Goal: Task Accomplishment & Management: Complete application form

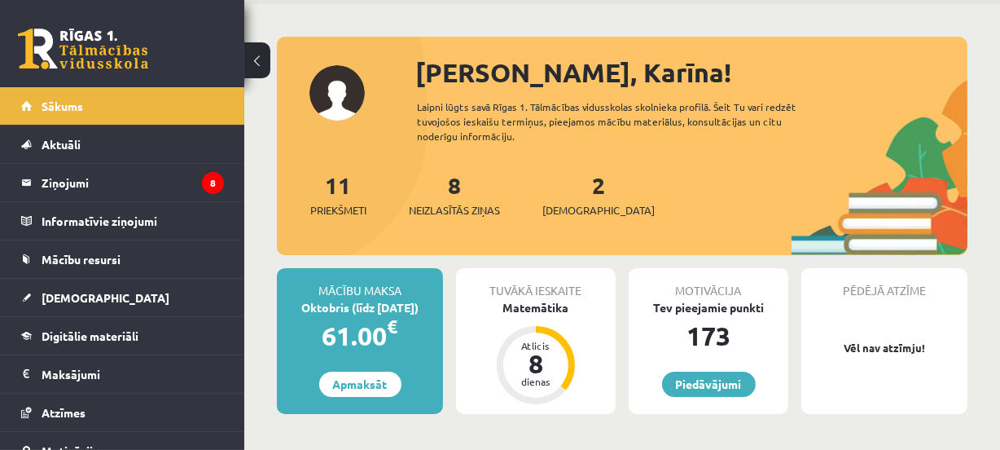
scroll to position [54, 0]
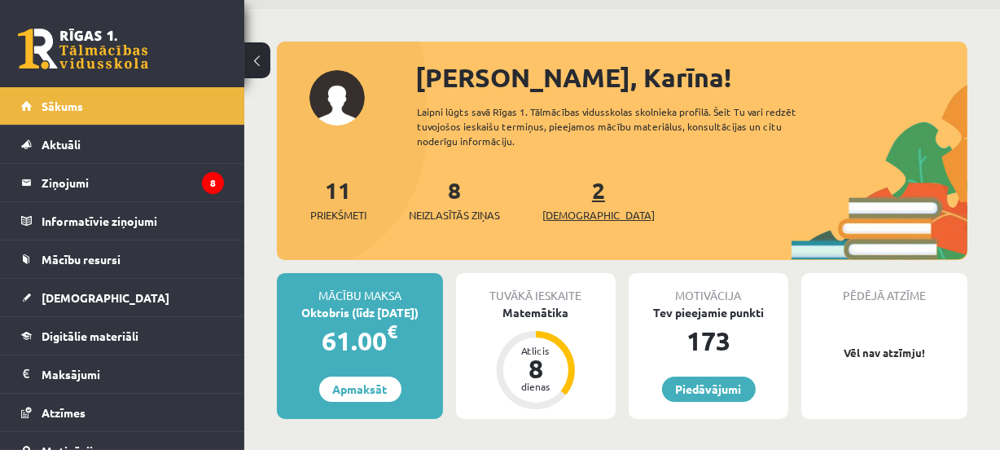
click at [581, 210] on span "[DEMOGRAPHIC_DATA]" at bounding box center [598, 215] width 112 height 16
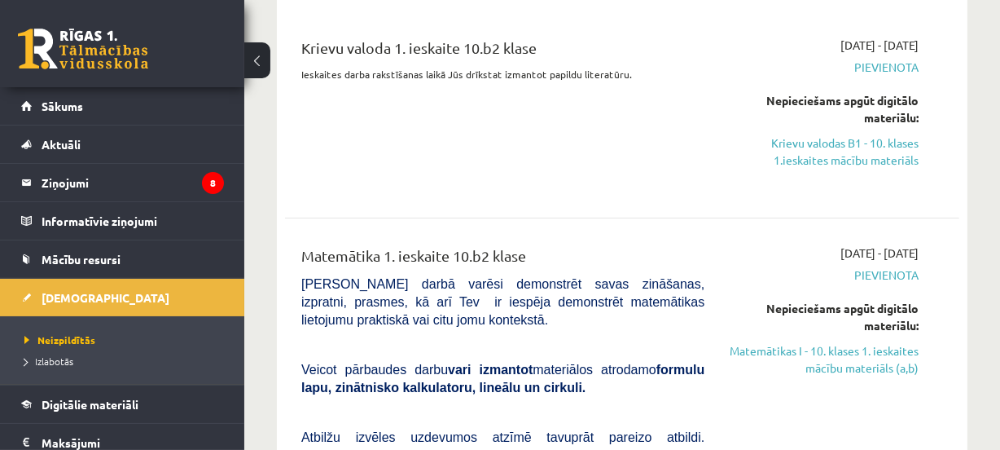
scroll to position [175, 0]
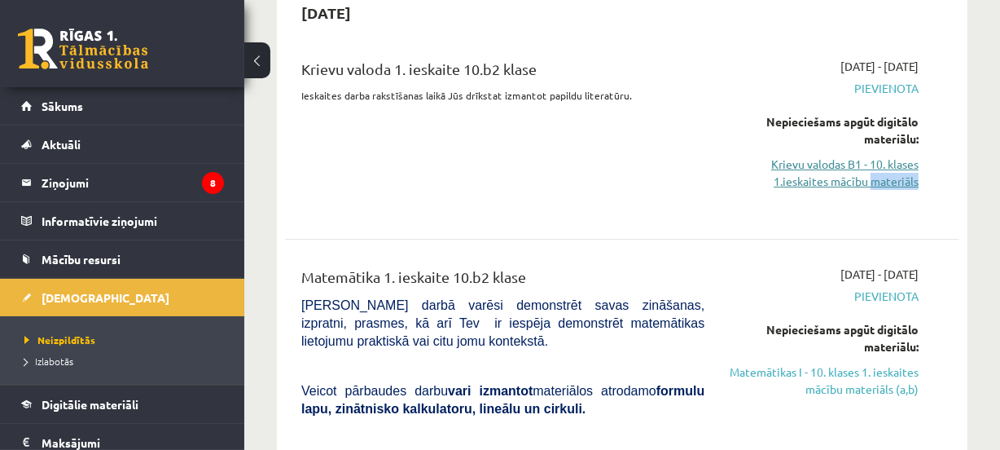
drag, startPoint x: 943, startPoint y: 172, endPoint x: 862, endPoint y: 173, distance: 81.5
click at [864, 173] on div "Krievu valoda 1. ieskaite 10.b2 klase Ieskaites darba rakstīšanas laikā Jūs drī…" at bounding box center [622, 135] width 674 height 187
click at [703, 187] on div "Krievu valoda 1. ieskaite 10.b2 klase Ieskaites darba rakstīšanas laikā Jūs drī…" at bounding box center [503, 135] width 428 height 155
click at [832, 162] on link "Krievu valodas B1 - 10. klases 1.ieskaites mācību materiāls" at bounding box center [824, 173] width 190 height 34
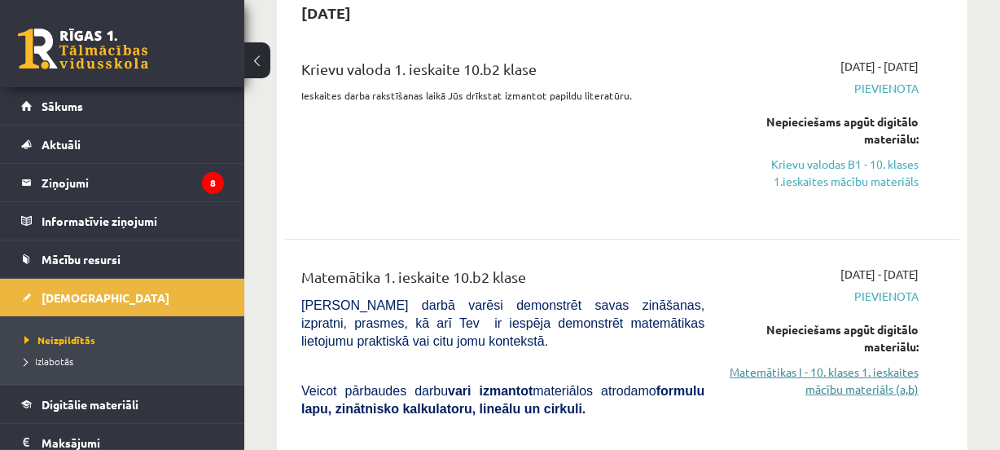
click at [841, 385] on link "Matemātikas I - 10. klases 1. ieskaites mācību materiāls (a,b)" at bounding box center [824, 380] width 190 height 34
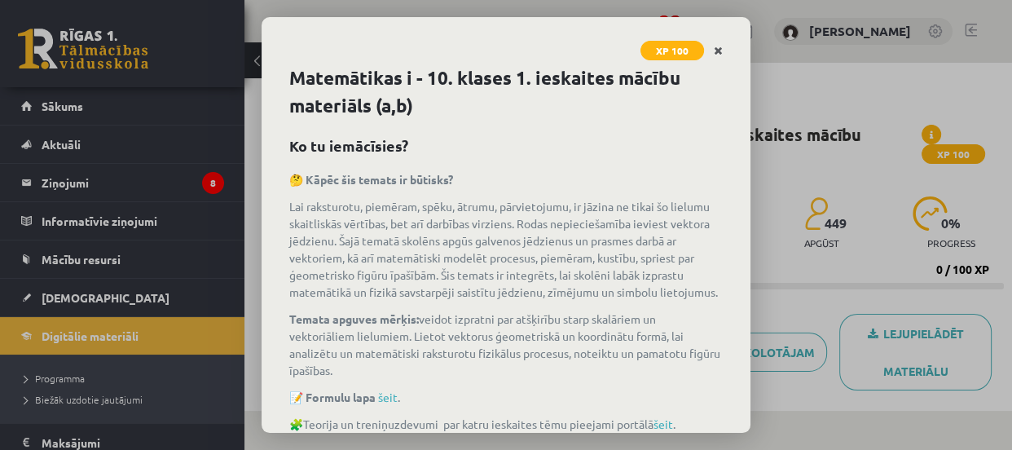
click at [717, 46] on icon "Close" at bounding box center [717, 51] width 9 height 11
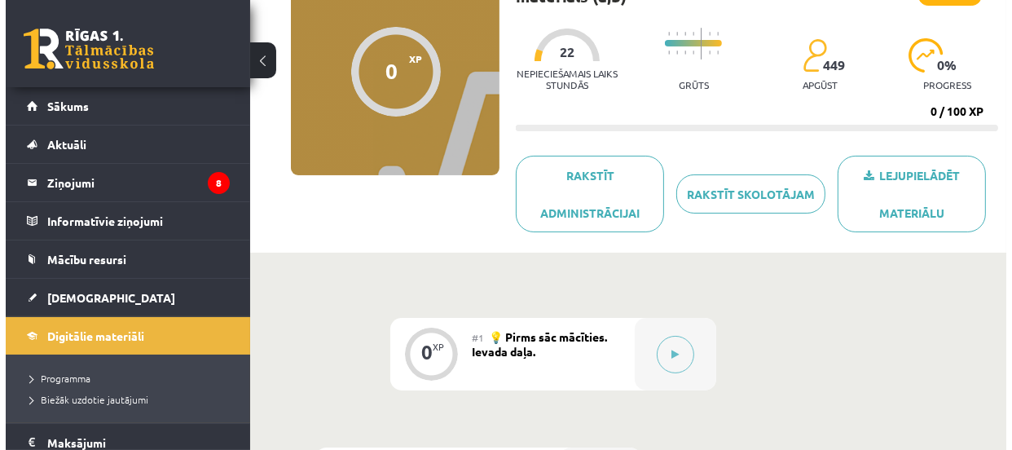
scroll to position [179, 0]
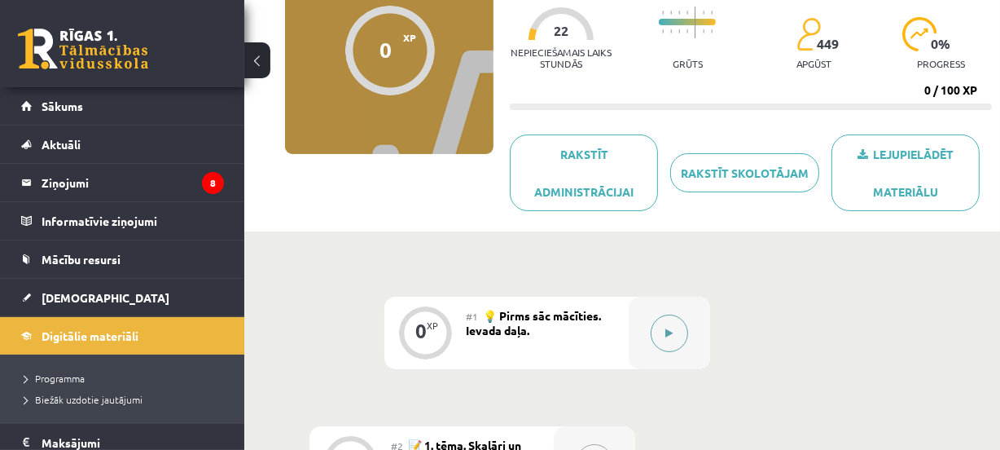
click at [668, 331] on icon at bounding box center [669, 333] width 7 height 10
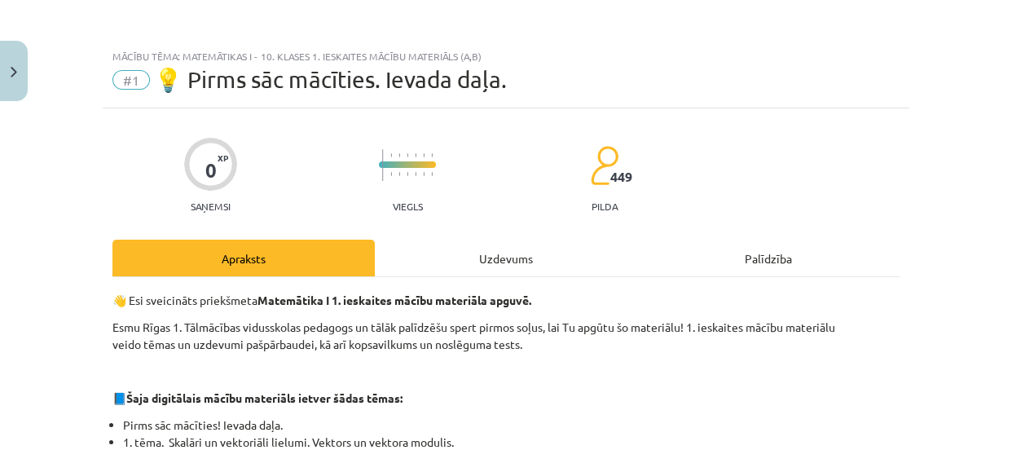
click at [520, 257] on div "Uzdevums" at bounding box center [506, 257] width 262 height 37
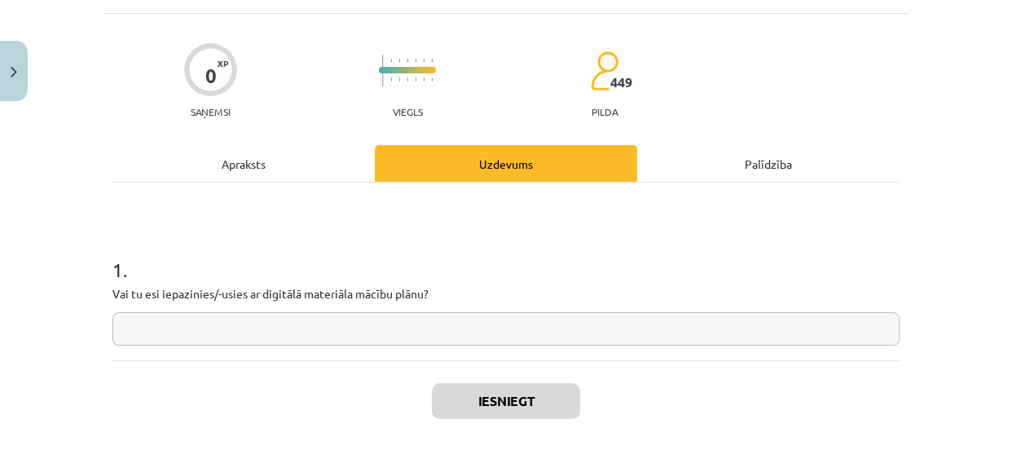
scroll to position [96, 0]
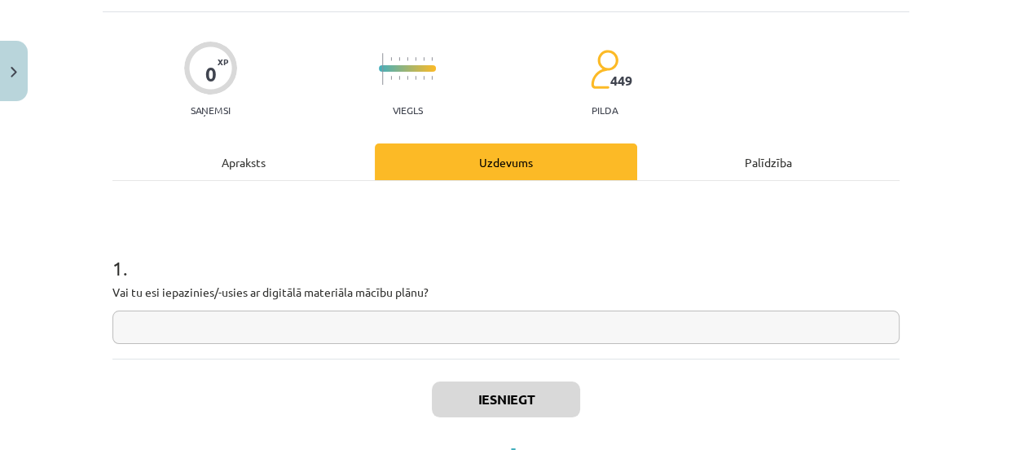
click at [624, 324] on input "text" at bounding box center [505, 326] width 787 height 33
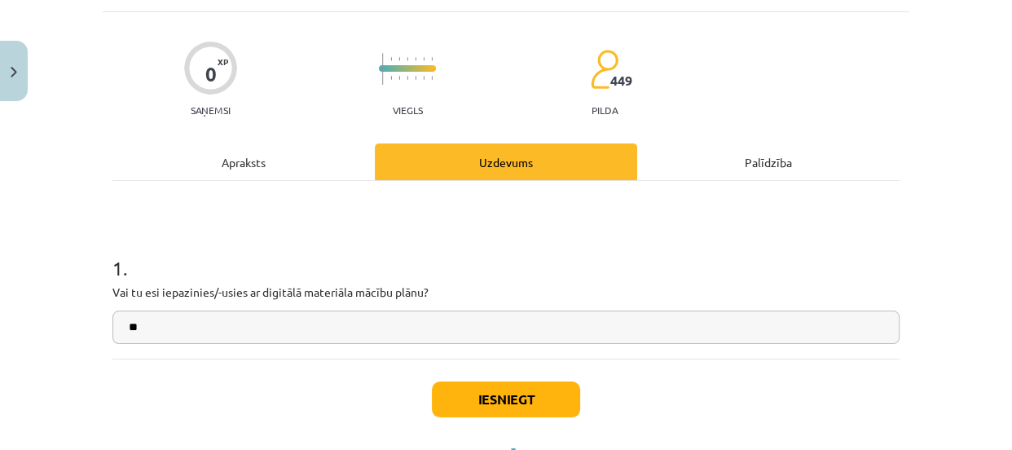
type input "*"
type input "**"
click at [545, 390] on button "Iesniegt" at bounding box center [506, 399] width 148 height 36
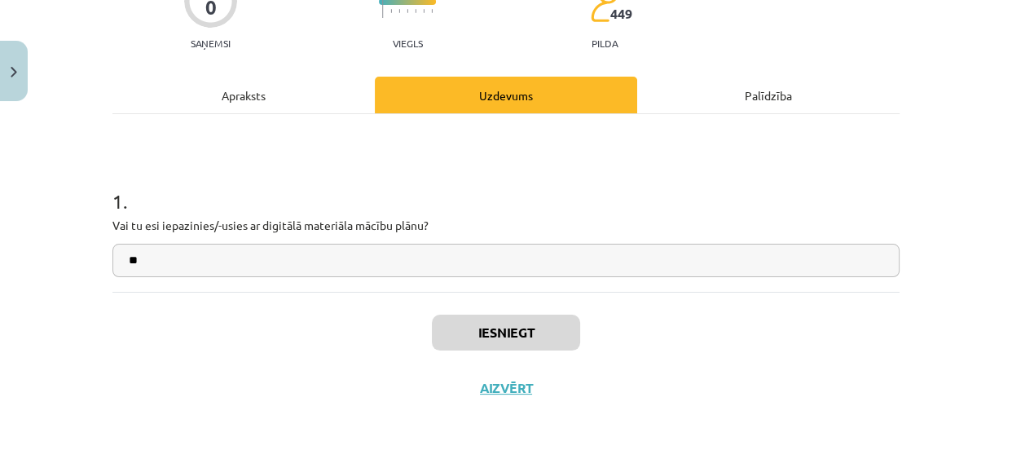
scroll to position [169, 0]
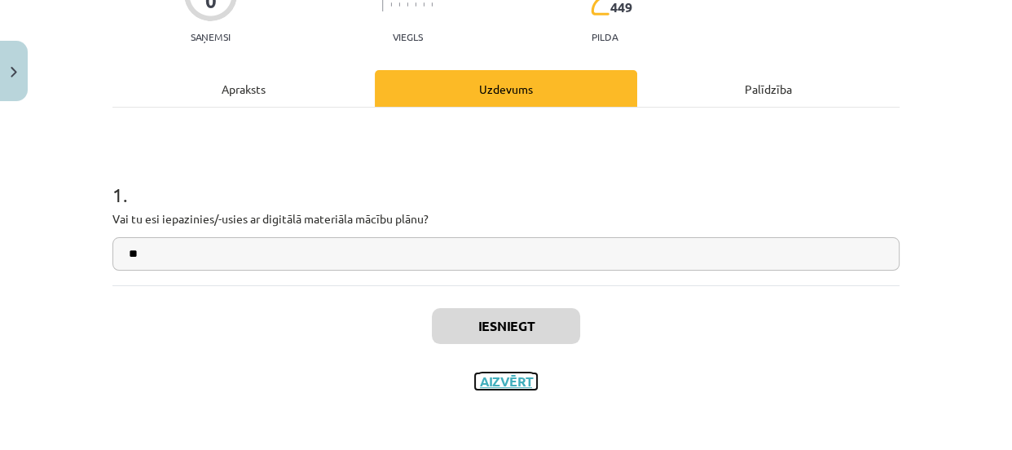
click at [511, 378] on button "Aizvērt" at bounding box center [506, 381] width 62 height 16
click at [511, 378] on div "Iesniegt Aizvērt" at bounding box center [505, 342] width 787 height 114
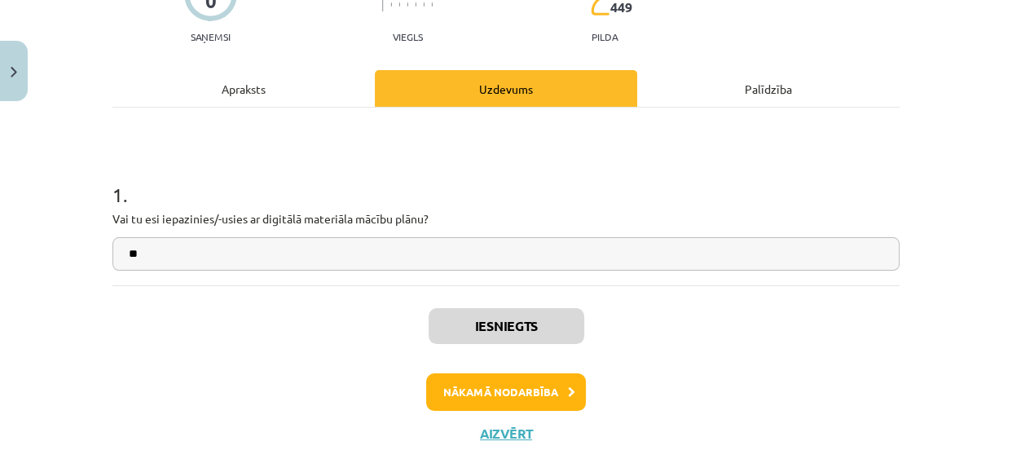
click at [511, 379] on div "Mācību tēma: Matemātikas i - 10. klases 1. ieskaites mācību materiāls (a,b) #1 …" at bounding box center [506, 225] width 1012 height 450
drag, startPoint x: 511, startPoint y: 379, endPoint x: 528, endPoint y: 327, distance: 54.9
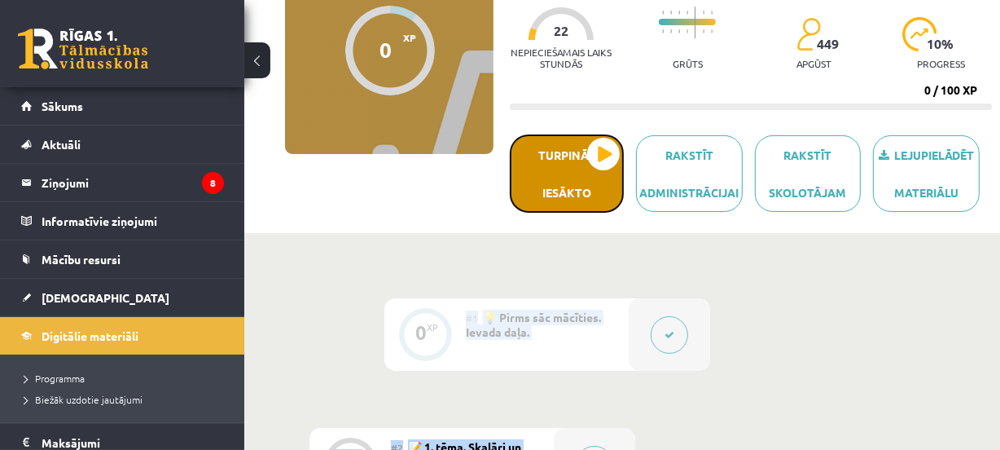
click at [564, 172] on button "Turpināt iesākto" at bounding box center [567, 173] width 114 height 78
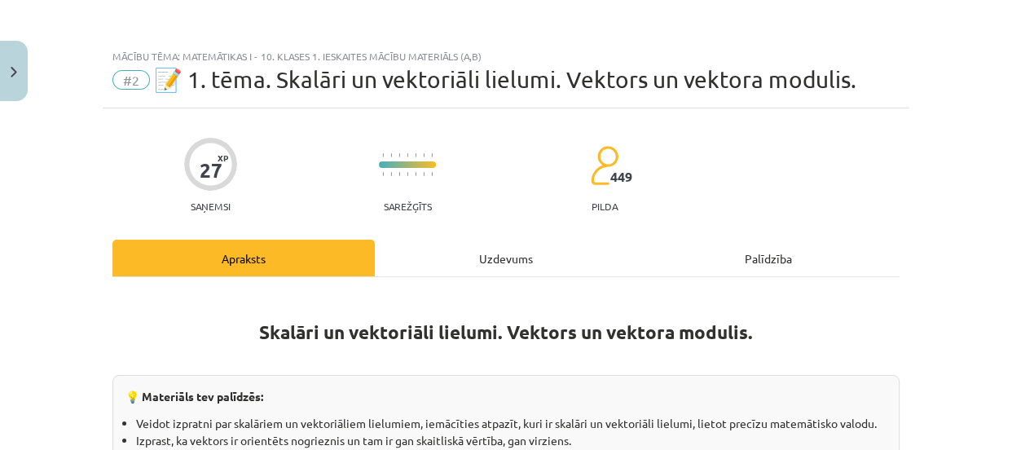
click at [504, 264] on div "Uzdevums" at bounding box center [506, 257] width 262 height 37
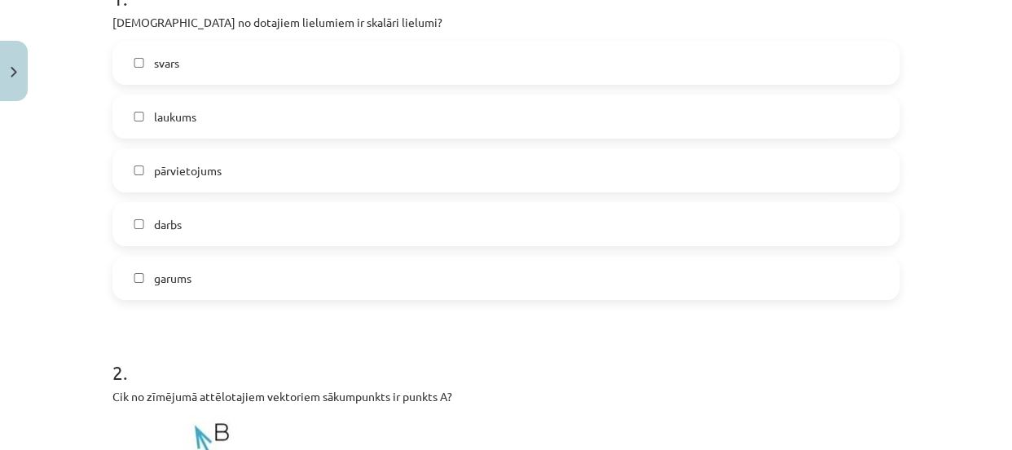
scroll to position [329, 0]
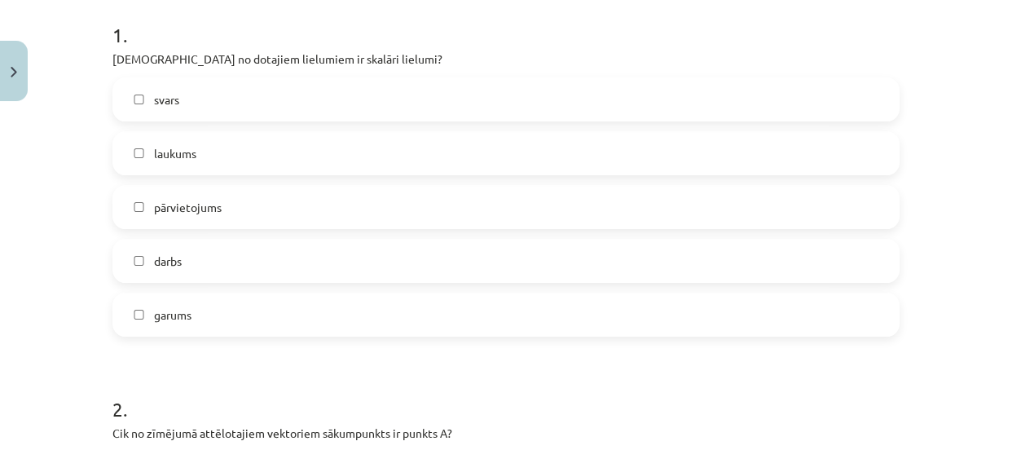
click at [477, 145] on label "laukums" at bounding box center [505, 153] width 783 height 41
click at [375, 257] on label "darbs" at bounding box center [505, 260] width 783 height 41
click at [343, 315] on label "garums" at bounding box center [505, 314] width 783 height 41
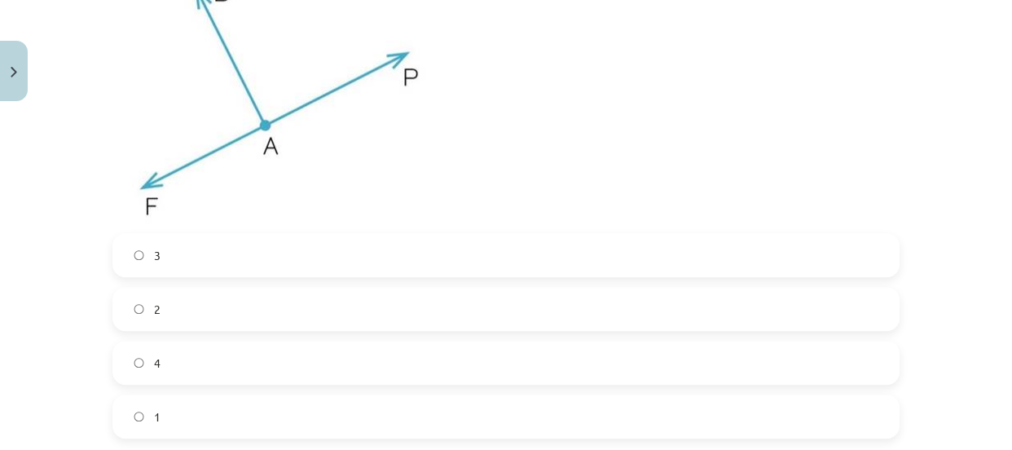
scroll to position [816, 0]
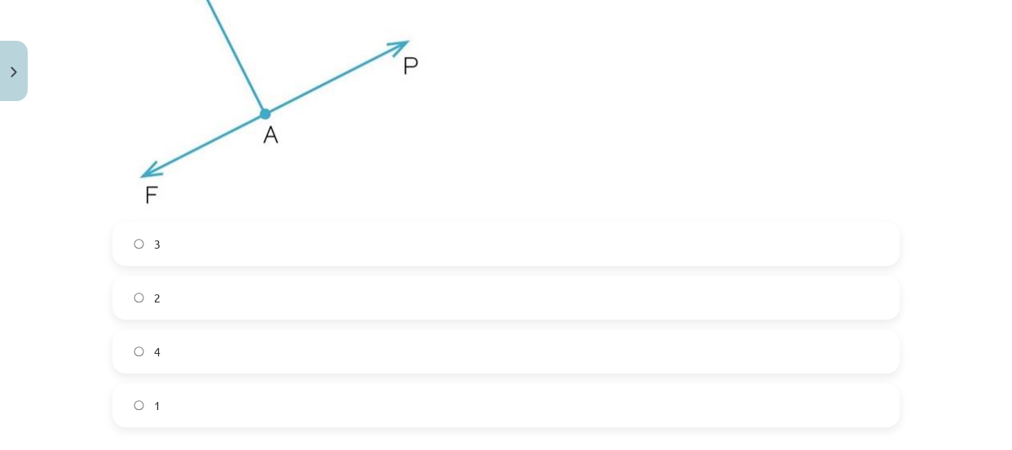
click at [537, 305] on label "2" at bounding box center [505, 297] width 783 height 41
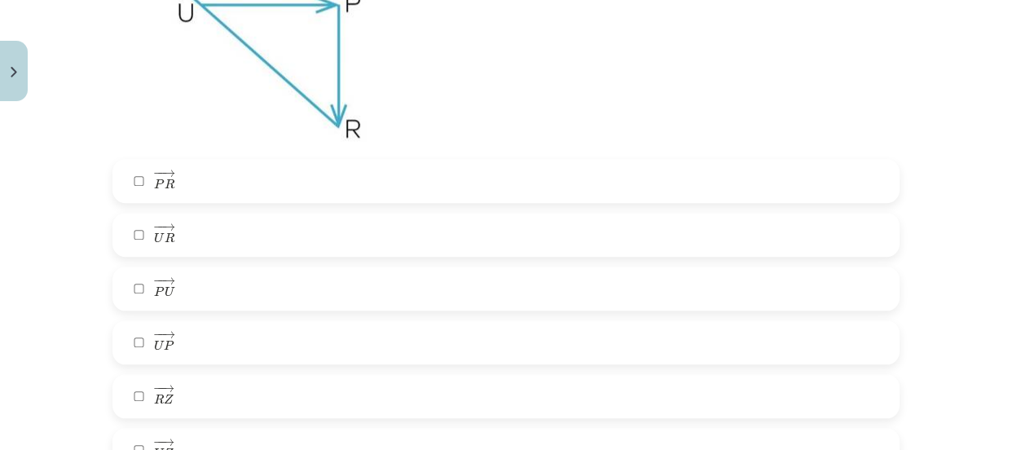
scroll to position [1450, 0]
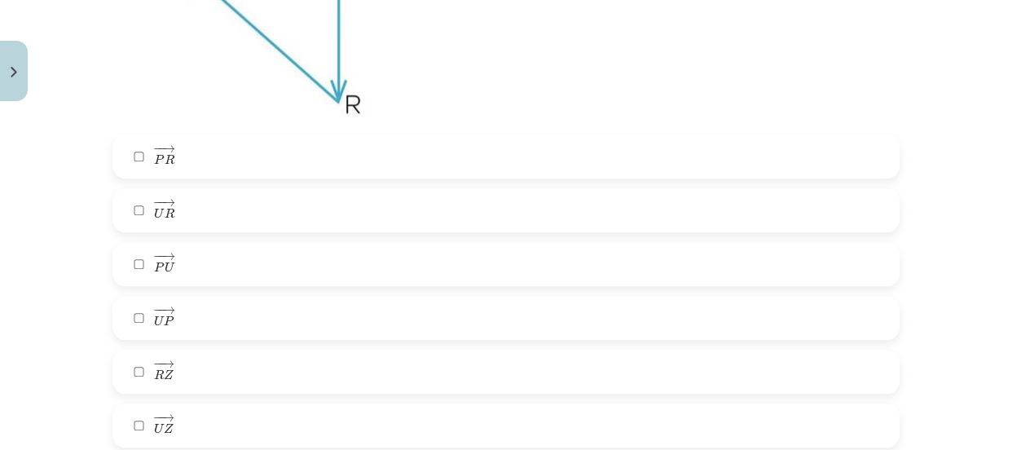
drag, startPoint x: 604, startPoint y: 324, endPoint x: 652, endPoint y: 296, distance: 54.8
click at [605, 324] on label "− − → U P U P →" at bounding box center [505, 317] width 783 height 41
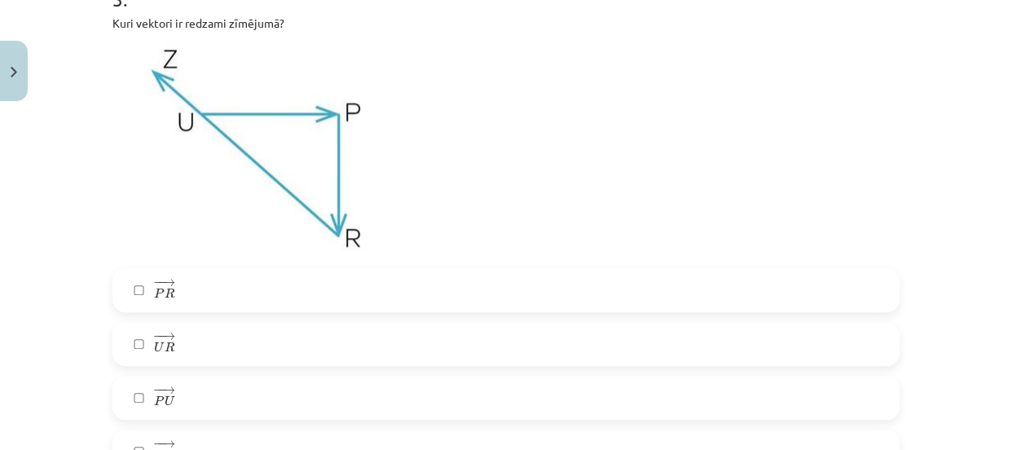
scroll to position [1328, 0]
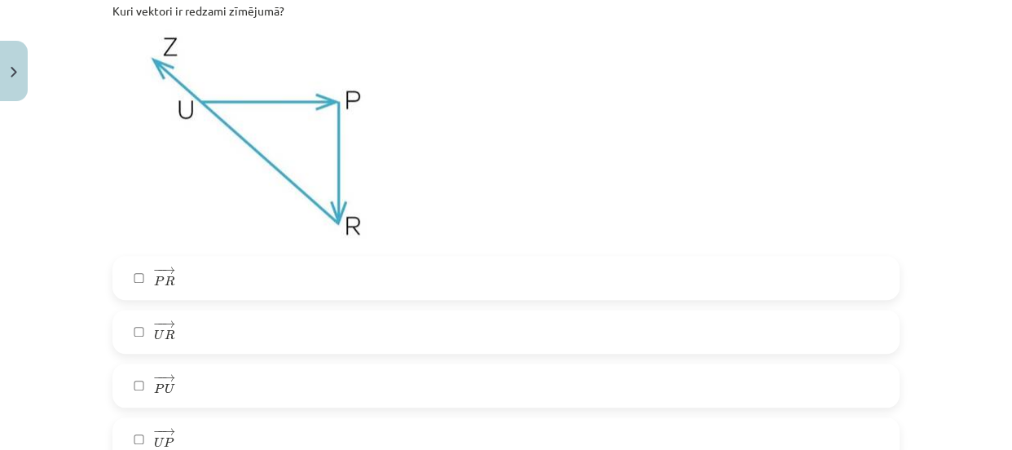
click at [735, 271] on label "− − → P R P R →" at bounding box center [505, 277] width 783 height 41
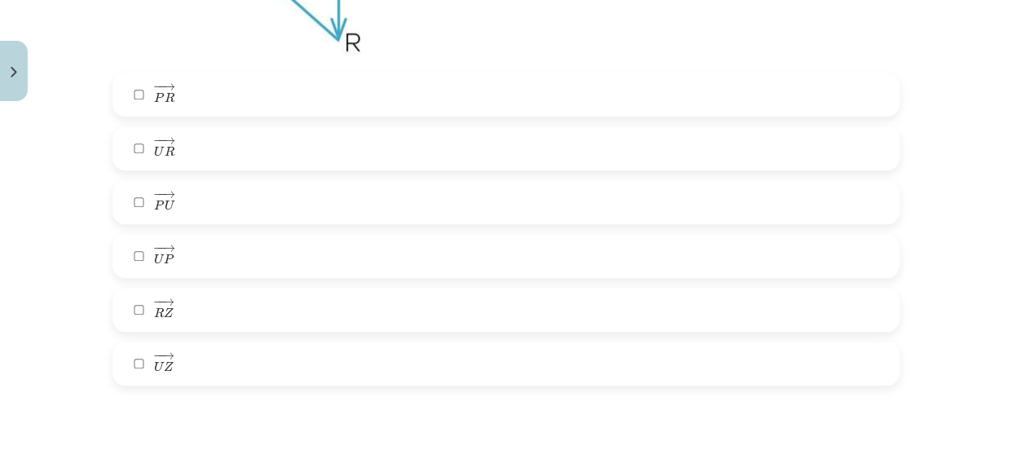
scroll to position [1499, 0]
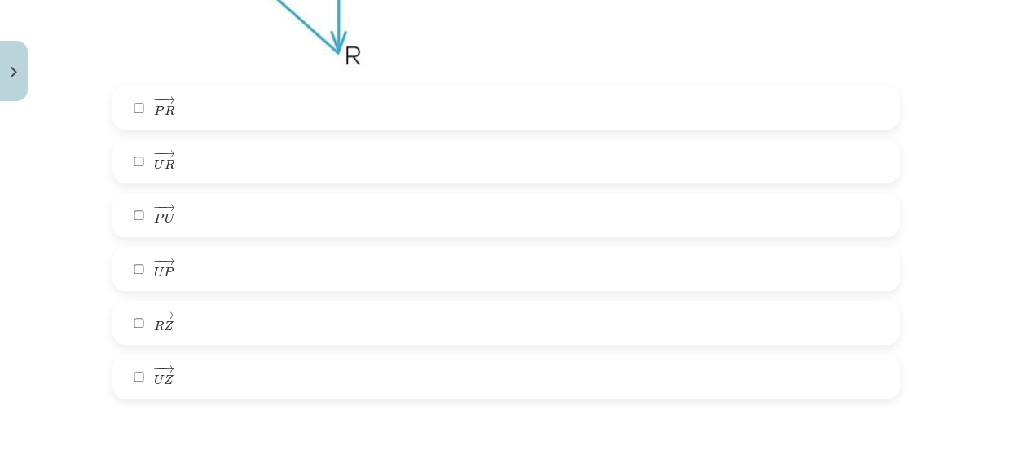
click at [596, 165] on label "− − → U R U R →" at bounding box center [505, 161] width 783 height 41
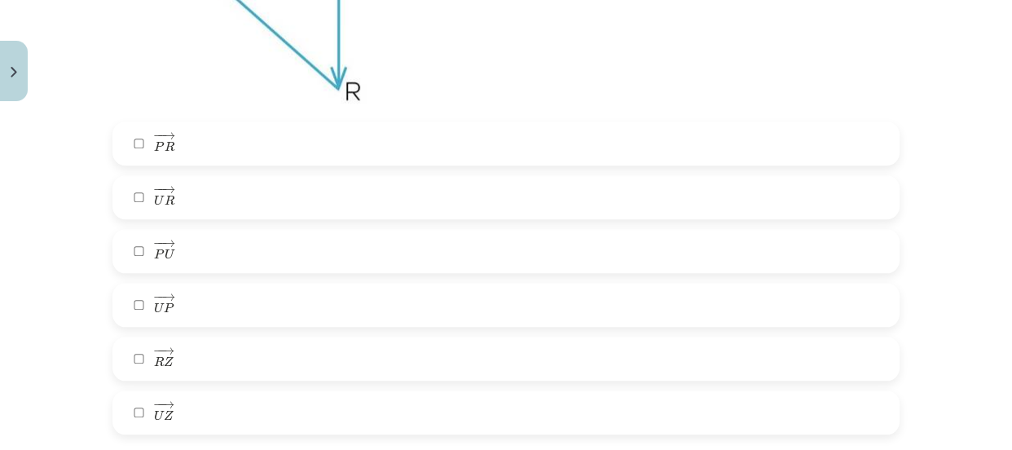
scroll to position [1536, 0]
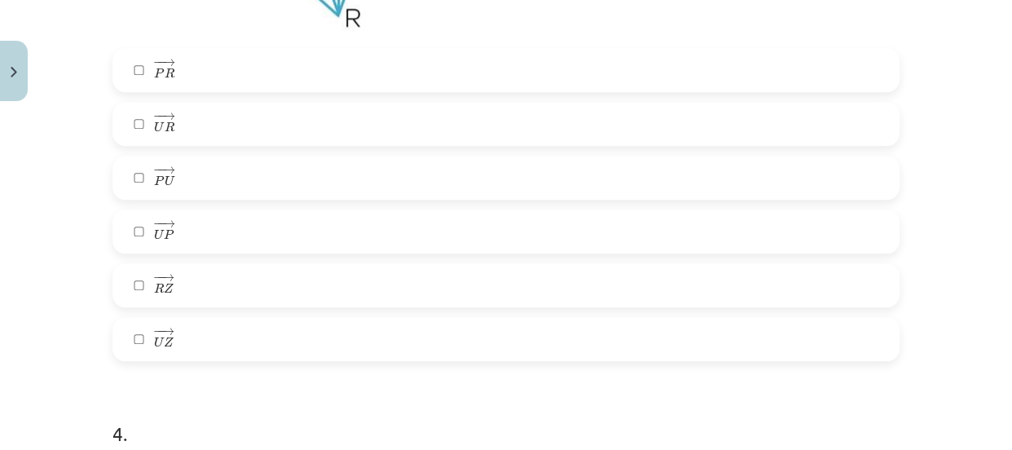
click at [724, 345] on label "− − → U Z U Z →" at bounding box center [505, 338] width 783 height 41
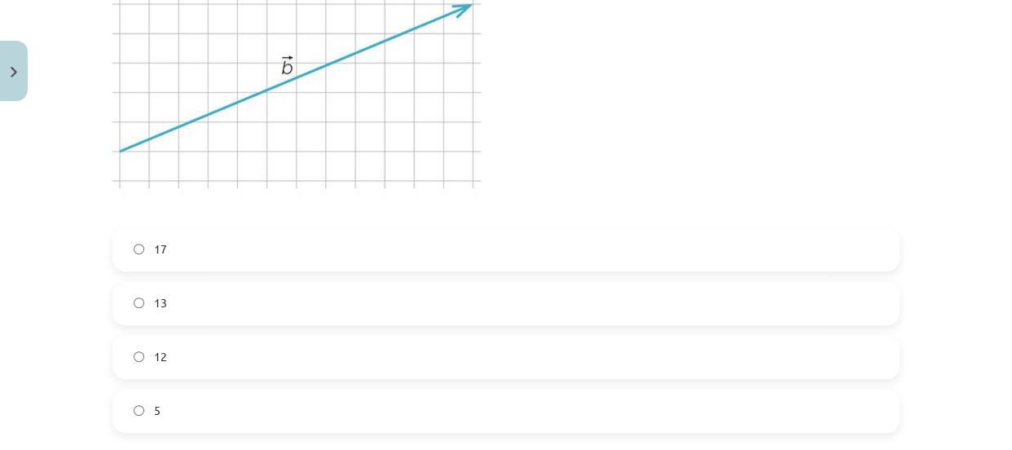
scroll to position [6421, 0]
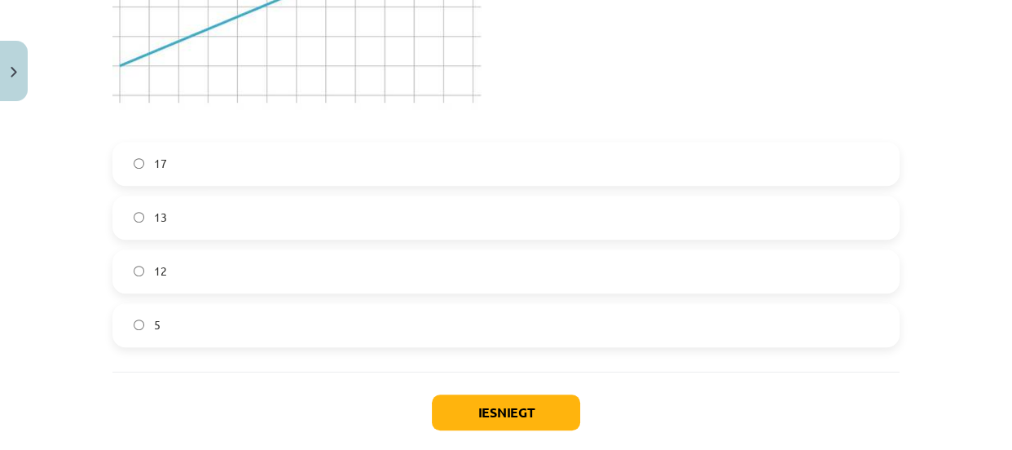
click at [717, 270] on label "12" at bounding box center [505, 271] width 783 height 41
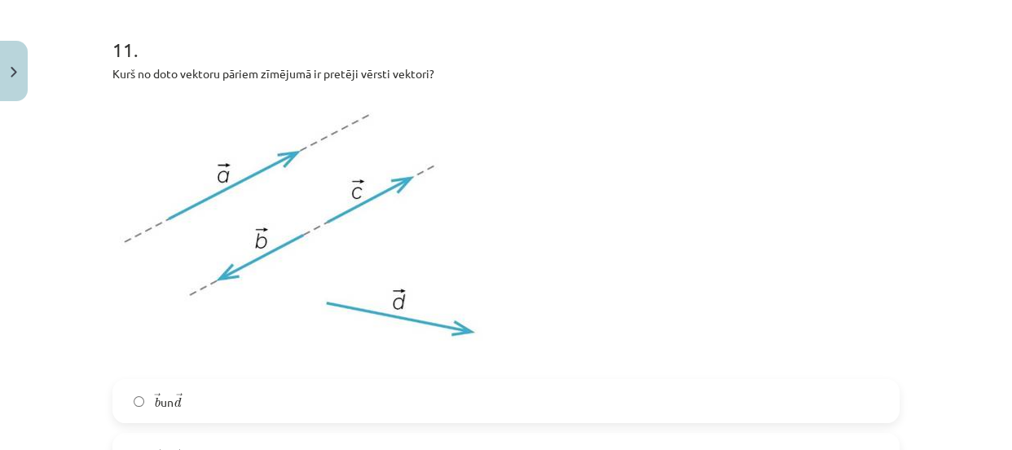
scroll to position [5580, 0]
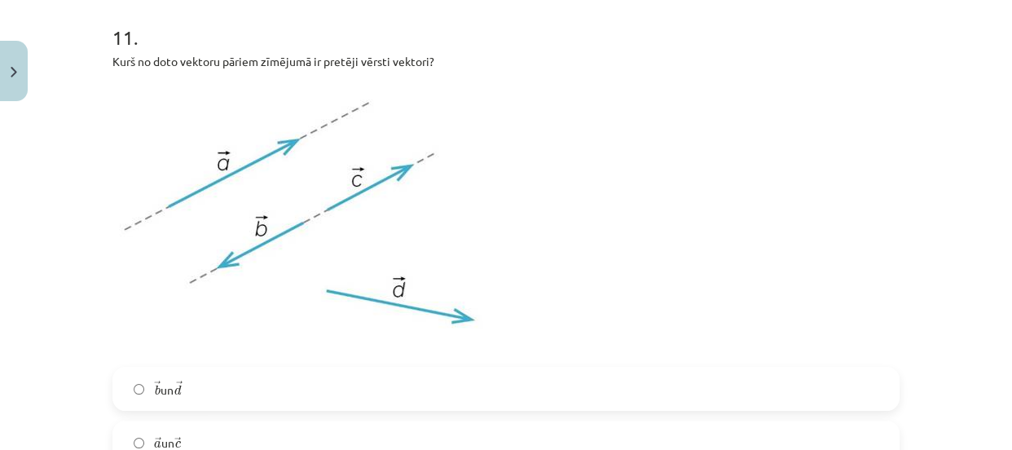
click at [814, 430] on label "→ a a → un → c c →" at bounding box center [505, 442] width 783 height 41
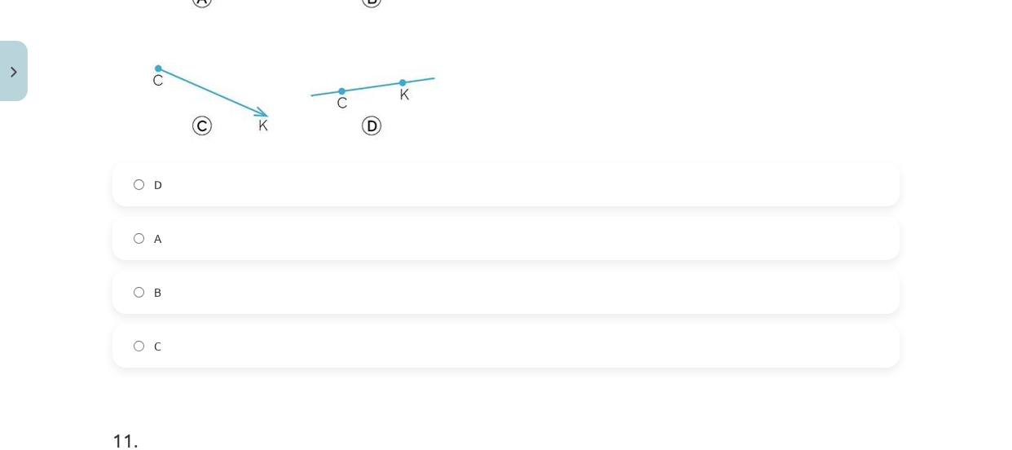
scroll to position [5153, 0]
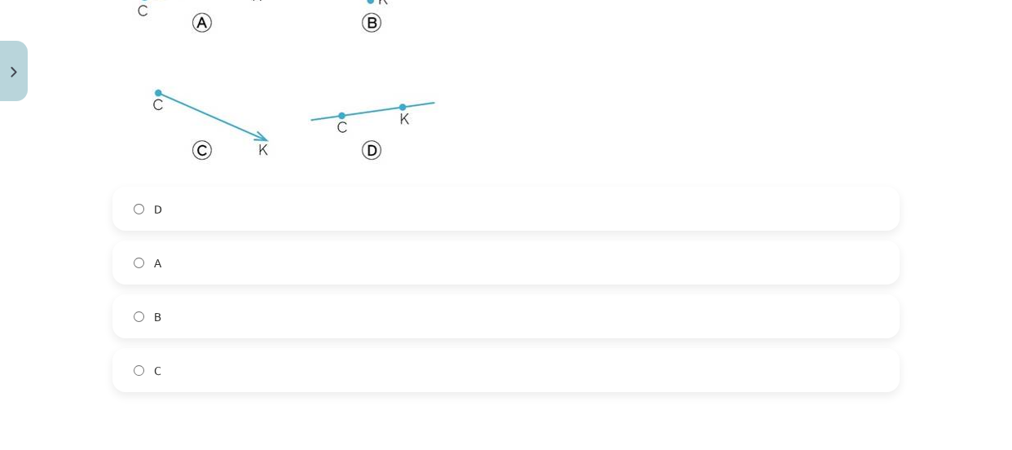
click at [662, 321] on label "B" at bounding box center [505, 316] width 783 height 41
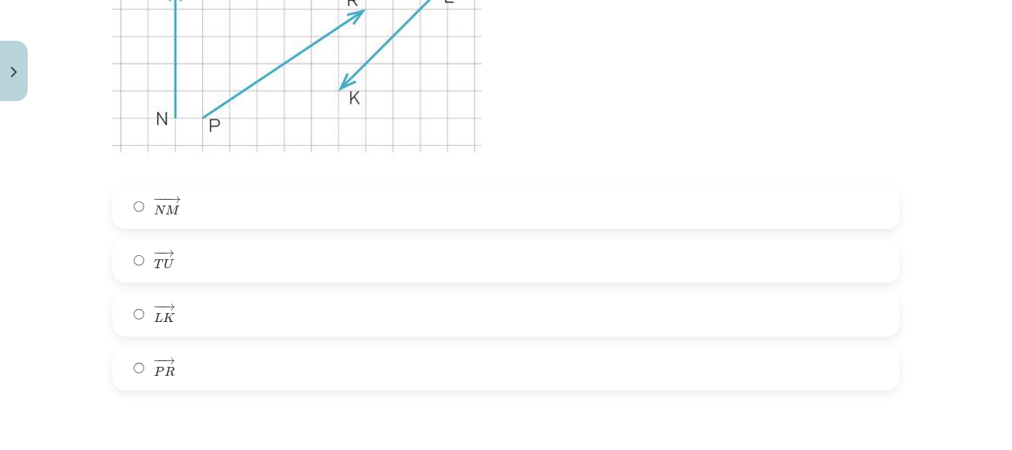
scroll to position [4568, 0]
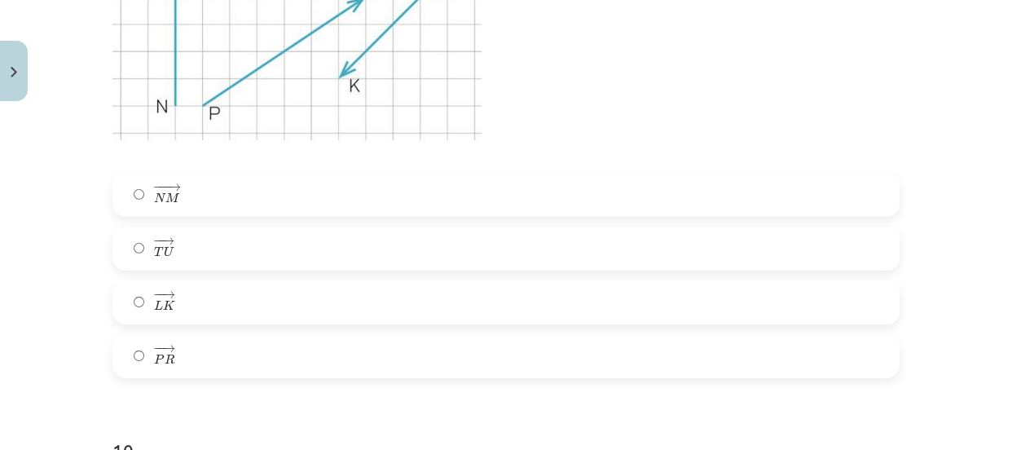
click at [662, 255] on label "− − → T U T U →" at bounding box center [505, 248] width 783 height 41
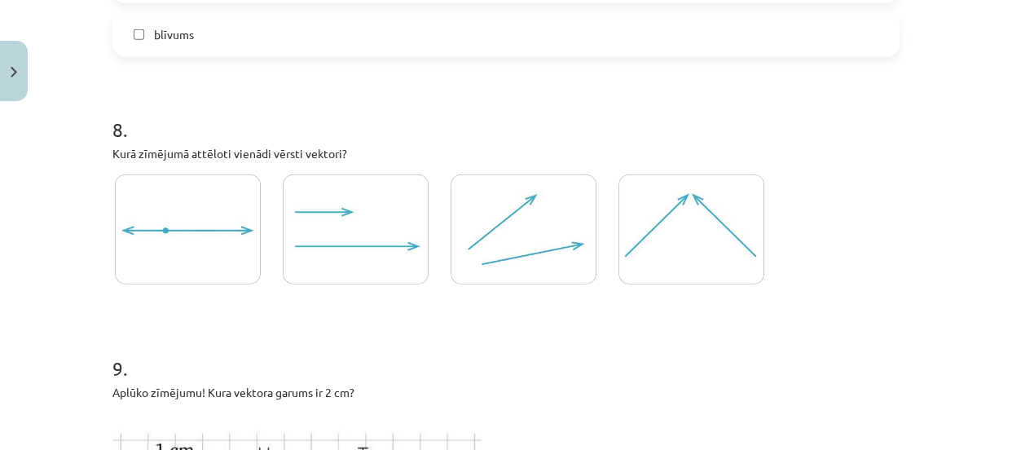
scroll to position [4032, 0]
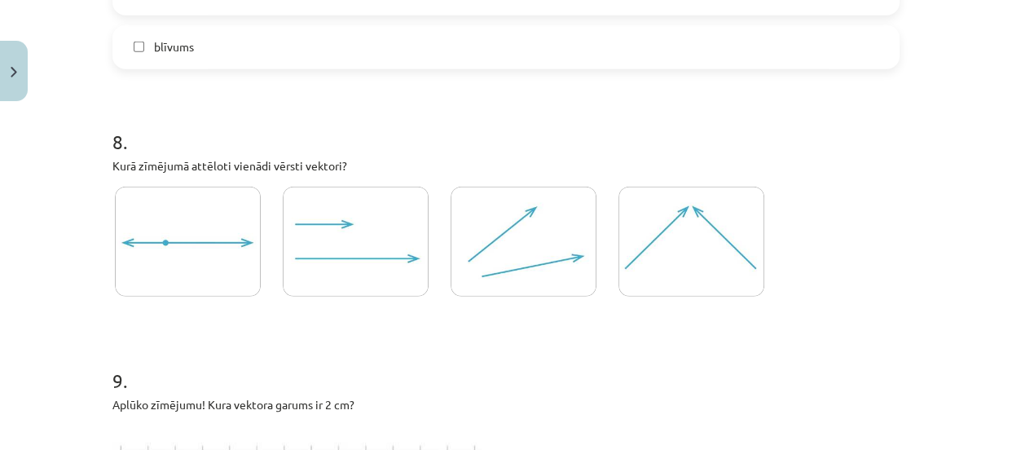
click at [576, 253] on img at bounding box center [523, 242] width 146 height 110
click at [726, 270] on img at bounding box center [691, 242] width 146 height 110
click at [629, 279] on img at bounding box center [691, 242] width 146 height 110
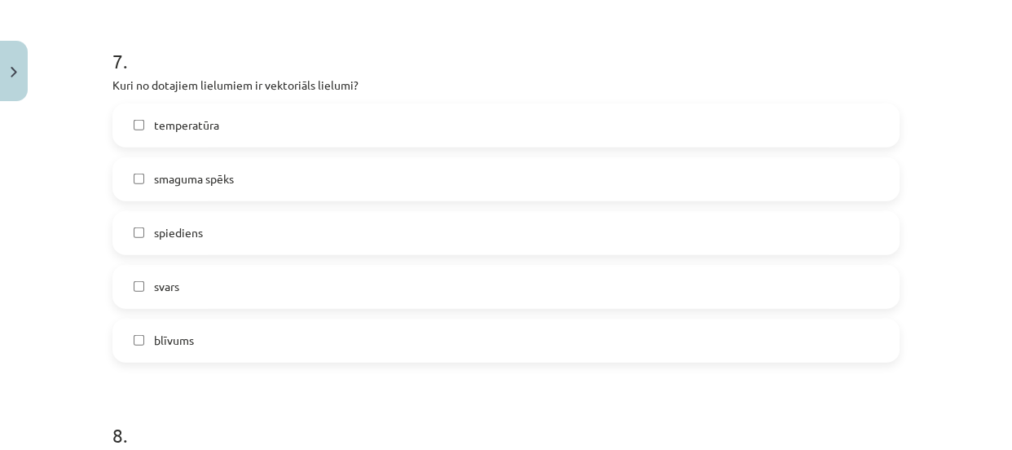
scroll to position [3715, 0]
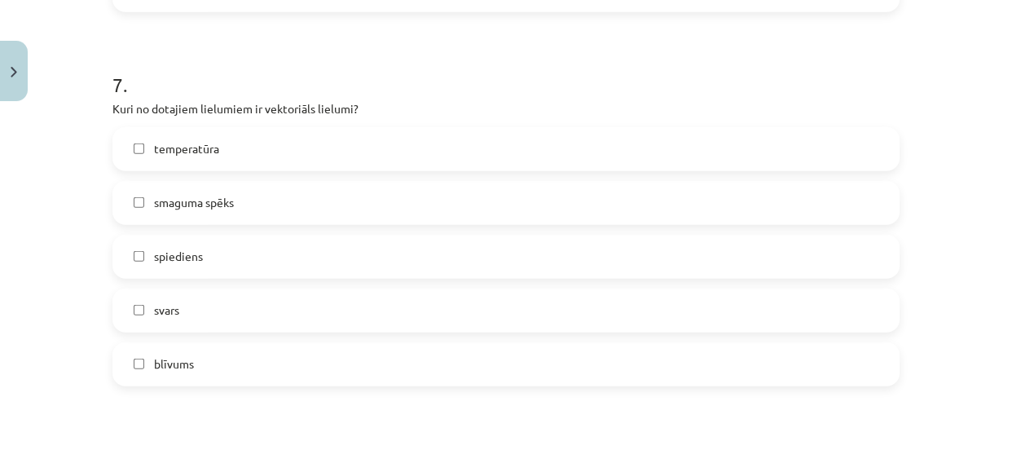
click at [394, 202] on label "smaguma spēks" at bounding box center [505, 202] width 783 height 41
click at [380, 302] on label "svars" at bounding box center [505, 310] width 783 height 41
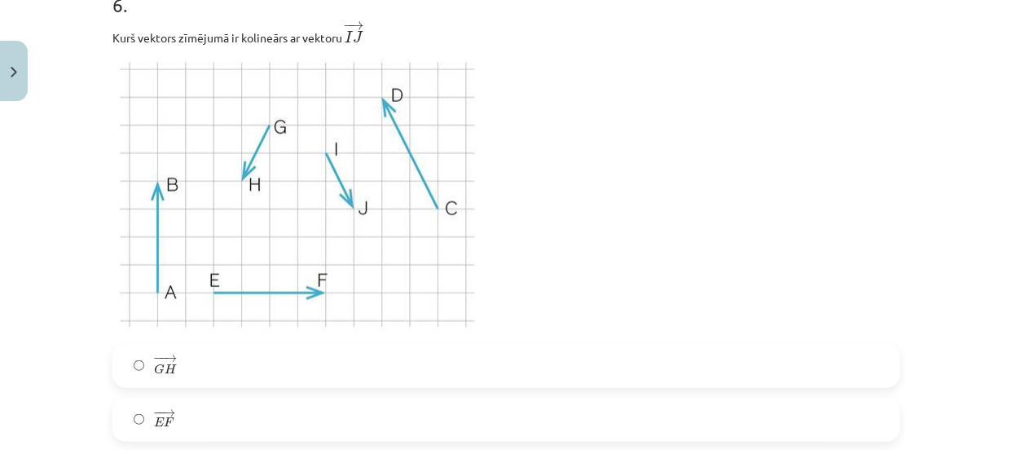
scroll to position [3167, 0]
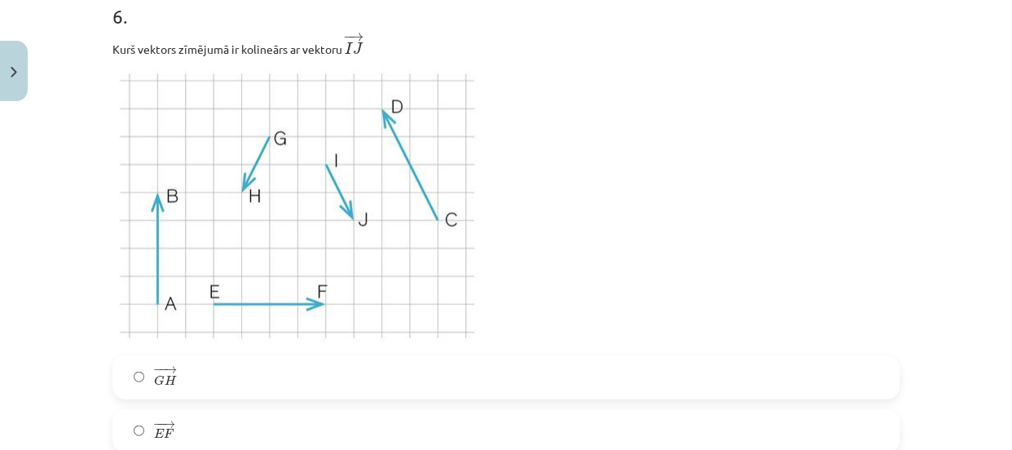
click at [695, 385] on label "− − → G H G H →" at bounding box center [505, 377] width 783 height 41
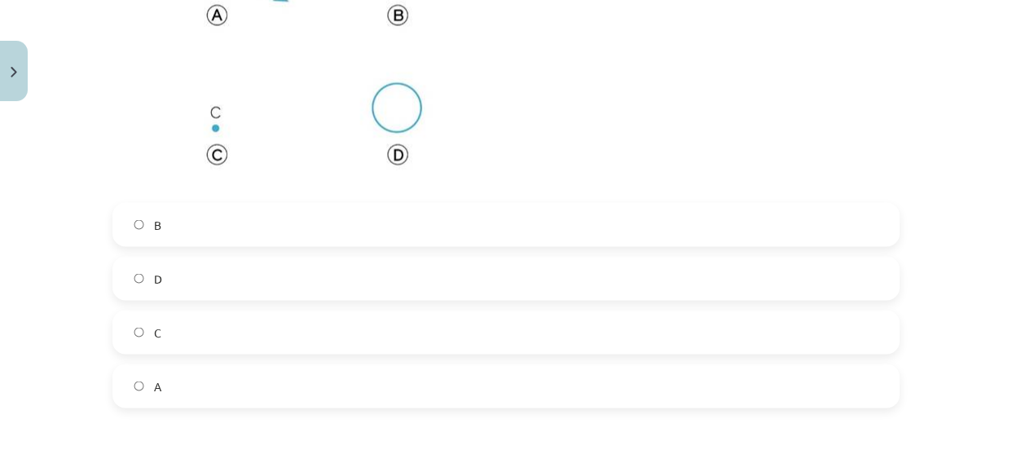
scroll to position [2728, 0]
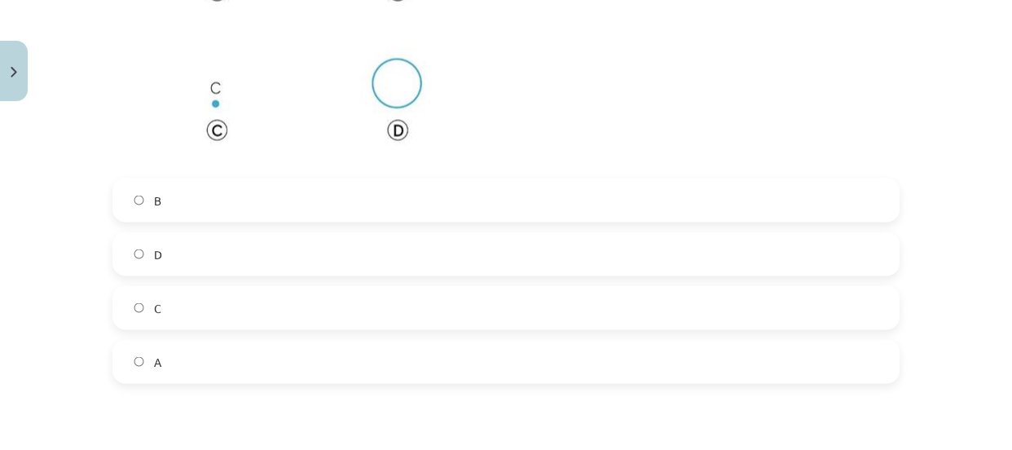
click at [804, 195] on label "B" at bounding box center [505, 199] width 783 height 41
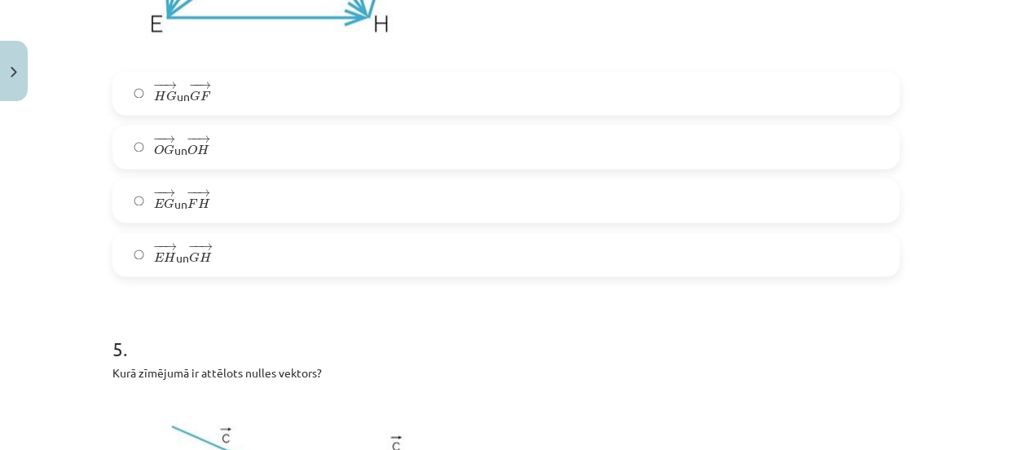
scroll to position [2264, 0]
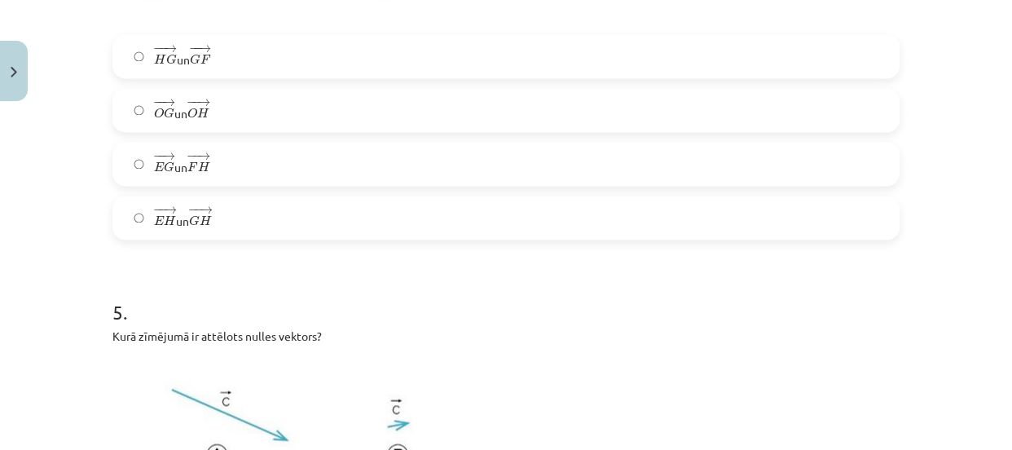
click at [757, 143] on label "− − → E G E G → un − − → F H F H →" at bounding box center [505, 163] width 783 height 41
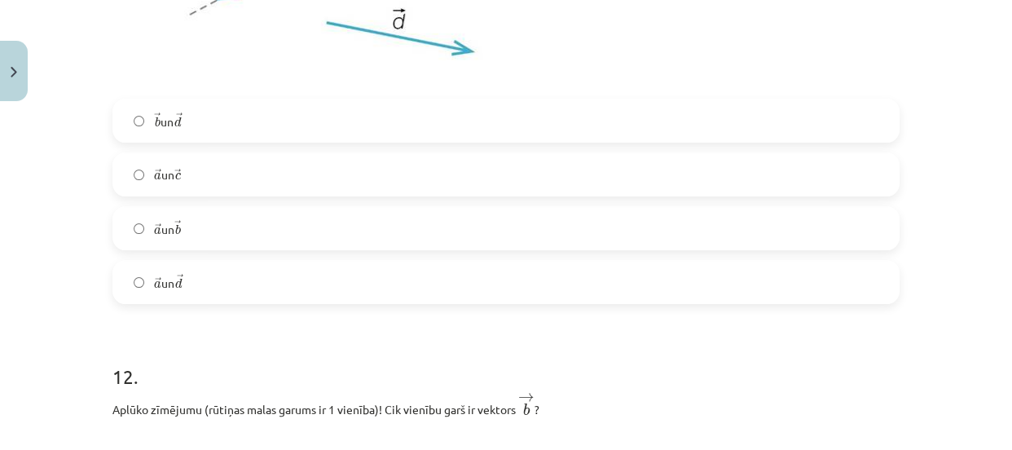
scroll to position [6509, 0]
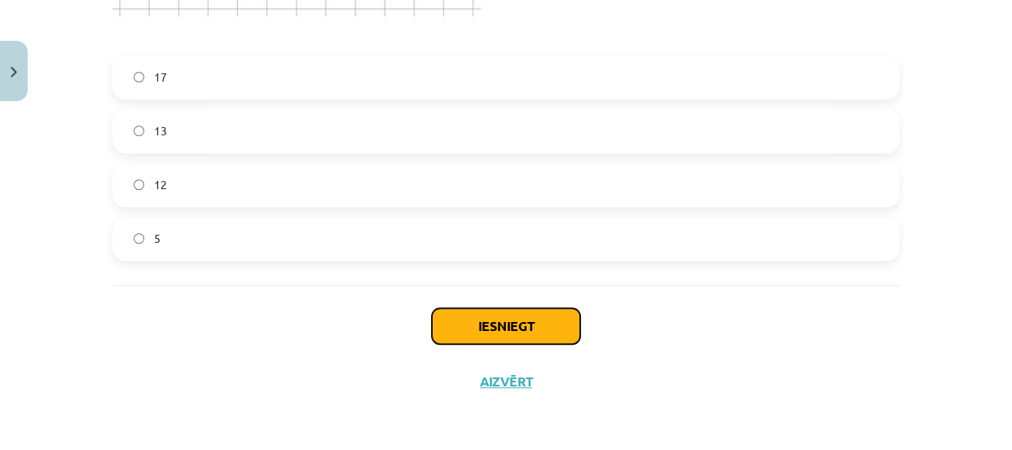
click at [534, 326] on button "Iesniegt" at bounding box center [506, 326] width 148 height 36
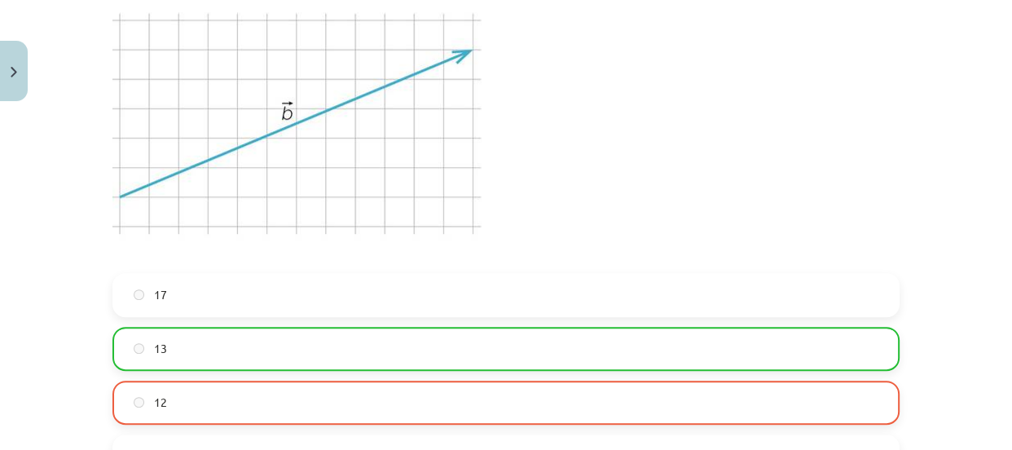
scroll to position [6303, 0]
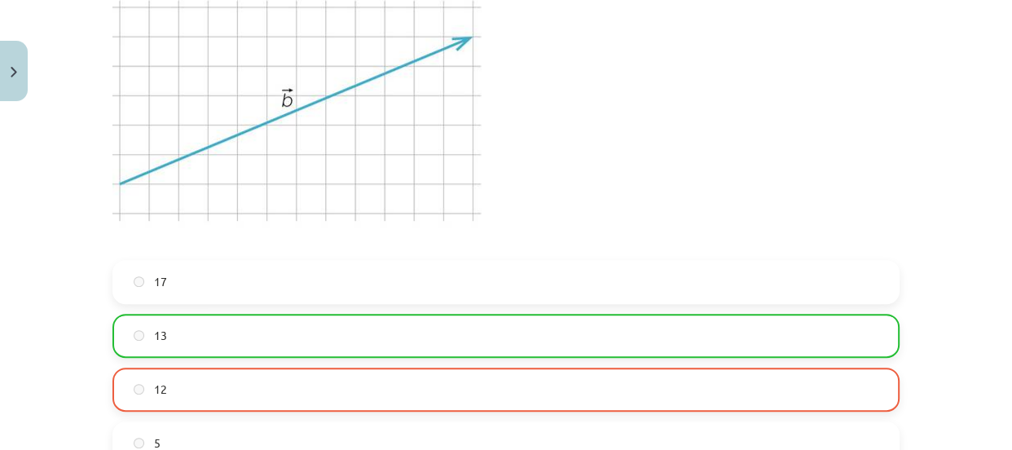
drag, startPoint x: 997, startPoint y: 384, endPoint x: 1000, endPoint y: 398, distance: 14.2
click at [1000, 398] on div "Mācību tēma: Matemātikas i - 10. klases 1. ieskaites mācību materiāls (a,b) #2 …" at bounding box center [506, 225] width 1012 height 450
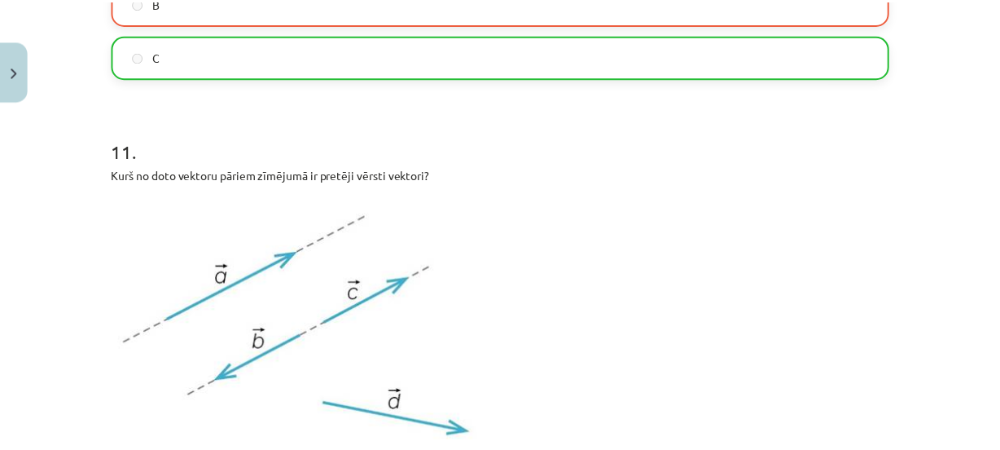
scroll to position [6560, 0]
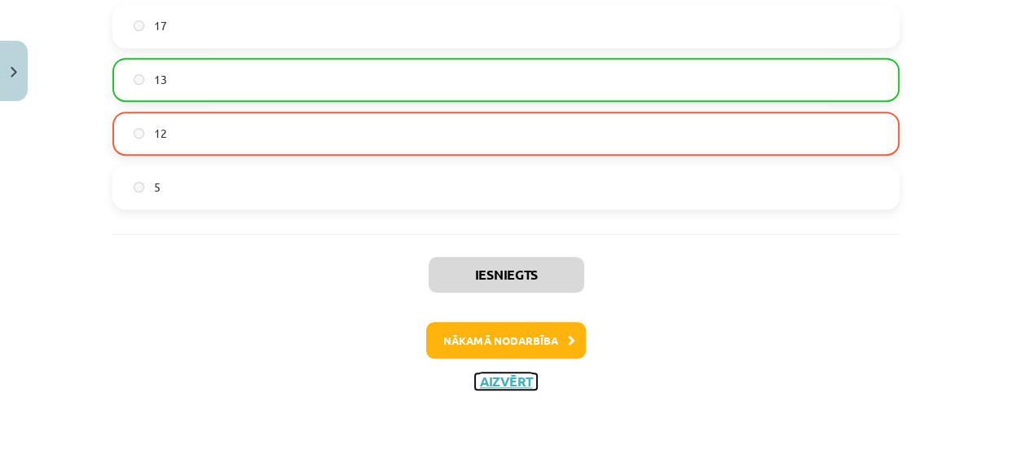
click at [485, 377] on button "Aizvērt" at bounding box center [506, 381] width 62 height 16
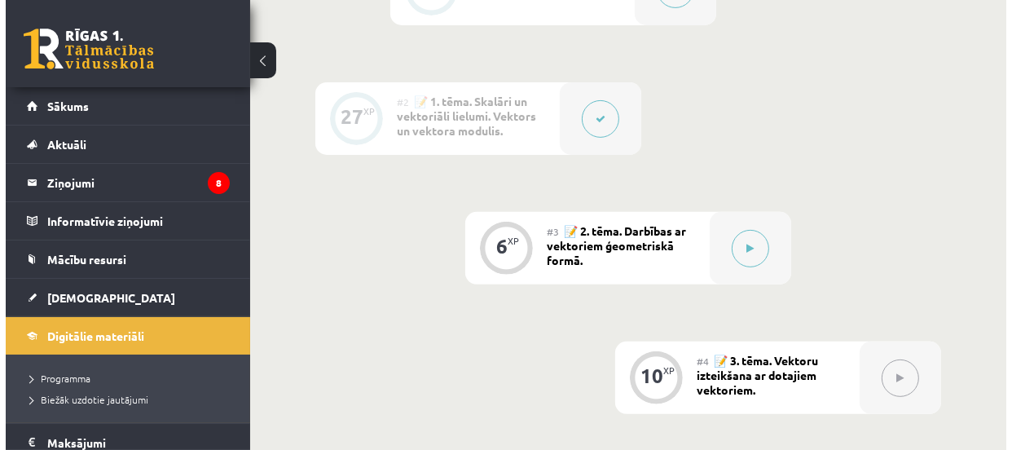
scroll to position [529, 0]
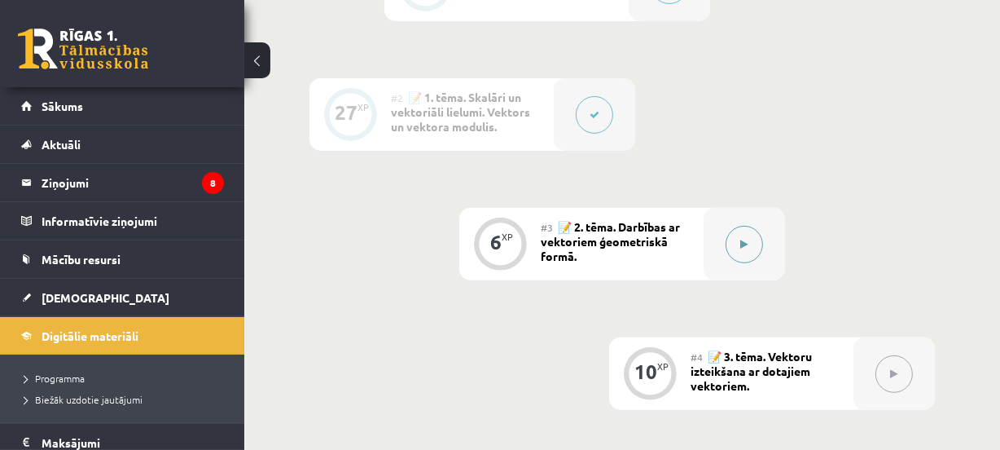
click at [749, 236] on button at bounding box center [744, 244] width 37 height 37
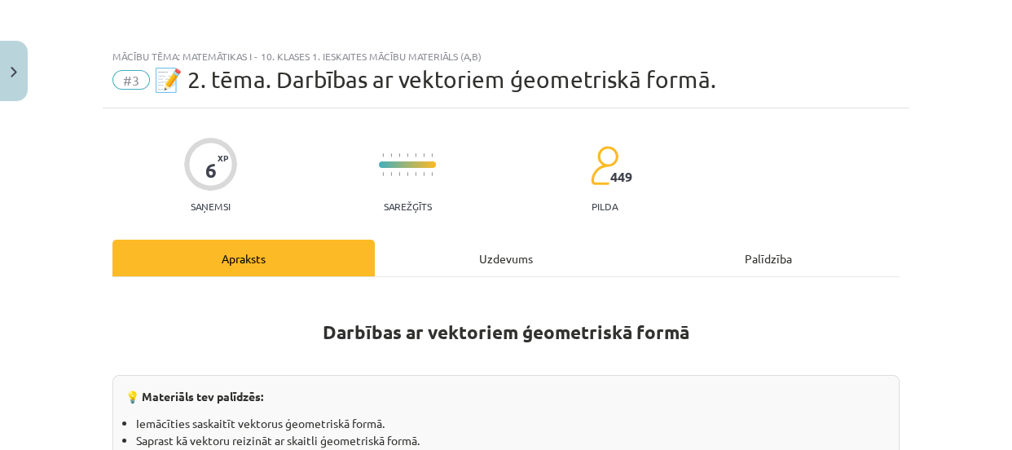
click at [543, 258] on div "Uzdevums" at bounding box center [506, 257] width 262 height 37
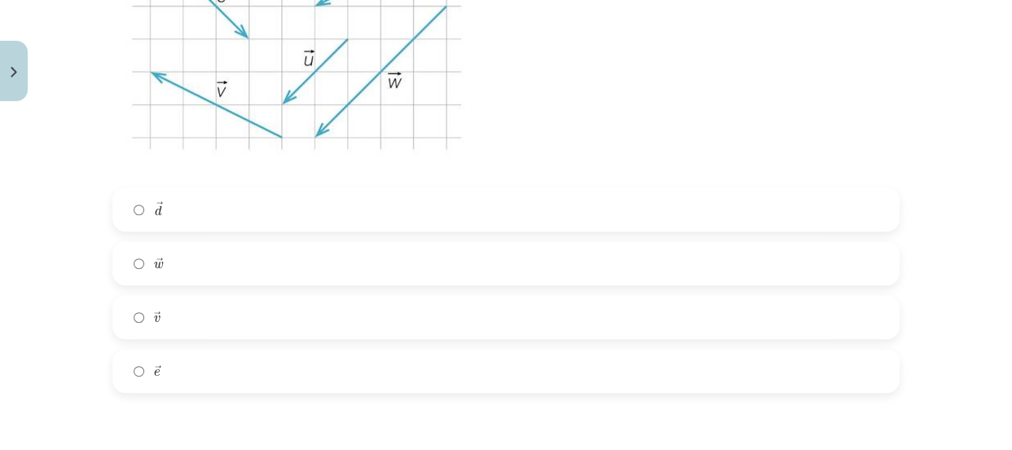
scroll to position [498, 0]
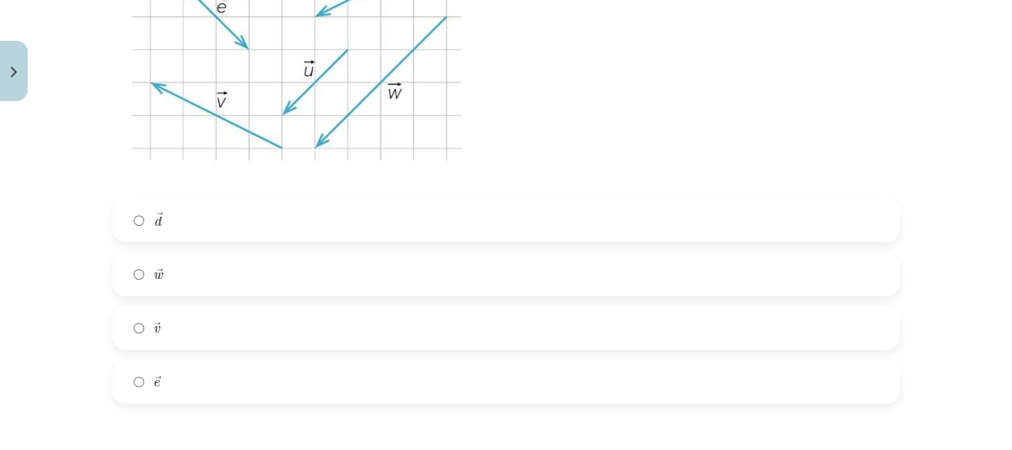
click at [450, 382] on label "→ e e →" at bounding box center [505, 381] width 783 height 41
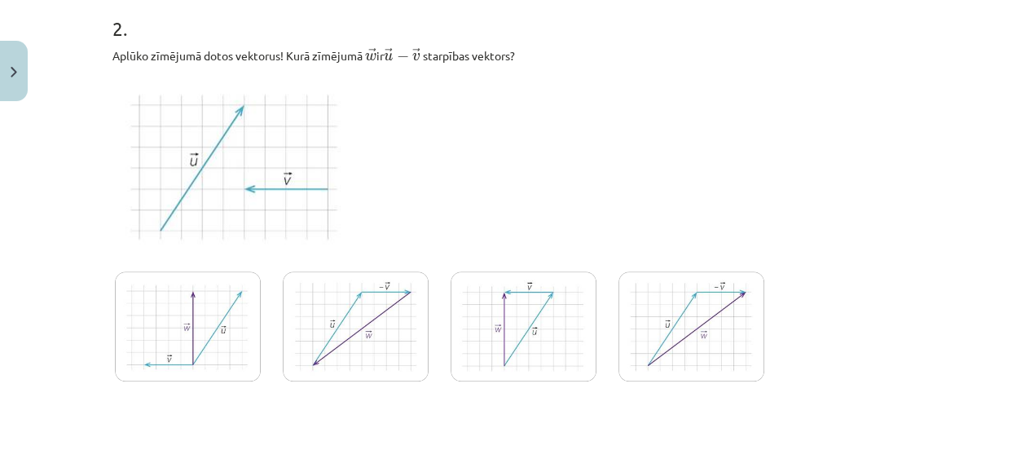
scroll to position [951, 0]
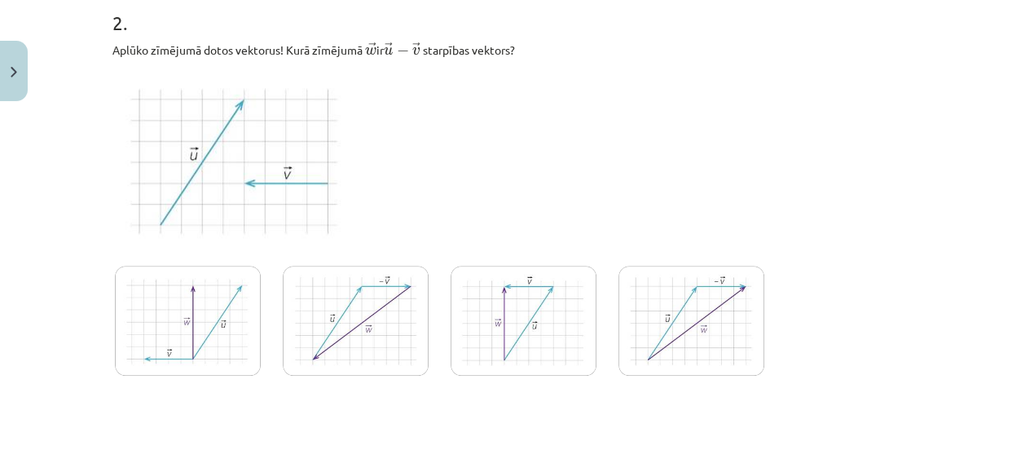
click at [361, 307] on img at bounding box center [356, 321] width 146 height 110
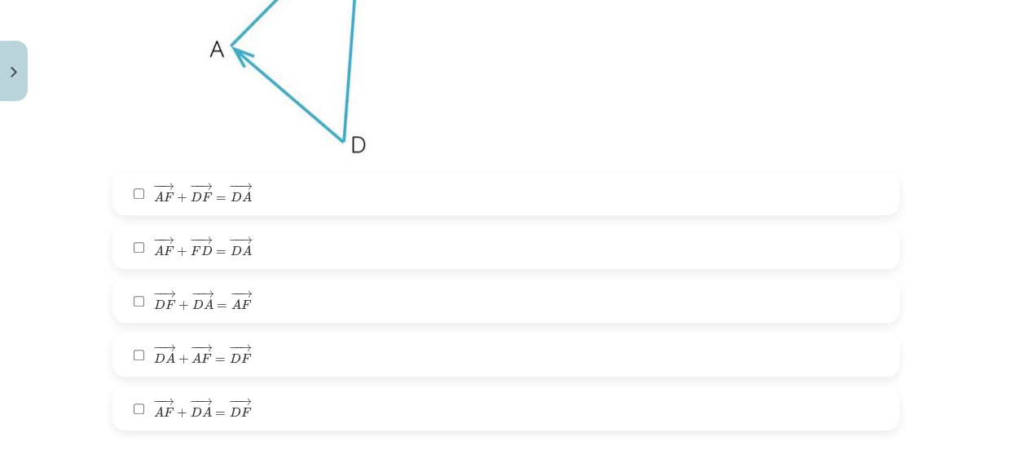
scroll to position [1574, 0]
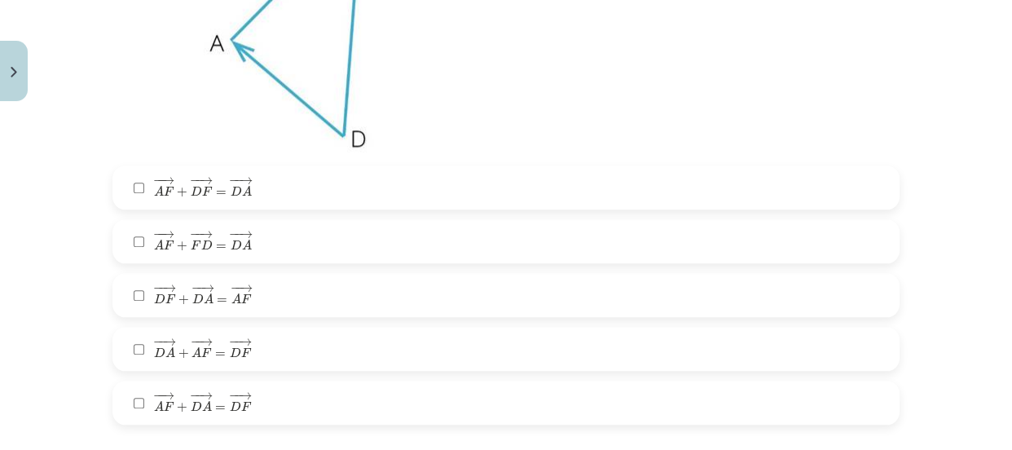
drag, startPoint x: 511, startPoint y: 298, endPoint x: 542, endPoint y: 288, distance: 31.7
click at [511, 296] on label "− − → D F + − − → D A = − − → A F D F → + D A → = A F →" at bounding box center [505, 294] width 783 height 41
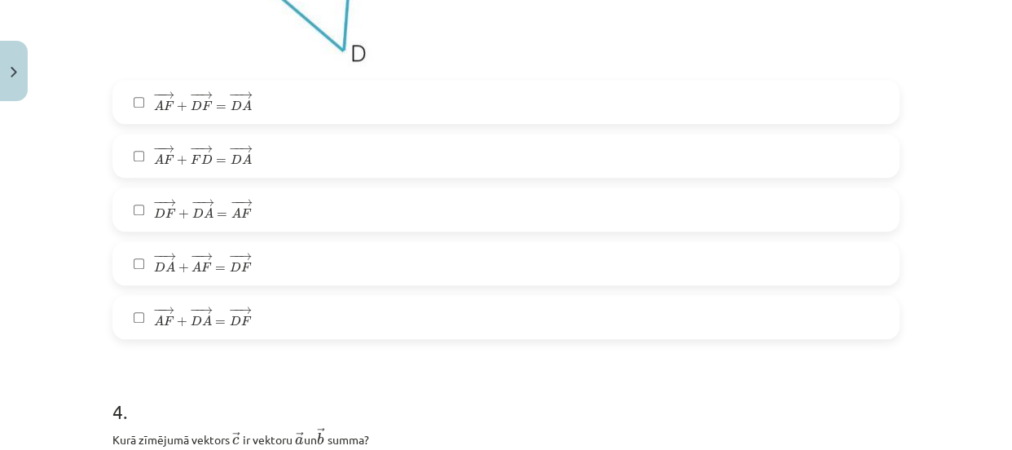
scroll to position [1665, 0]
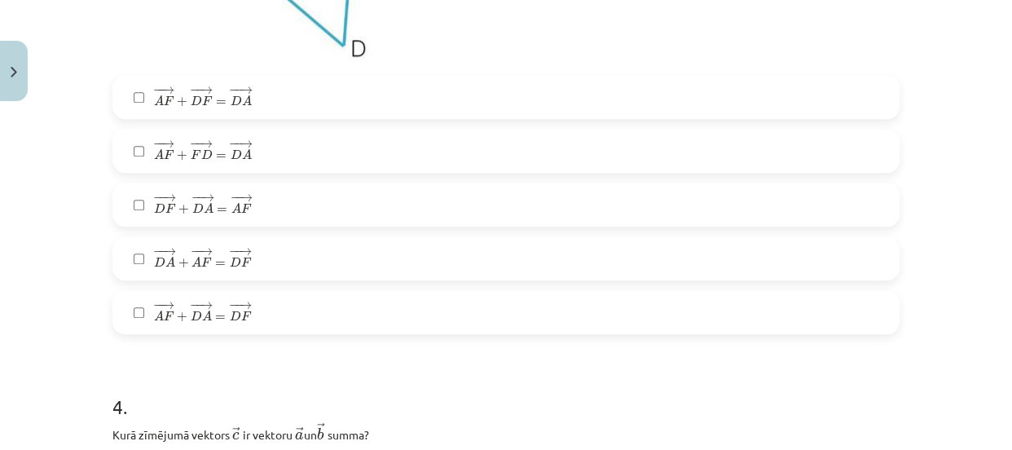
click at [700, 321] on label "− − → A F + − − → D A = − − → D F A F → + D A → = D F →" at bounding box center [505, 312] width 783 height 41
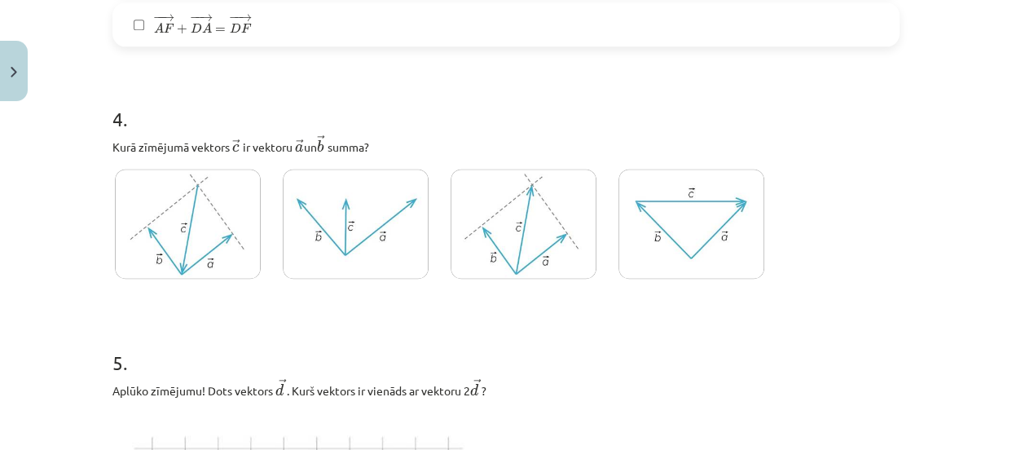
scroll to position [1957, 0]
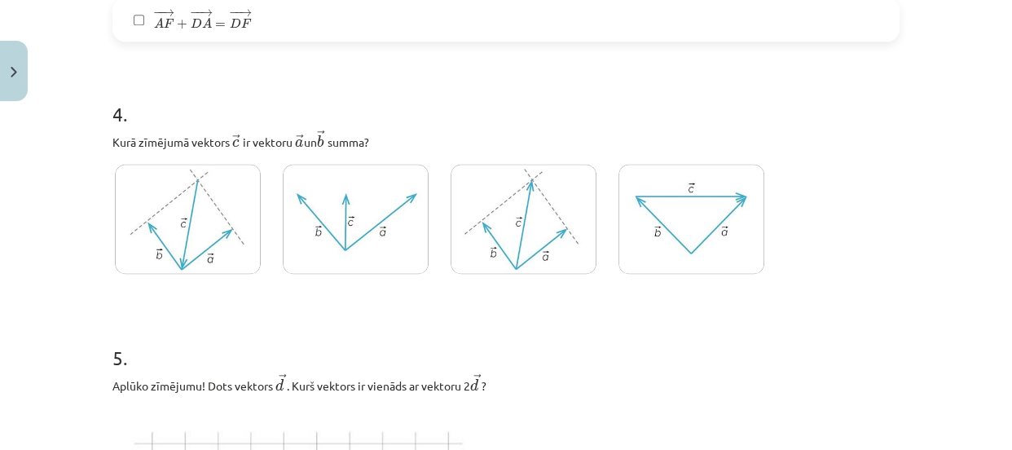
click at [165, 232] on img at bounding box center [188, 219] width 146 height 110
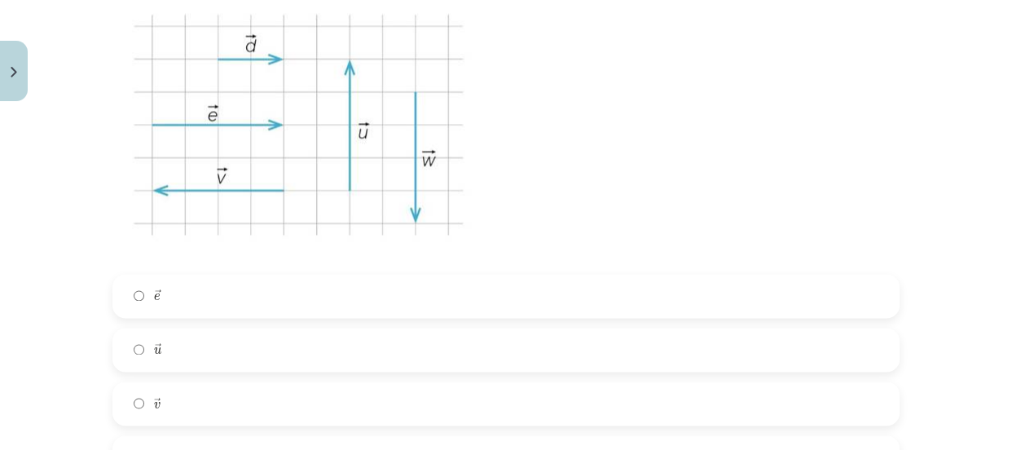
scroll to position [2449, 0]
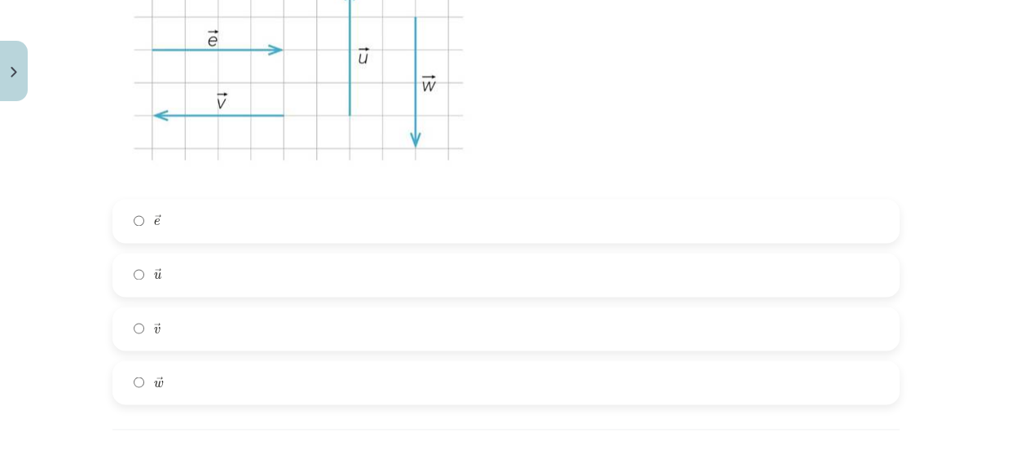
click at [662, 213] on label "→ e e →" at bounding box center [505, 220] width 783 height 41
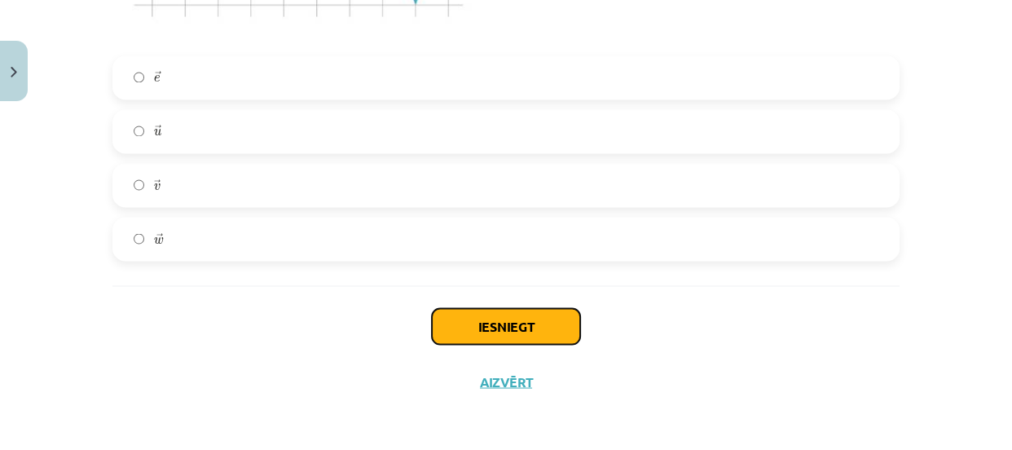
click at [519, 321] on button "Iesniegt" at bounding box center [506, 326] width 148 height 36
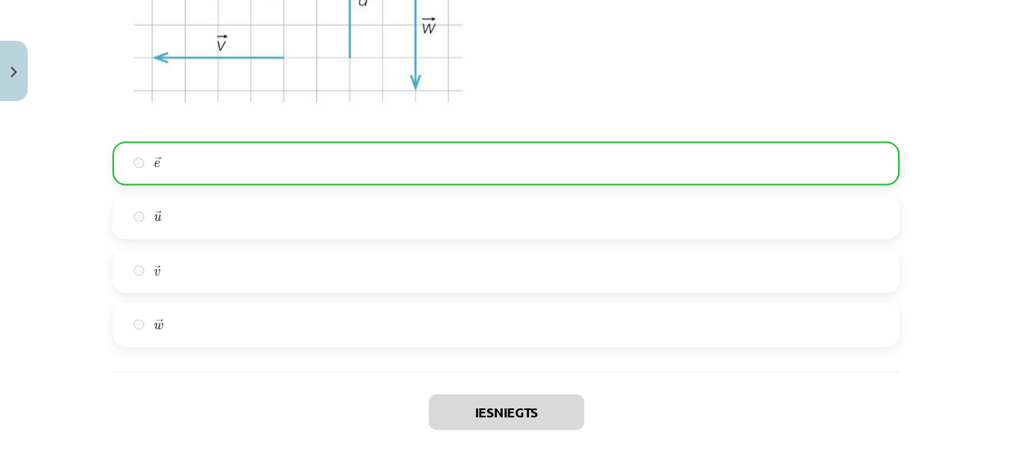
scroll to position [2645, 0]
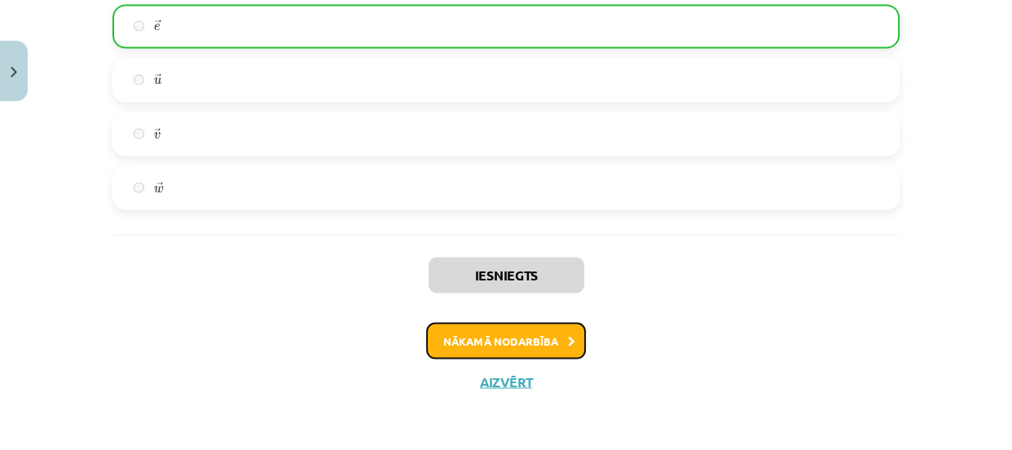
click at [485, 342] on button "Nākamā nodarbība" at bounding box center [506, 340] width 160 height 37
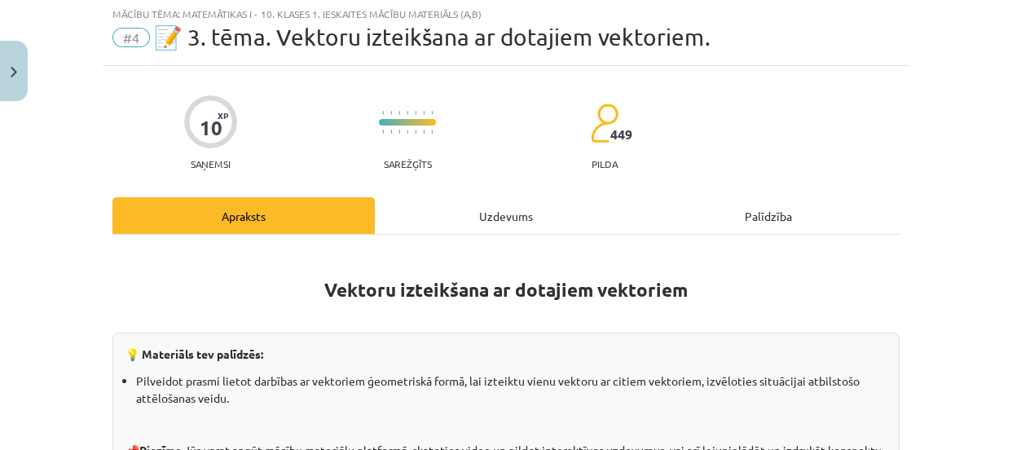
scroll to position [41, 0]
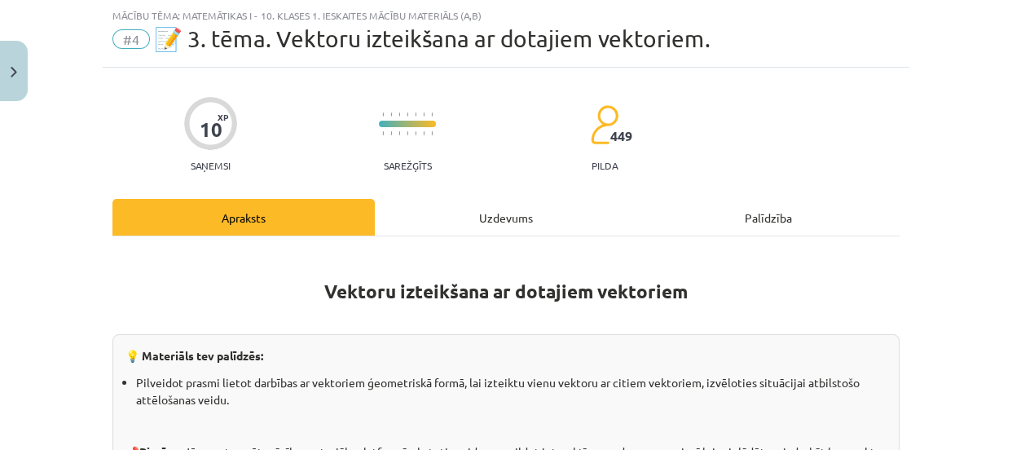
click at [512, 218] on div "Uzdevums" at bounding box center [506, 217] width 262 height 37
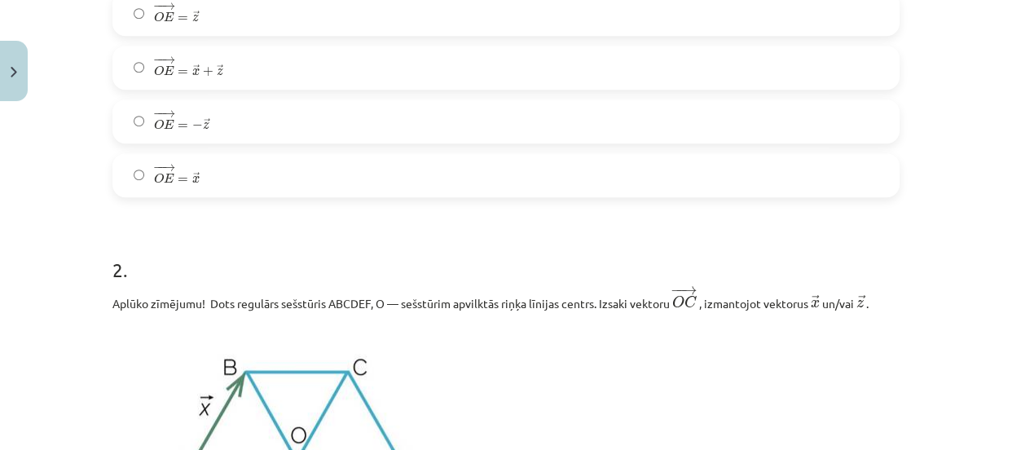
scroll to position [736, 0]
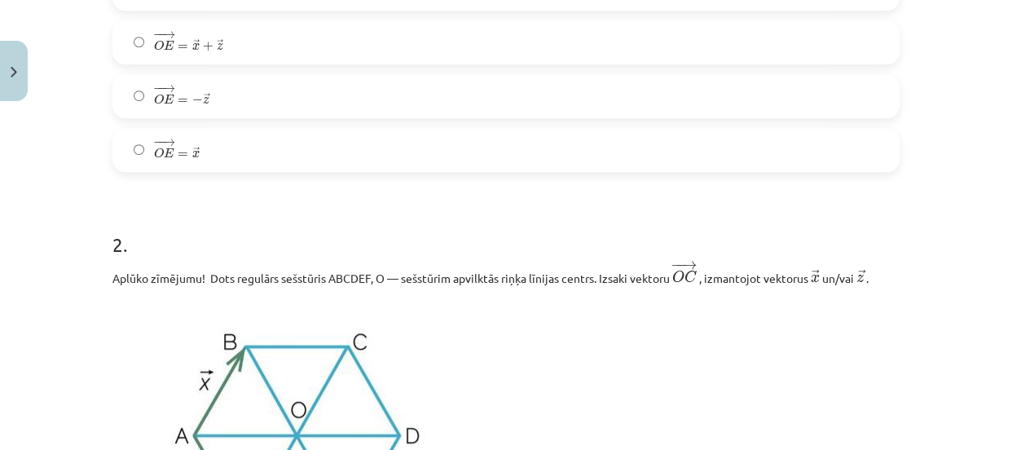
click at [737, 41] on label "− − → O E = → x + → z O E → = x → + z →" at bounding box center [505, 42] width 783 height 41
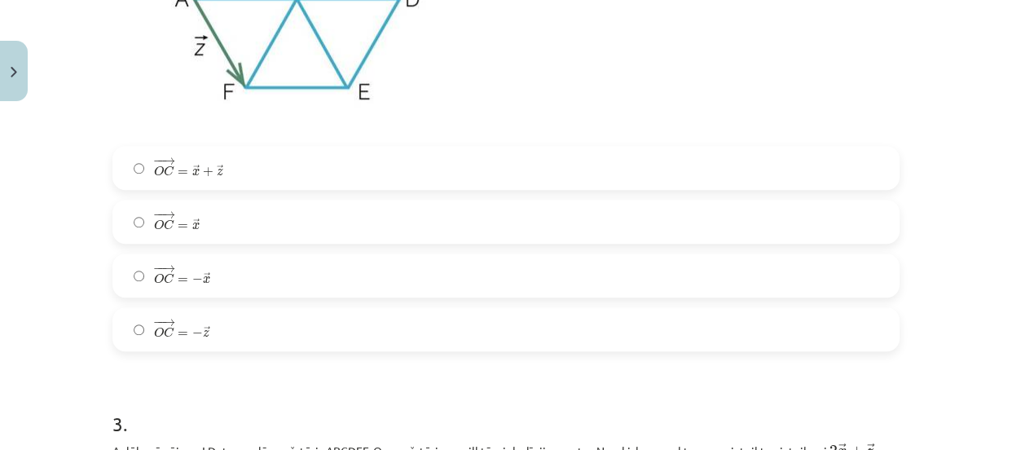
scroll to position [1179, 0]
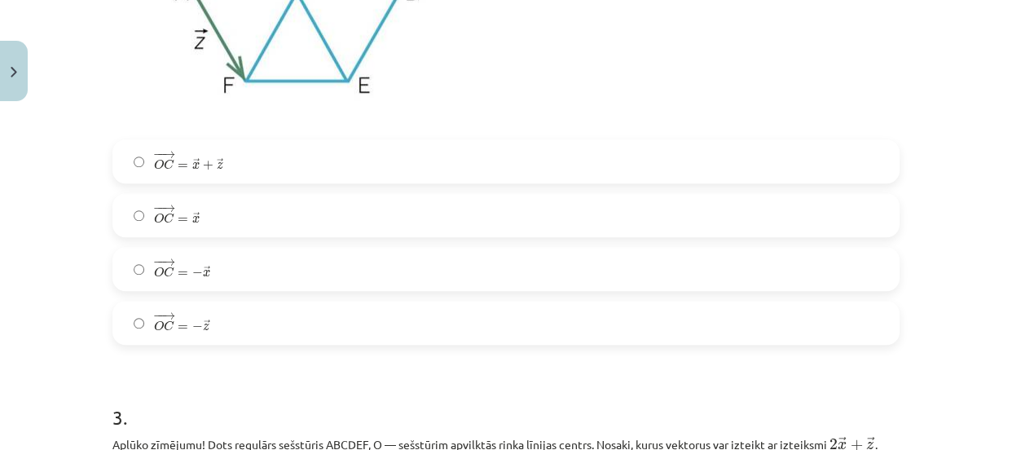
drag, startPoint x: 776, startPoint y: 267, endPoint x: 1010, endPoint y: 151, distance: 260.8
click at [868, 214] on div "− − → O C = → x + → z O C → = x → + z → − − → O C = → x O C → = x → − − → O C =…" at bounding box center [505, 241] width 787 height 205
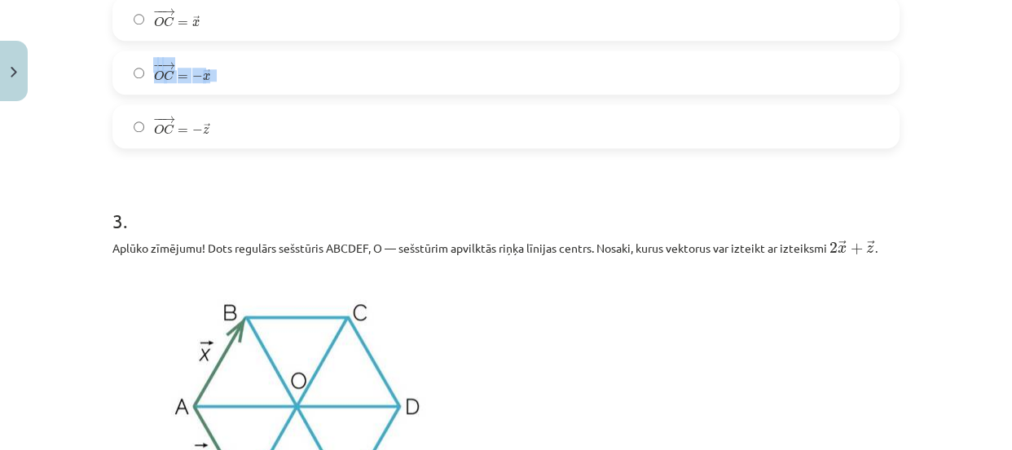
scroll to position [1382, 0]
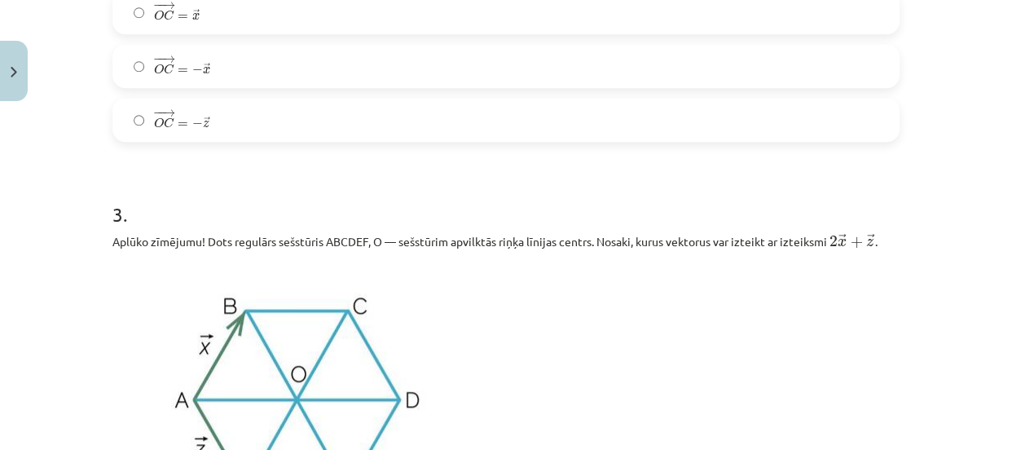
click at [722, 60] on label "− − → O C = − → x O C → = − x →" at bounding box center [505, 66] width 783 height 41
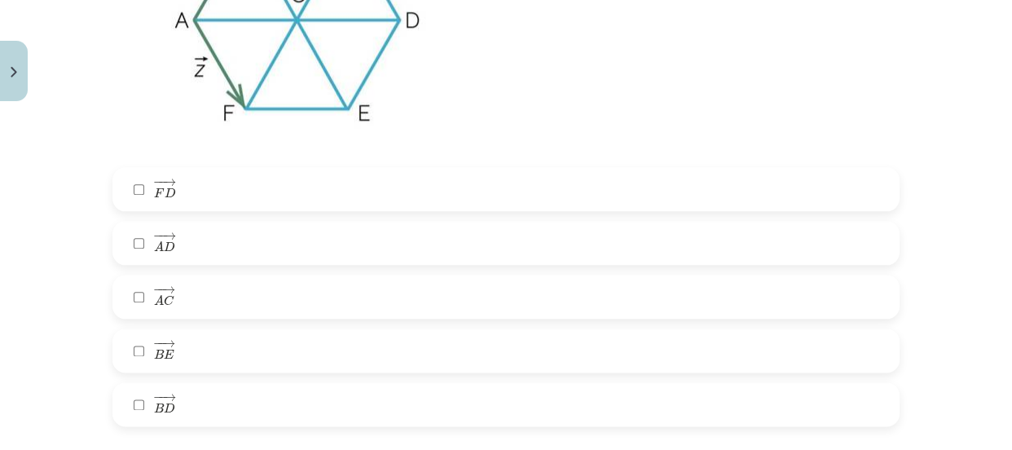
scroll to position [1749, 0]
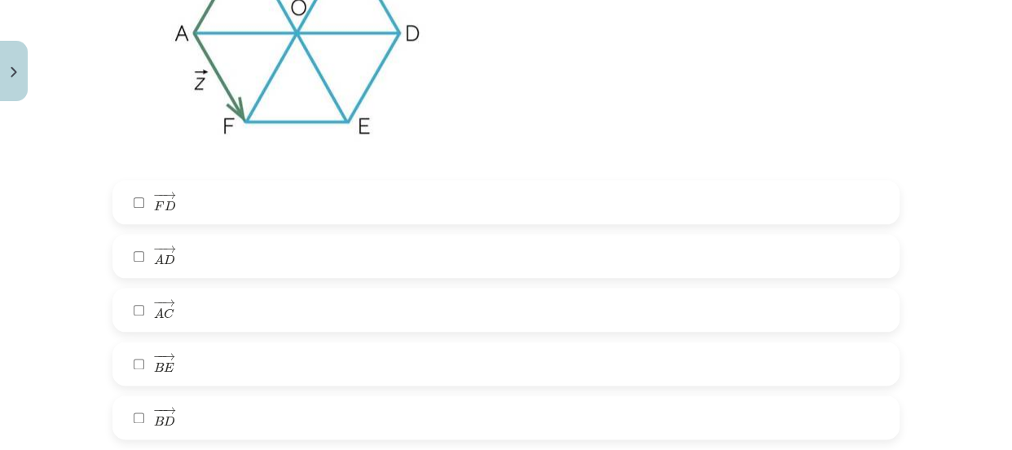
click at [595, 357] on label "− − → B E B E →" at bounding box center [505, 363] width 783 height 41
click at [608, 264] on label "− − → A D A D →" at bounding box center [505, 255] width 783 height 41
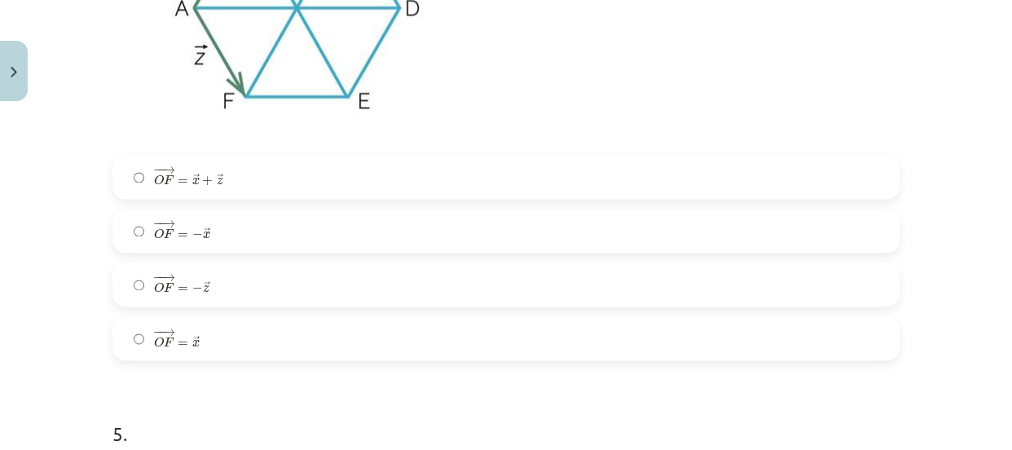
scroll to position [2464, 0]
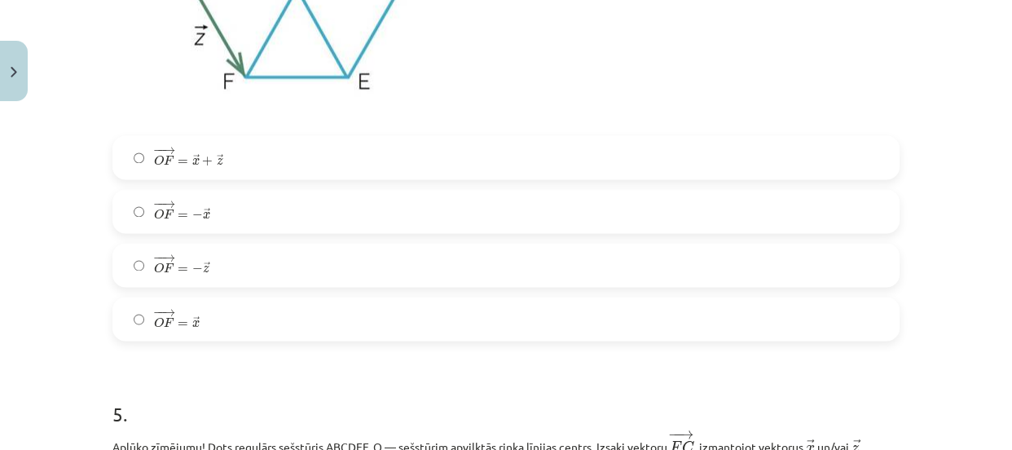
click at [808, 266] on label "− − → O F = − → z O F → = − z →" at bounding box center [505, 264] width 783 height 41
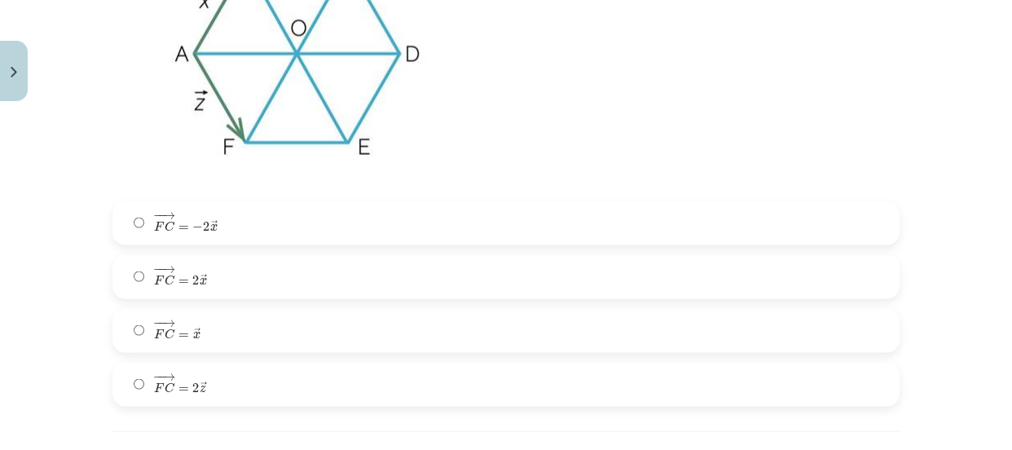
scroll to position [3021, 0]
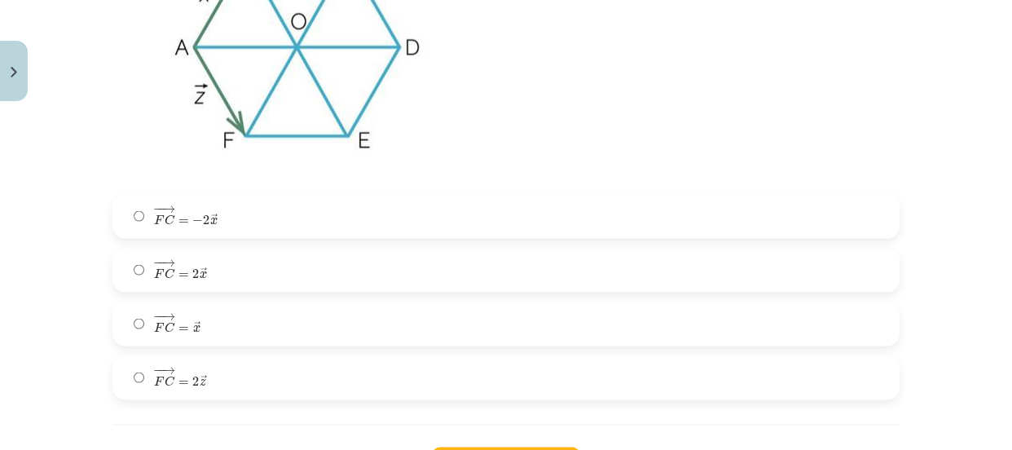
drag, startPoint x: 832, startPoint y: 262, endPoint x: 1006, endPoint y: 275, distance: 174.8
click at [840, 255] on label "− − → F C = 2 → x F C → = 2 x →" at bounding box center [505, 270] width 783 height 41
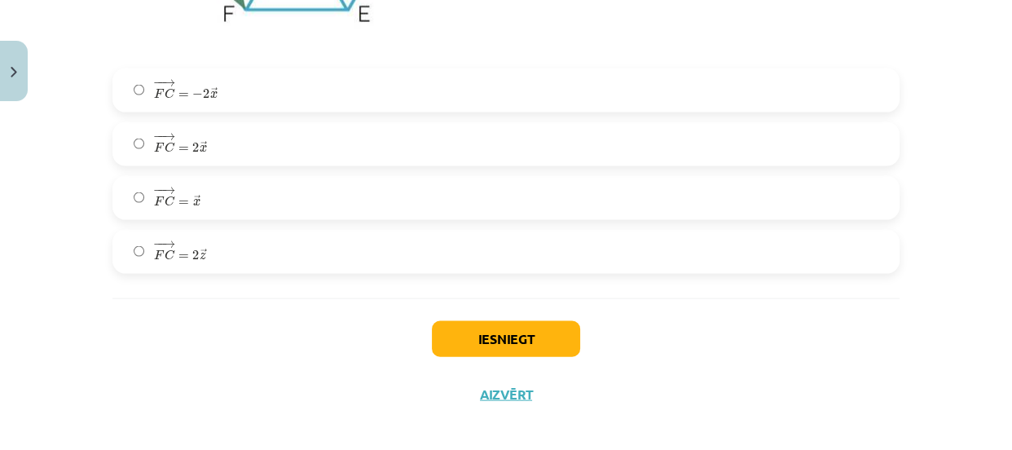
scroll to position [3163, 0]
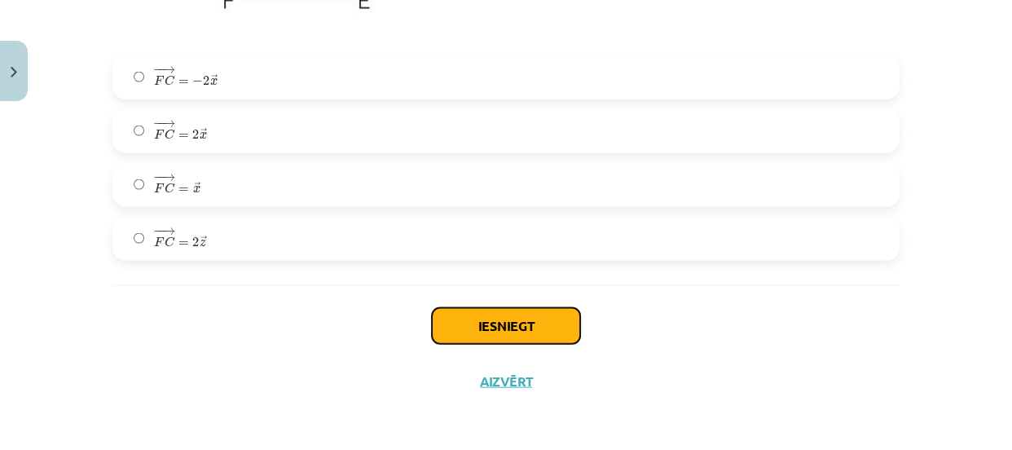
click at [534, 327] on button "Iesniegt" at bounding box center [506, 326] width 148 height 36
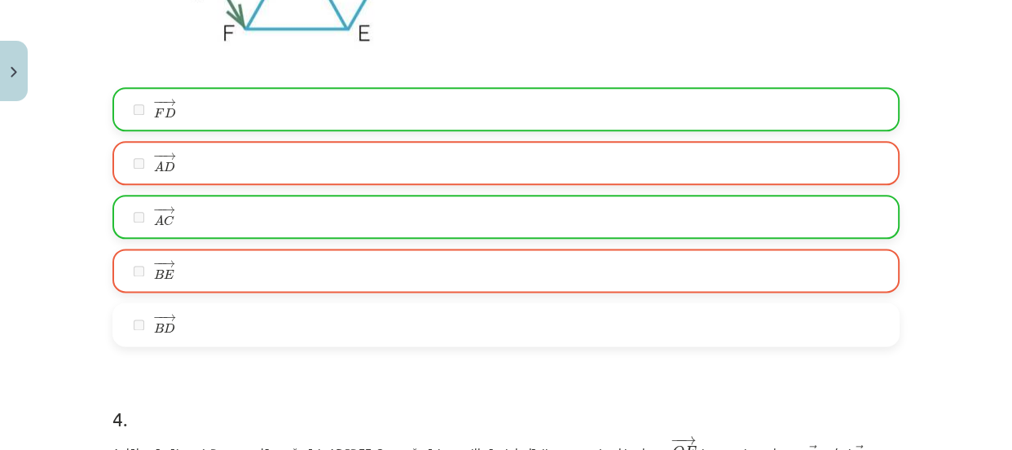
scroll to position [3215, 0]
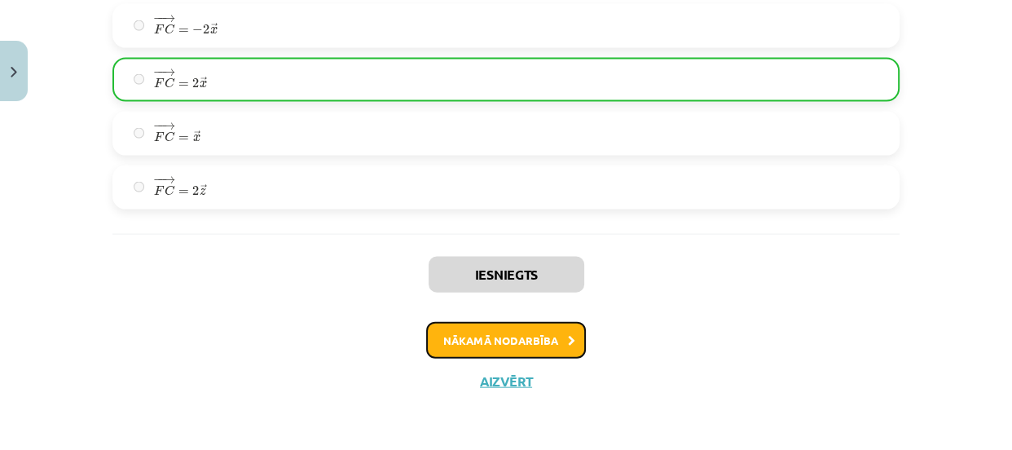
click at [520, 332] on button "Nākamā nodarbība" at bounding box center [506, 340] width 160 height 37
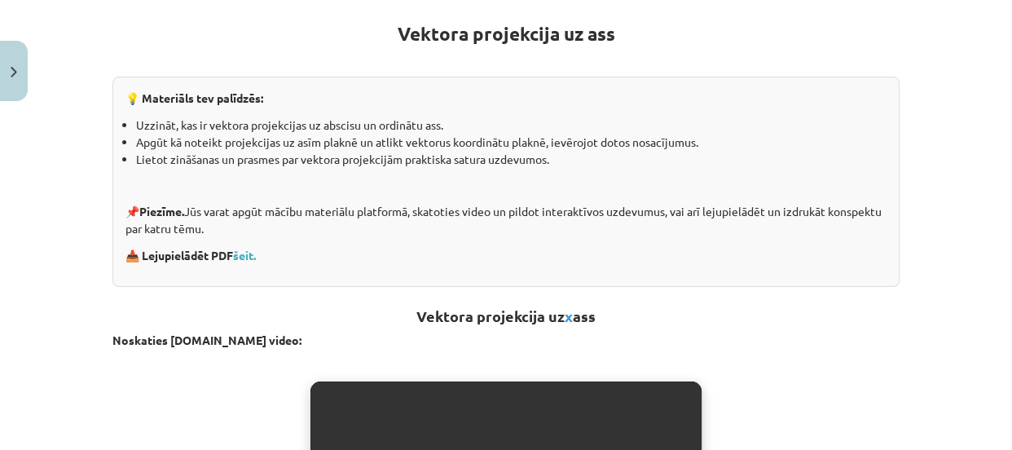
scroll to position [0, 0]
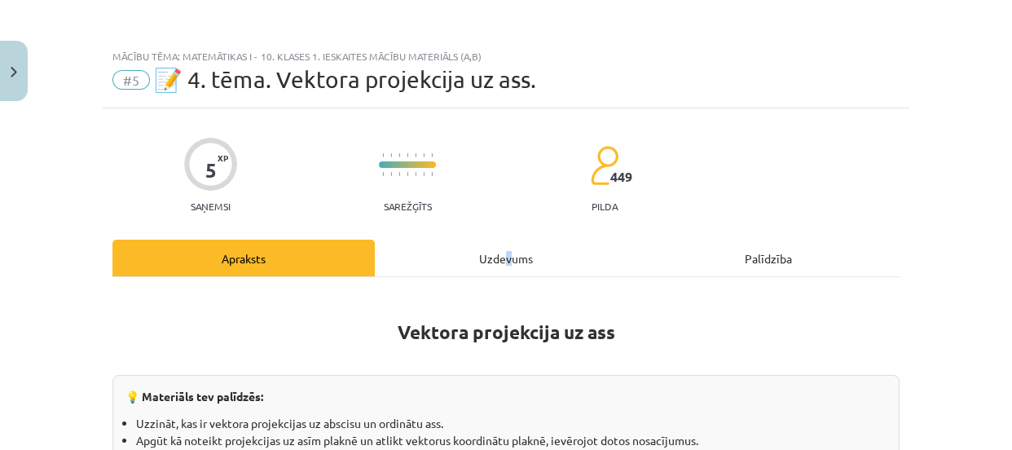
click at [502, 259] on div "Uzdevums" at bounding box center [506, 257] width 262 height 37
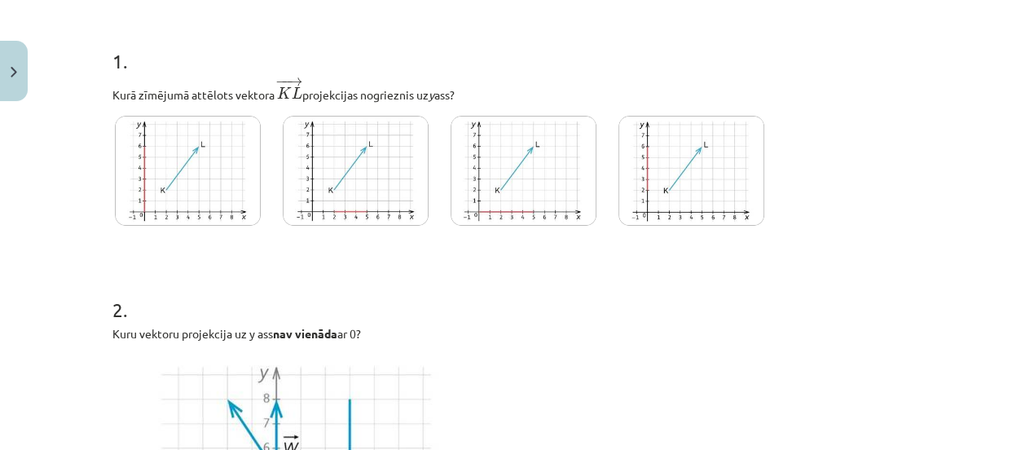
scroll to position [309, 0]
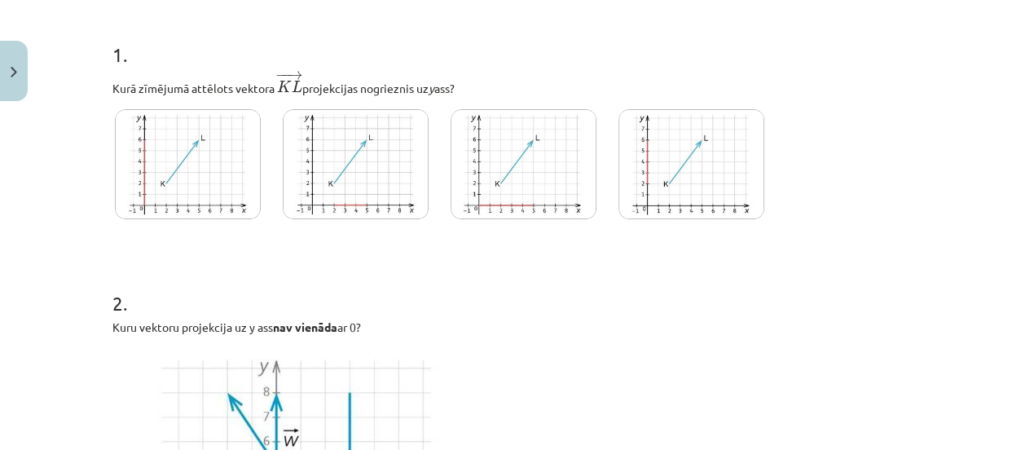
click at [155, 178] on img at bounding box center [188, 164] width 146 height 110
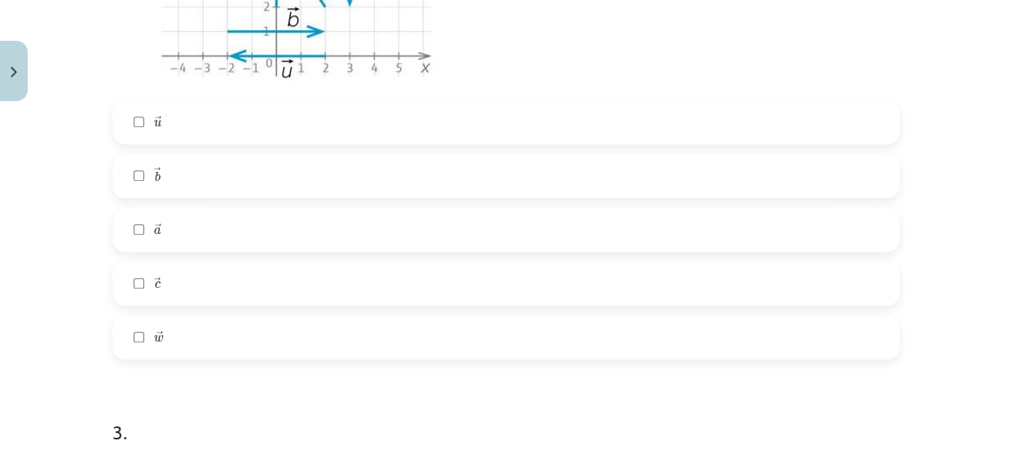
scroll to position [849, 0]
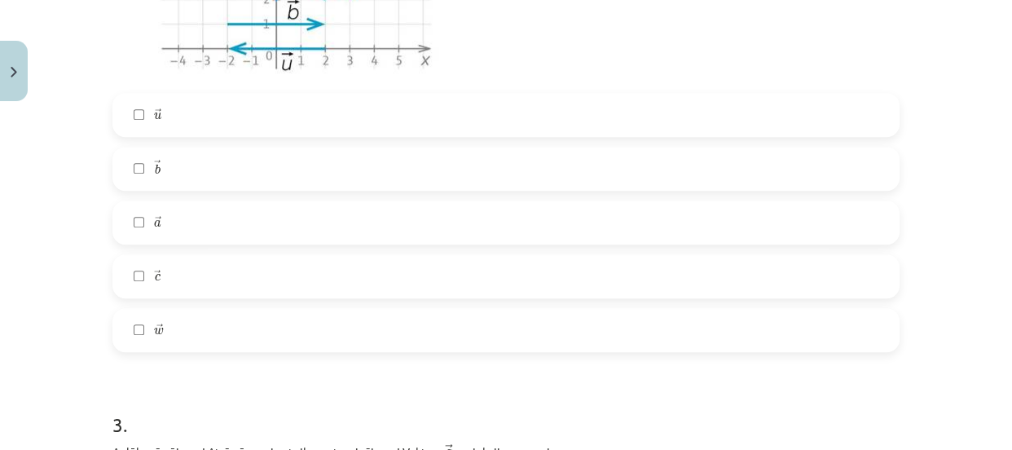
click at [749, 338] on label "→ w w →" at bounding box center [505, 329] width 783 height 41
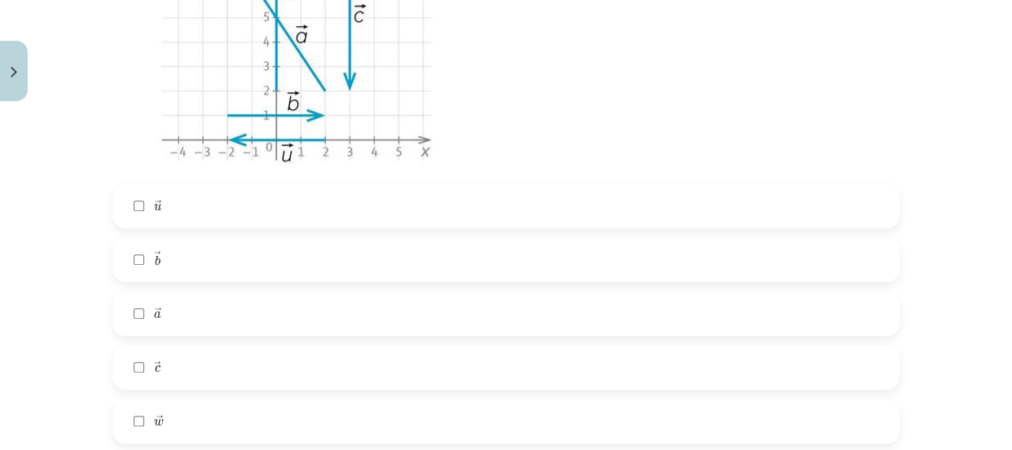
scroll to position [762, 0]
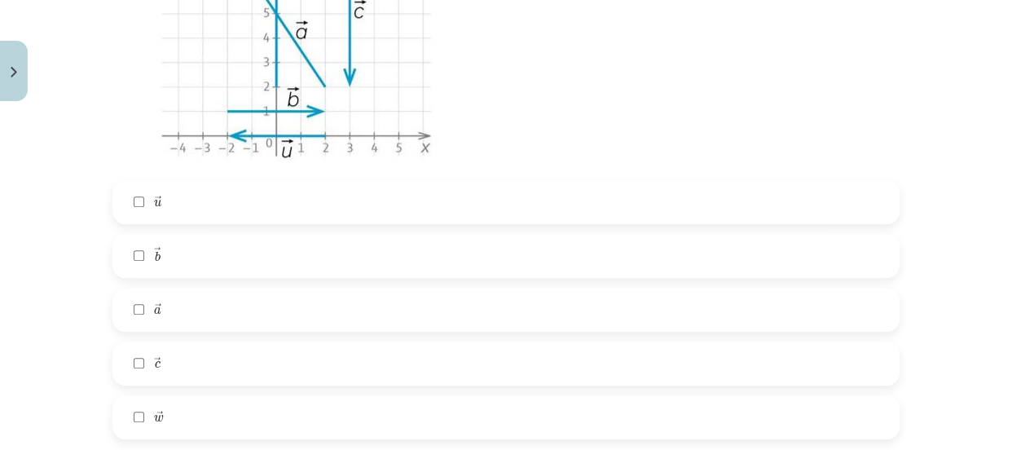
drag, startPoint x: 648, startPoint y: 309, endPoint x: 696, endPoint y: 292, distance: 51.0
click at [649, 306] on label "→ a a →" at bounding box center [505, 309] width 783 height 41
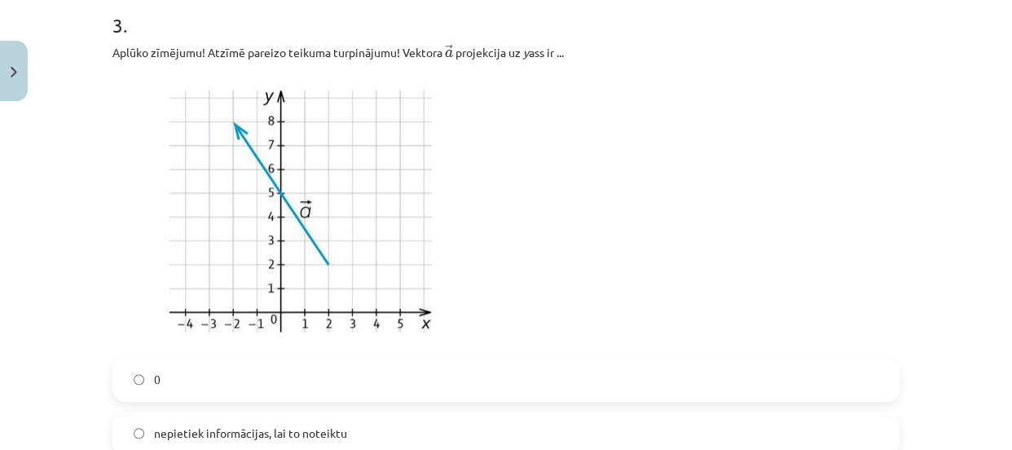
scroll to position [1251, 0]
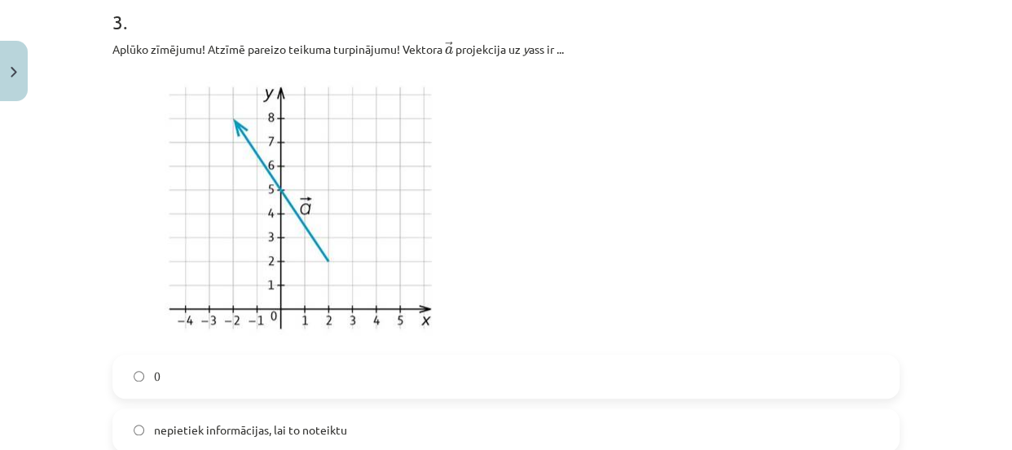
click at [998, 309] on div "Mācību tēma: Matemātikas i - 10. klases 1. ieskaites mācību materiāls (a,b) #5 …" at bounding box center [506, 225] width 1012 height 450
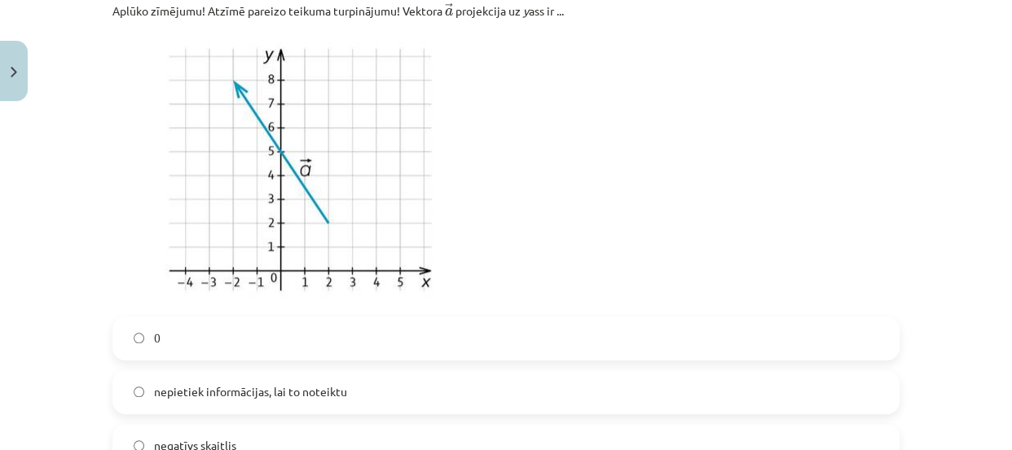
scroll to position [1283, 0]
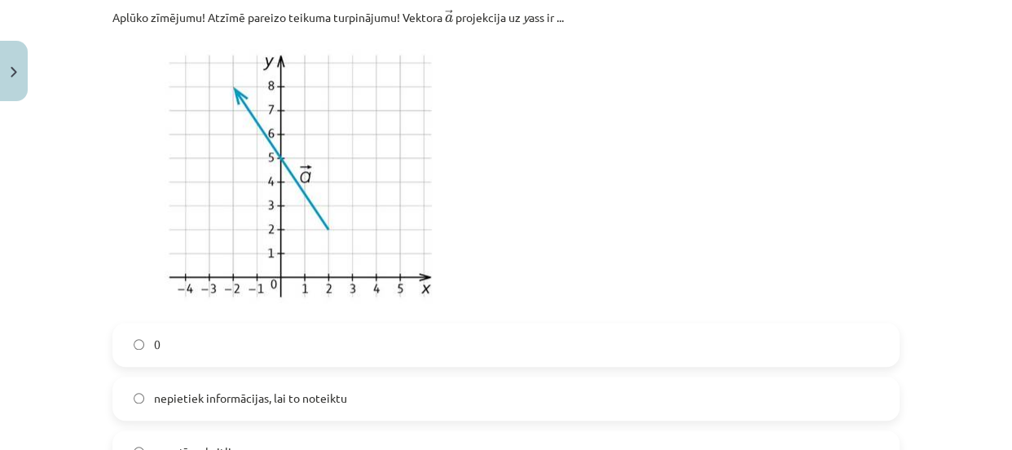
click at [688, 393] on label "nepietiek informācijas, lai to noteiktu" at bounding box center [505, 398] width 783 height 41
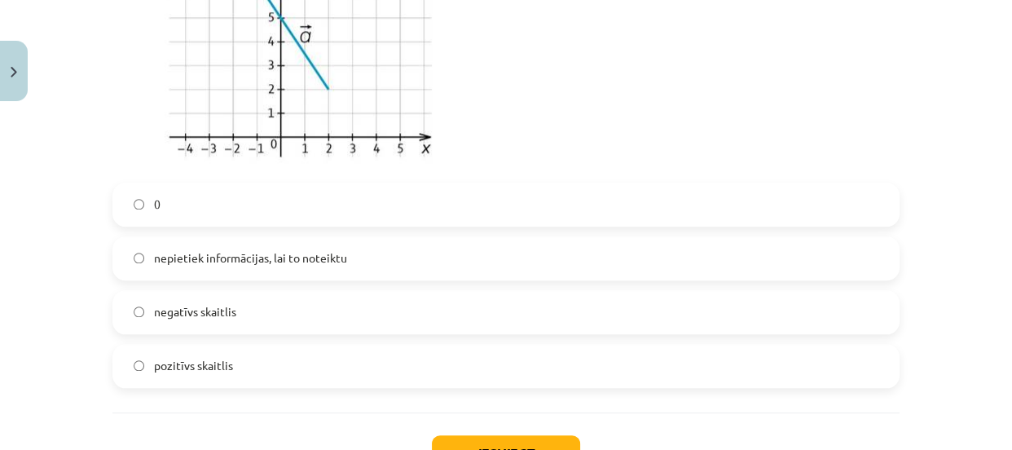
scroll to position [1433, 0]
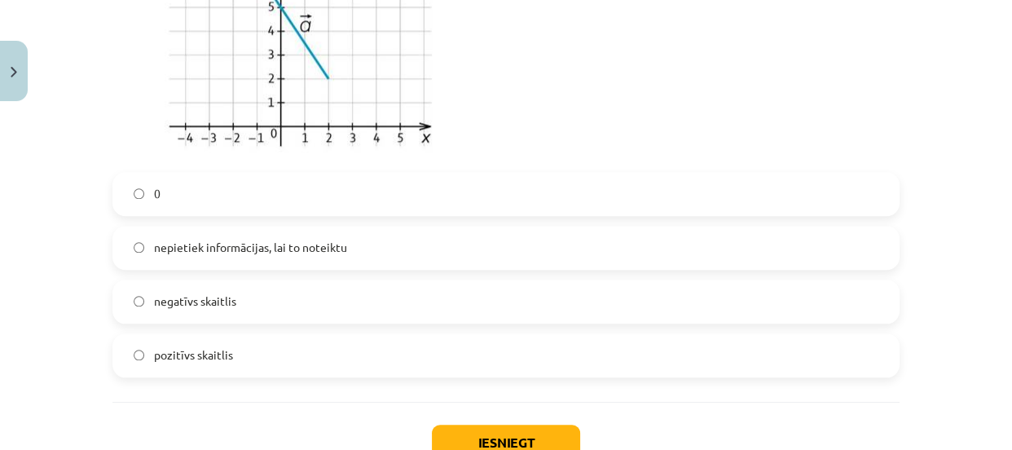
click at [762, 358] on label "pozitīvs skaitlis" at bounding box center [505, 355] width 783 height 41
drag, startPoint x: 779, startPoint y: 257, endPoint x: 643, endPoint y: 446, distance: 232.6
click at [745, 302] on div "0 nepietiek informācijas, lai to noteiktu negatīvs skaitlis pozitīvs skaitlis" at bounding box center [505, 274] width 787 height 205
click at [465, 244] on label "nepietiek informācijas, lai to noteiktu" at bounding box center [505, 247] width 783 height 41
click at [461, 438] on button "Iesniegt" at bounding box center [506, 442] width 148 height 36
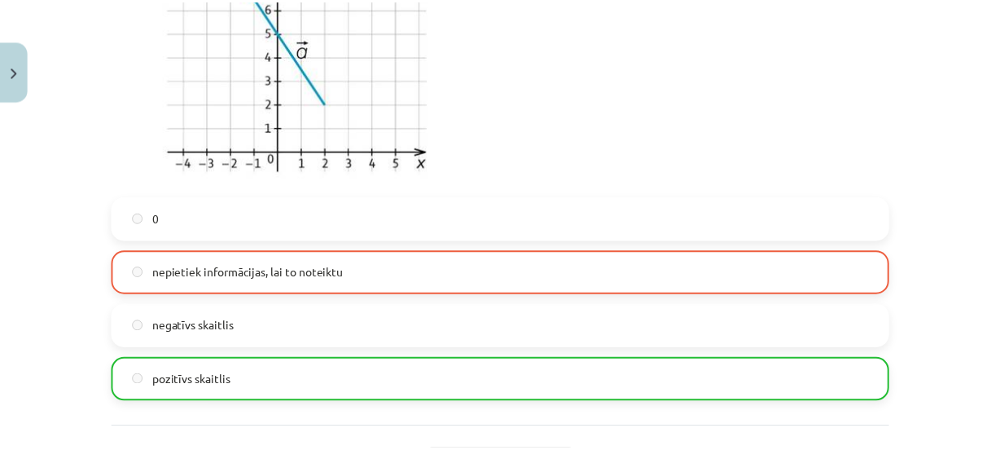
scroll to position [1602, 0]
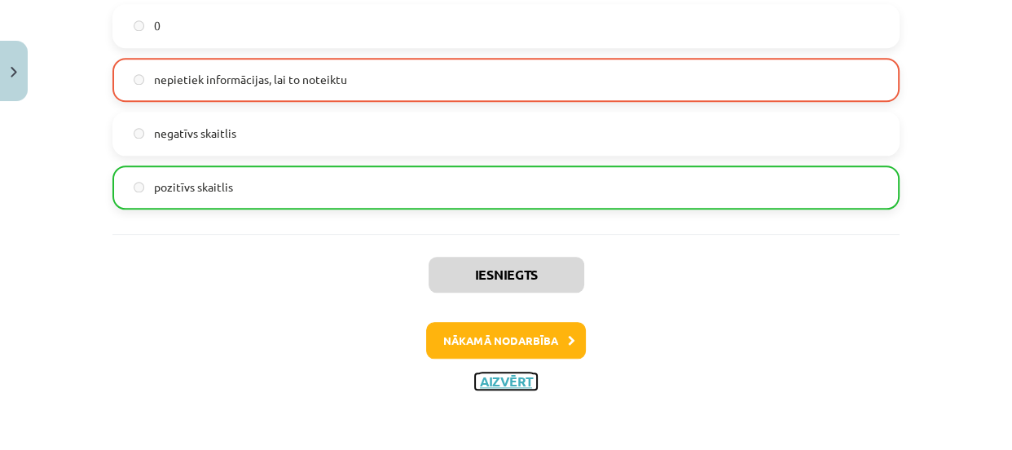
click at [523, 380] on button "Aizvērt" at bounding box center [506, 381] width 62 height 16
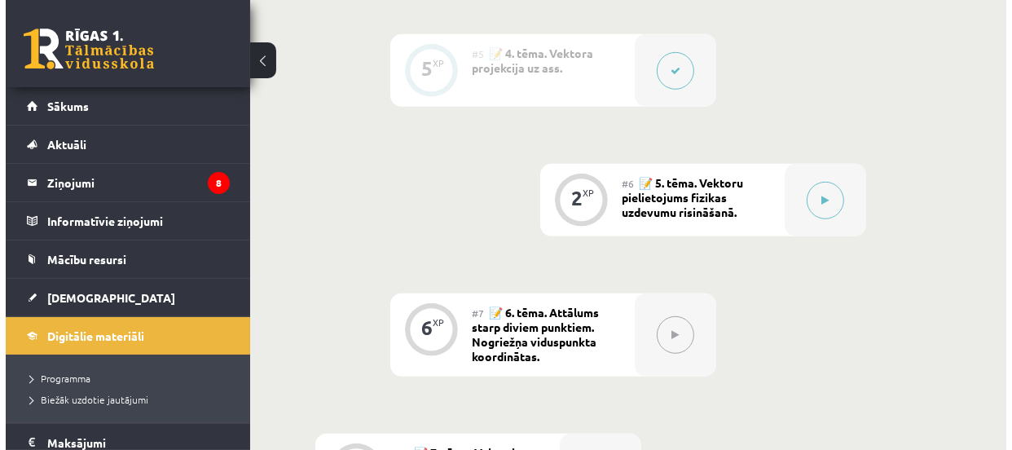
scroll to position [902, 0]
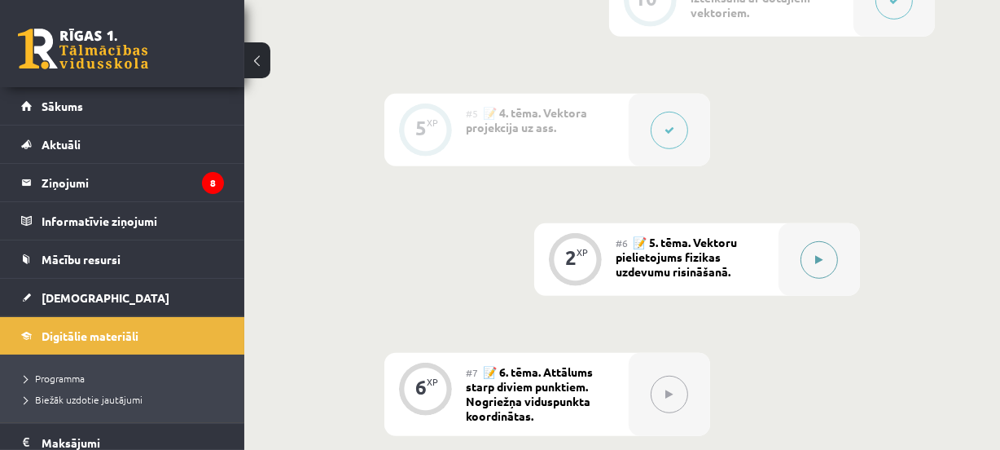
click at [839, 261] on div at bounding box center [819, 259] width 81 height 72
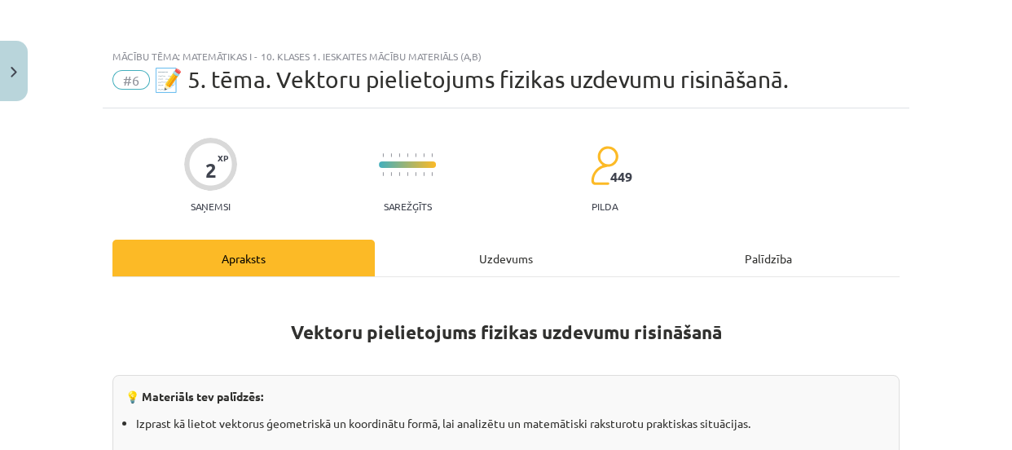
click at [494, 256] on div "Uzdevums" at bounding box center [506, 257] width 262 height 37
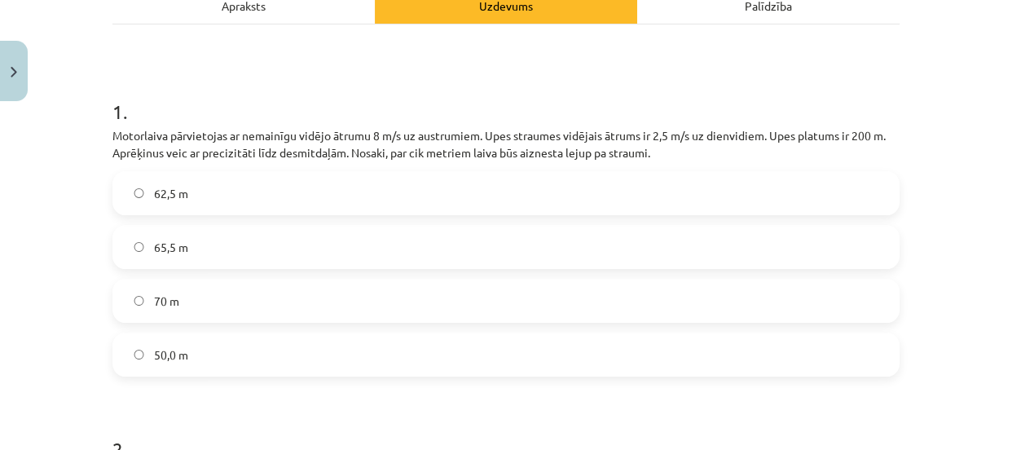
scroll to position [251, 0]
click at [799, 192] on label "62,5 m" at bounding box center [505, 194] width 783 height 41
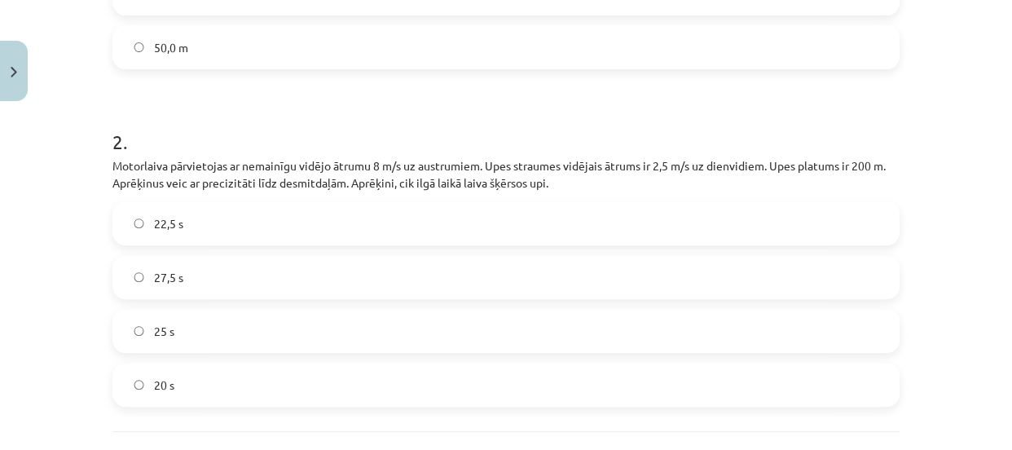
scroll to position [570, 0]
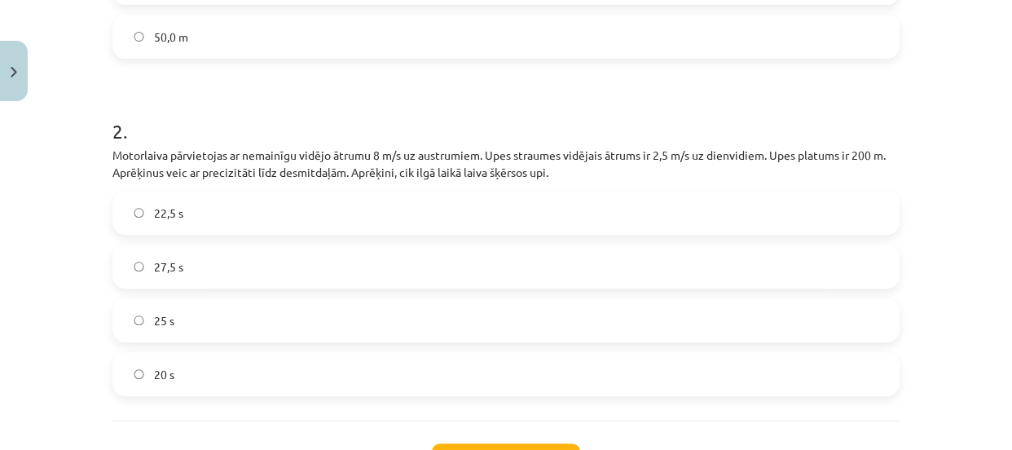
click at [752, 300] on label "25 s" at bounding box center [505, 320] width 783 height 41
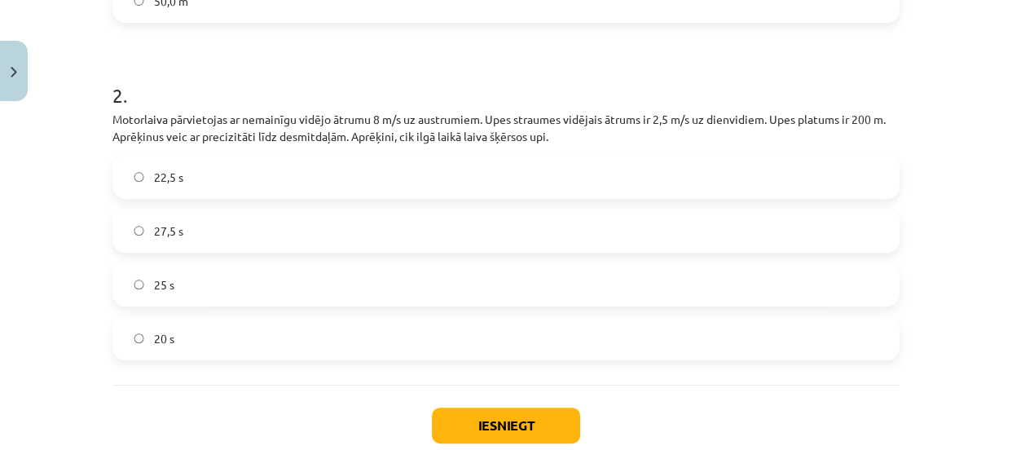
scroll to position [610, 0]
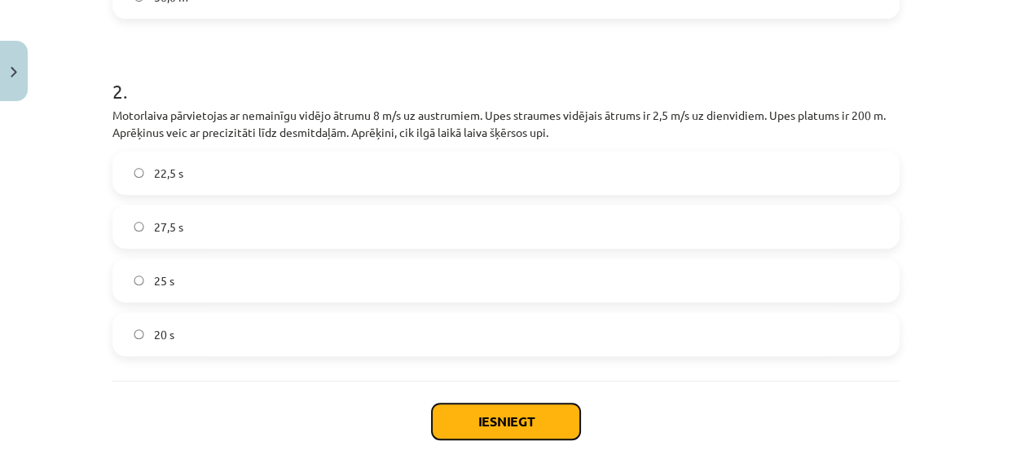
click at [521, 414] on button "Iesniegt" at bounding box center [506, 421] width 148 height 36
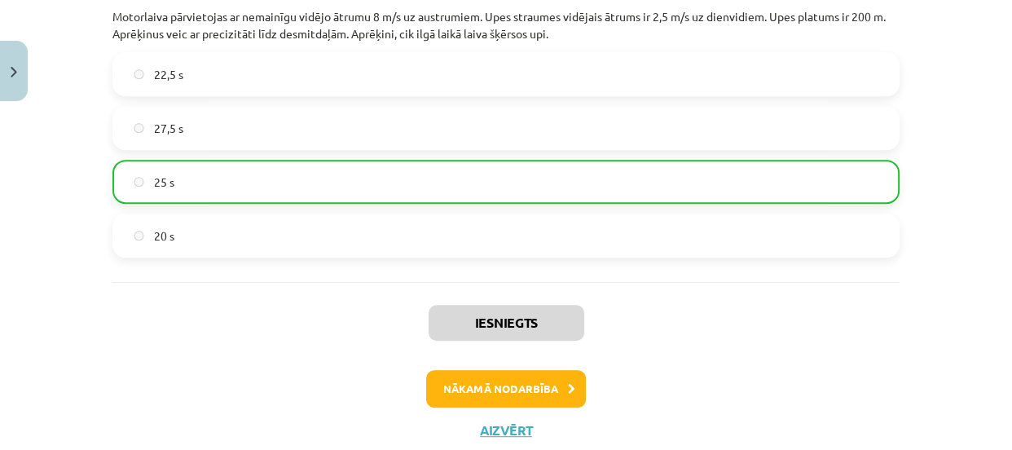
scroll to position [718, 0]
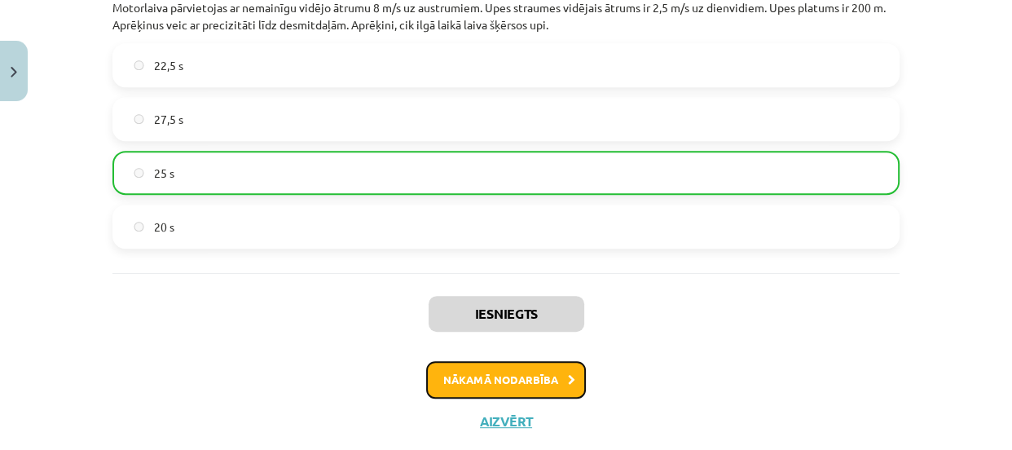
click at [554, 380] on button "Nākamā nodarbība" at bounding box center [506, 379] width 160 height 37
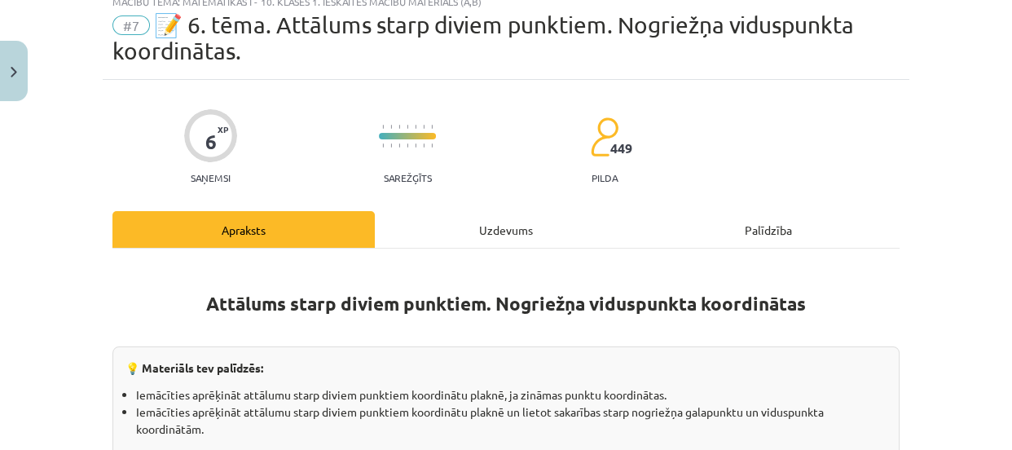
scroll to position [41, 0]
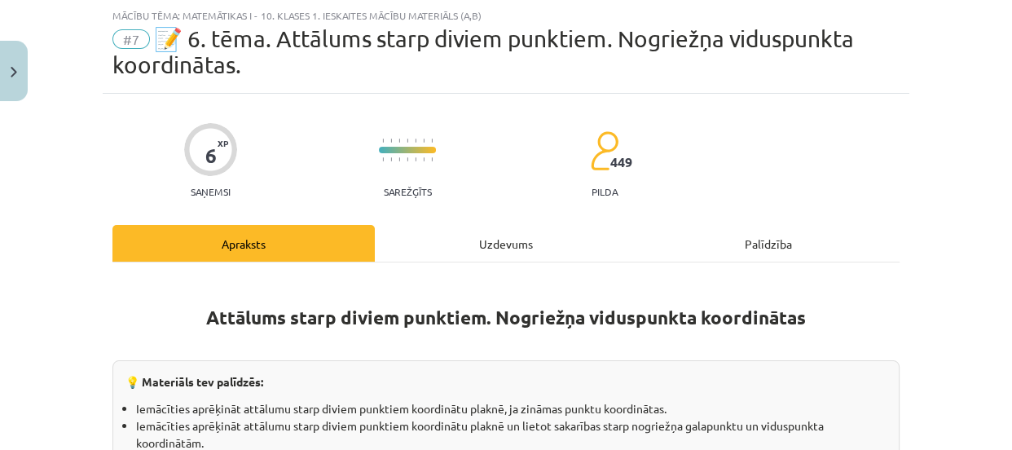
click at [514, 242] on div "Uzdevums" at bounding box center [506, 243] width 262 height 37
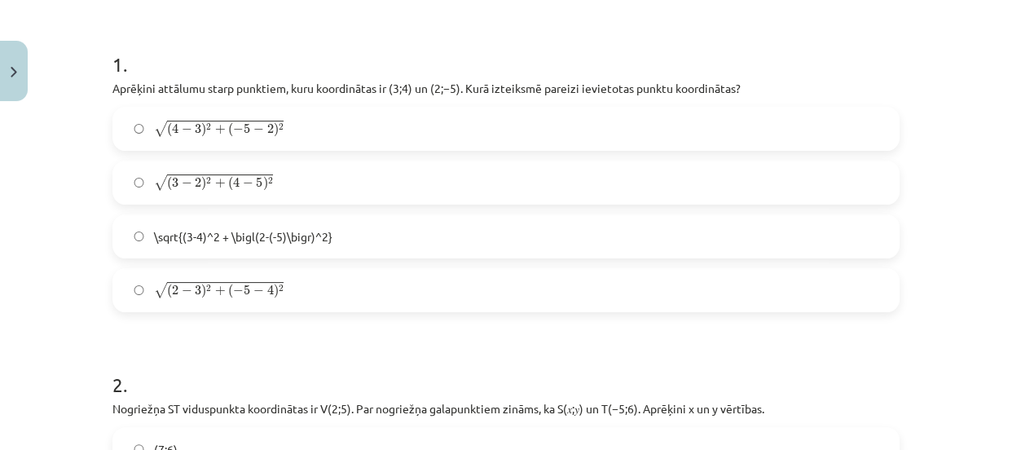
scroll to position [331, 0]
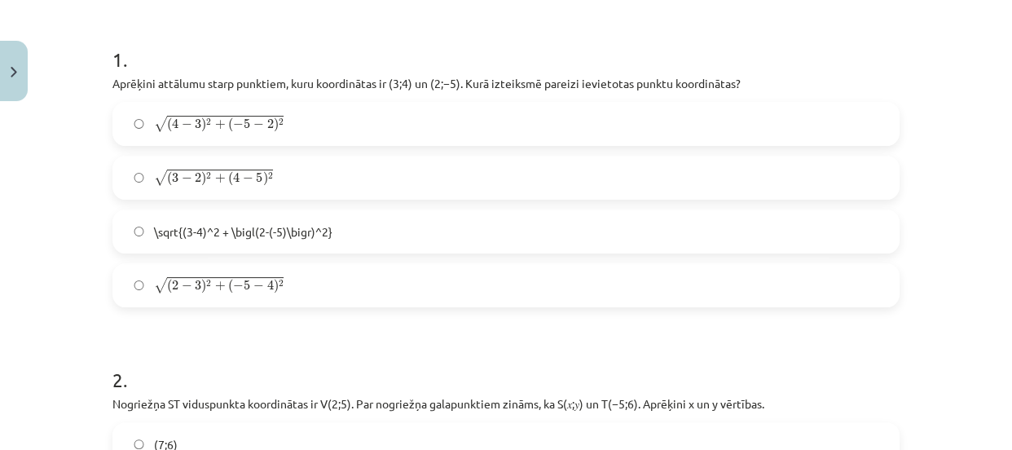
drag, startPoint x: 997, startPoint y: 122, endPoint x: 998, endPoint y: 136, distance: 13.9
click at [998, 136] on div "Mācību tēma: Matemātikas i - 10. klases 1. ieskaites mācību materiāls (a,b) #7 …" at bounding box center [506, 225] width 1012 height 450
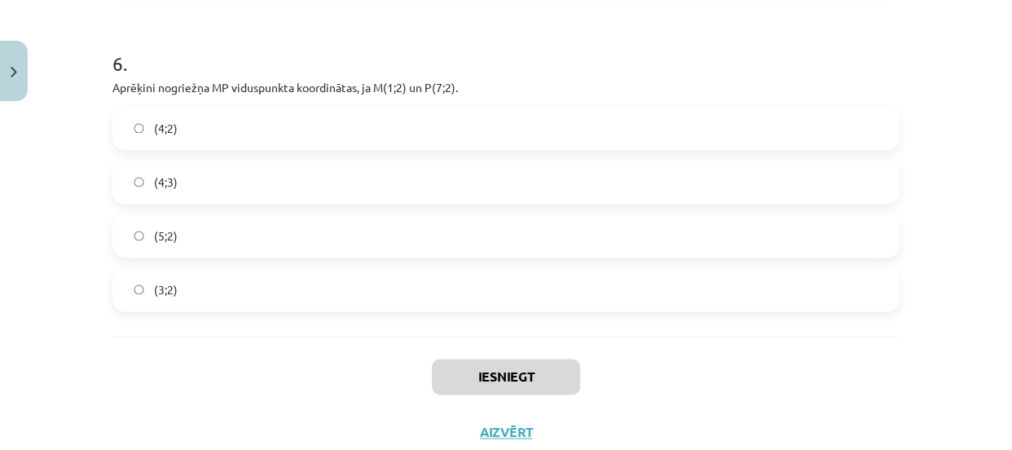
scroll to position [2223, 0]
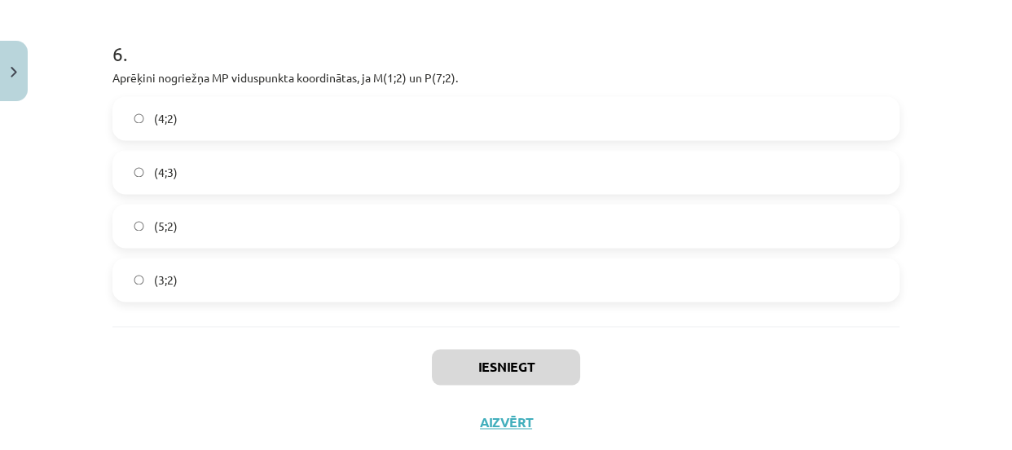
click at [599, 116] on label "(4;2)" at bounding box center [505, 118] width 783 height 41
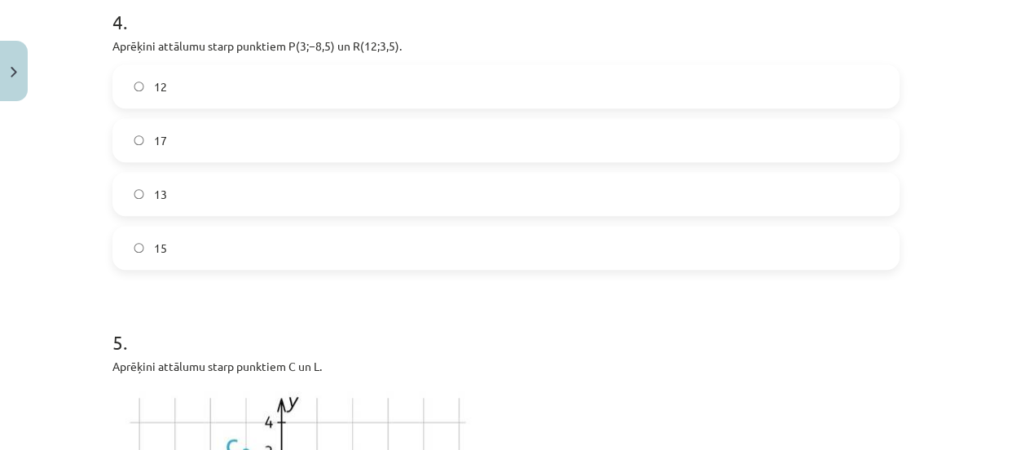
scroll to position [1271, 0]
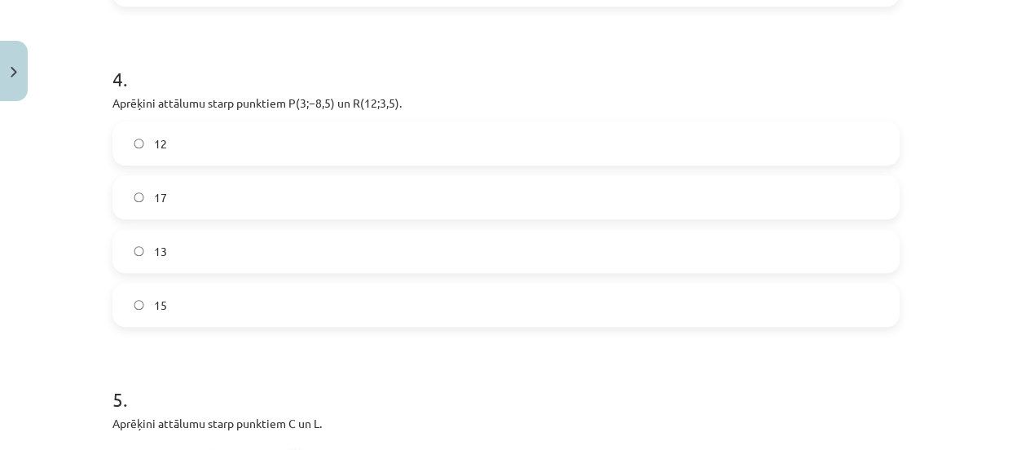
click at [586, 191] on label "17" at bounding box center [505, 197] width 783 height 41
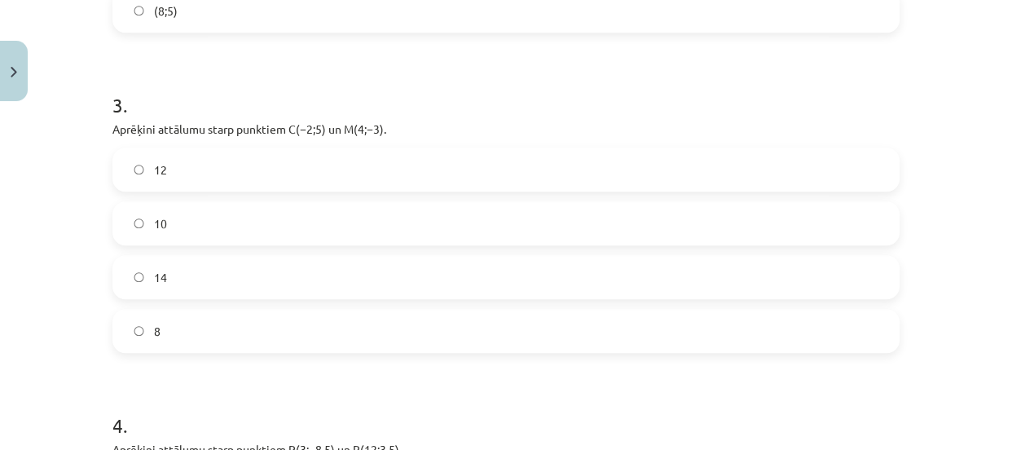
scroll to position [934, 0]
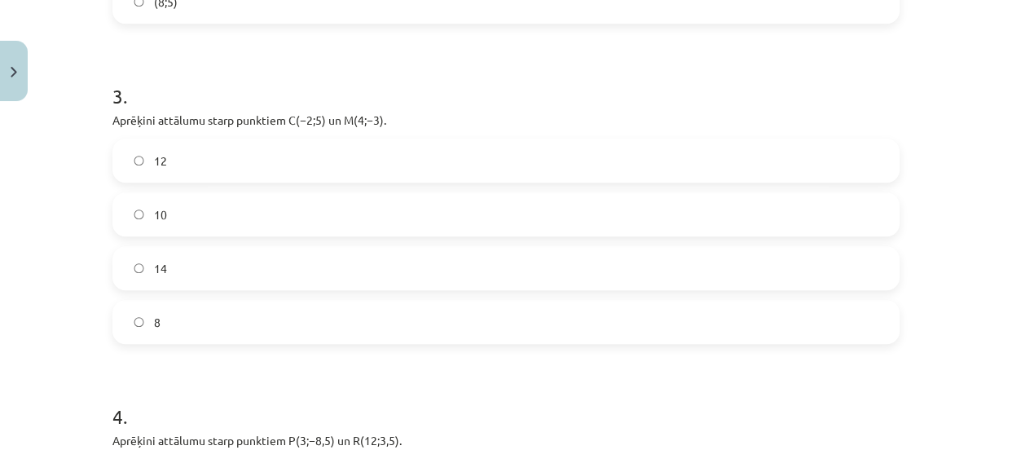
click at [448, 317] on label "8" at bounding box center [505, 321] width 783 height 41
drag, startPoint x: 997, startPoint y: 187, endPoint x: 1003, endPoint y: 163, distance: 24.5
click at [1003, 163] on div "Mācību tēma: Matemātikas i - 10. klases 1. ieskaites mācību materiāls (a,b) #7 …" at bounding box center [506, 225] width 1012 height 450
click at [981, 163] on div "Mācību tēma: Matemātikas i - 10. klases 1. ieskaites mācību materiāls (a,b) #7 …" at bounding box center [506, 225] width 1012 height 450
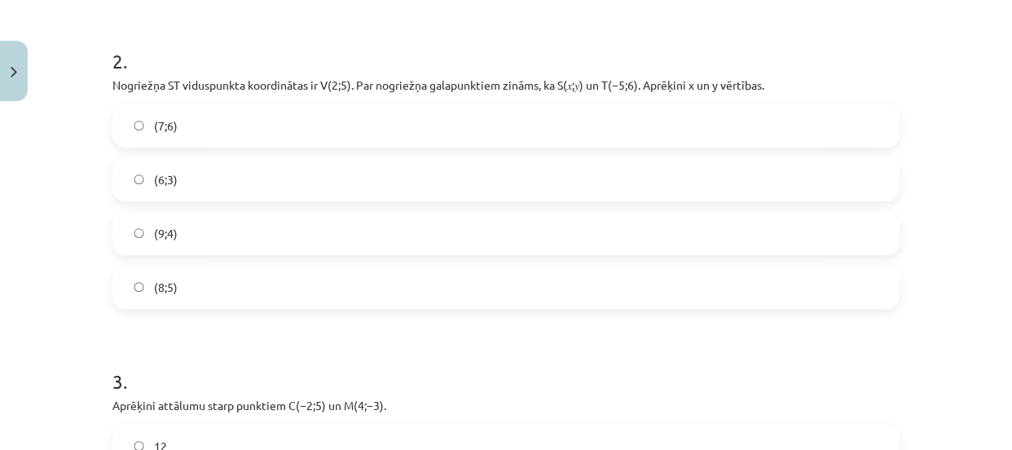
scroll to position [616, 0]
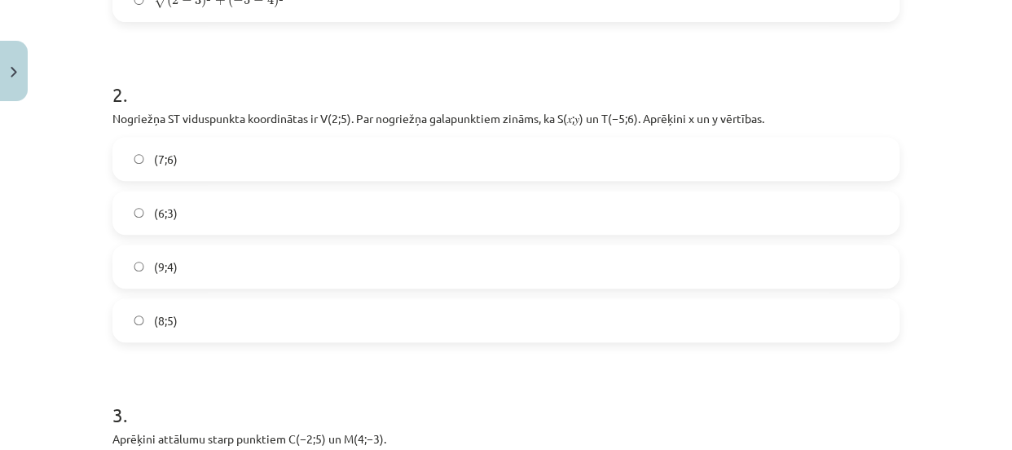
click at [691, 230] on label "(6;3)" at bounding box center [505, 212] width 783 height 41
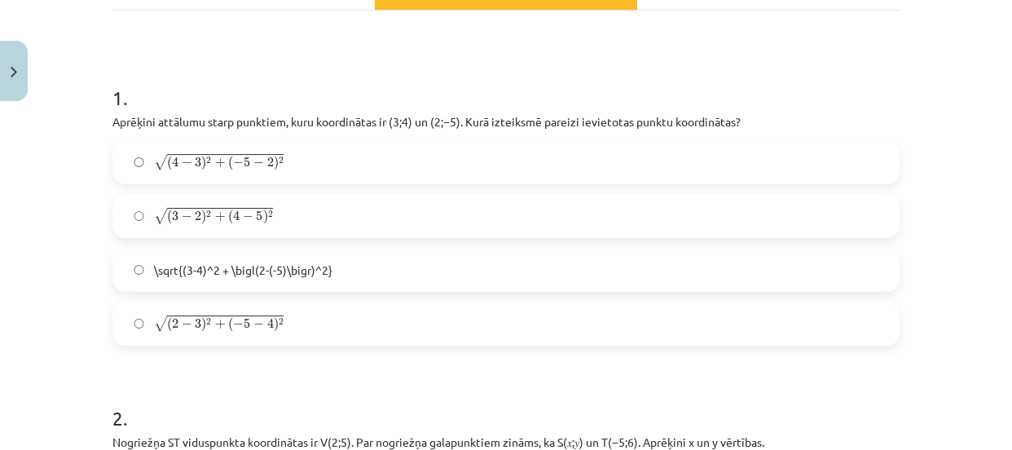
scroll to position [297, 0]
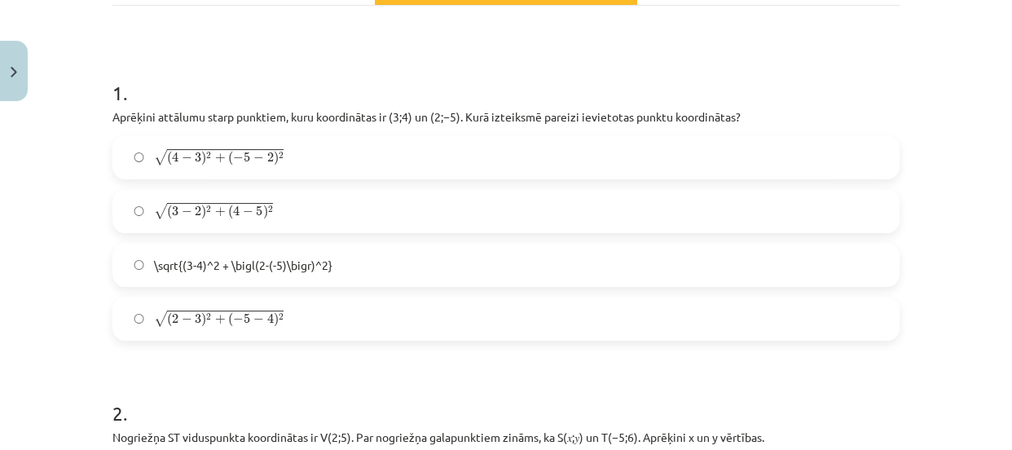
click at [720, 152] on label "√ ( 4 − 3 ) 2 + ( − 5 − 2 ) 2 ( 4 − 3 ) 2 + ( − 5 − 2 ) 2" at bounding box center [505, 157] width 783 height 41
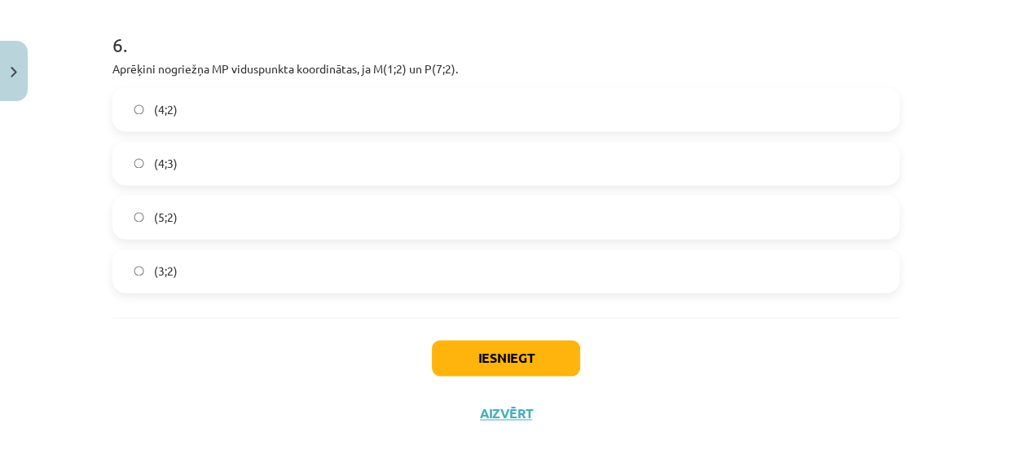
scroll to position [2237, 0]
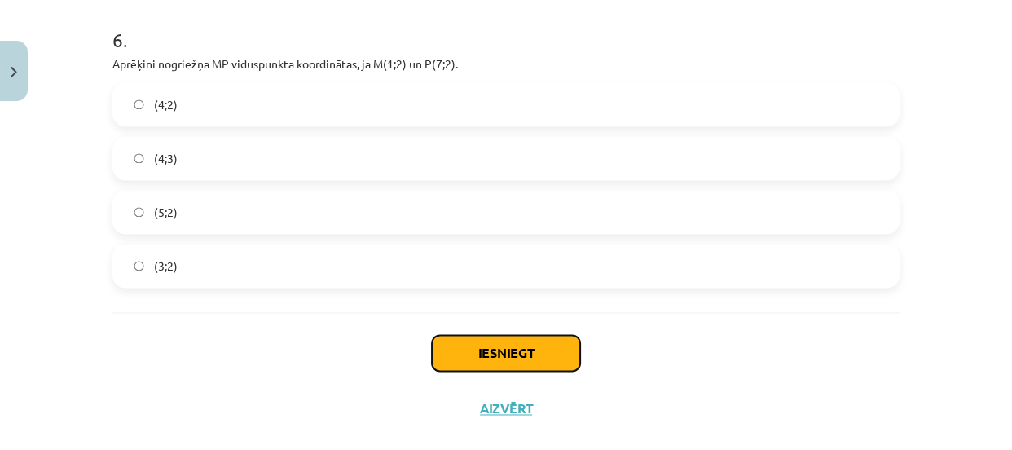
click at [555, 345] on button "Iesniegt" at bounding box center [506, 353] width 148 height 36
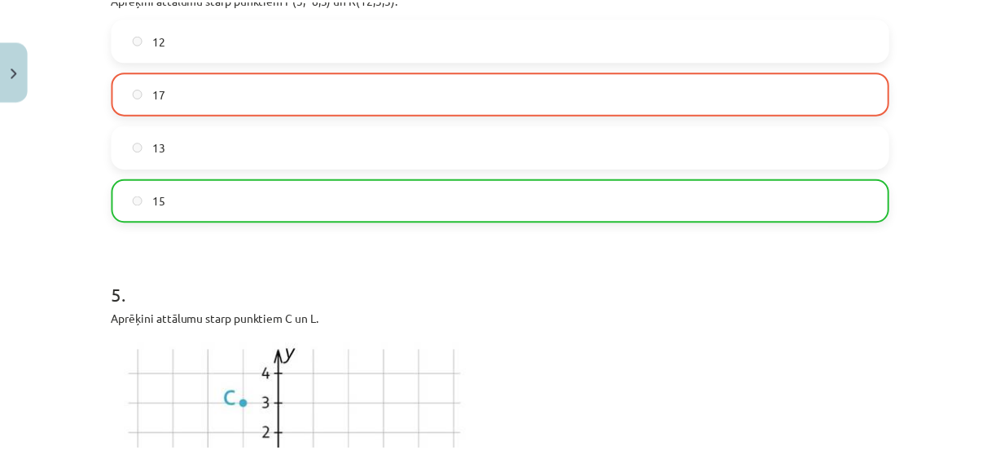
scroll to position [2315, 0]
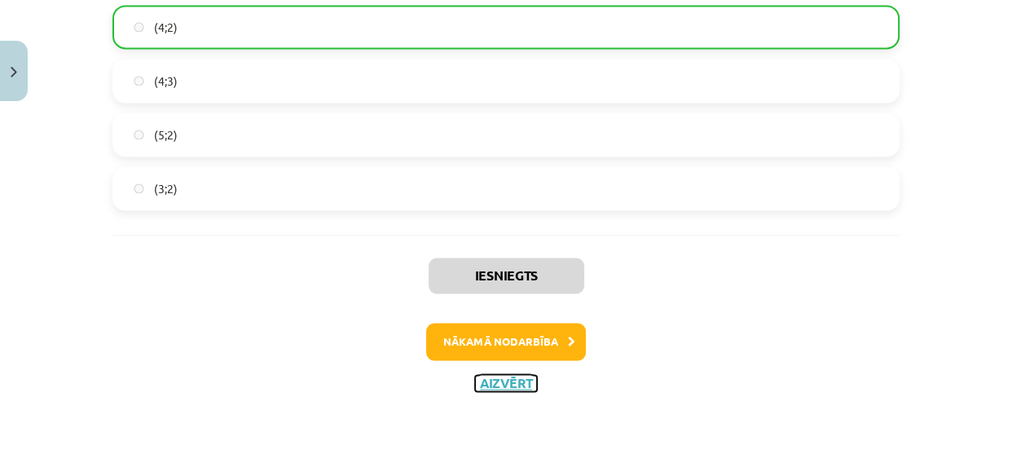
click at [498, 378] on button "Aizvērt" at bounding box center [506, 383] width 62 height 16
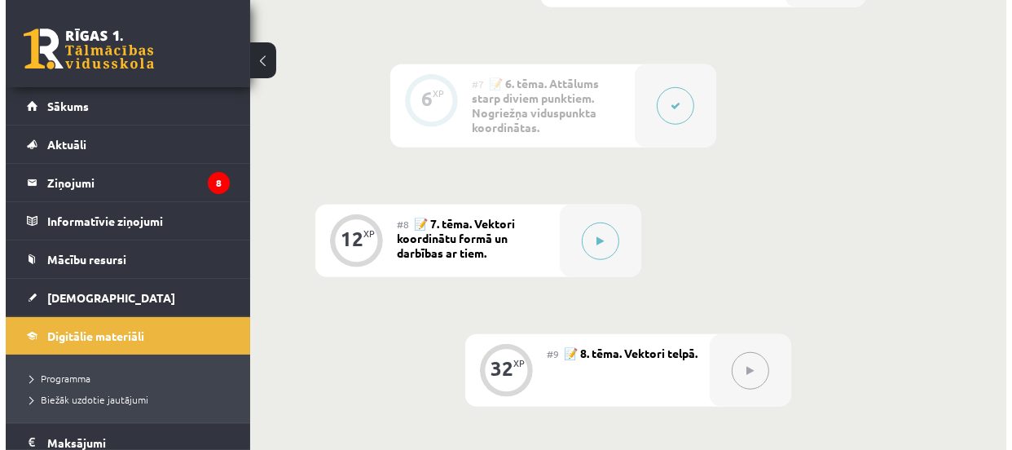
scroll to position [1183, 0]
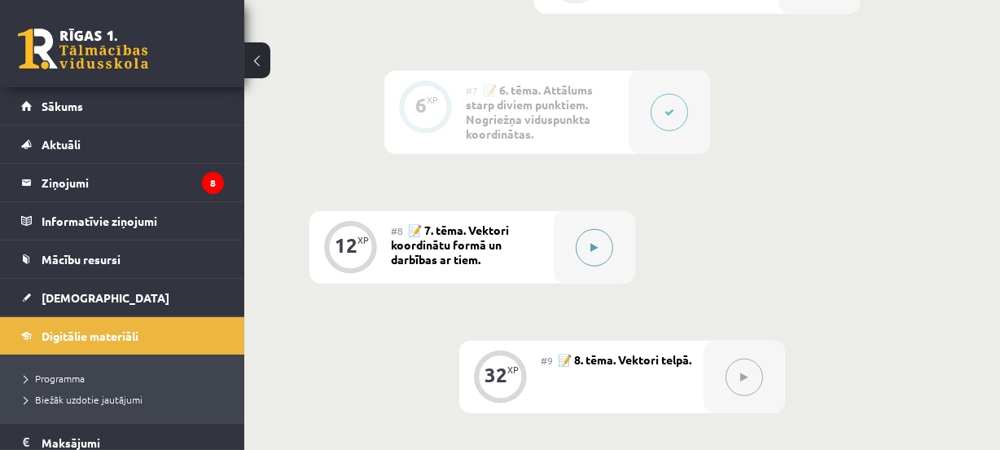
click at [587, 234] on button at bounding box center [594, 247] width 37 height 37
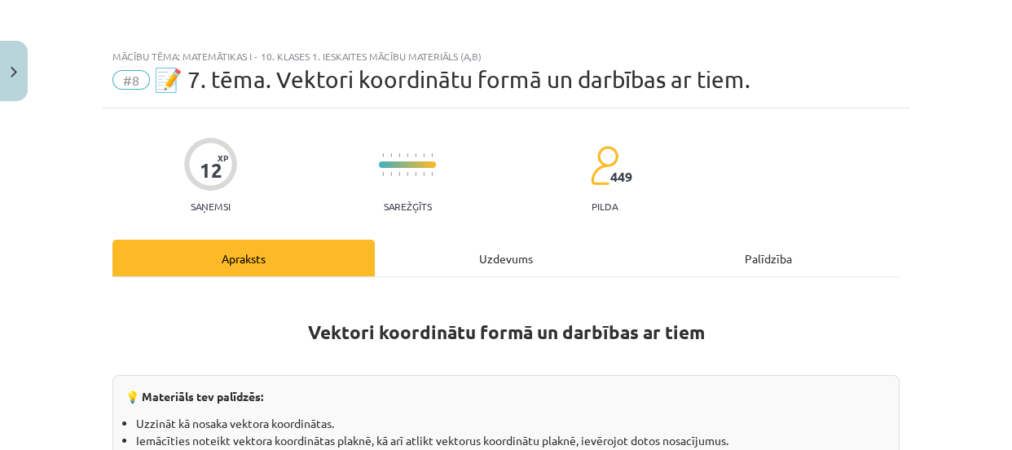
click at [511, 272] on div "Uzdevums" at bounding box center [506, 257] width 262 height 37
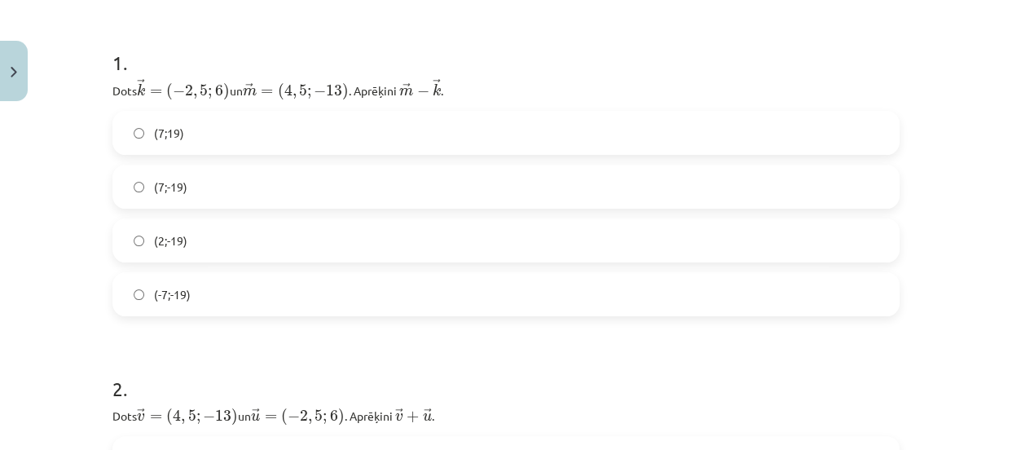
scroll to position [292, 0]
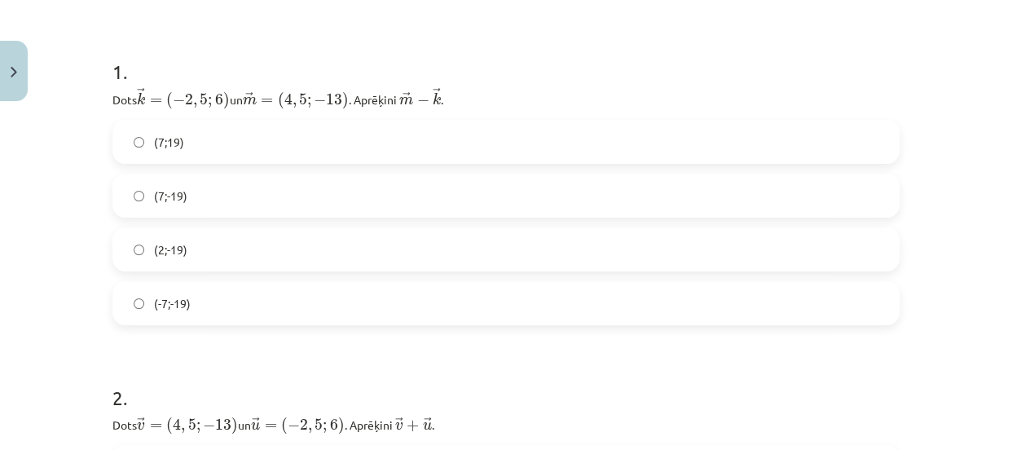
click at [603, 300] on label "(-7;-19)" at bounding box center [505, 303] width 783 height 41
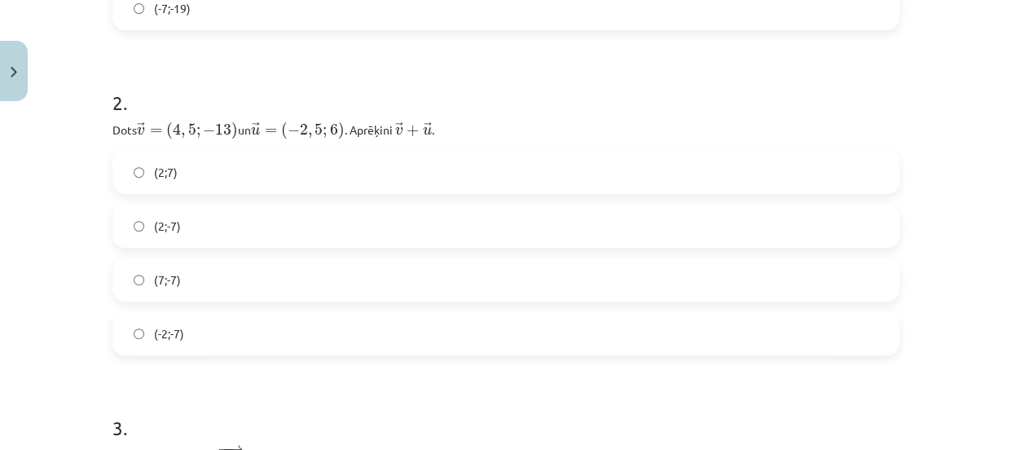
scroll to position [595, 0]
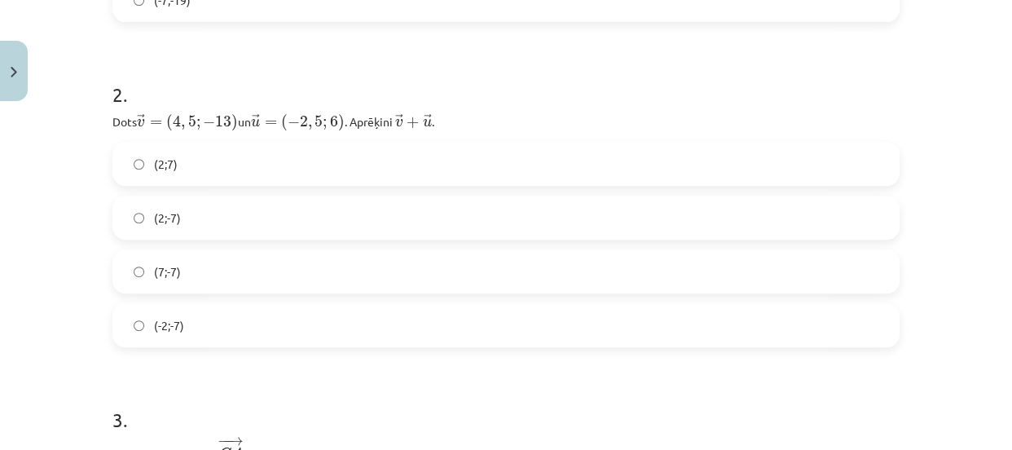
click at [358, 209] on label "(2;-7)" at bounding box center [505, 217] width 783 height 41
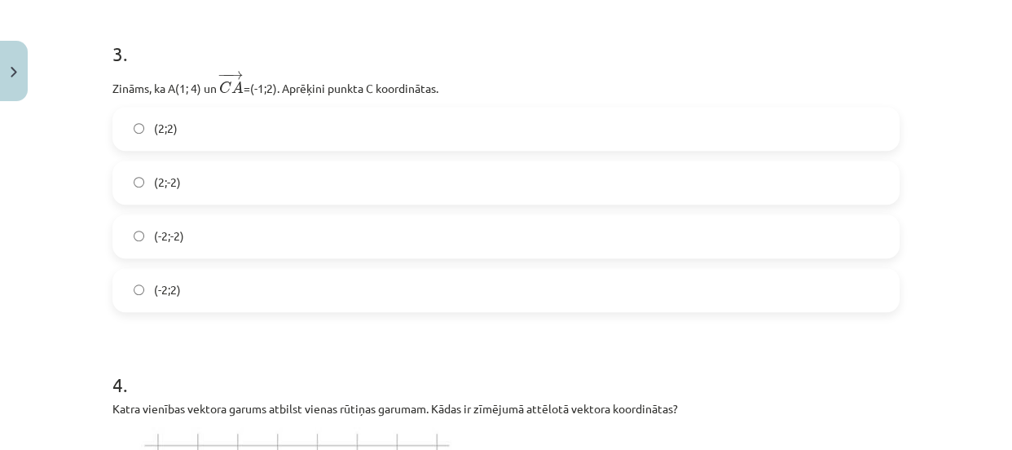
scroll to position [969, 0]
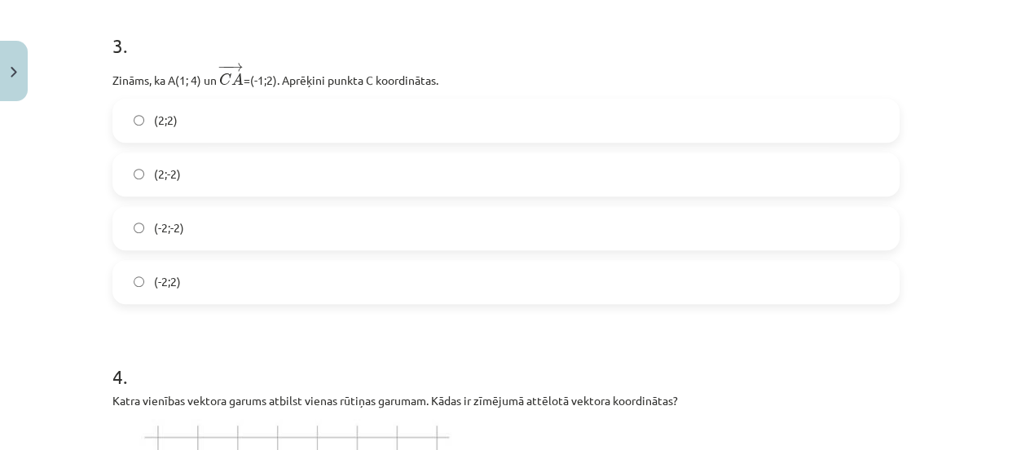
click at [720, 213] on label "(-2;-2)" at bounding box center [505, 228] width 783 height 41
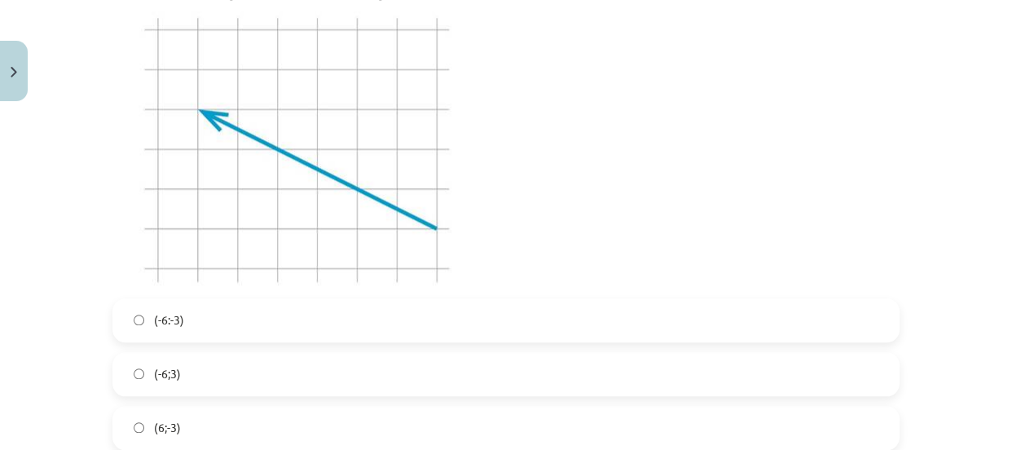
scroll to position [1446, 0]
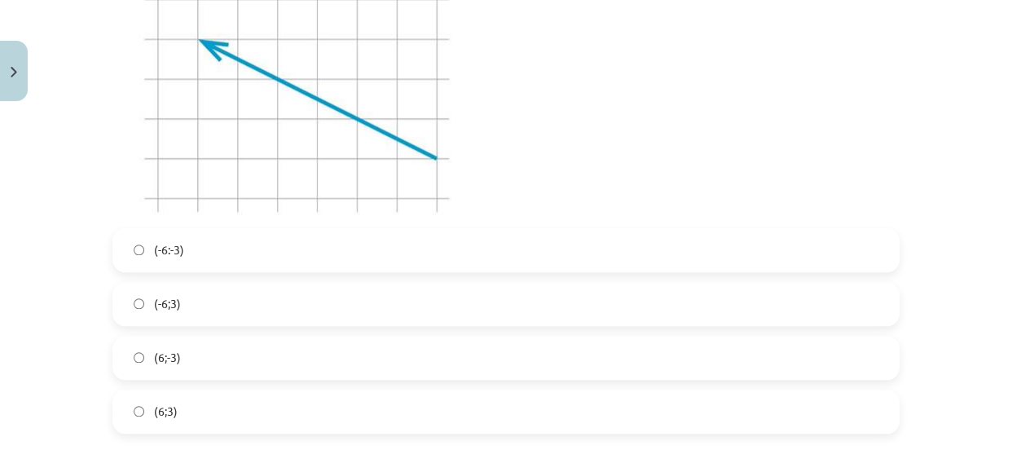
drag, startPoint x: 671, startPoint y: 295, endPoint x: 946, endPoint y: 191, distance: 293.3
click at [672, 294] on label "(-6;3)" at bounding box center [505, 303] width 783 height 41
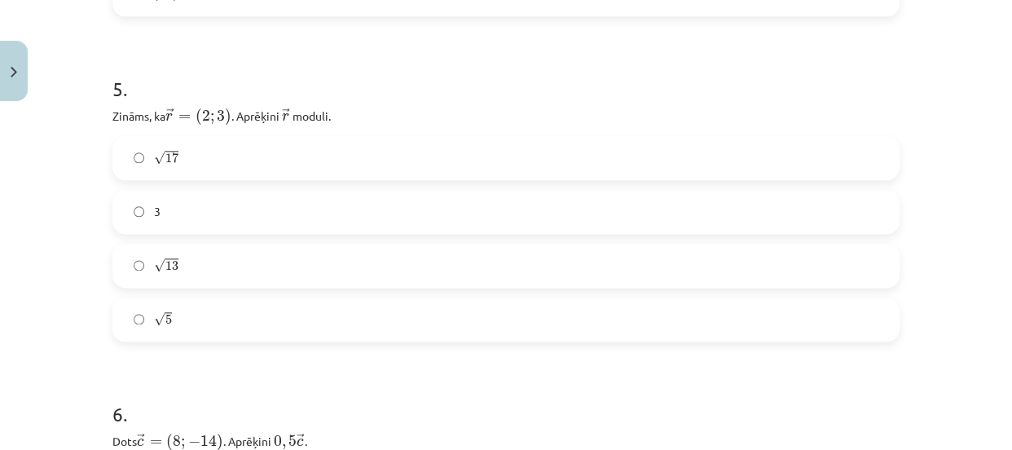
scroll to position [1890, 0]
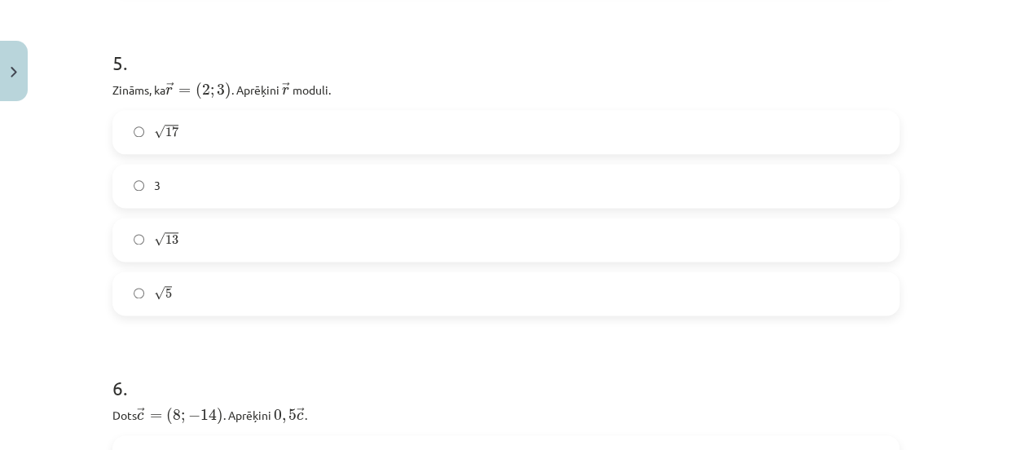
click at [599, 247] on label "√ 13 13" at bounding box center [505, 239] width 783 height 41
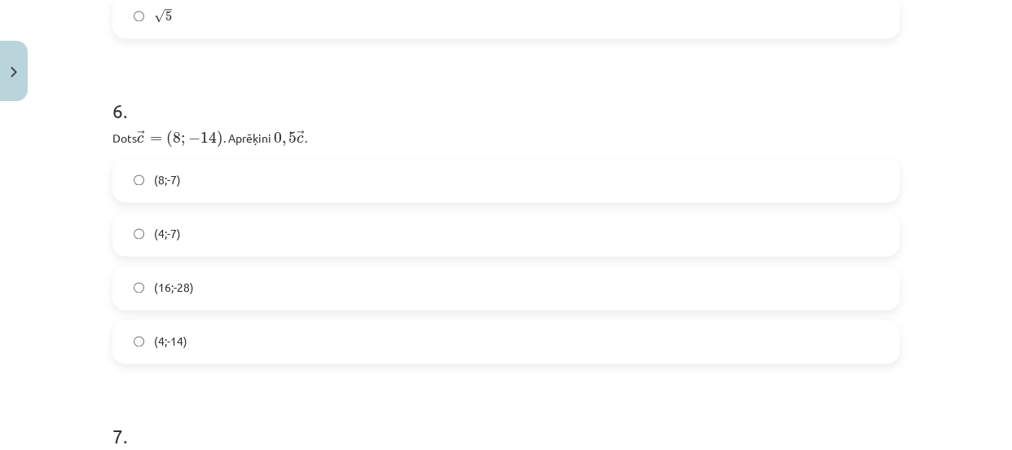
scroll to position [2184, 0]
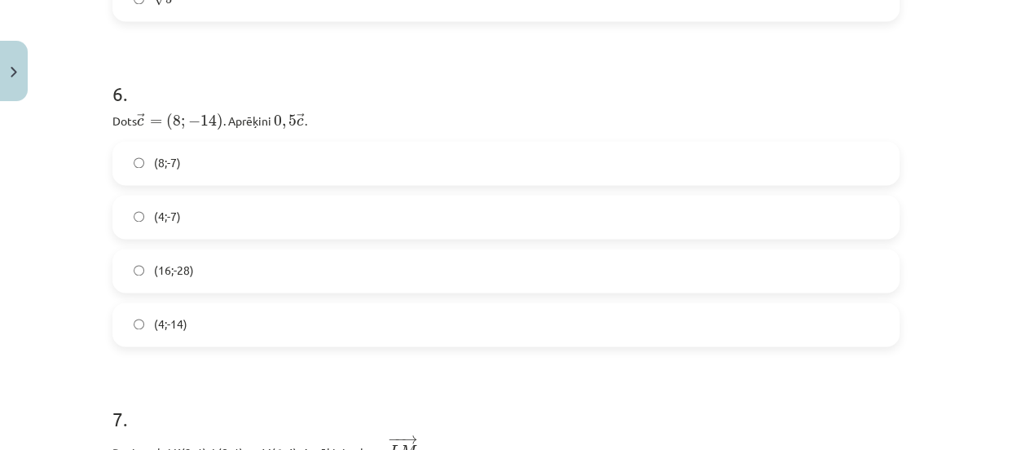
drag, startPoint x: 837, startPoint y: 200, endPoint x: 847, endPoint y: 204, distance: 10.6
click at [838, 201] on label "(4;-7)" at bounding box center [505, 216] width 783 height 41
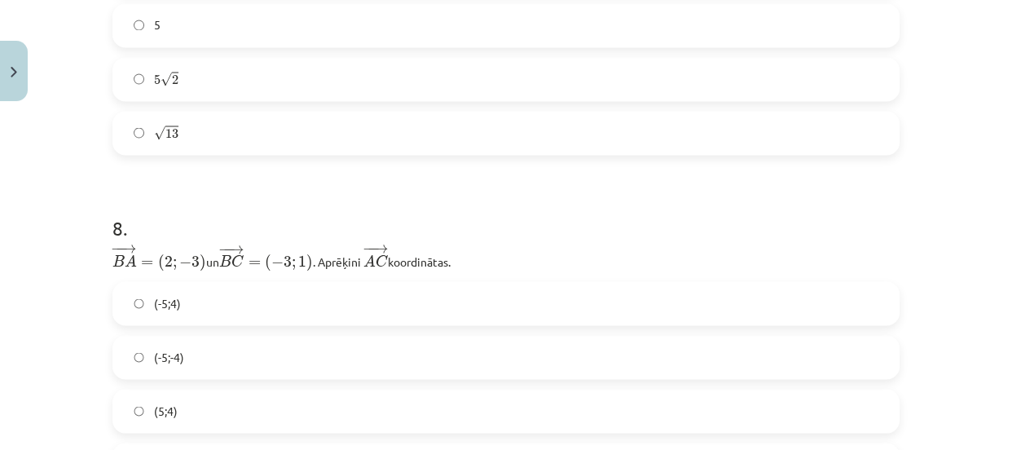
scroll to position [2722, 0]
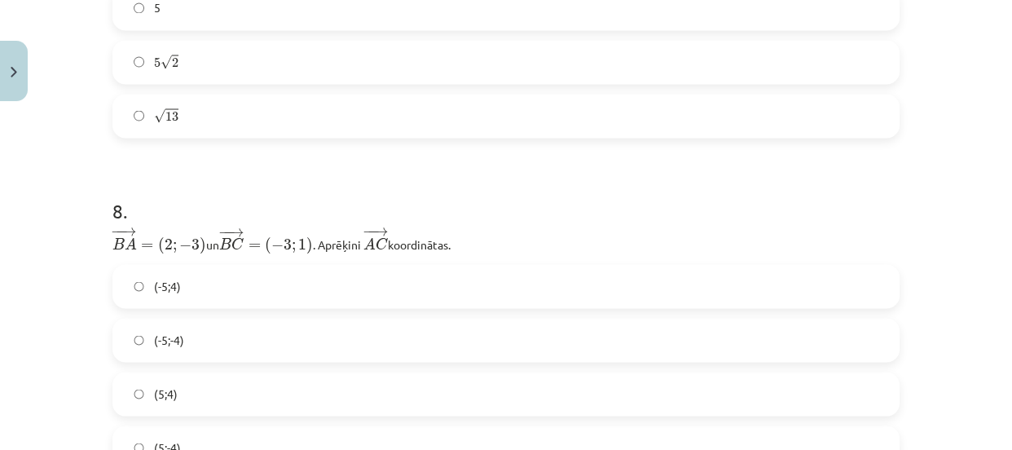
drag, startPoint x: 796, startPoint y: 101, endPoint x: 959, endPoint y: 182, distance: 182.8
click at [817, 110] on label "√ 13 13" at bounding box center [505, 115] width 783 height 41
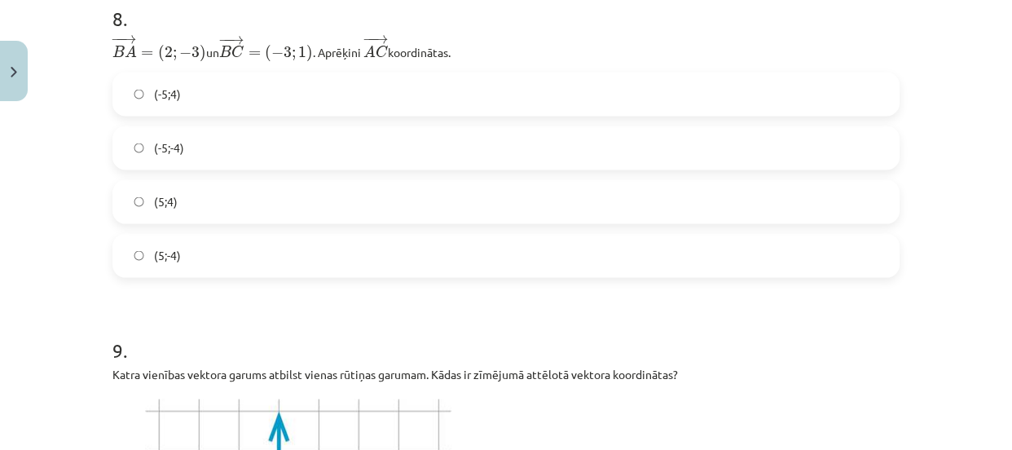
scroll to position [2939, 0]
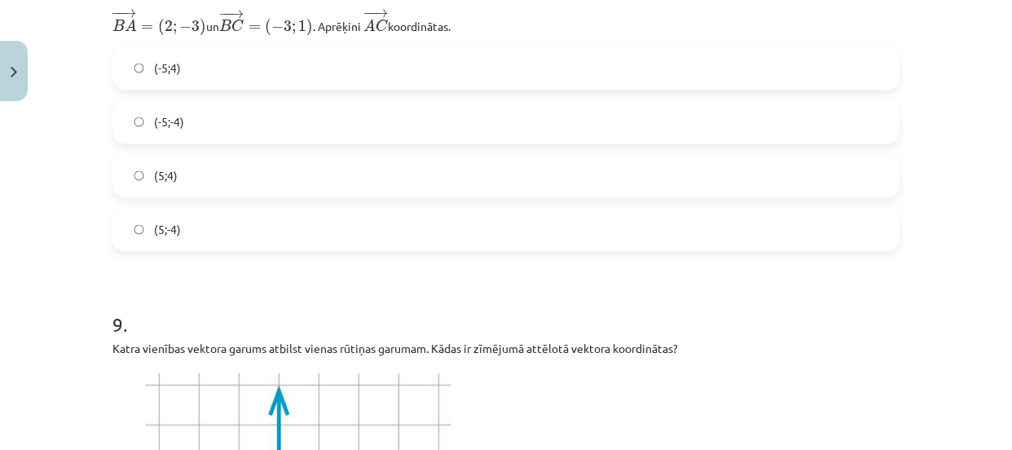
click at [826, 161] on label "(5;4)" at bounding box center [505, 176] width 783 height 41
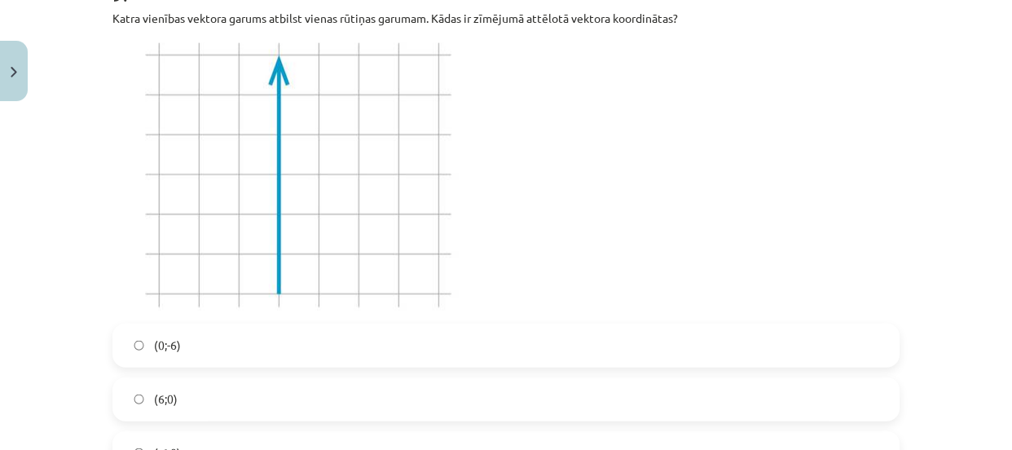
scroll to position [3435, 0]
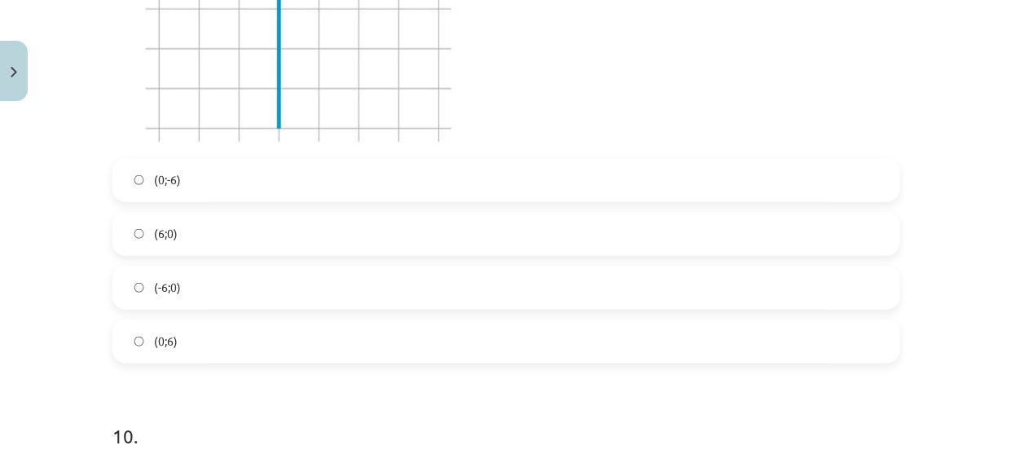
click at [797, 200] on div "(0;-6) (6;0) (-6;0) (0;6)" at bounding box center [505, 260] width 787 height 205
click at [817, 180] on label "(0;-6)" at bounding box center [505, 180] width 783 height 41
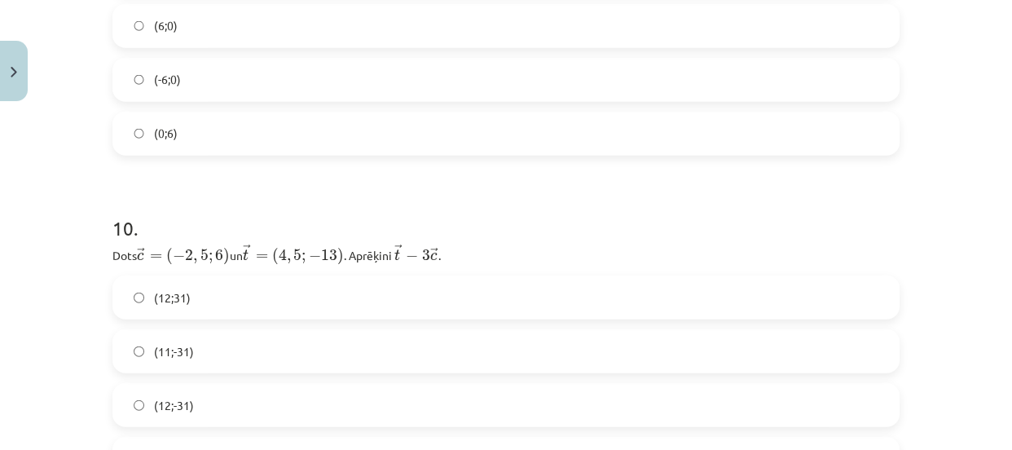
scroll to position [3720, 0]
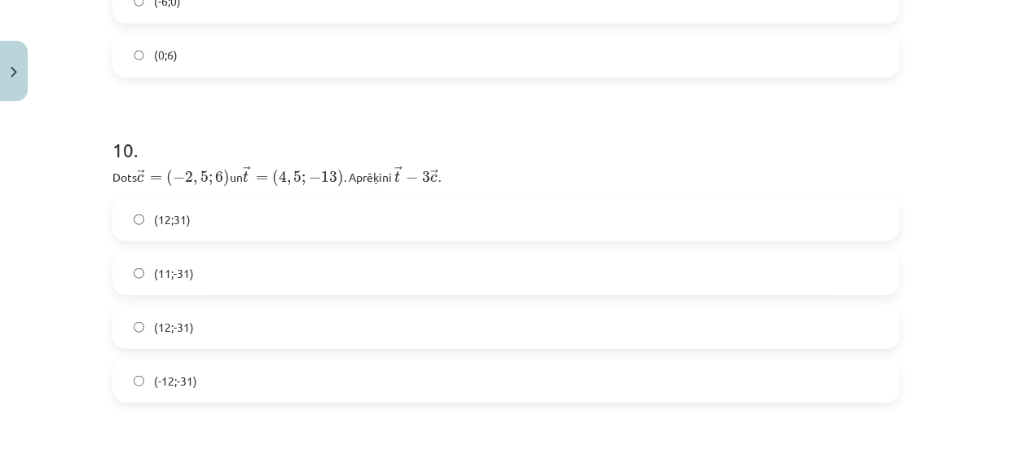
click at [736, 330] on label "(12;-31)" at bounding box center [505, 326] width 783 height 41
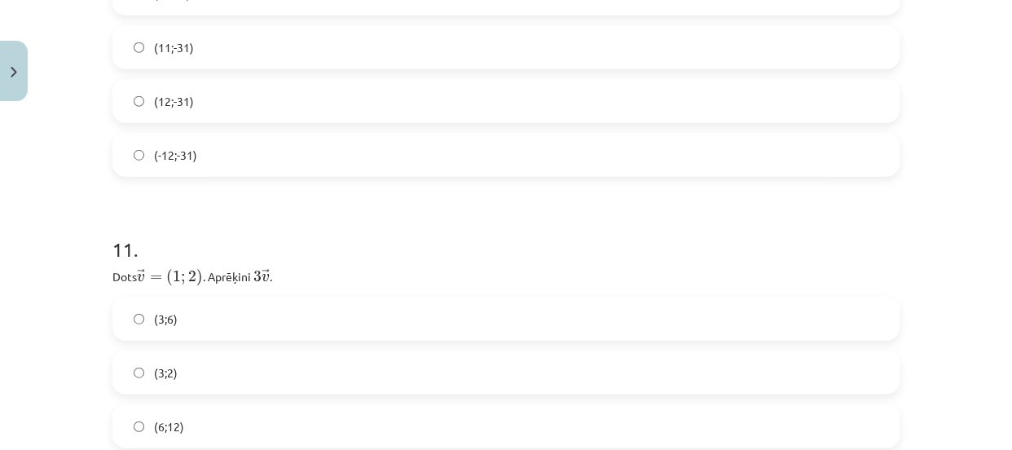
scroll to position [3981, 0]
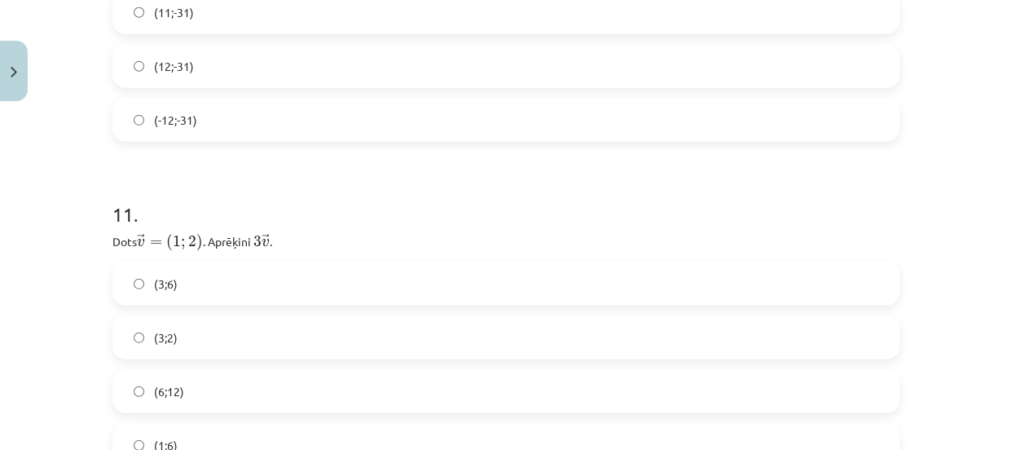
click at [757, 384] on label "(6;12)" at bounding box center [505, 391] width 783 height 41
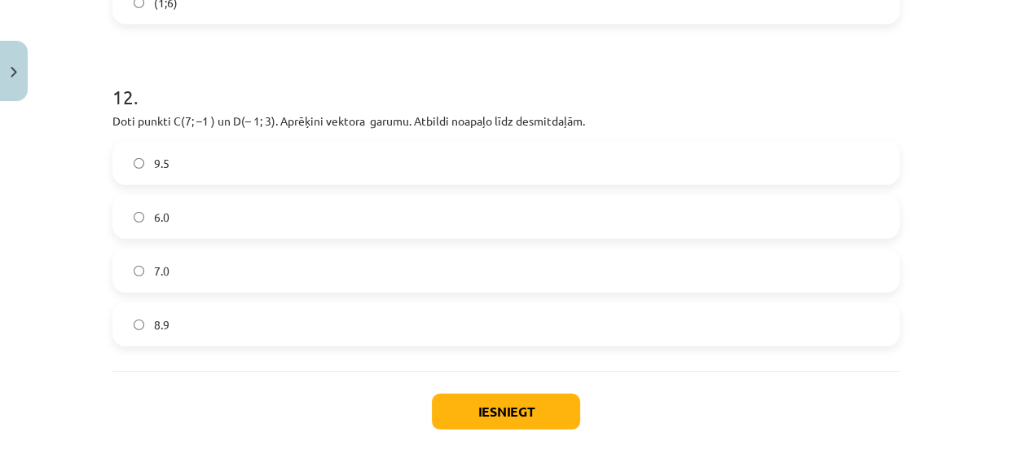
scroll to position [4432, 0]
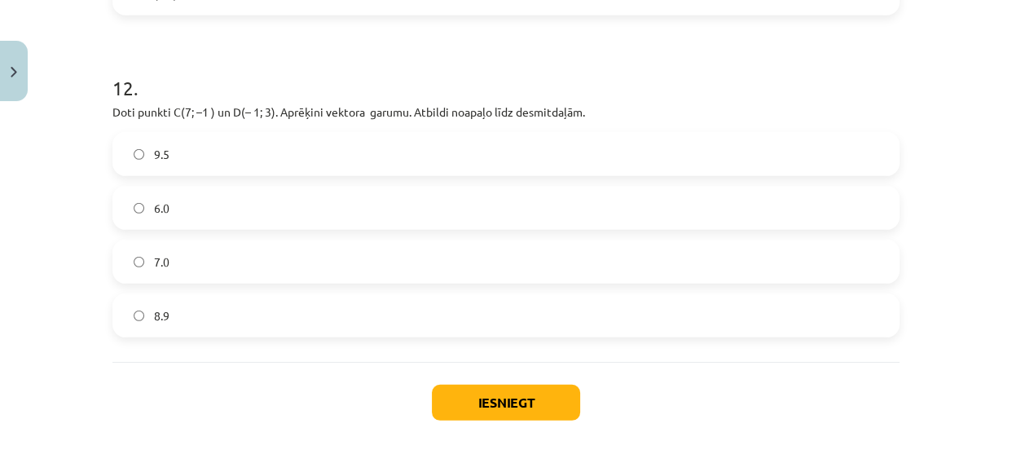
click at [865, 174] on div "9.5 6.0 7.0 8.9" at bounding box center [505, 234] width 787 height 205
click at [871, 198] on label "6.0" at bounding box center [505, 207] width 783 height 41
click at [545, 405] on button "Iesniegt" at bounding box center [506, 402] width 148 height 36
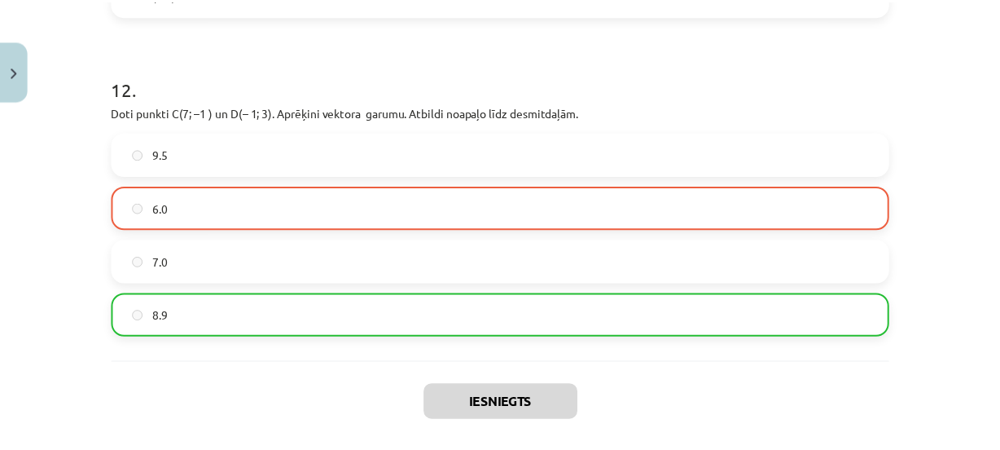
scroll to position [4555, 0]
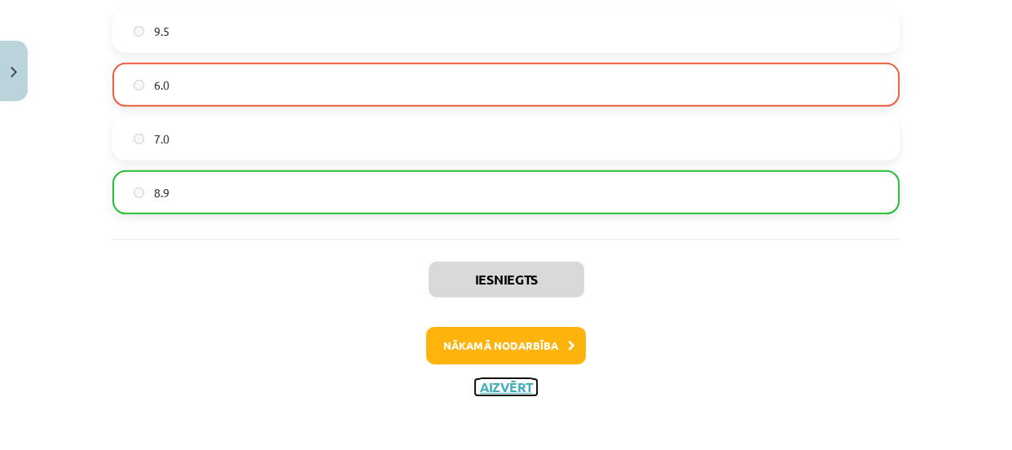
click at [500, 379] on button "Aizvērt" at bounding box center [506, 387] width 62 height 16
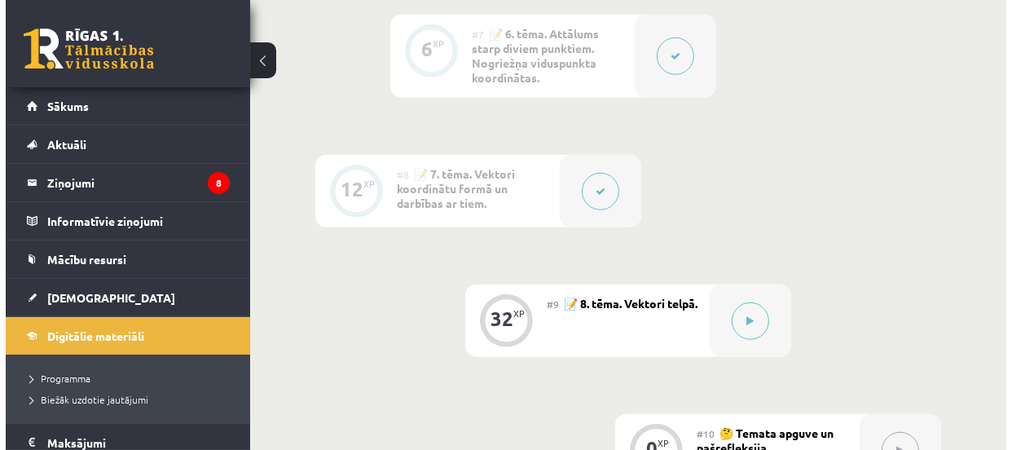
scroll to position [1370, 0]
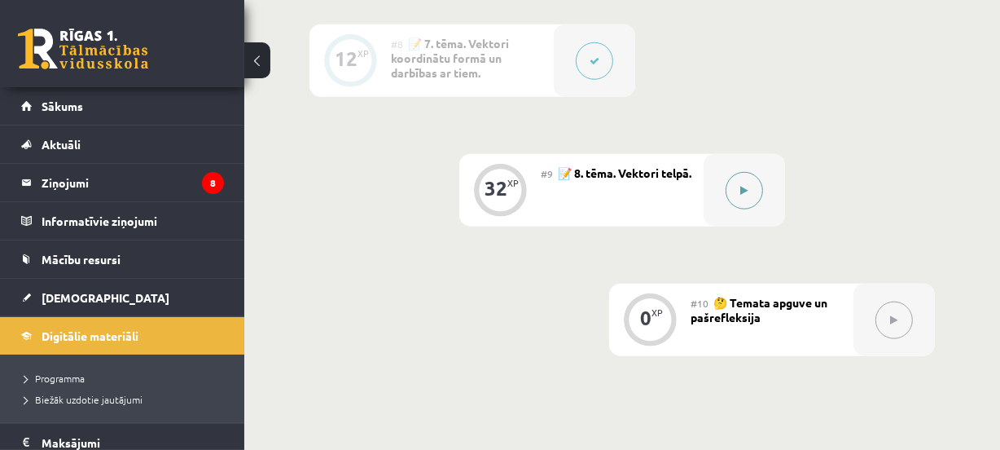
click at [746, 186] on icon at bounding box center [744, 191] width 7 height 10
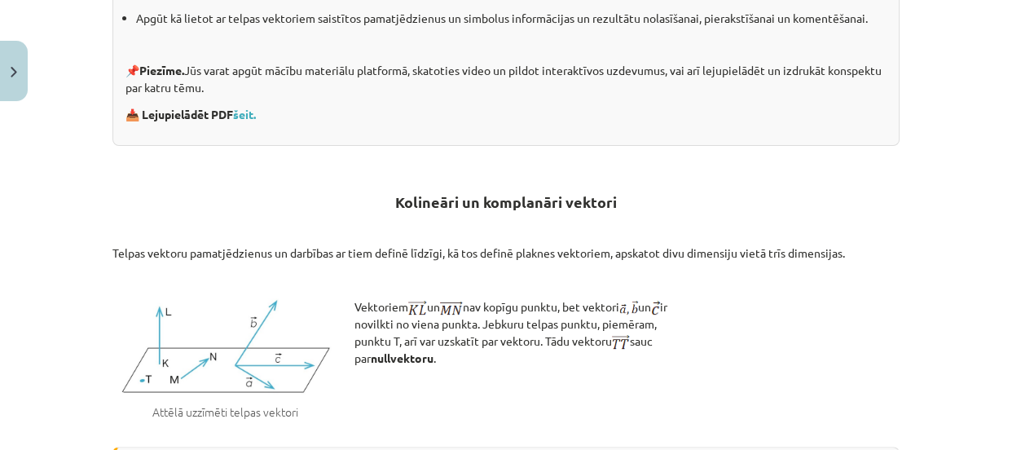
scroll to position [0, 0]
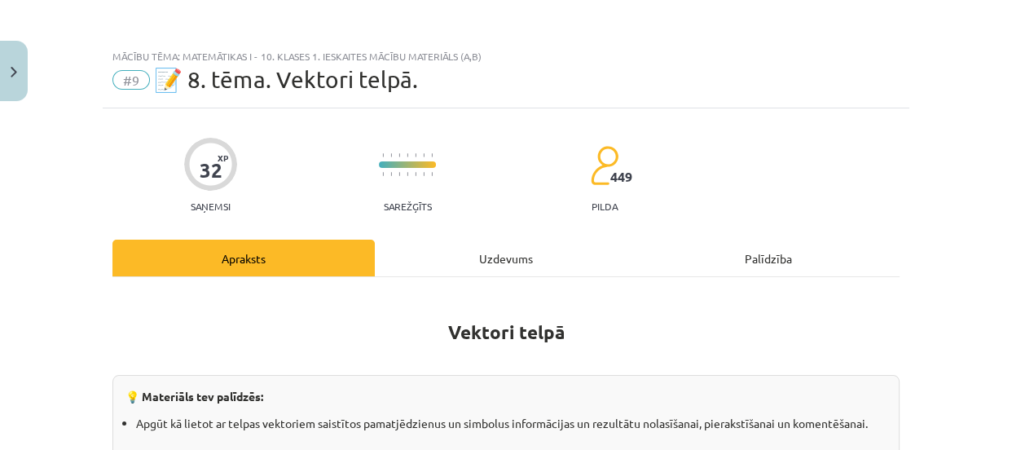
click at [493, 265] on div "Uzdevums" at bounding box center [506, 257] width 262 height 37
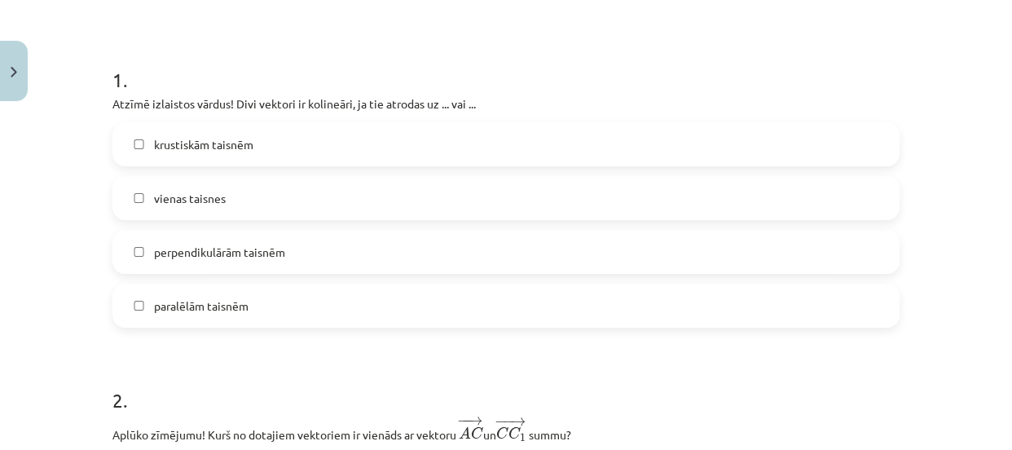
scroll to position [298, 0]
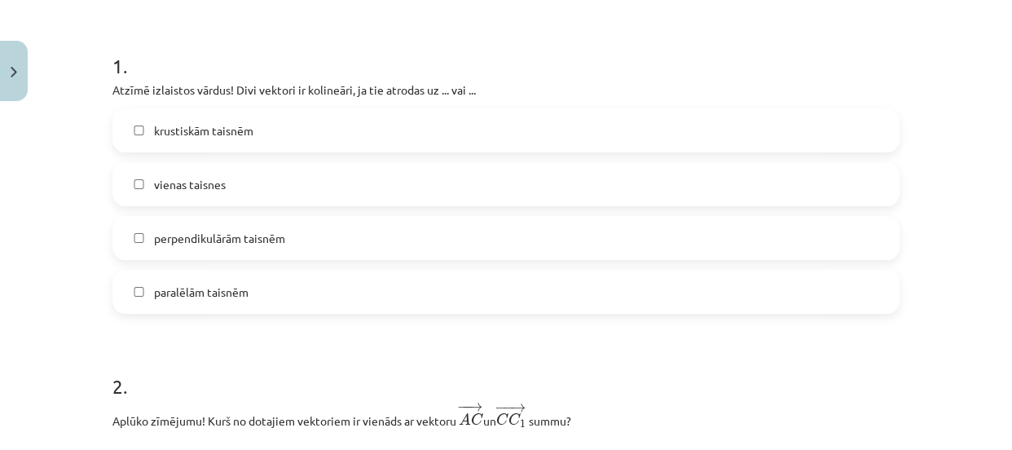
click at [407, 174] on label "vienas taisnes" at bounding box center [505, 184] width 783 height 41
click at [393, 283] on label "paralēlām taisnēm" at bounding box center [505, 291] width 783 height 41
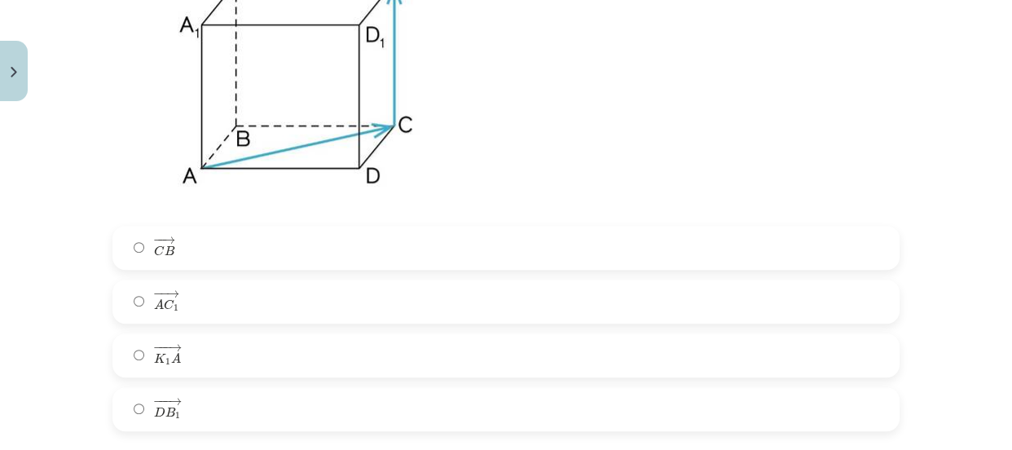
scroll to position [827, 0]
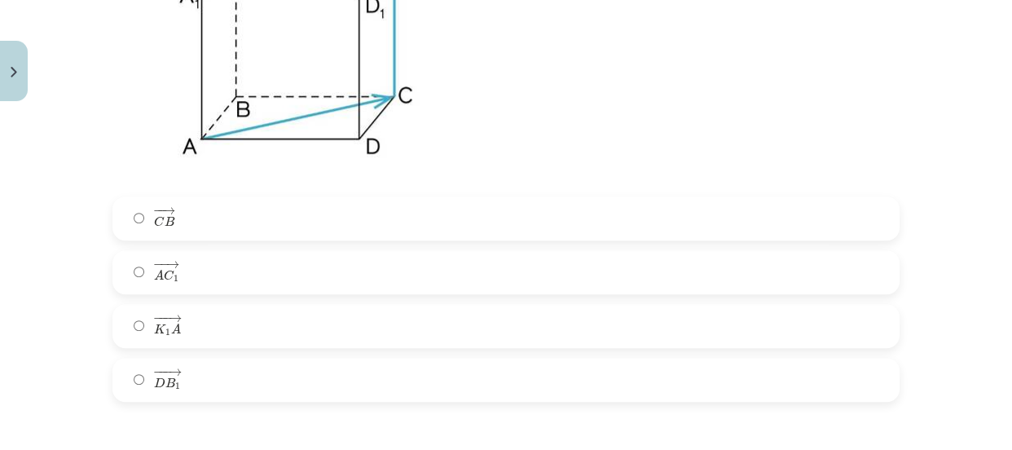
click at [546, 371] on label "− −− → D B 1 D B 1 →" at bounding box center [505, 379] width 783 height 41
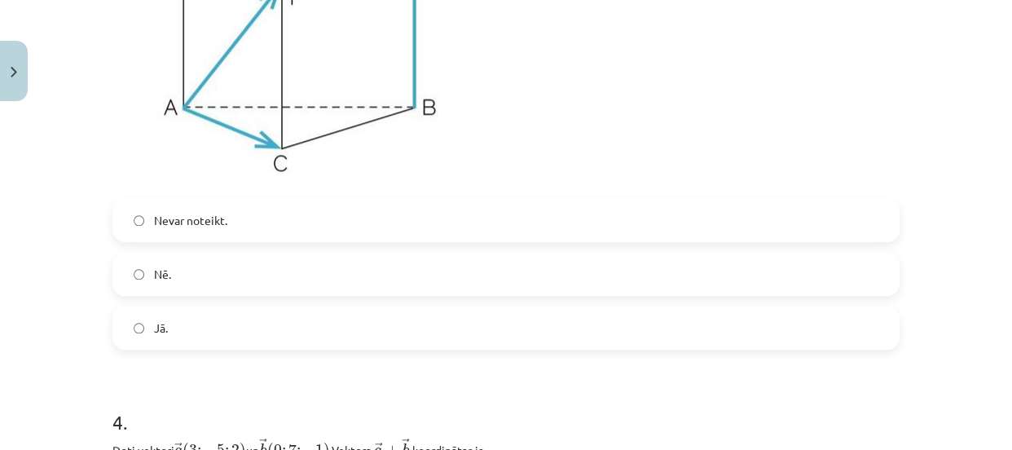
scroll to position [1471, 0]
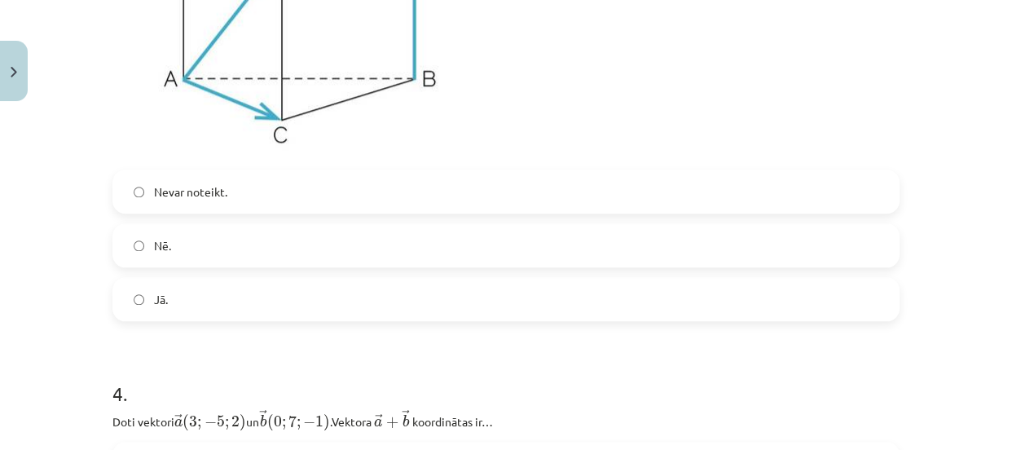
click at [663, 196] on label "Nevar noteikt." at bounding box center [505, 191] width 783 height 41
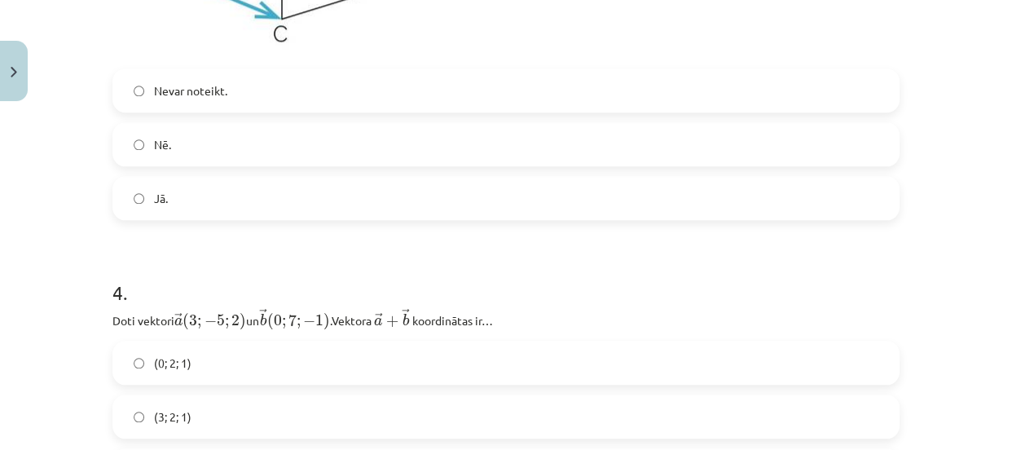
scroll to position [1556, 0]
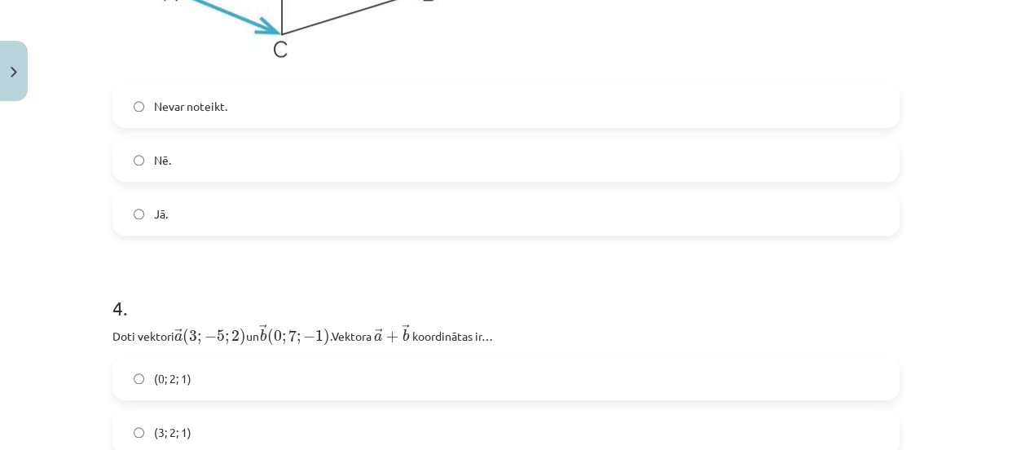
click at [823, 143] on label "Nē." at bounding box center [505, 159] width 783 height 41
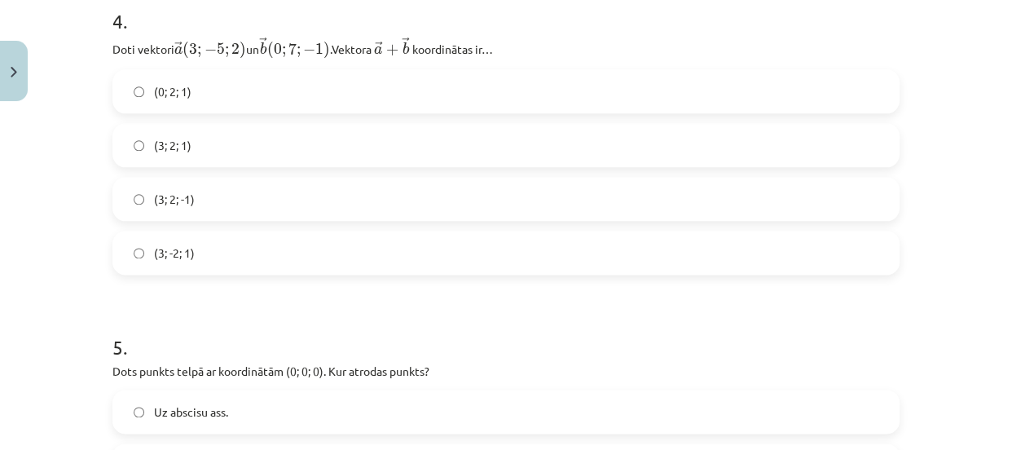
scroll to position [1857, 0]
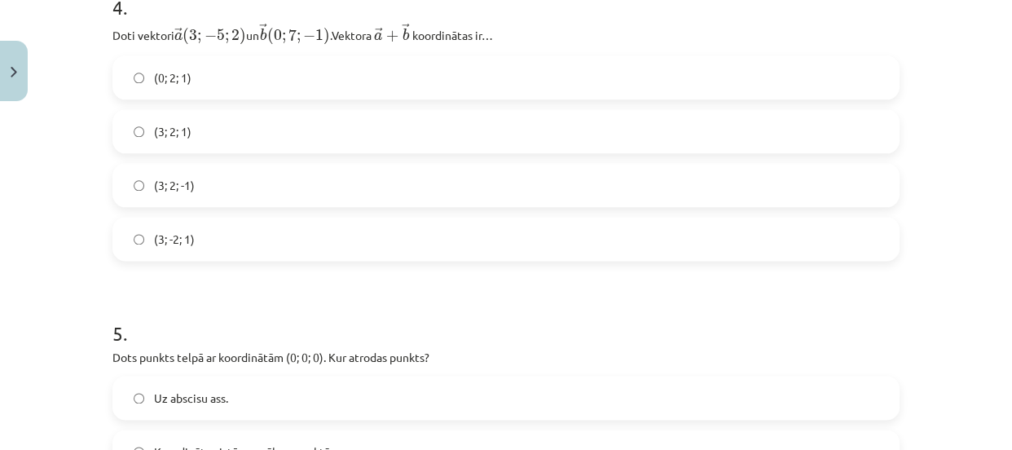
click at [464, 230] on label "(3; -2; 1)" at bounding box center [505, 238] width 783 height 41
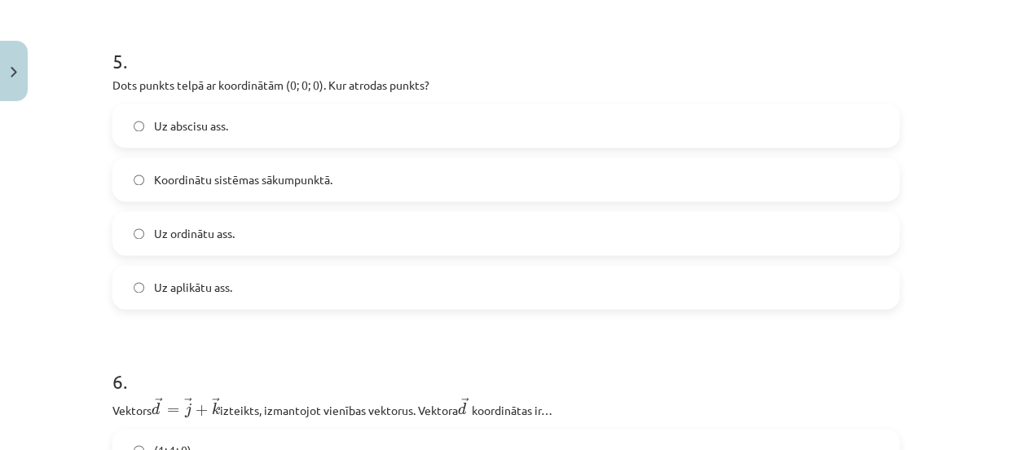
scroll to position [2115, 0]
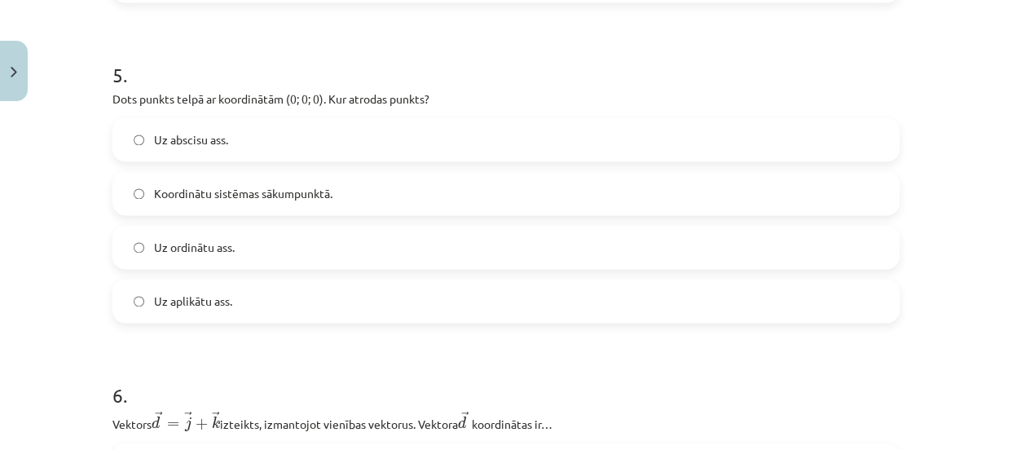
click at [660, 190] on label "Koordinātu sistēmas sākumpunktā." at bounding box center [505, 193] width 783 height 41
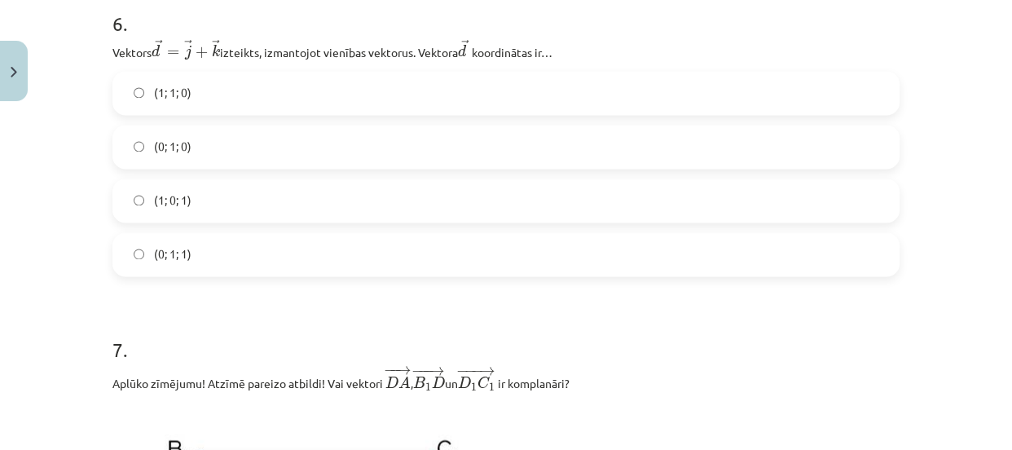
scroll to position [2459, 0]
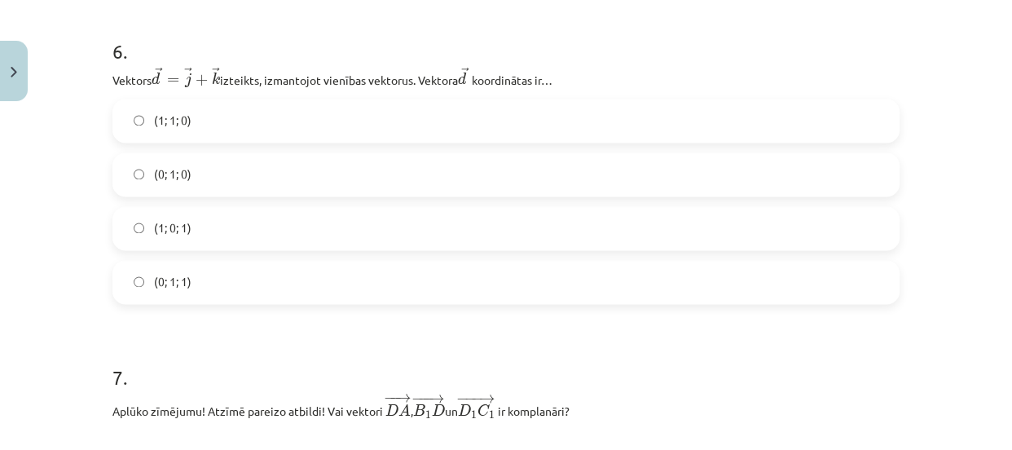
click at [481, 124] on label "(1; 1; 0)" at bounding box center [505, 120] width 783 height 41
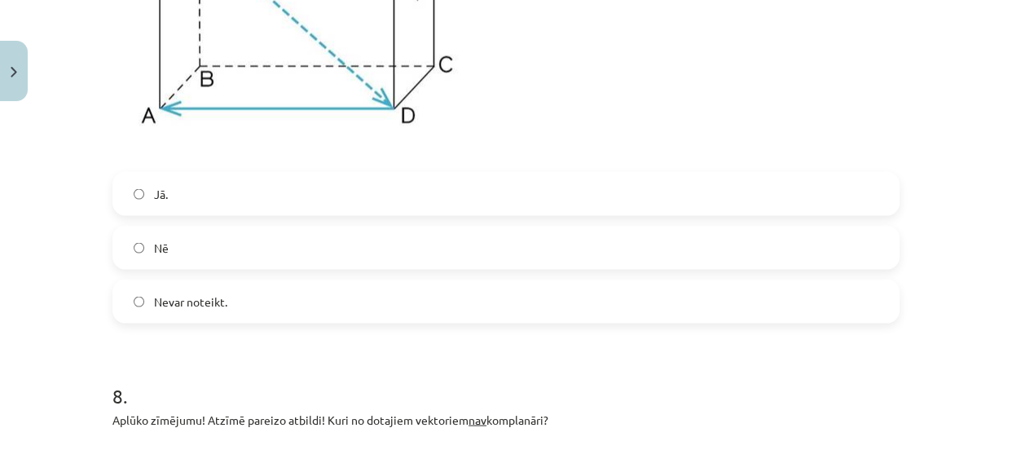
scroll to position [3045, 0]
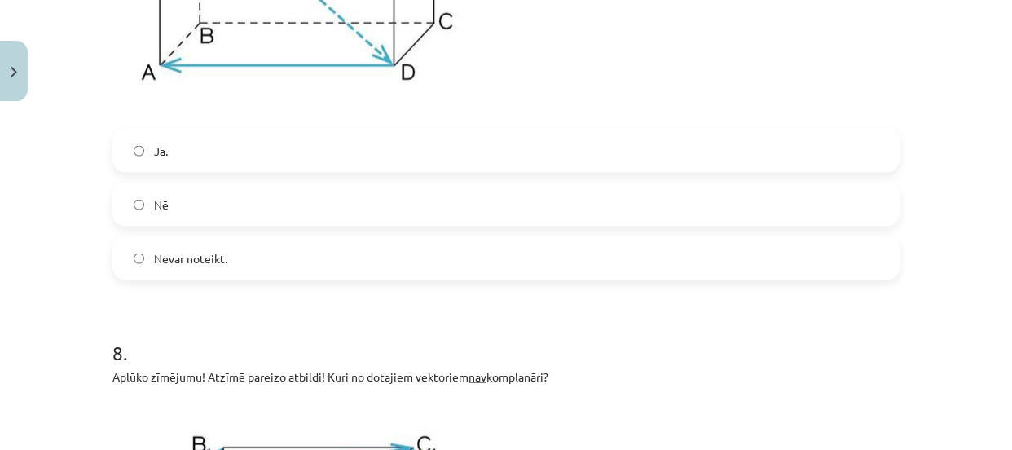
drag, startPoint x: 715, startPoint y: 194, endPoint x: 726, endPoint y: 196, distance: 11.7
click at [715, 195] on label "Nē" at bounding box center [505, 204] width 783 height 41
click at [787, 266] on label "Nevar noteikt." at bounding box center [505, 258] width 783 height 41
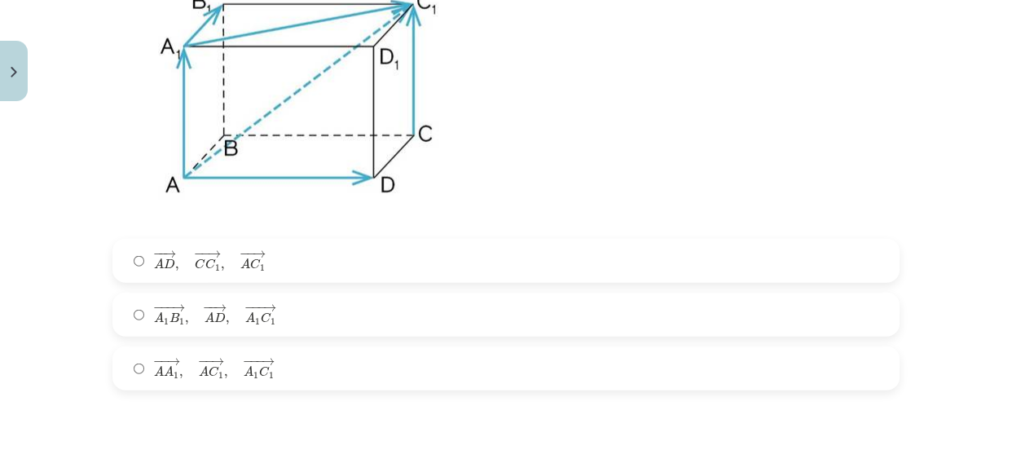
scroll to position [3518, 0]
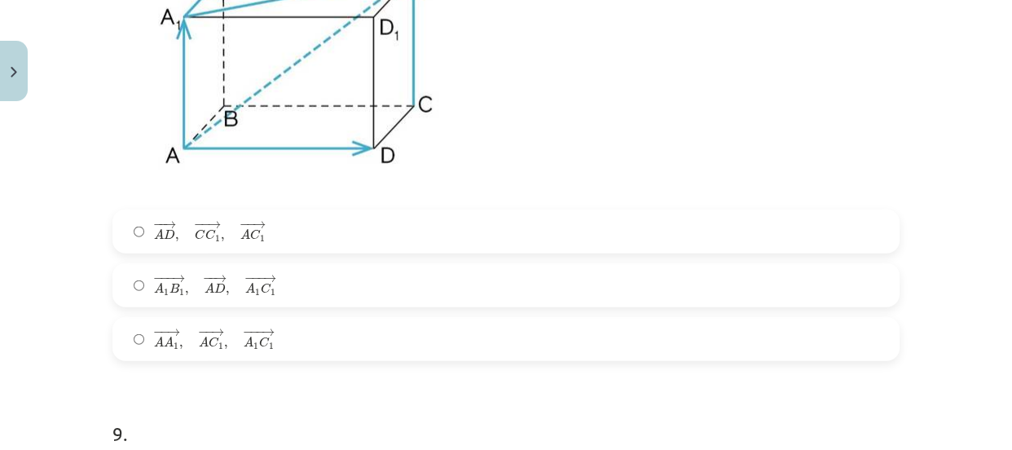
click at [819, 292] on label "− −− → A 1 B 1 , − − → A D , − −− → A 1 C 1 A 1 B 1 → , A D → , A 1 C 1 →" at bounding box center [505, 285] width 783 height 41
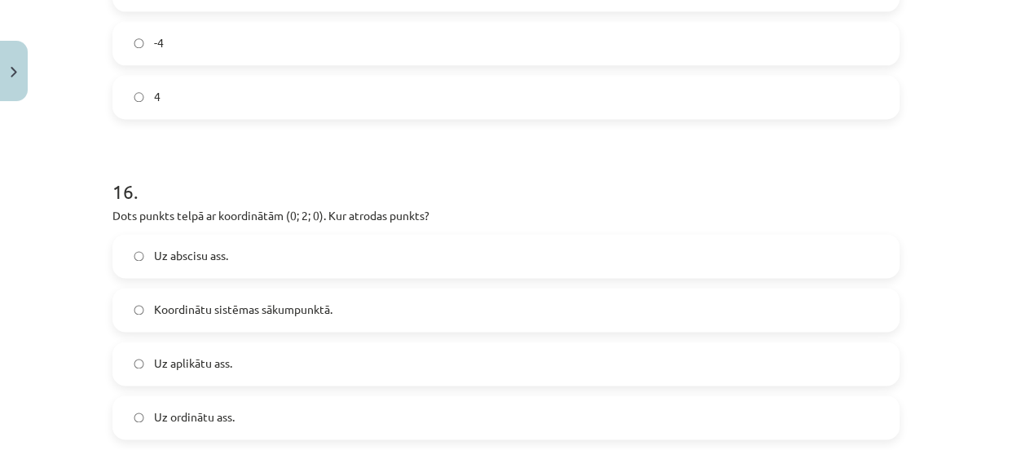
scroll to position [7552, 0]
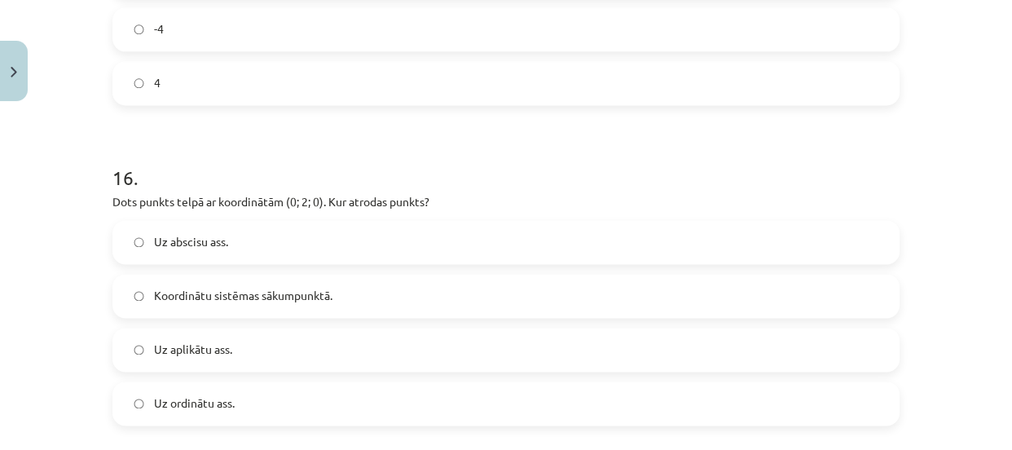
click at [655, 412] on label "Uz ordinātu ass." at bounding box center [505, 403] width 783 height 41
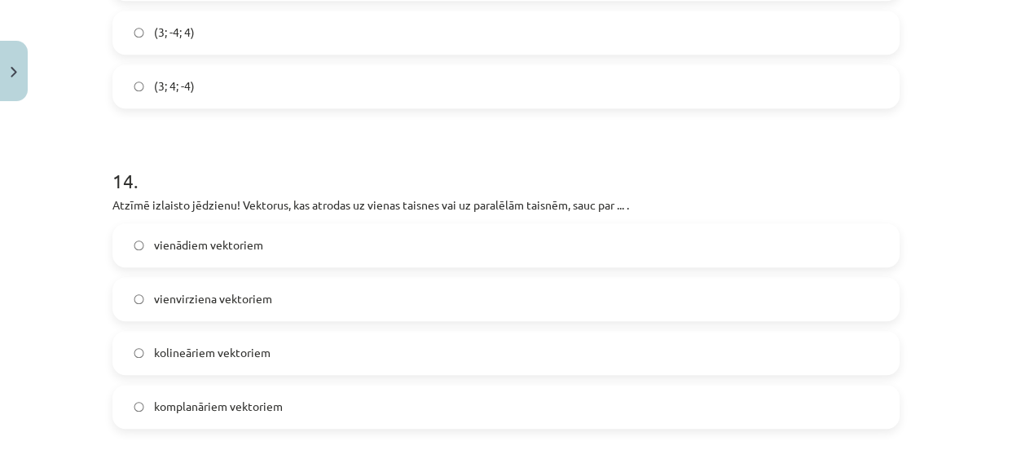
scroll to position [6636, 0]
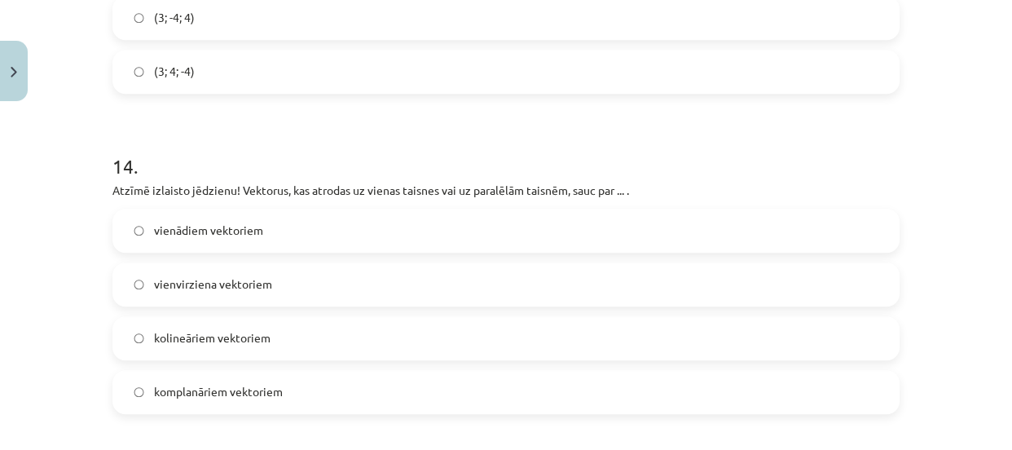
click at [427, 343] on label "kolineāriem vektoriem" at bounding box center [505, 338] width 783 height 41
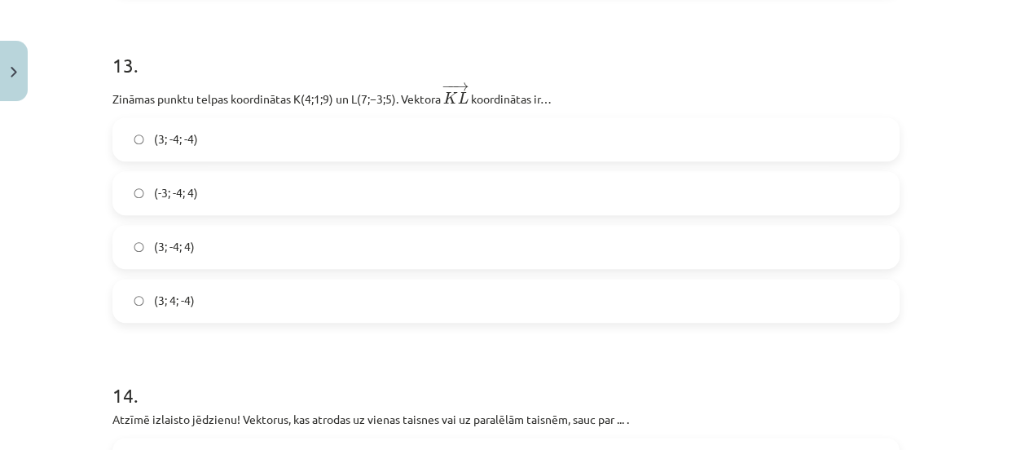
scroll to position [6379, 0]
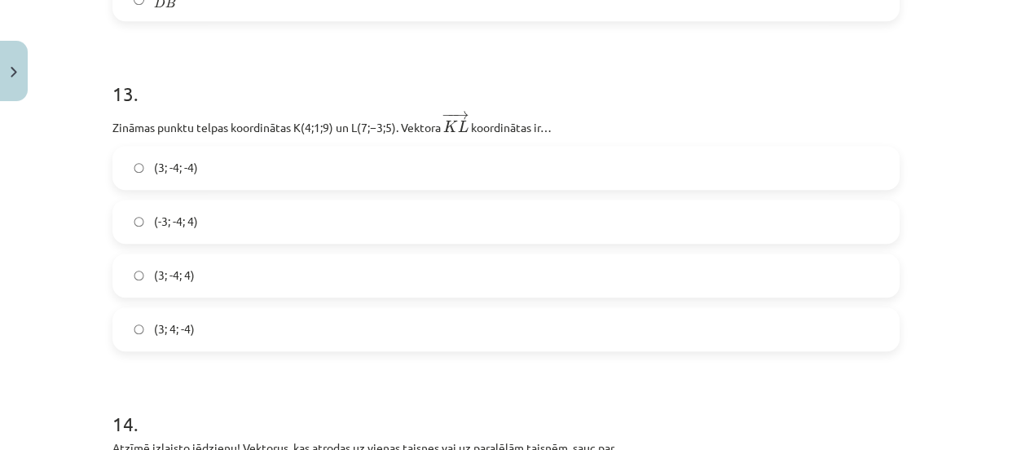
click at [809, 288] on label "(3; -4; 4)" at bounding box center [505, 275] width 783 height 41
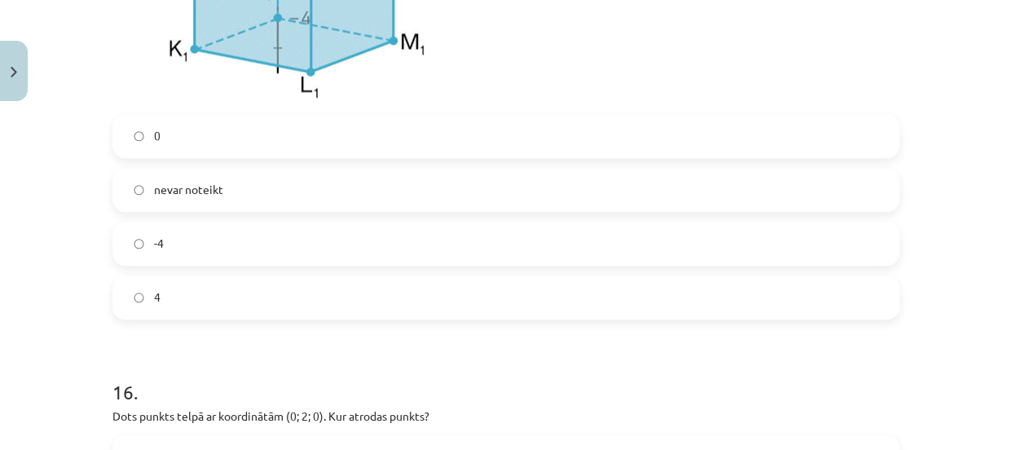
scroll to position [7438, 0]
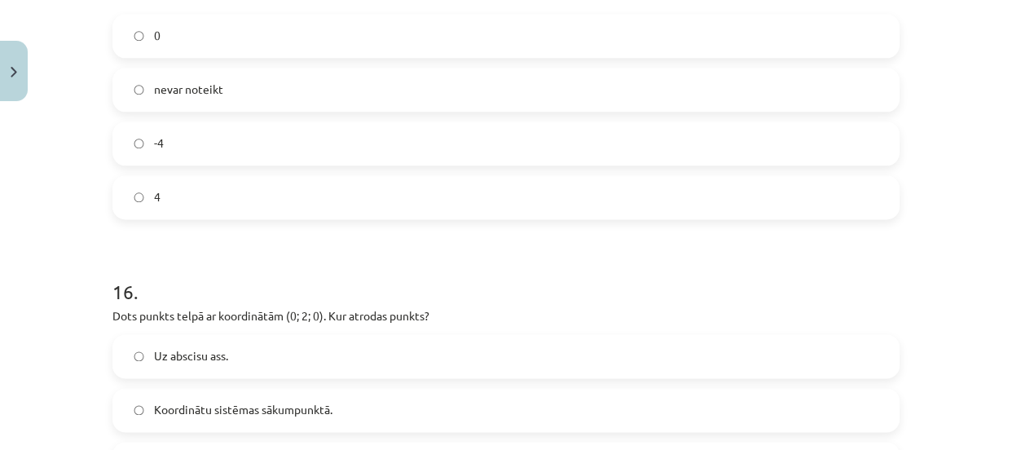
click at [610, 110] on label "nevar noteikt" at bounding box center [505, 89] width 783 height 41
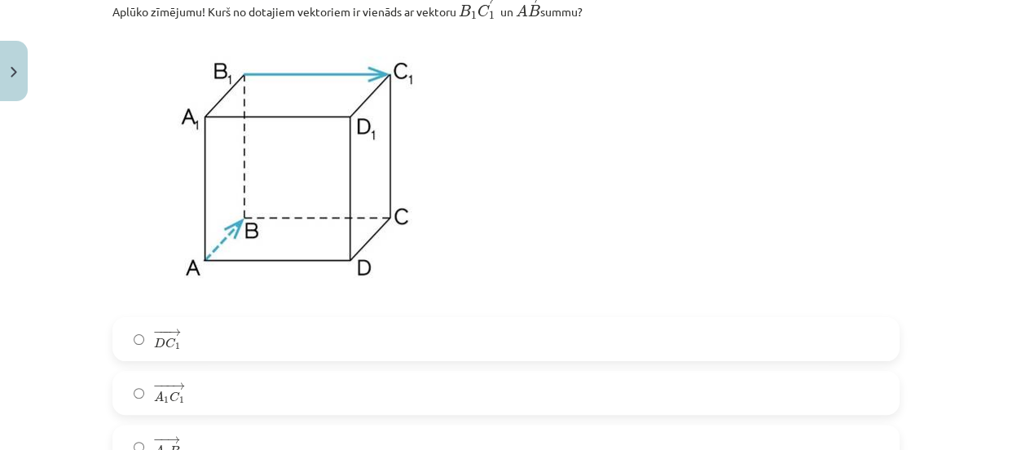
scroll to position [5893, 0]
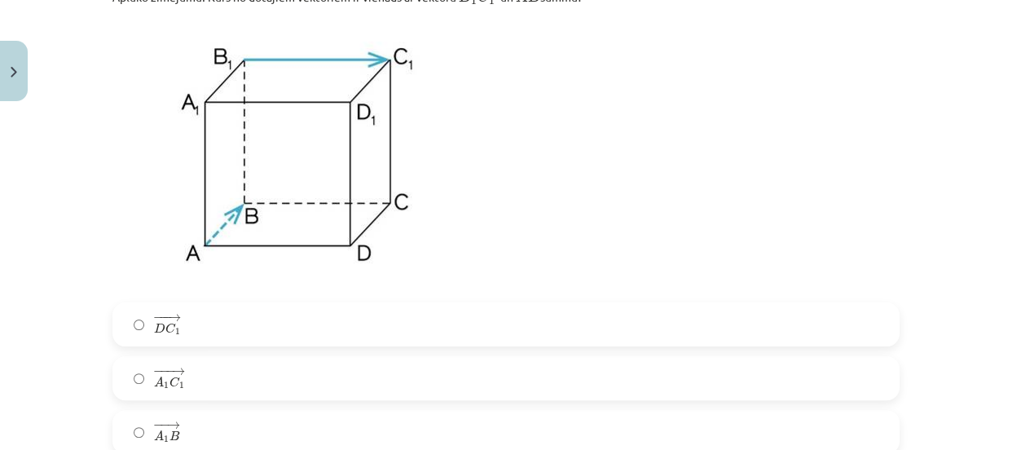
click at [687, 378] on label "− −− → A 1 C 1 A 1 C 1 →" at bounding box center [505, 378] width 783 height 41
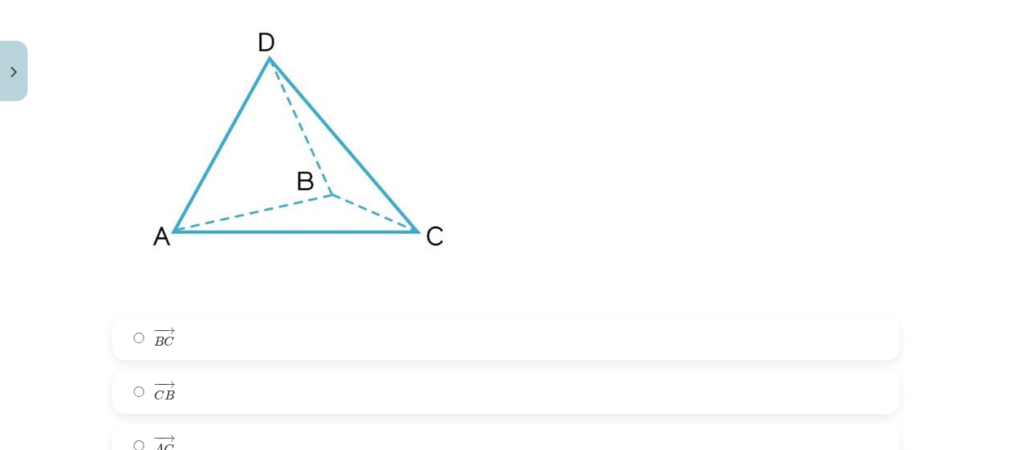
scroll to position [5278, 0]
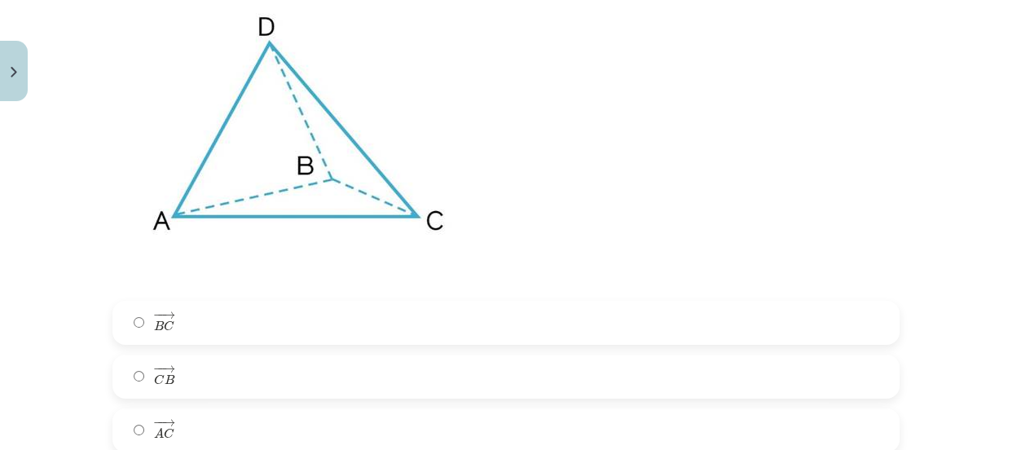
click at [609, 382] on label "− − → C B C B →" at bounding box center [505, 376] width 783 height 41
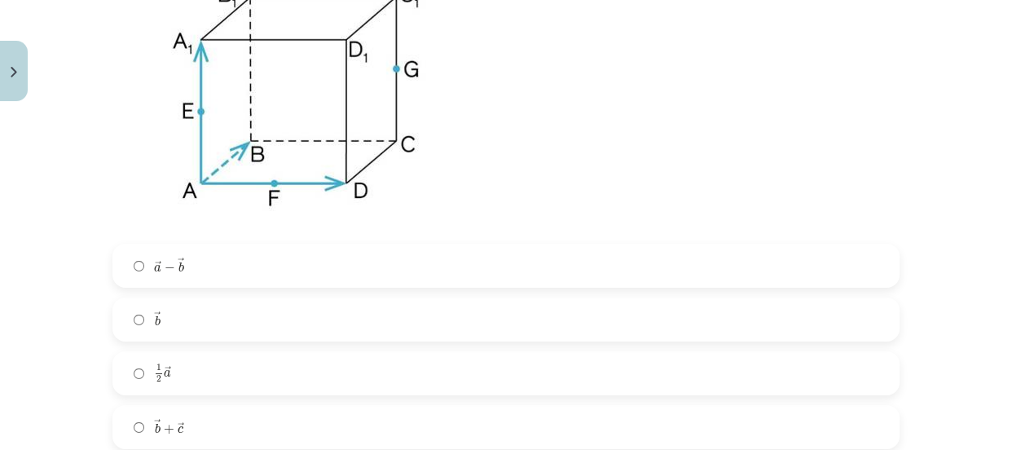
scroll to position [4633, 0]
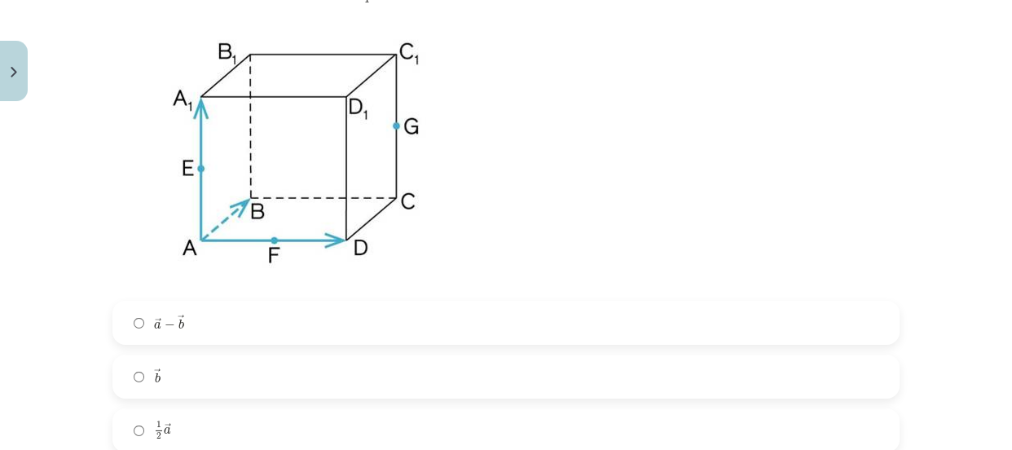
click at [663, 428] on label "1 2 → a 1 2 a →" at bounding box center [505, 430] width 783 height 41
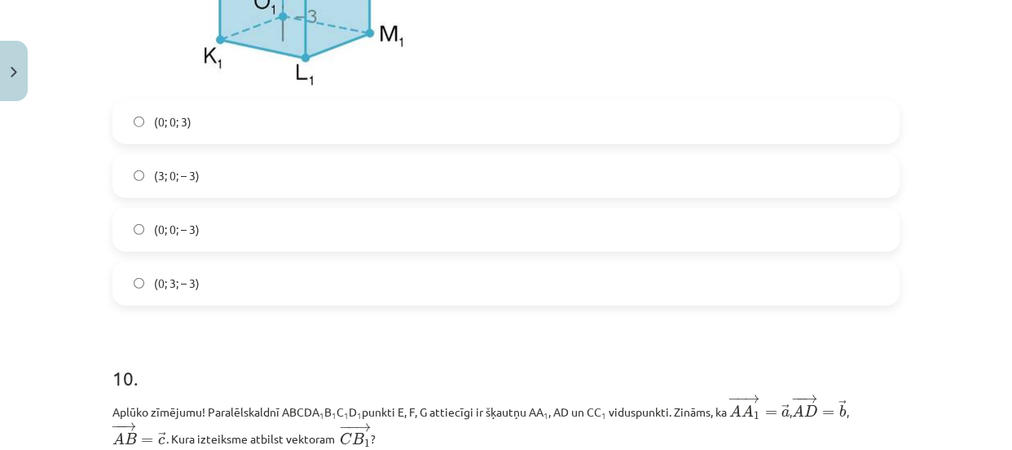
scroll to position [4219, 0]
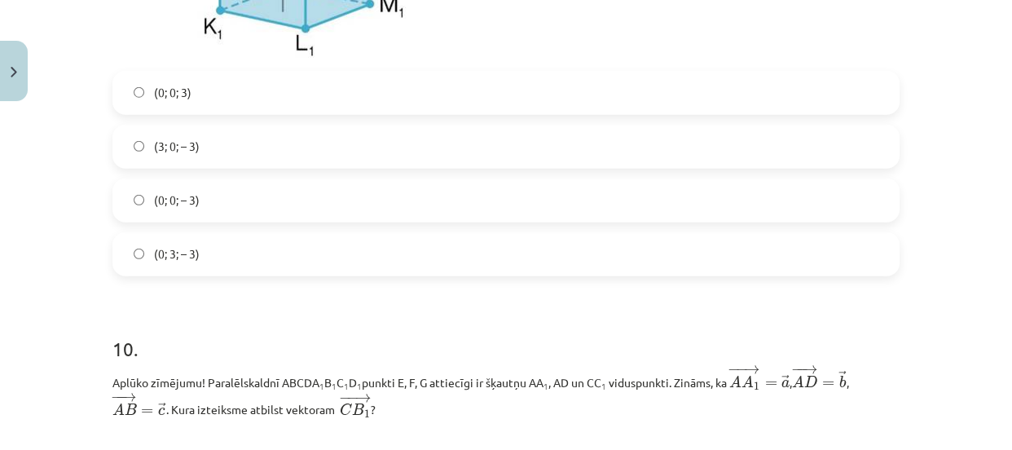
click at [845, 207] on label "(0; 0; – 3)" at bounding box center [505, 200] width 783 height 41
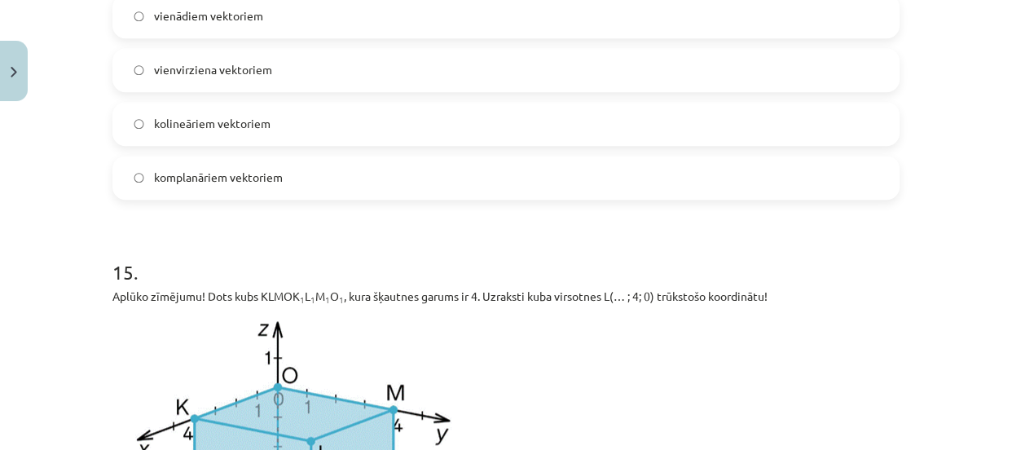
scroll to position [7726, 0]
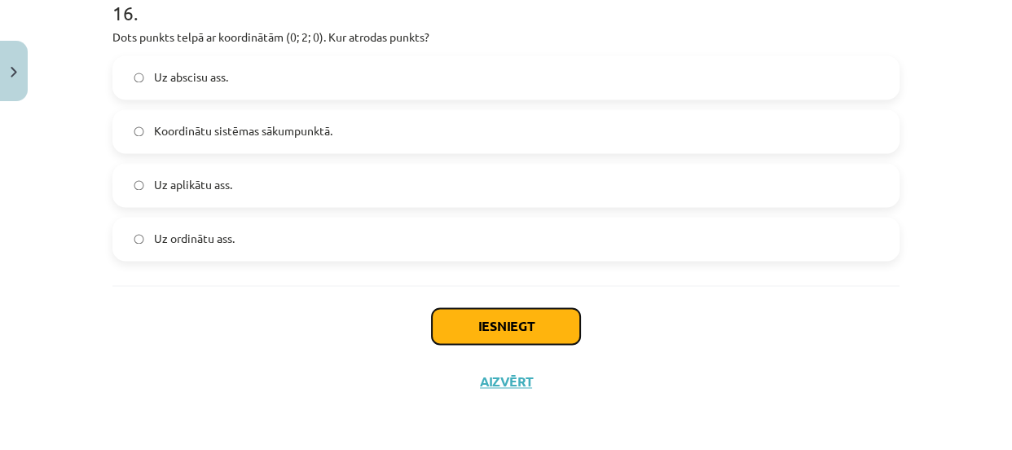
click at [542, 325] on button "Iesniegt" at bounding box center [506, 326] width 148 height 36
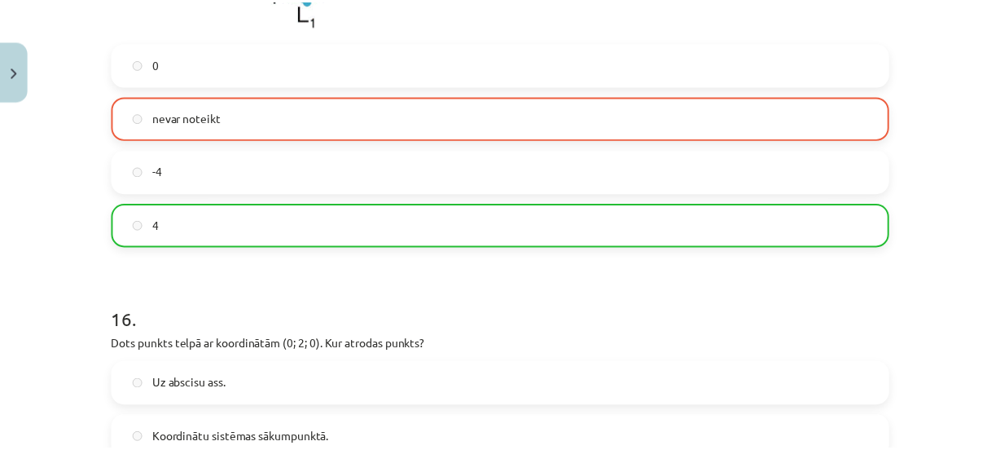
scroll to position [7777, 0]
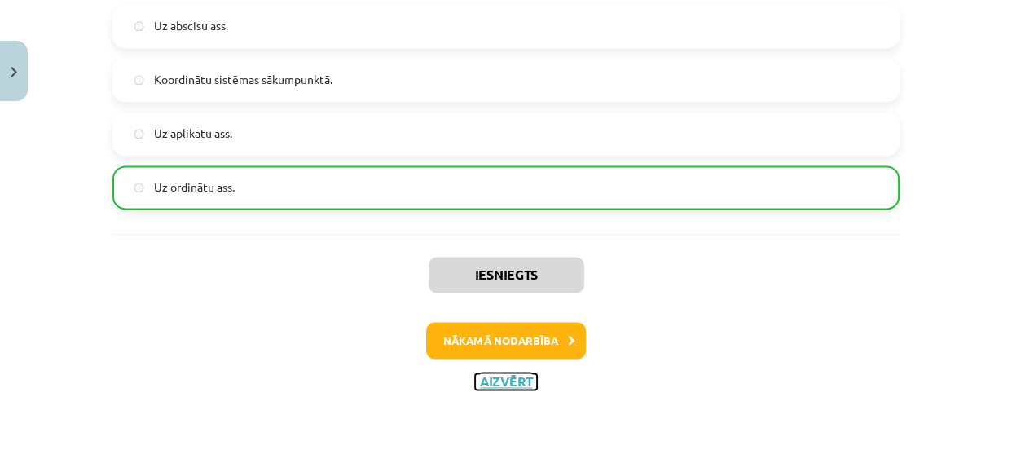
click at [507, 375] on button "Aizvērt" at bounding box center [506, 381] width 62 height 16
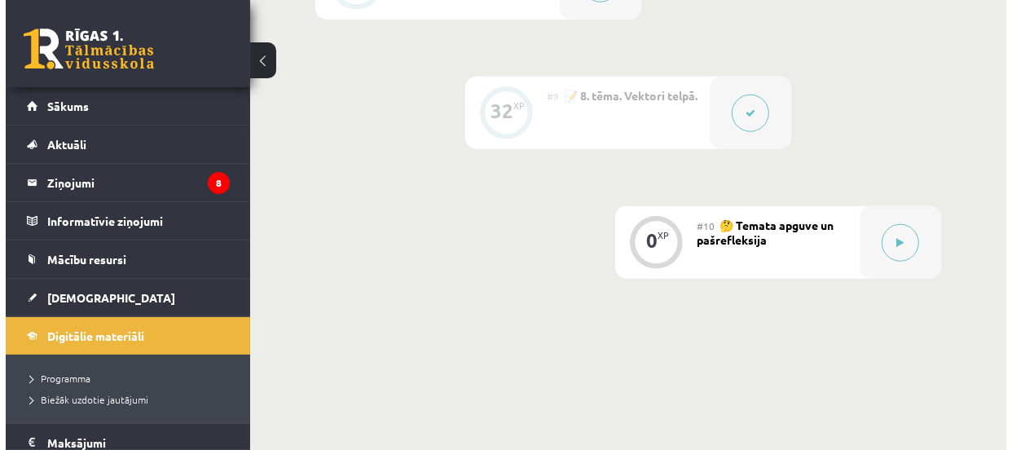
scroll to position [1441, 0]
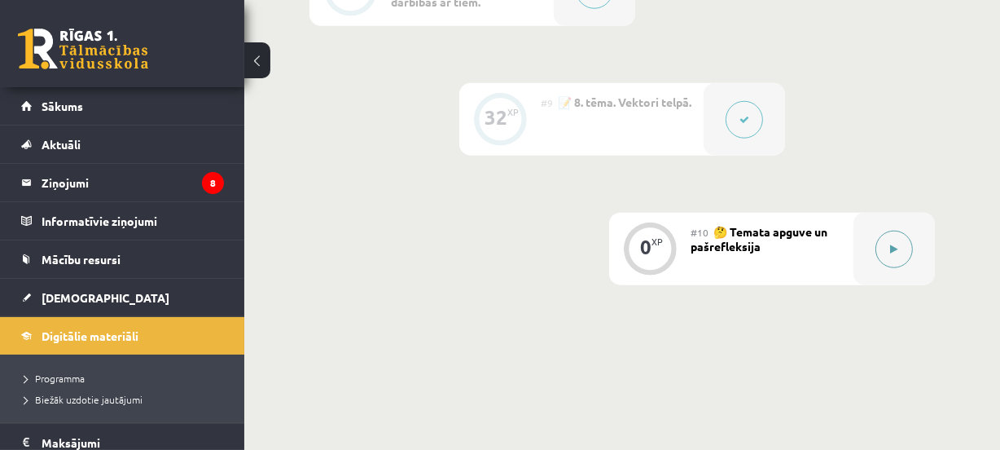
click at [900, 249] on button at bounding box center [894, 248] width 37 height 37
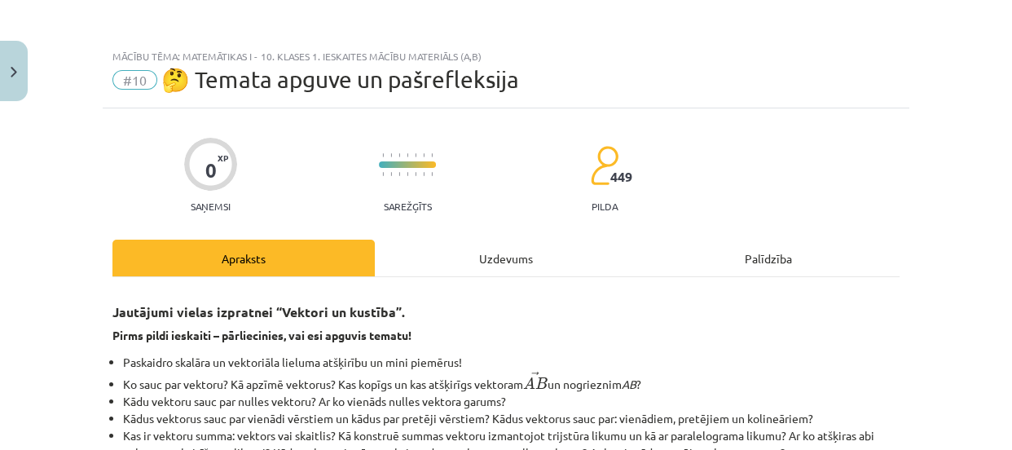
click at [481, 240] on div "Uzdevums" at bounding box center [506, 257] width 262 height 37
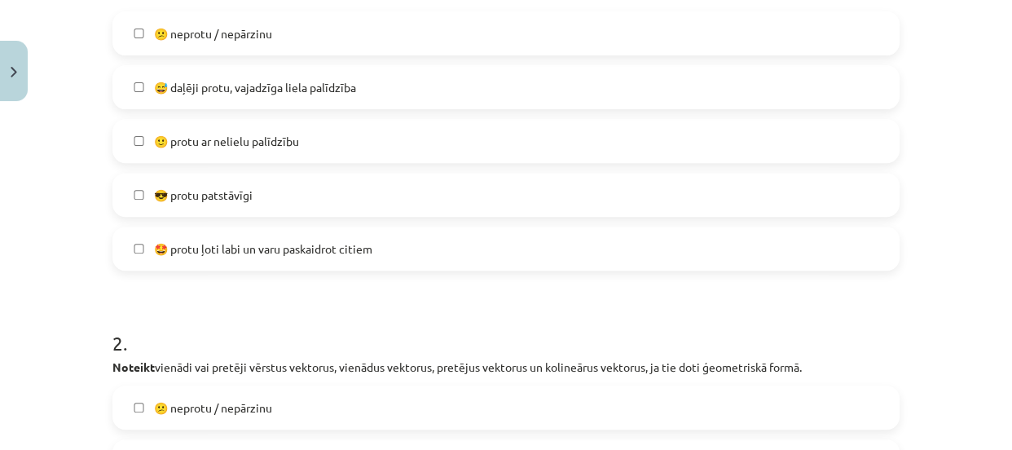
scroll to position [538, 0]
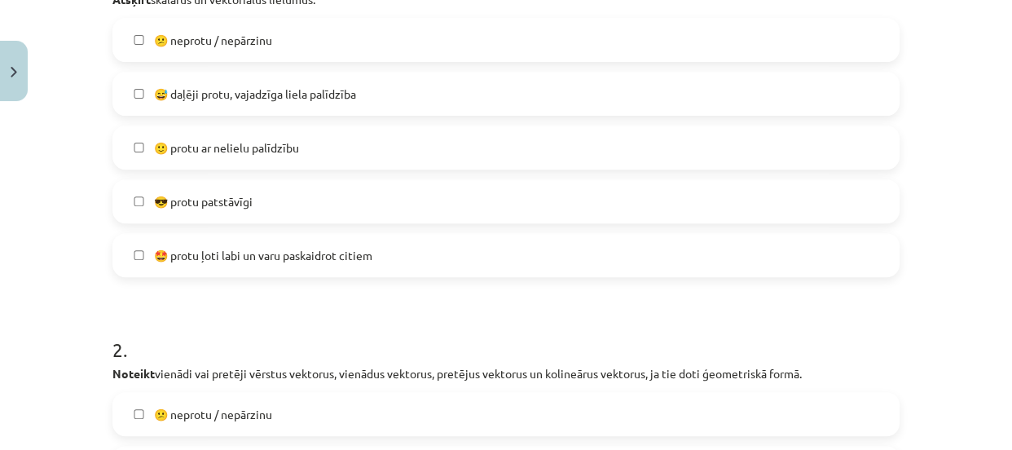
click at [577, 133] on label "🙂 protu ar nelielu palīdzību" at bounding box center [505, 147] width 783 height 41
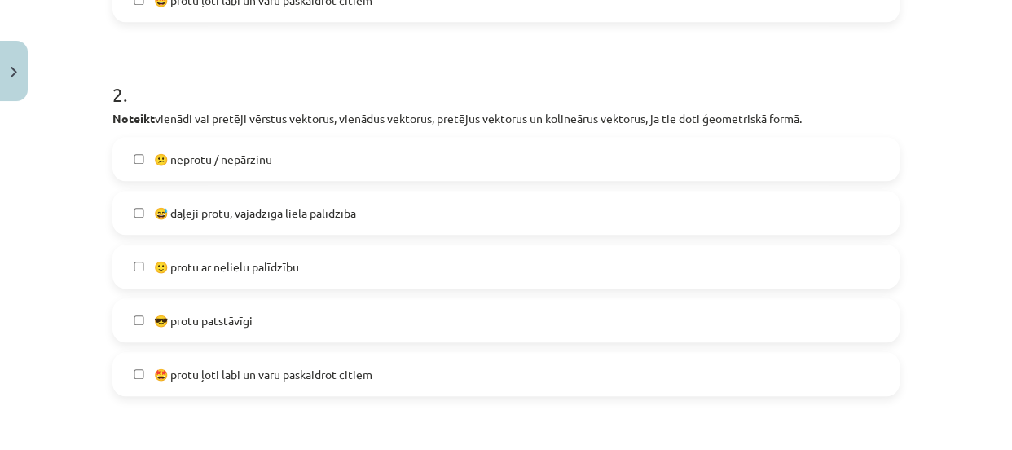
scroll to position [876, 0]
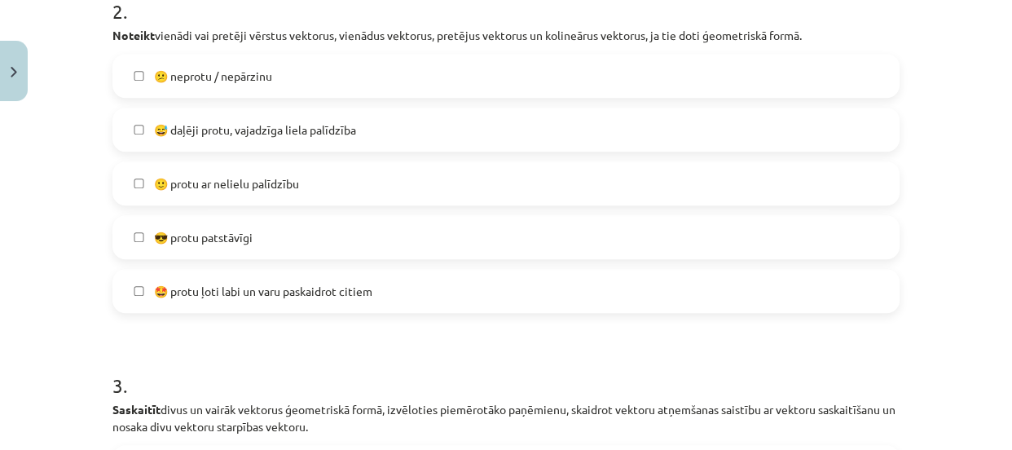
click at [827, 185] on label "🙂 protu ar nelielu palīdzību" at bounding box center [505, 183] width 783 height 41
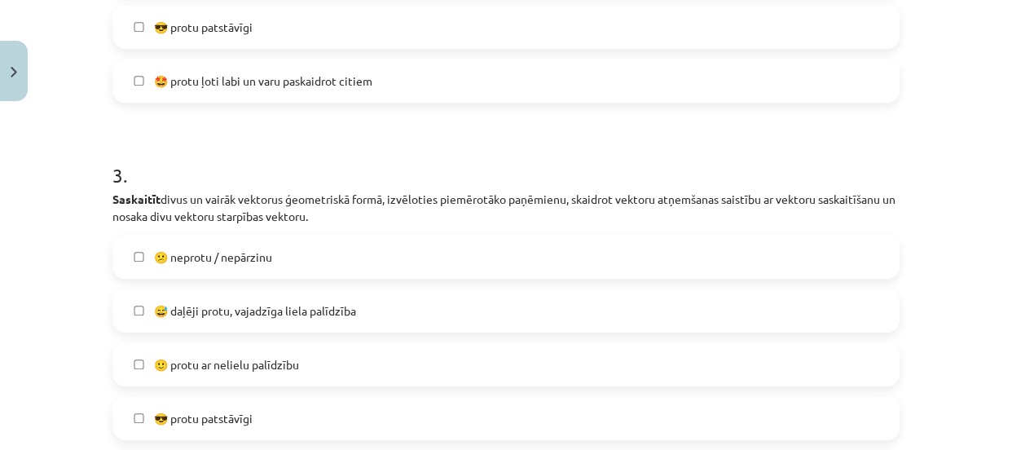
scroll to position [1124, 0]
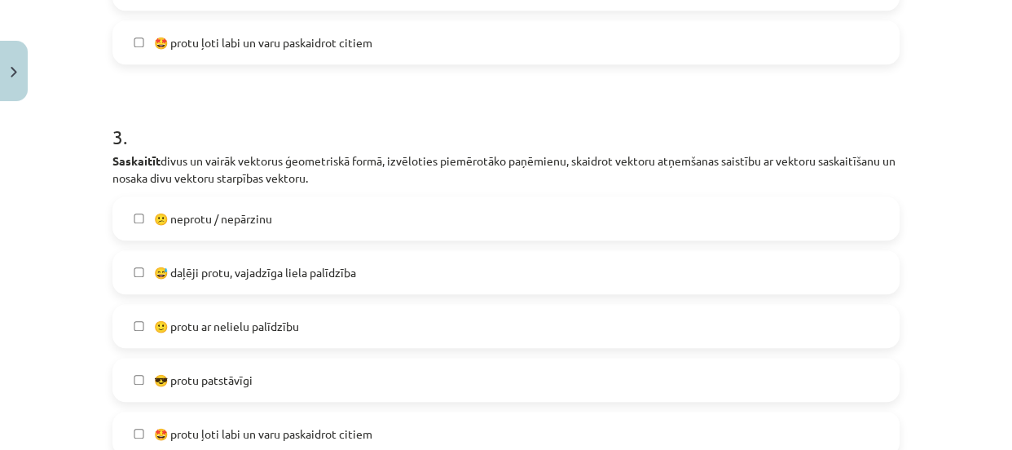
click at [805, 216] on label "😕 neprotu / nepārzinu" at bounding box center [505, 218] width 783 height 41
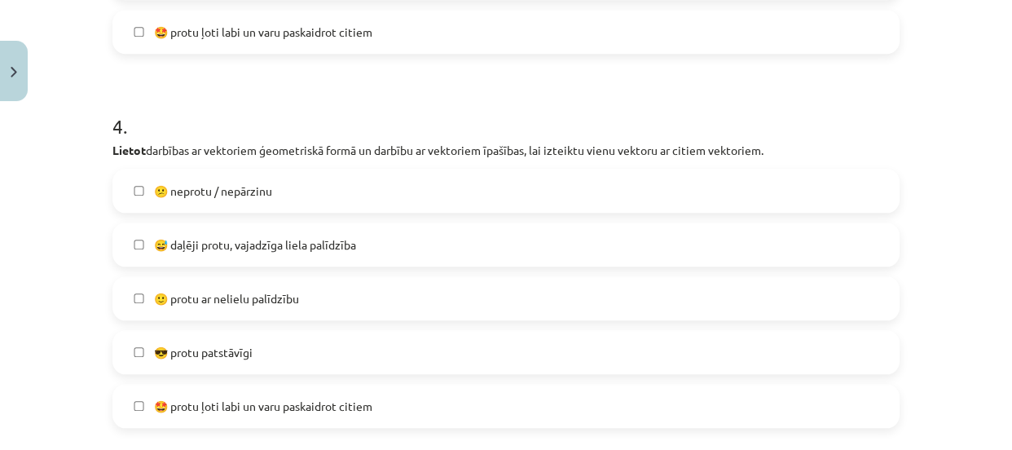
scroll to position [1551, 0]
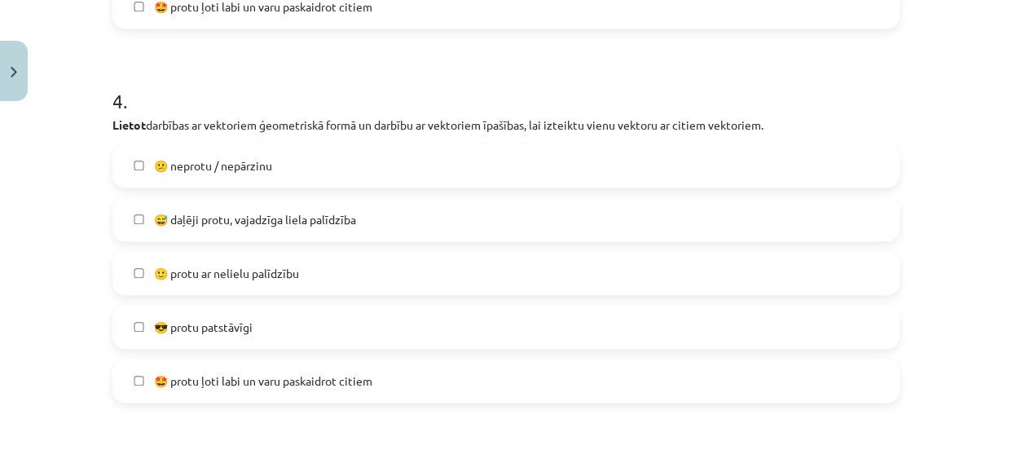
click at [608, 318] on label "😎 protu patstāvīgi" at bounding box center [505, 326] width 783 height 41
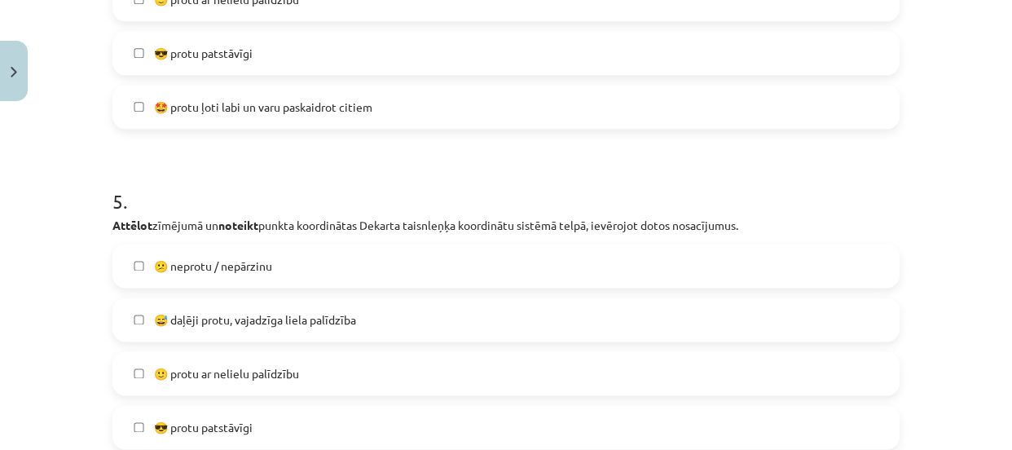
scroll to position [1876, 0]
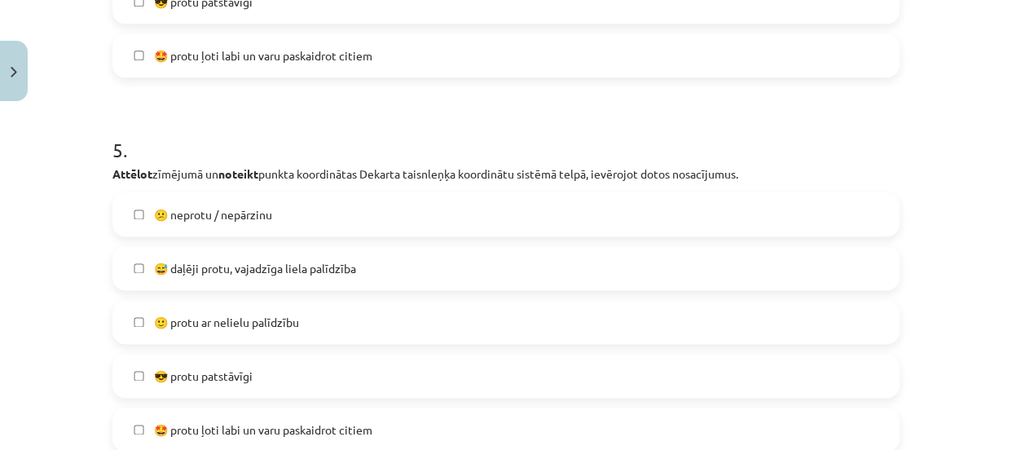
click at [783, 212] on label "😕 neprotu / nepārzinu" at bounding box center [505, 214] width 783 height 41
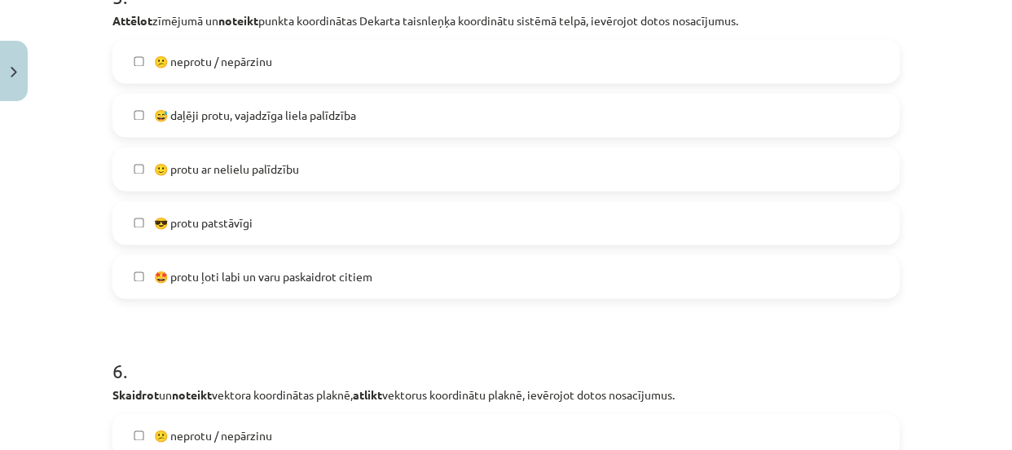
scroll to position [2118, 0]
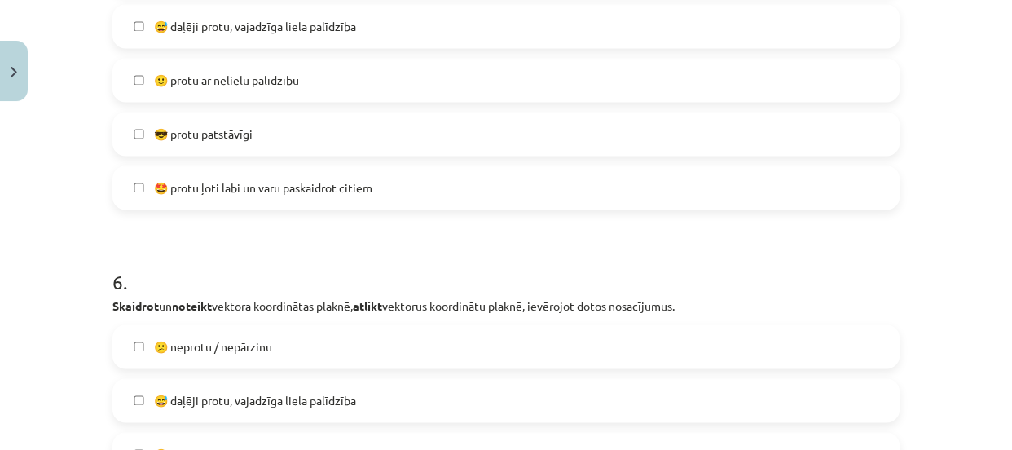
click at [772, 396] on label "😅 daļēji protu, vajadzīga liela palīdzība" at bounding box center [505, 400] width 783 height 41
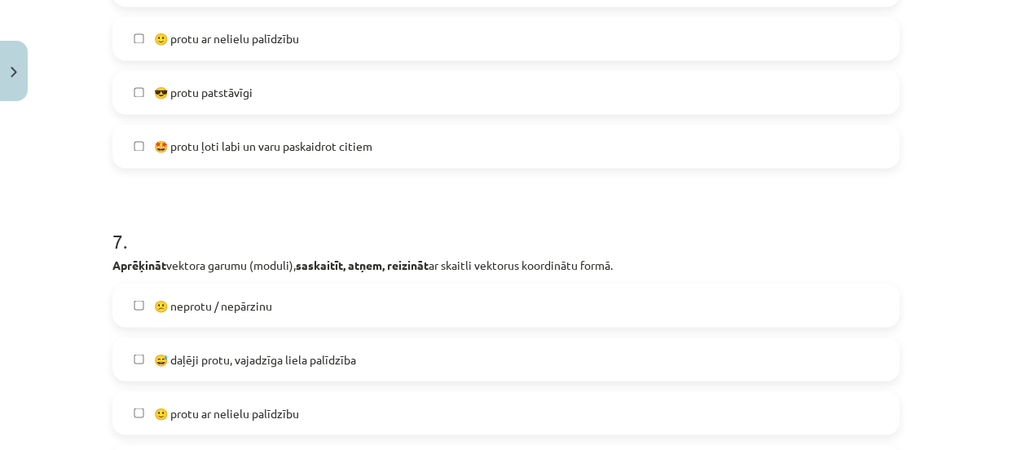
scroll to position [2615, 0]
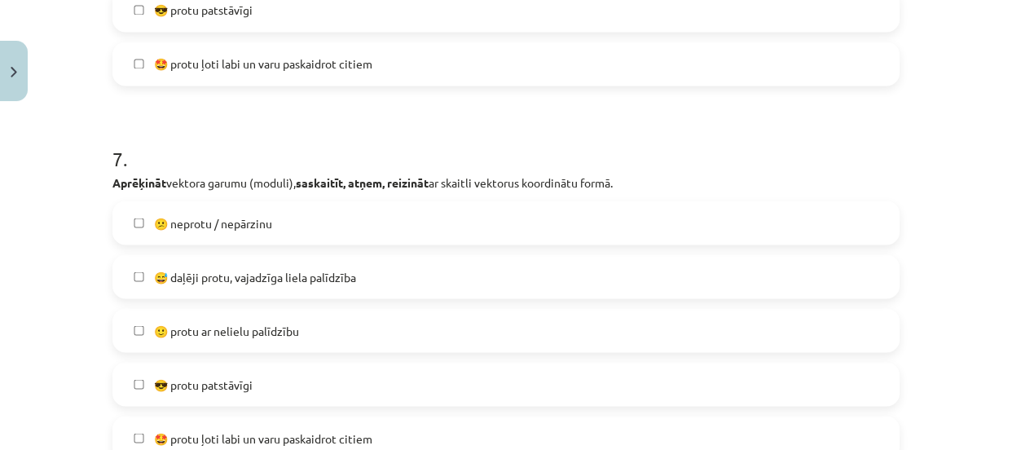
click at [595, 274] on label "😅 daļēji protu, vajadzīga liela palīdzība" at bounding box center [505, 276] width 783 height 41
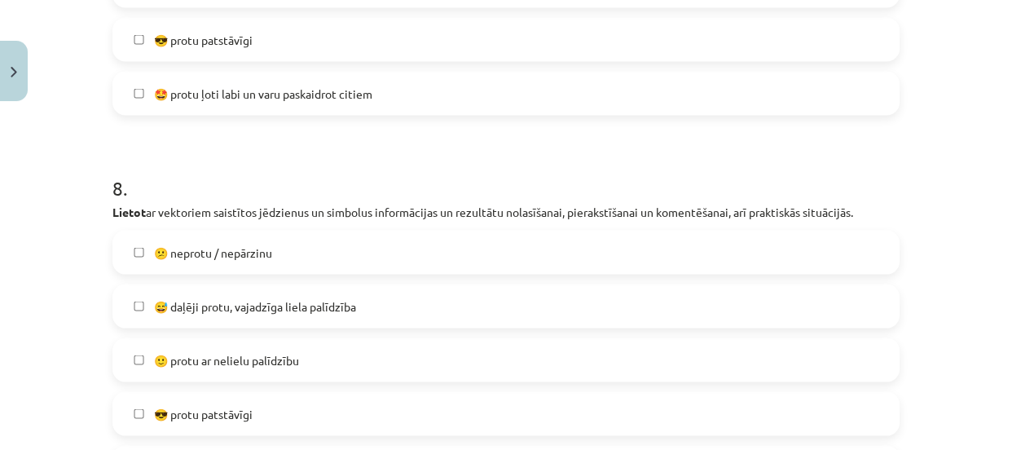
scroll to position [2973, 0]
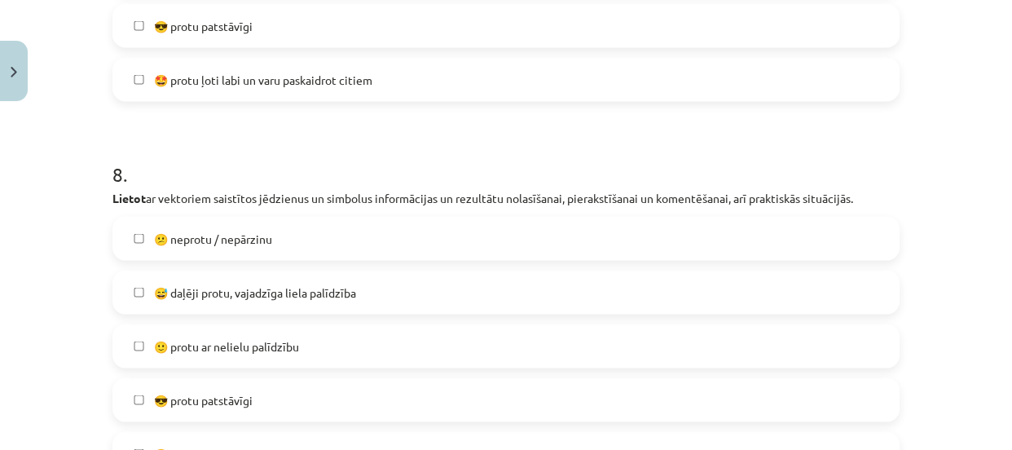
click at [713, 279] on label "😅 daļēji protu, vajadzīga liela palīdzība" at bounding box center [505, 292] width 783 height 41
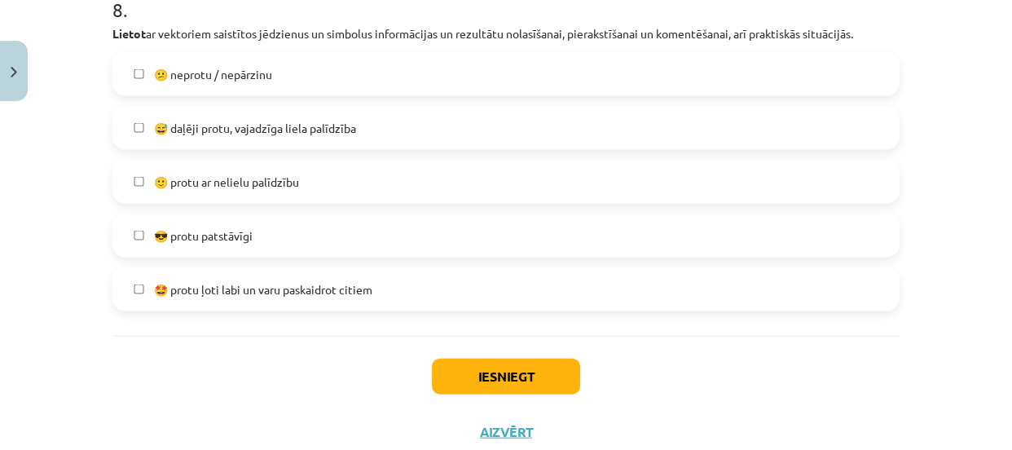
scroll to position [3186, 0]
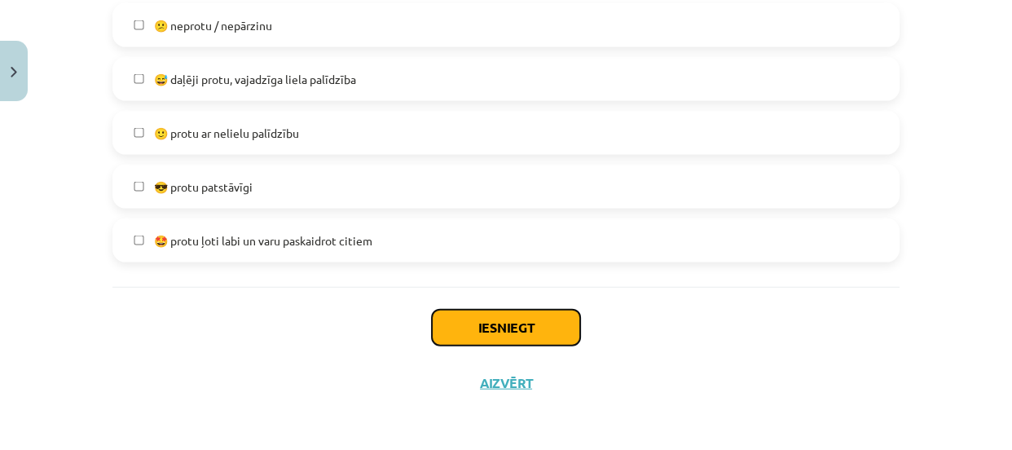
click at [497, 309] on button "Iesniegt" at bounding box center [506, 327] width 148 height 36
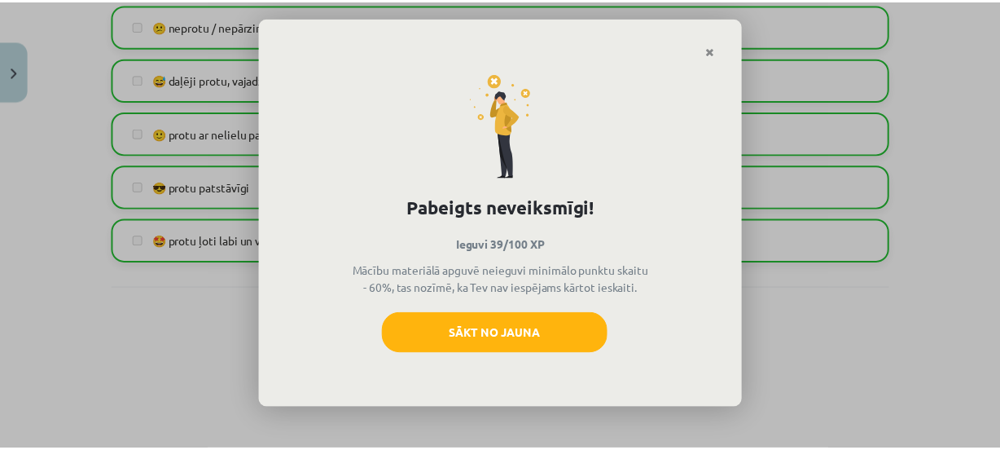
scroll to position [1439, 0]
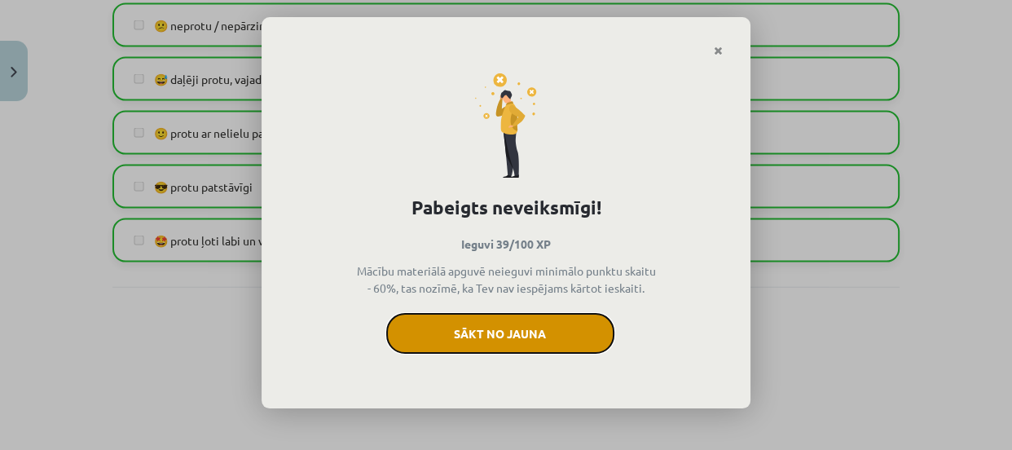
click at [521, 316] on button "Sākt no jauna" at bounding box center [500, 333] width 228 height 41
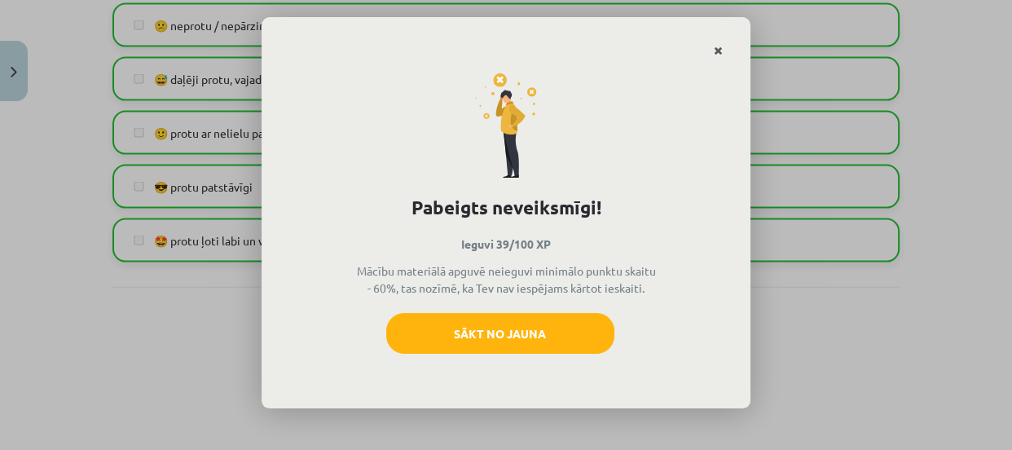
click at [717, 50] on icon "Close" at bounding box center [717, 51] width 9 height 11
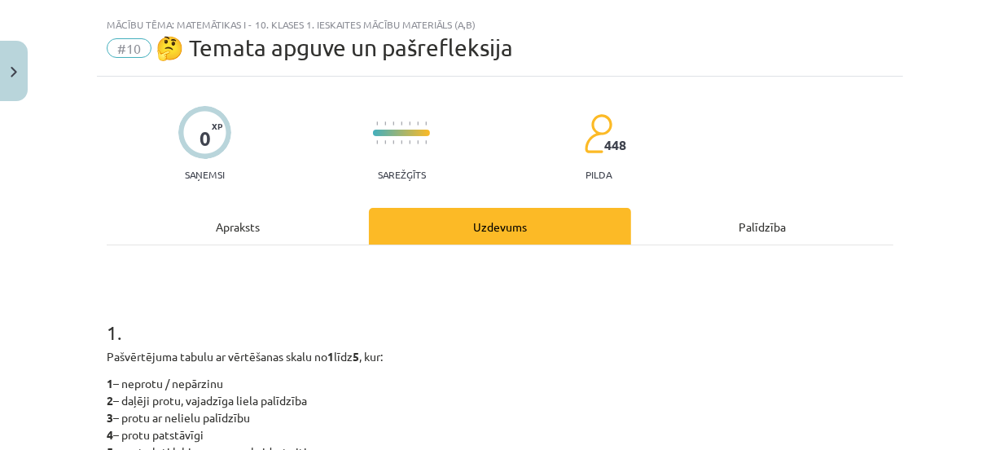
scroll to position [0, 0]
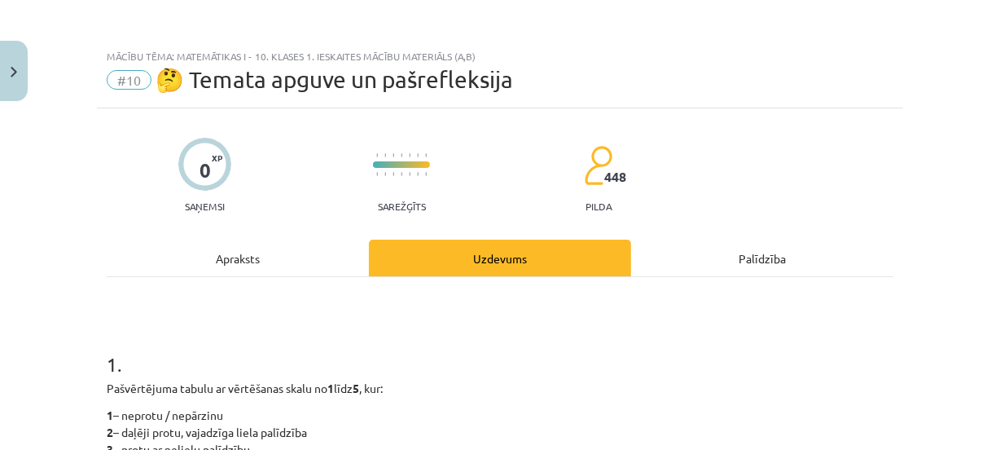
click at [135, 76] on span "#10" at bounding box center [129, 80] width 45 height 20
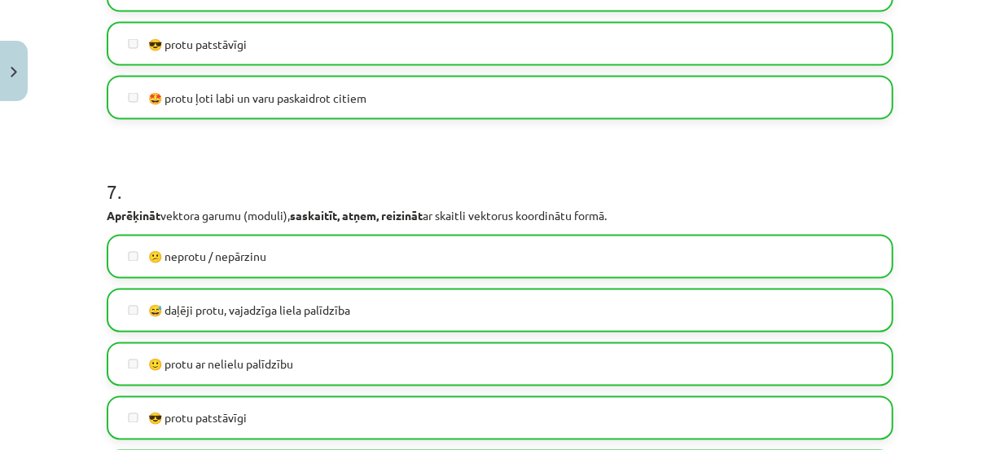
scroll to position [3186, 0]
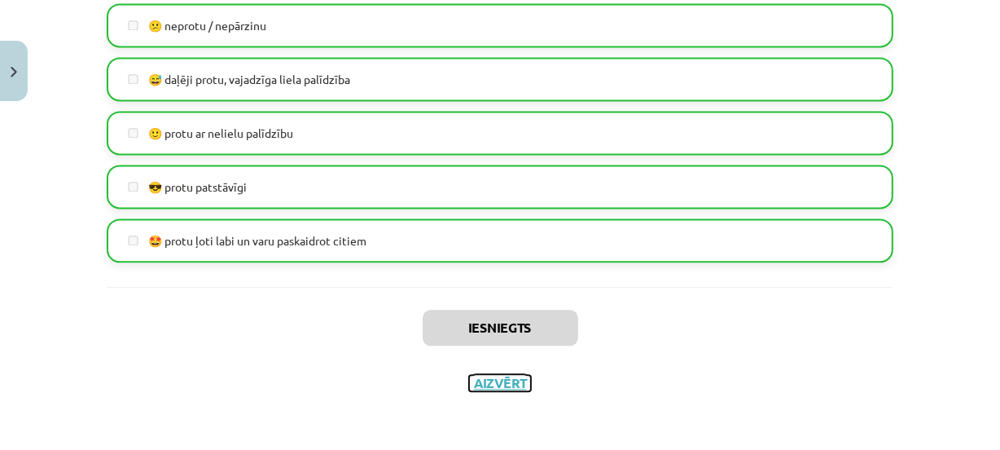
click at [505, 380] on button "Aizvērt" at bounding box center [500, 383] width 62 height 16
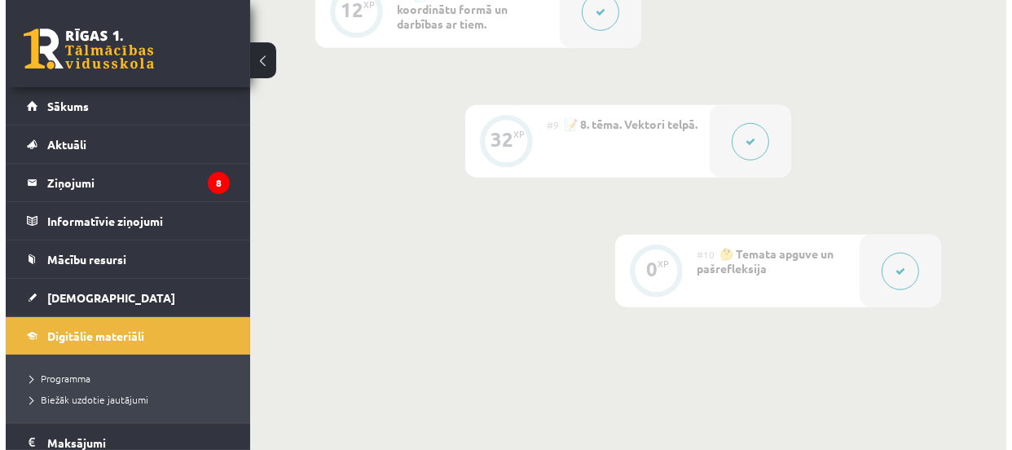
scroll to position [1421, 0]
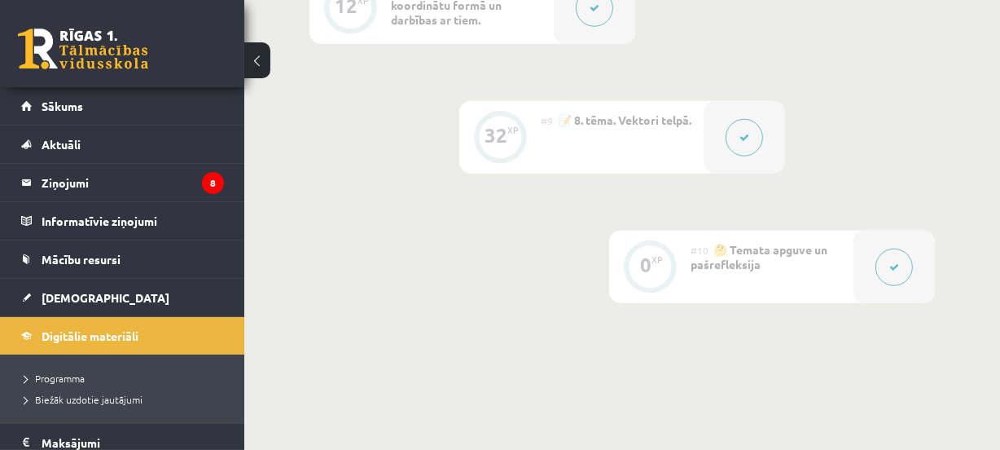
click at [760, 125] on div at bounding box center [744, 137] width 81 height 72
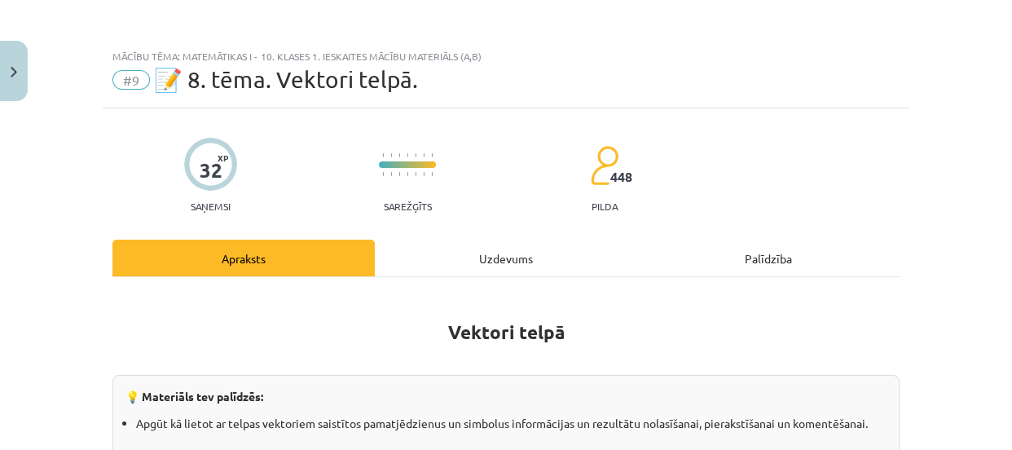
click at [480, 261] on div "Uzdevums" at bounding box center [506, 257] width 262 height 37
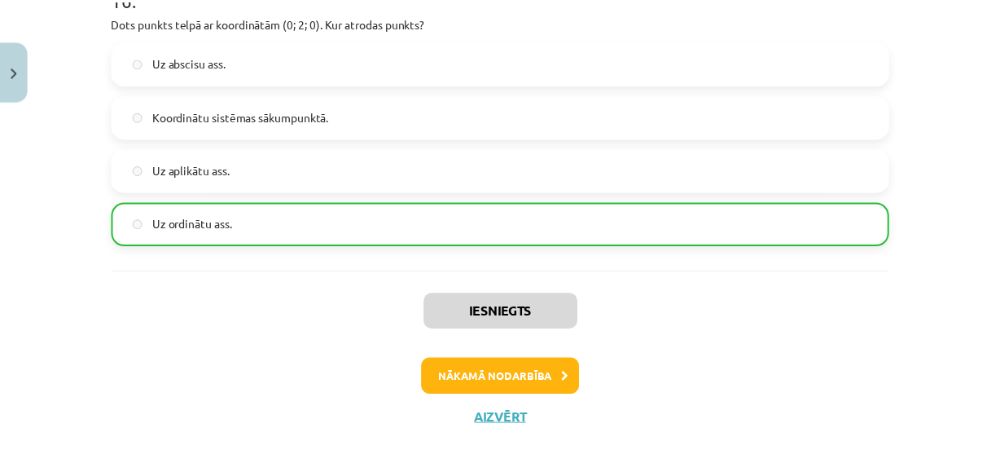
scroll to position [7777, 0]
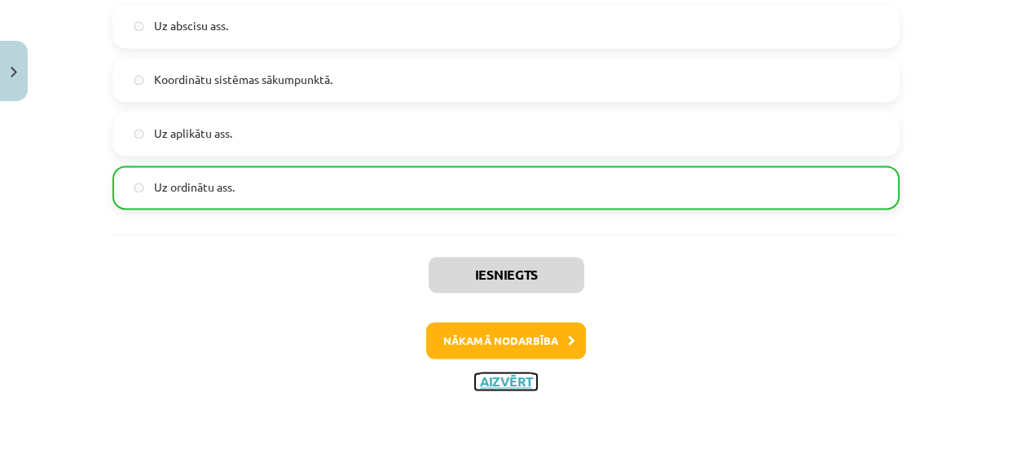
click at [498, 378] on button "Aizvērt" at bounding box center [506, 381] width 62 height 16
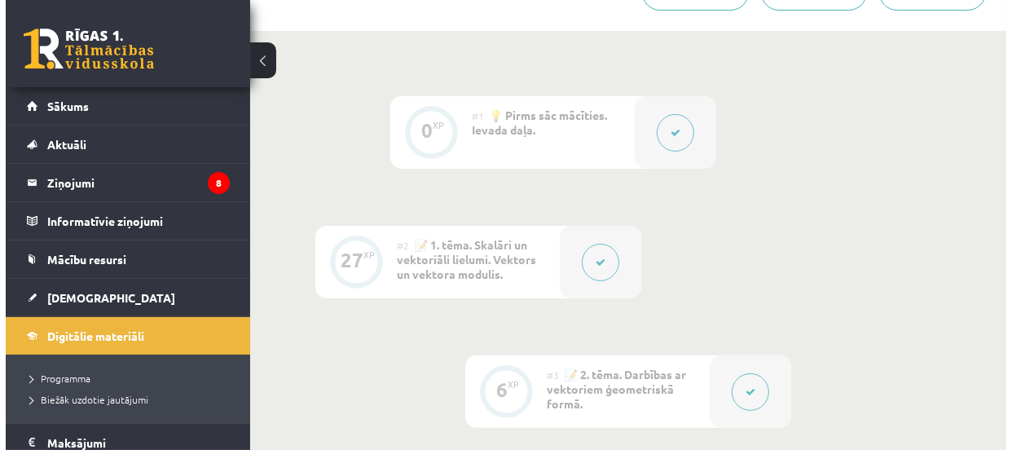
scroll to position [355, 0]
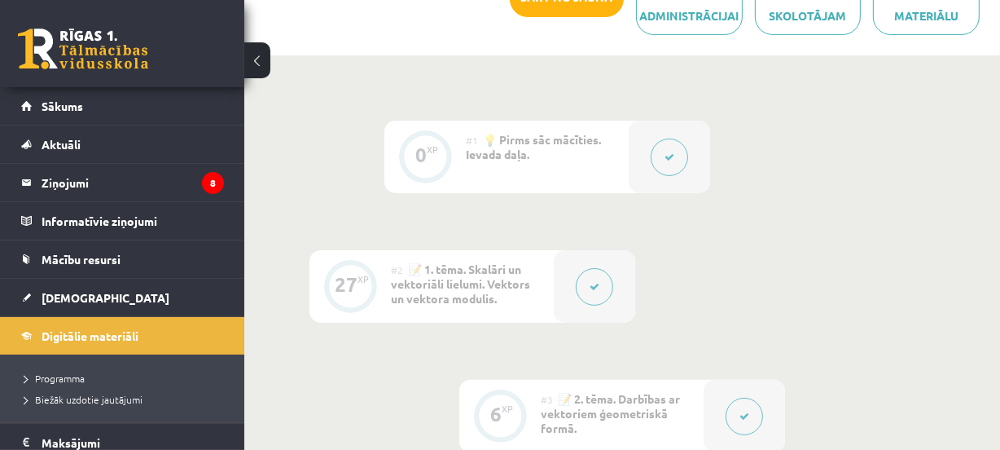
click at [586, 293] on button at bounding box center [594, 286] width 37 height 37
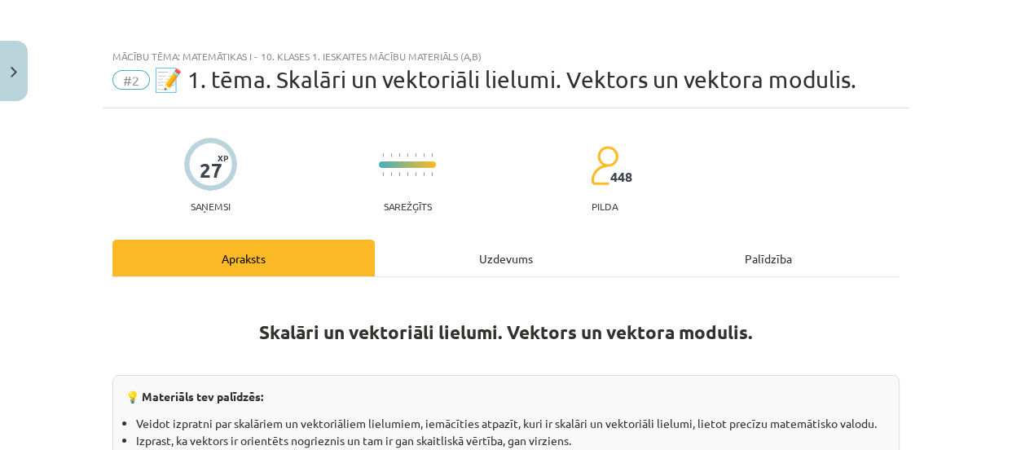
click at [506, 258] on div "Uzdevums" at bounding box center [506, 257] width 262 height 37
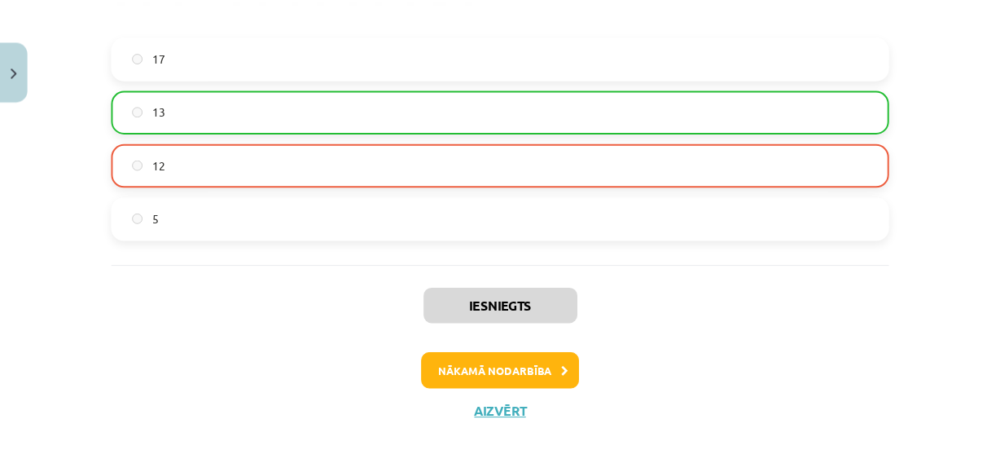
scroll to position [6560, 0]
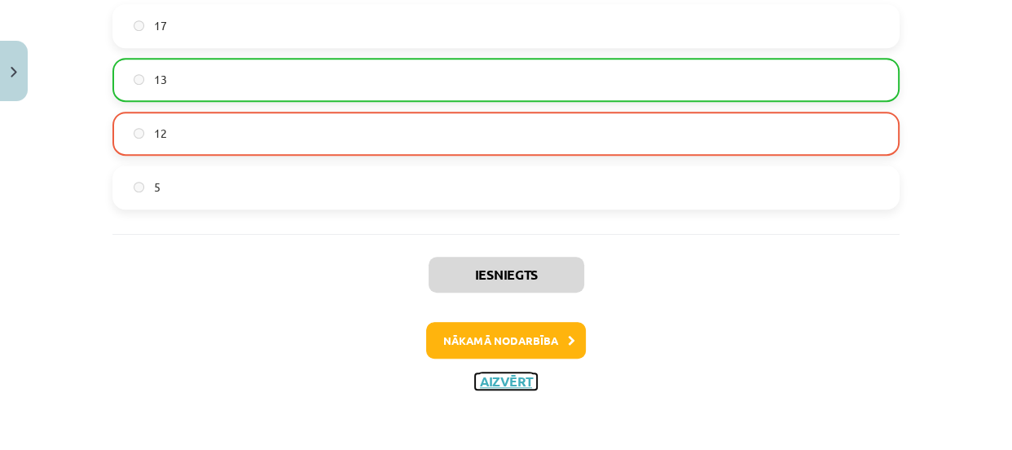
click at [487, 373] on button "Aizvērt" at bounding box center [506, 381] width 62 height 16
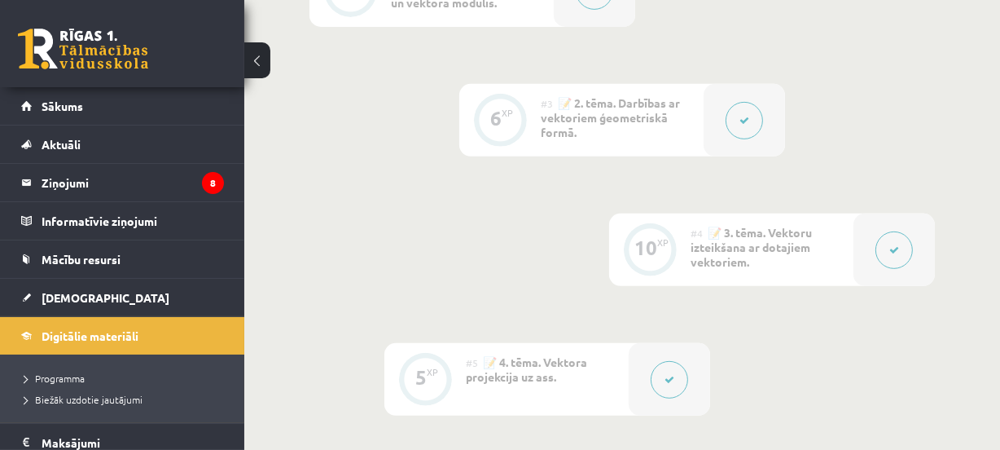
scroll to position [0, 0]
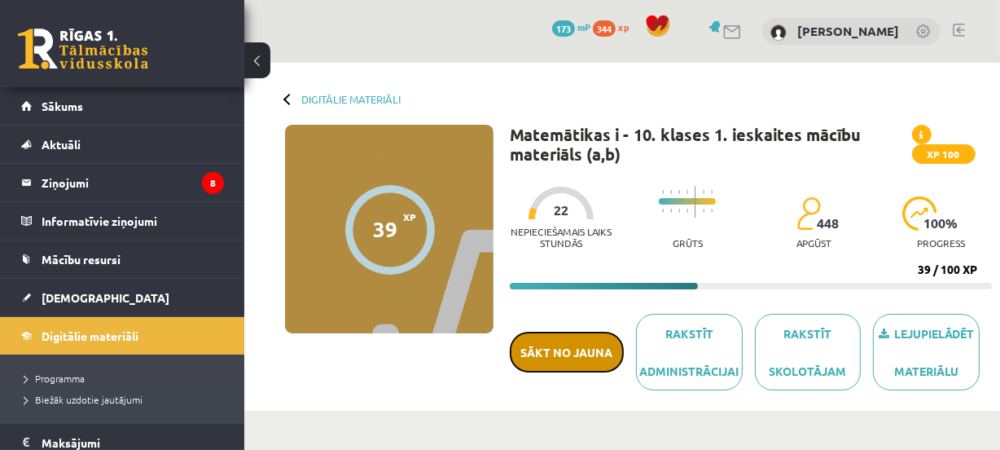
click at [573, 349] on button "Sākt no jauna" at bounding box center [567, 351] width 114 height 41
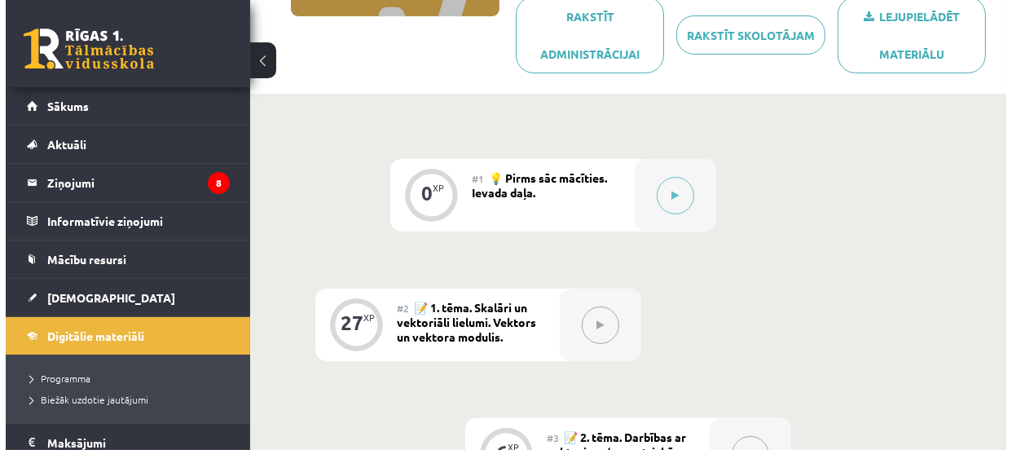
scroll to position [331, 0]
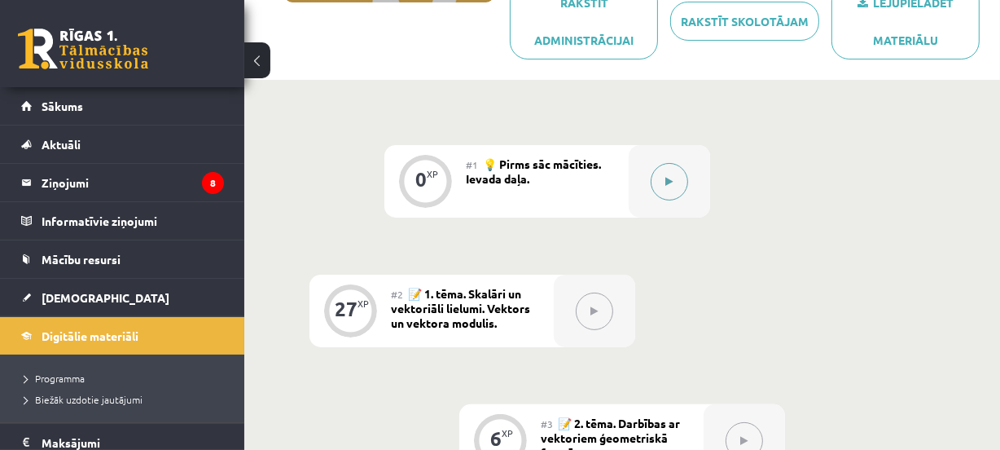
click at [669, 173] on button at bounding box center [669, 181] width 37 height 37
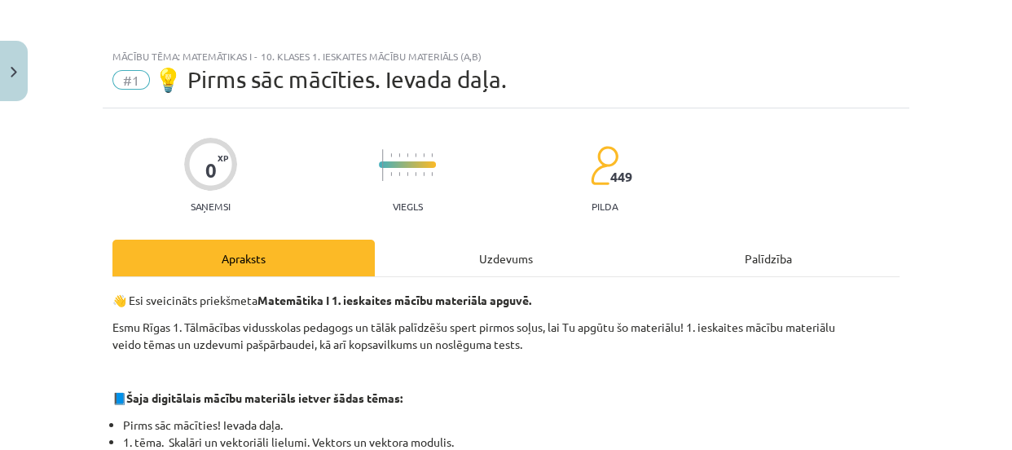
click at [540, 252] on div "Uzdevums" at bounding box center [506, 257] width 262 height 37
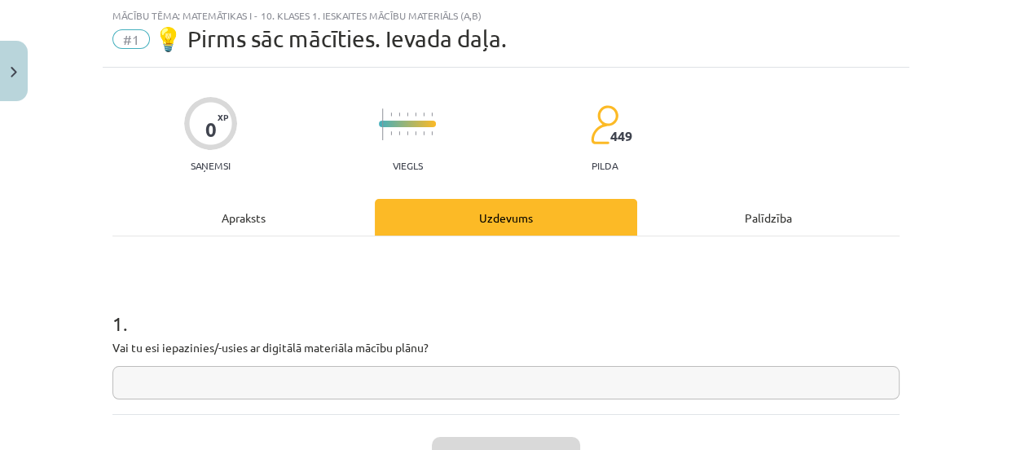
click at [606, 395] on input "text" at bounding box center [505, 382] width 787 height 33
type input "**"
click at [535, 440] on button "Iesniegt" at bounding box center [506, 455] width 148 height 36
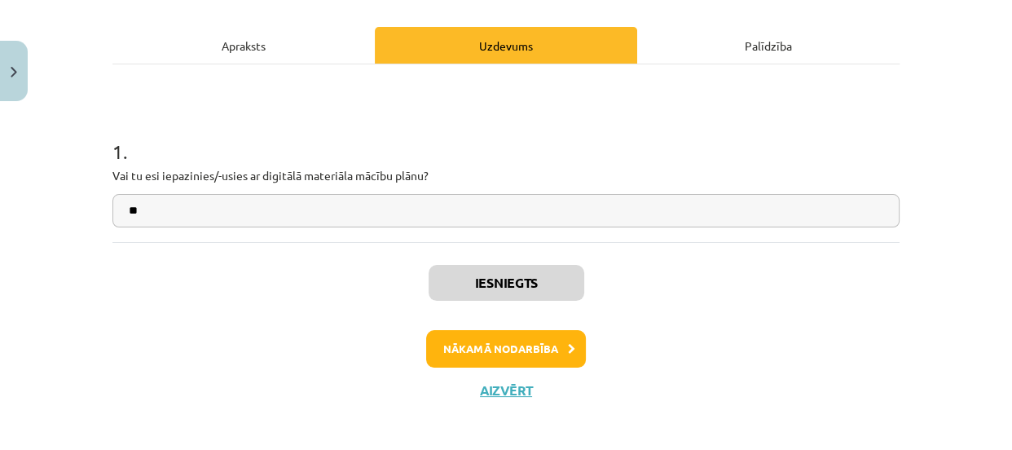
scroll to position [213, 0]
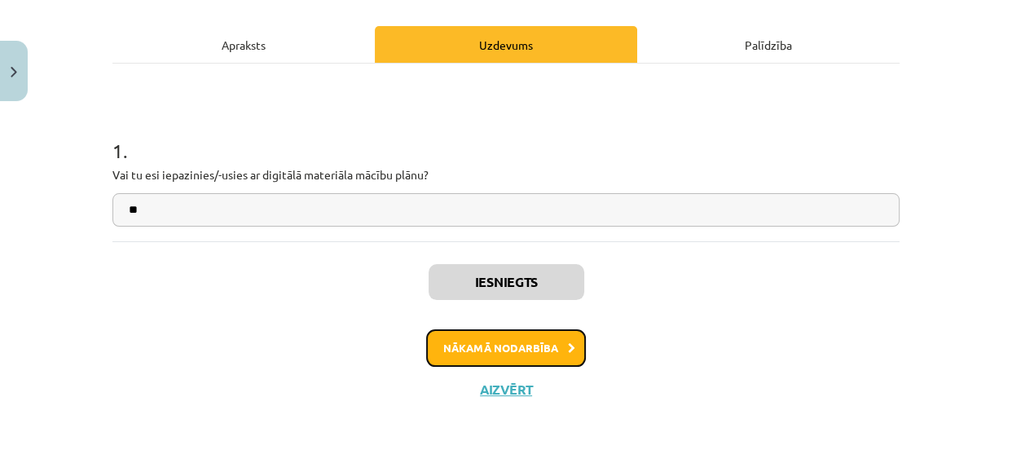
click at [545, 341] on button "Nākamā nodarbība" at bounding box center [506, 347] width 160 height 37
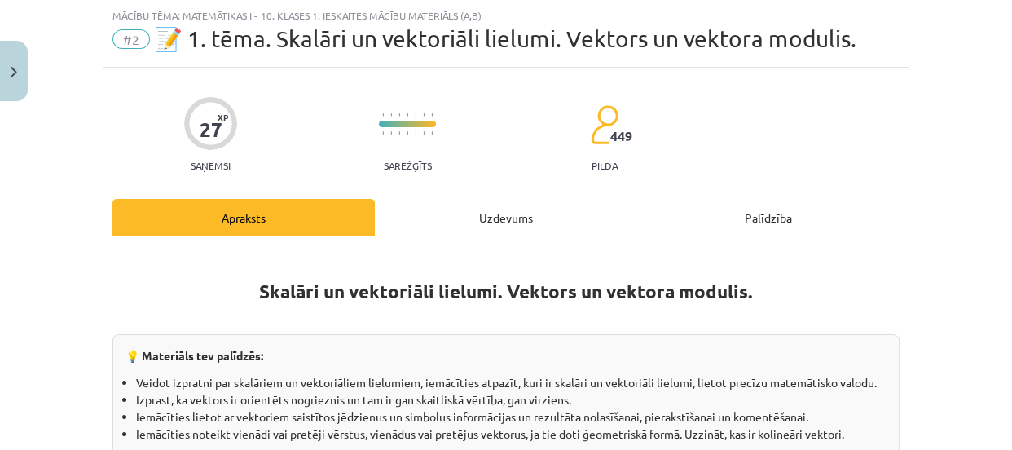
scroll to position [41, 0]
click at [524, 215] on div "Uzdevums" at bounding box center [506, 217] width 262 height 37
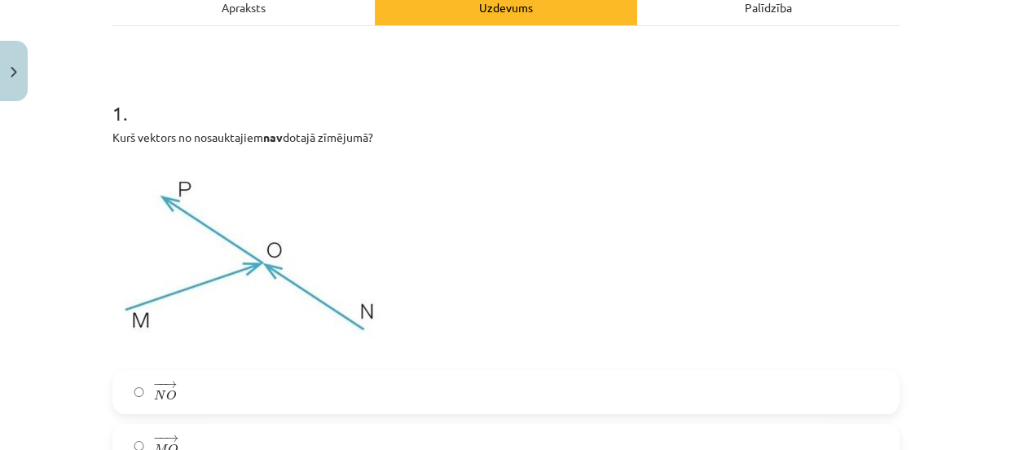
scroll to position [334, 0]
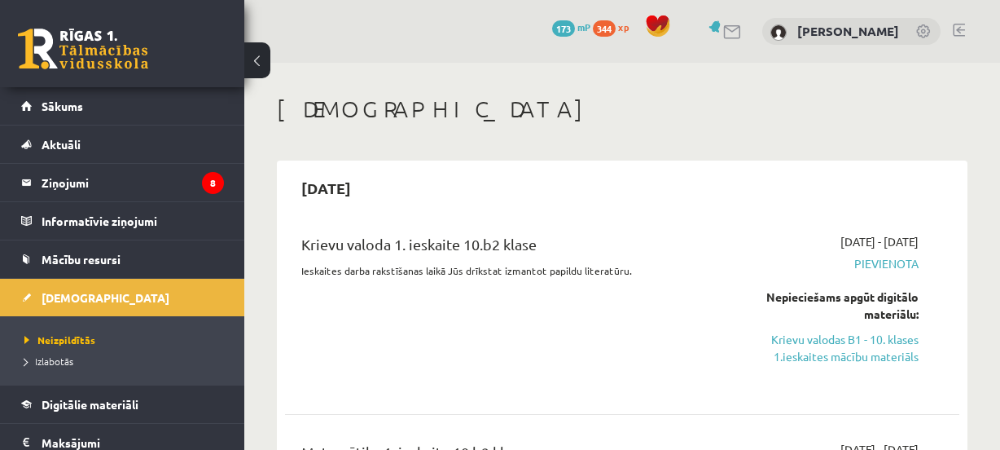
scroll to position [165, 0]
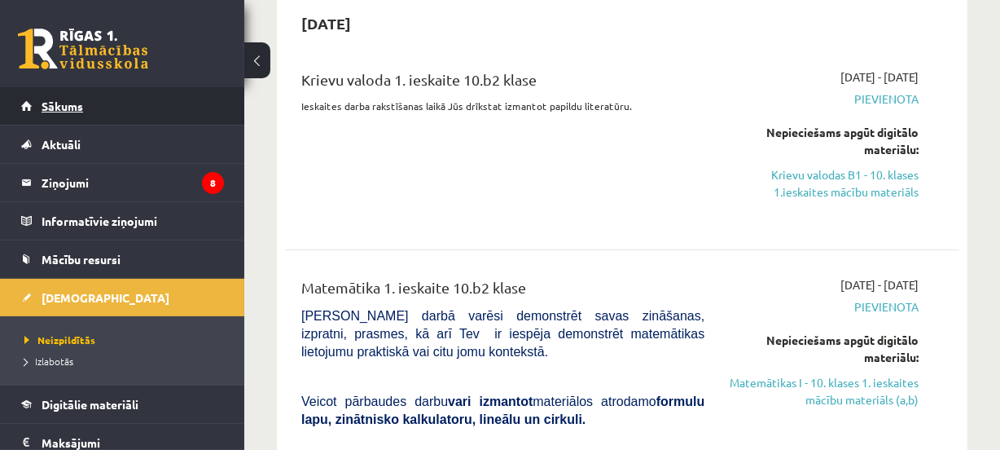
click at [180, 105] on link "Sākums" at bounding box center [122, 105] width 203 height 37
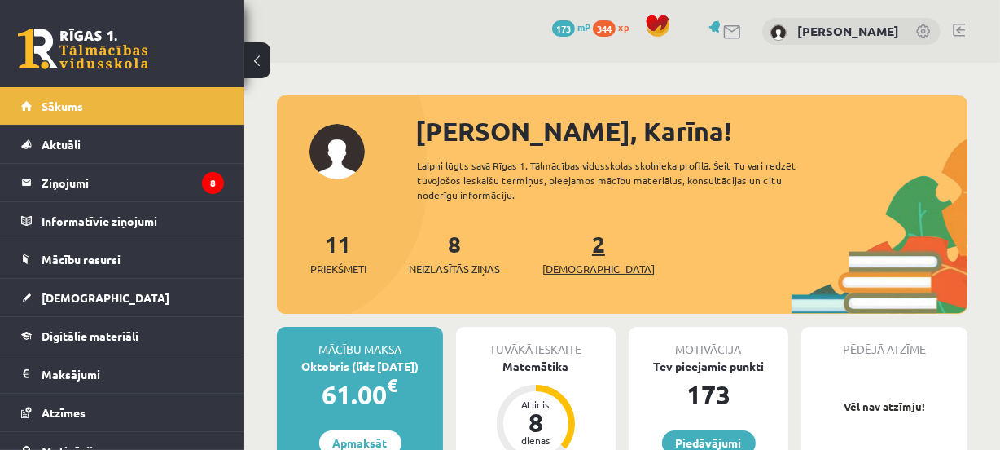
click at [582, 262] on span "[DEMOGRAPHIC_DATA]" at bounding box center [598, 269] width 112 height 16
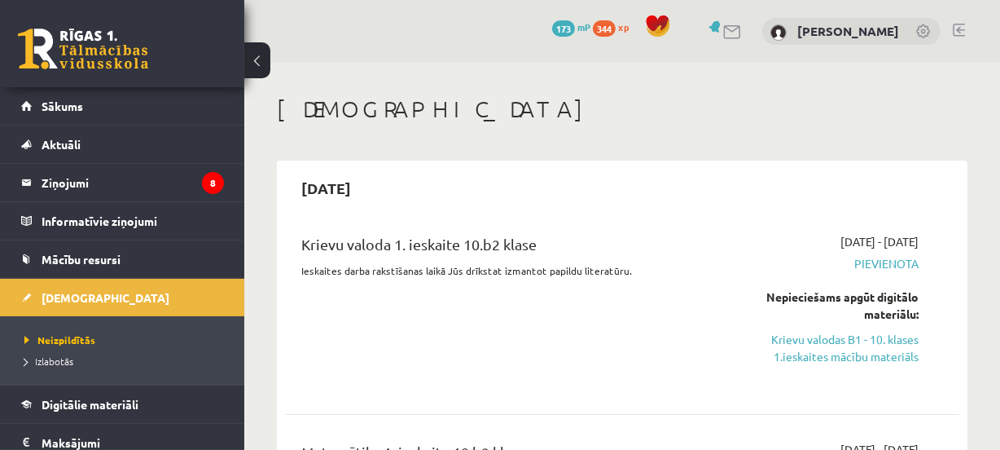
drag, startPoint x: 854, startPoint y: 347, endPoint x: 568, endPoint y: 44, distance: 416.0
click at [853, 347] on link "Krievu valodas B1 - 10. klases 1.ieskaites mācību materiāls" at bounding box center [824, 348] width 190 height 34
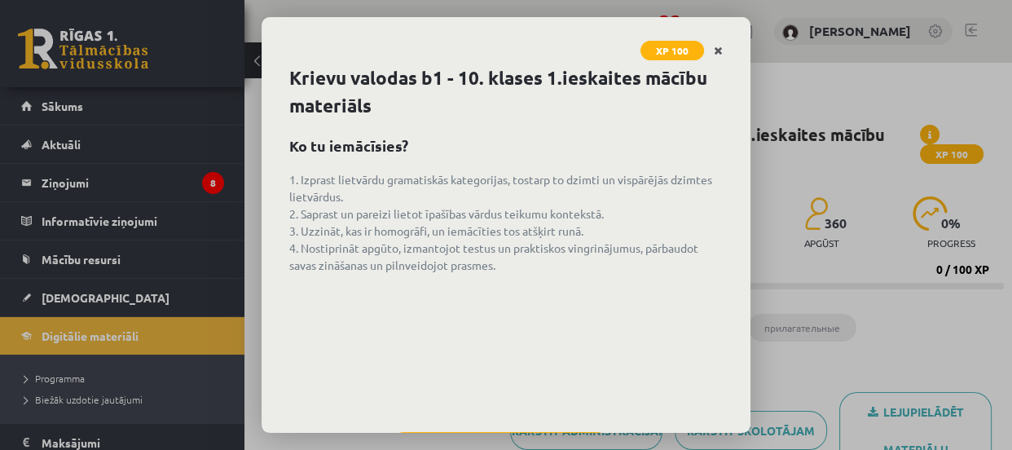
click at [716, 46] on icon "Close" at bounding box center [717, 51] width 9 height 11
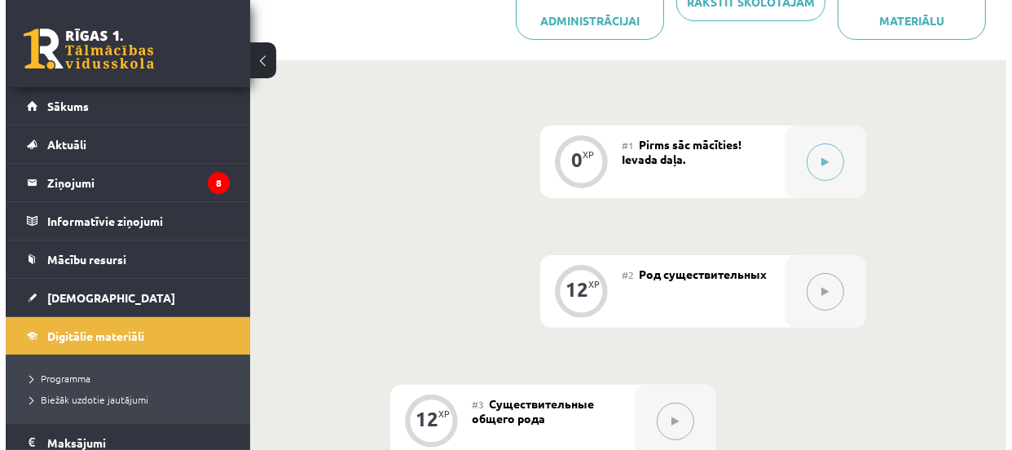
scroll to position [458, 0]
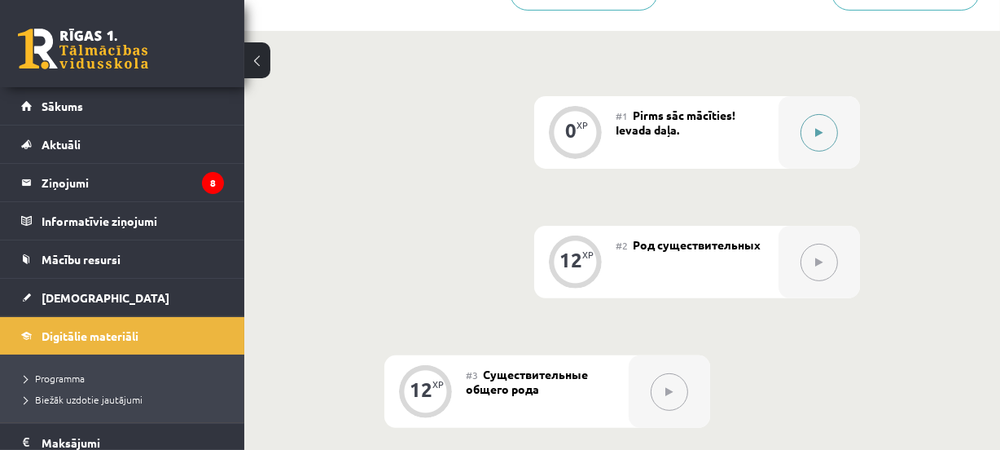
click at [827, 121] on button at bounding box center [819, 132] width 37 height 37
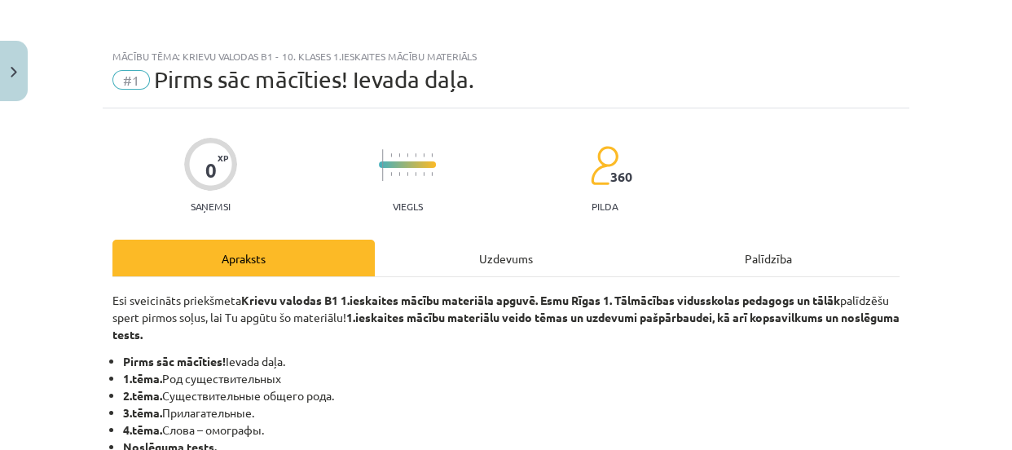
click at [528, 251] on div "Uzdevums" at bounding box center [506, 257] width 262 height 37
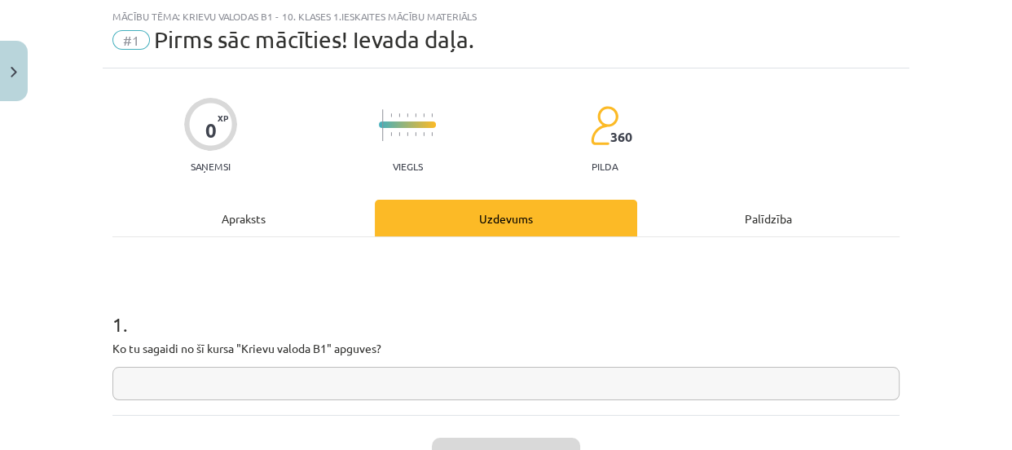
scroll to position [41, 0]
click at [494, 385] on input "text" at bounding box center [505, 382] width 787 height 33
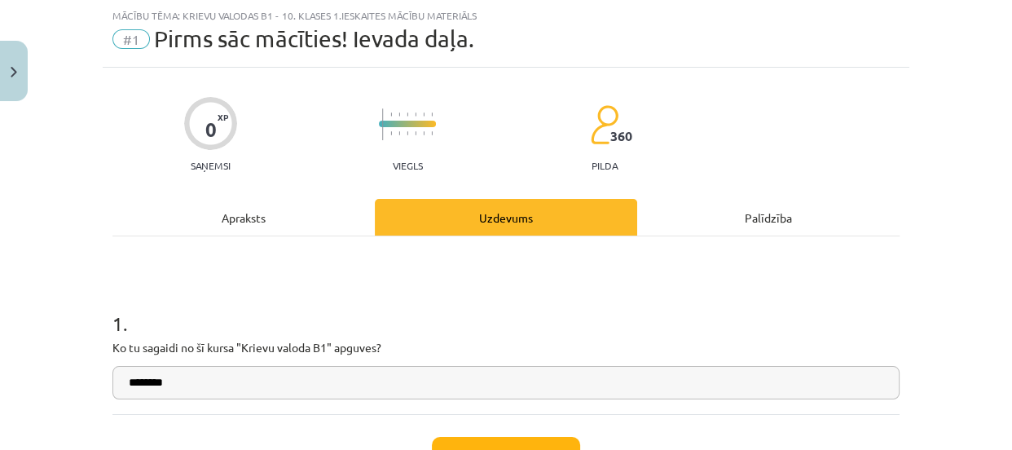
type input "********"
click at [525, 445] on button "Iesniegt" at bounding box center [506, 455] width 148 height 36
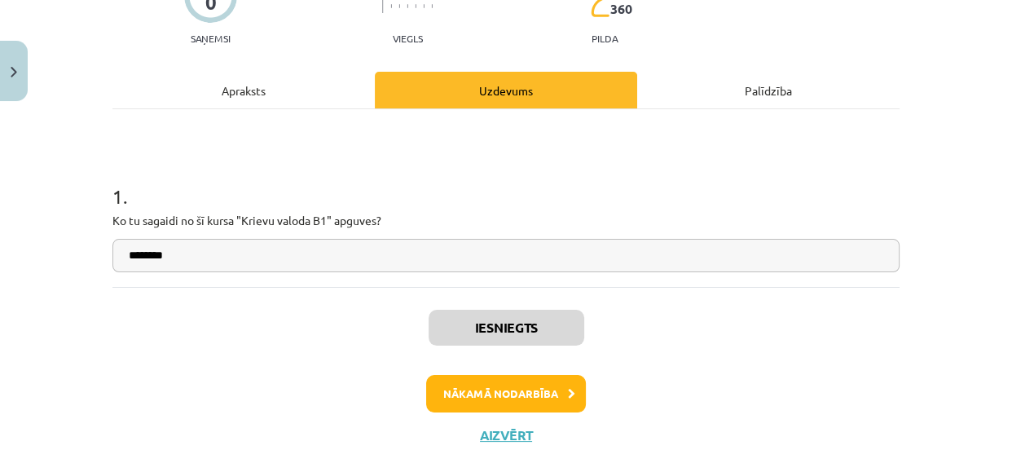
scroll to position [459, 0]
click at [538, 388] on button "Nākamā nodarbība" at bounding box center [506, 393] width 160 height 37
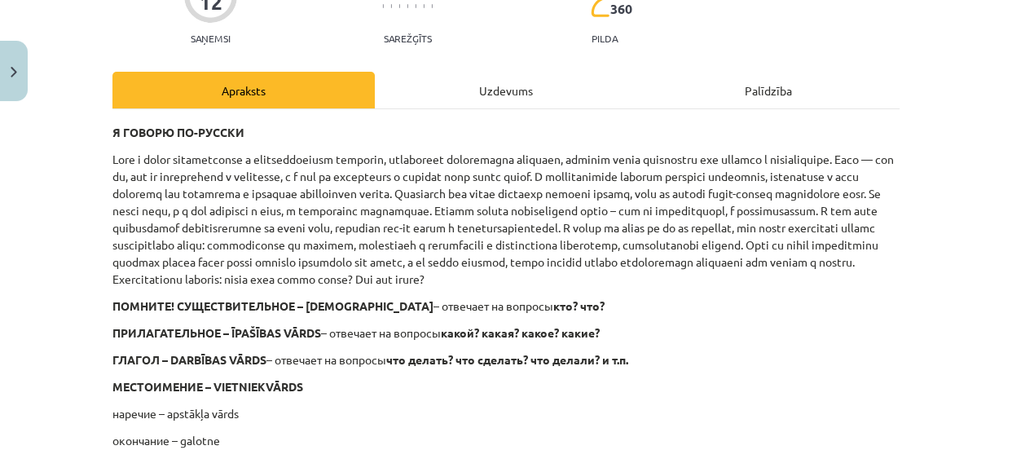
scroll to position [41, 0]
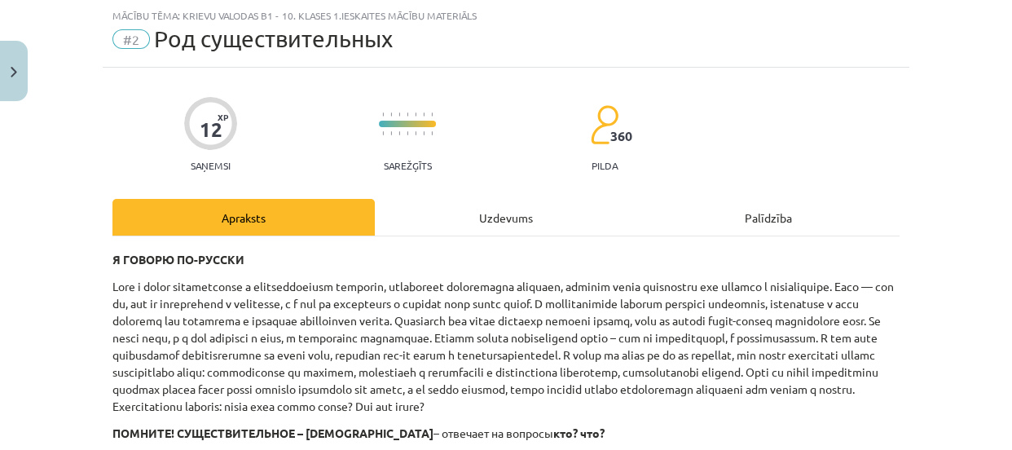
click at [494, 220] on div "Uzdevums" at bounding box center [506, 217] width 262 height 37
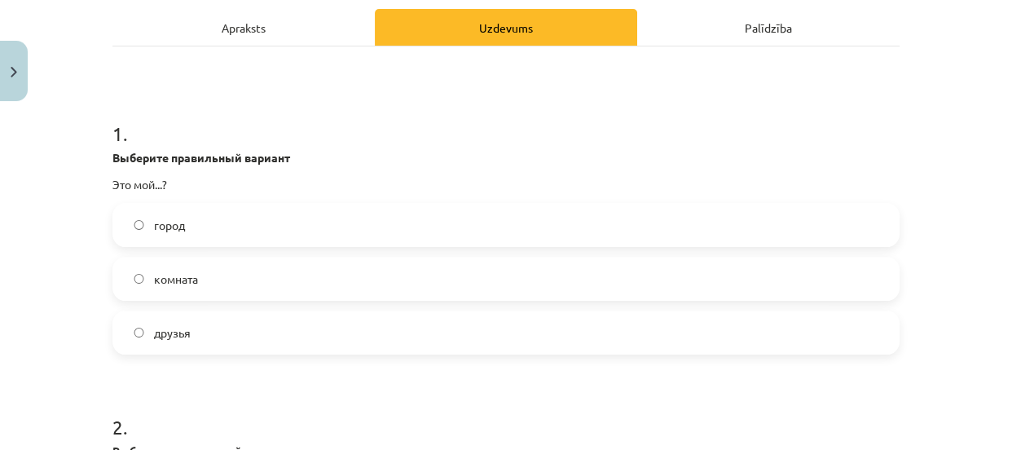
scroll to position [236, 0]
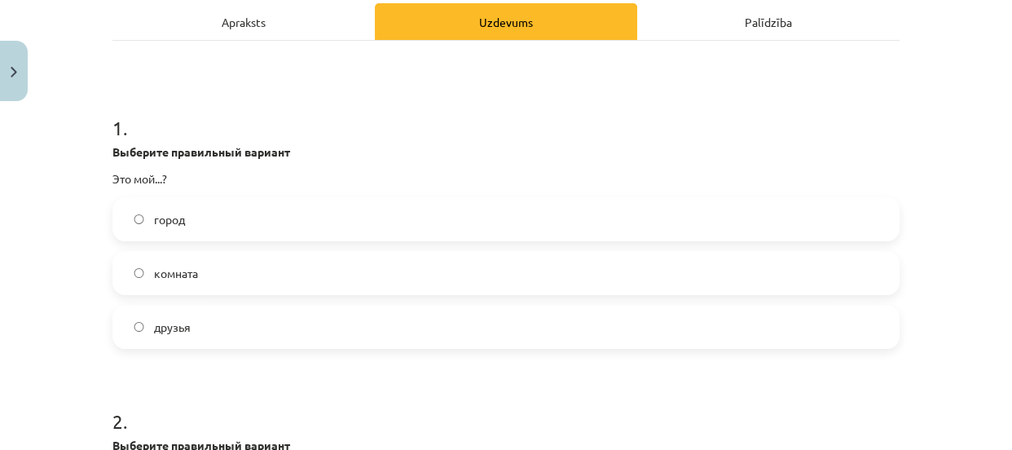
click at [527, 221] on label "город" at bounding box center [505, 219] width 783 height 41
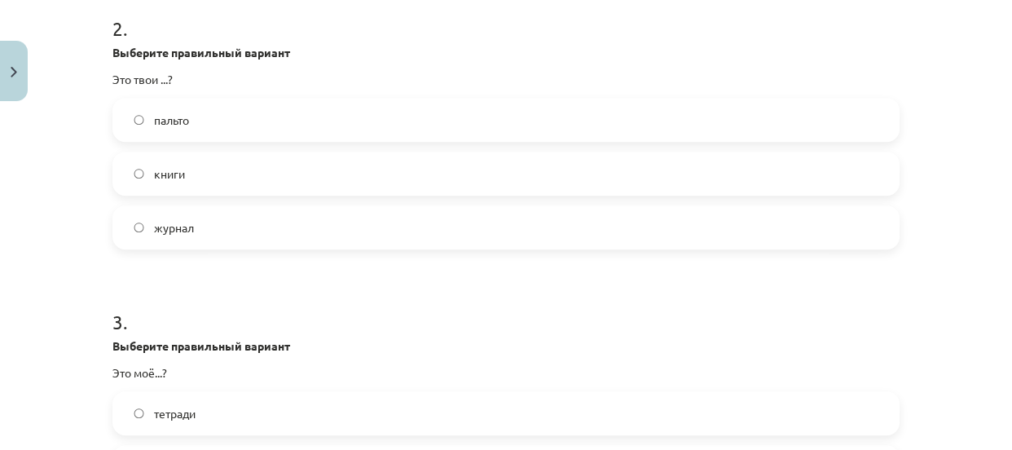
scroll to position [634, 0]
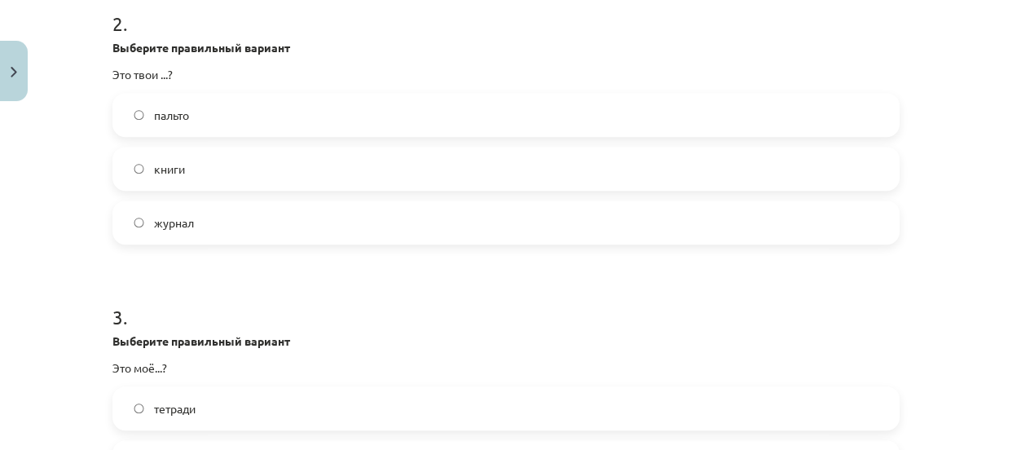
click at [735, 210] on label "журнал" at bounding box center [505, 222] width 783 height 41
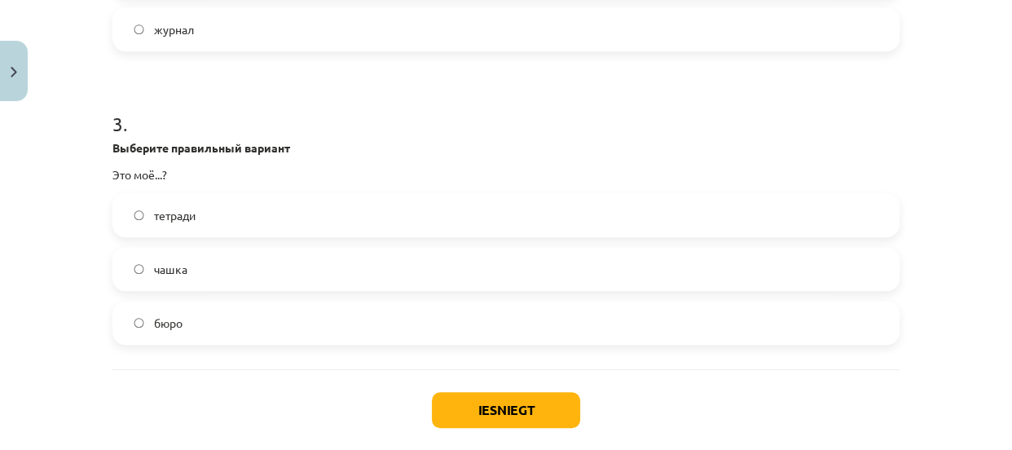
scroll to position [823, 0]
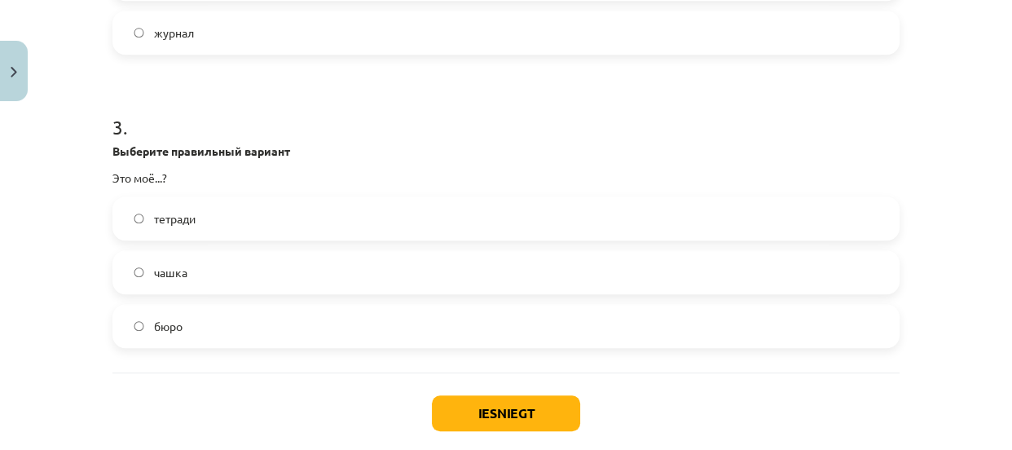
click at [639, 318] on label "бюро" at bounding box center [505, 325] width 783 height 41
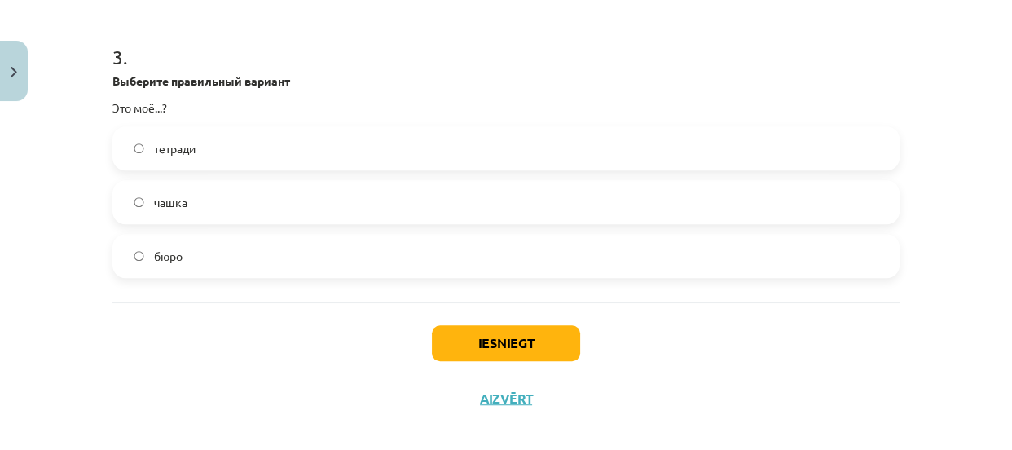
scroll to position [910, 0]
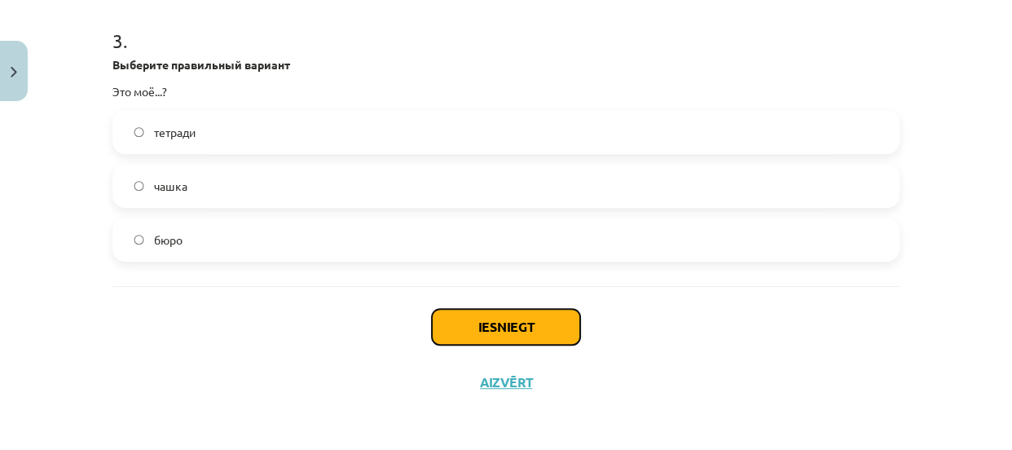
click at [552, 328] on button "Iesniegt" at bounding box center [506, 327] width 148 height 36
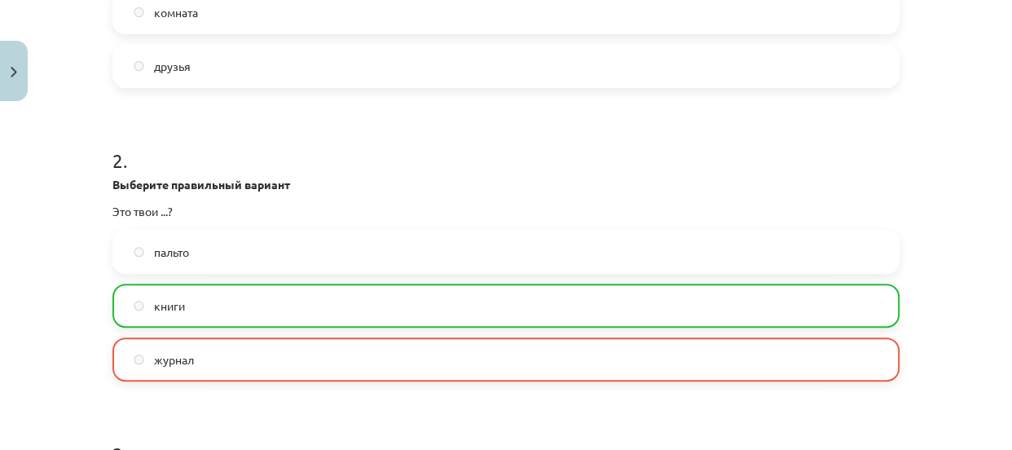
scroll to position [961, 0]
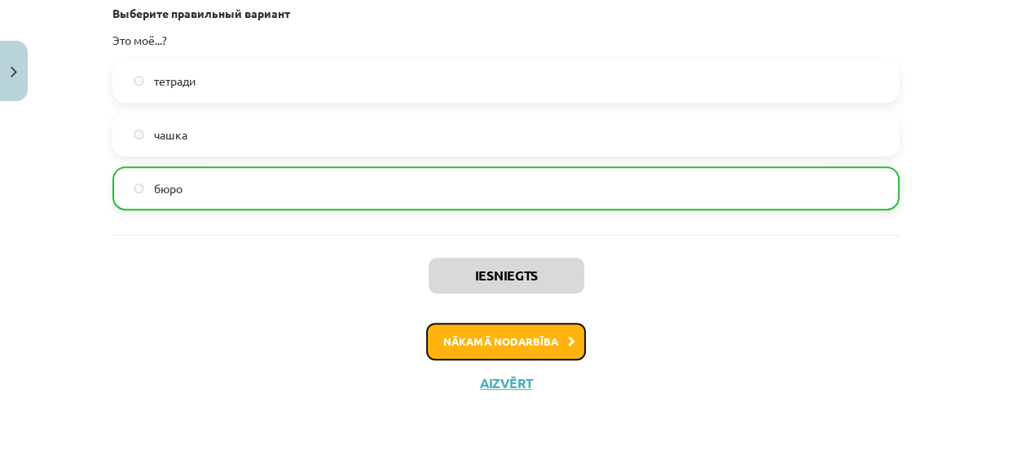
click at [529, 339] on button "Nākamā nodarbība" at bounding box center [506, 341] width 160 height 37
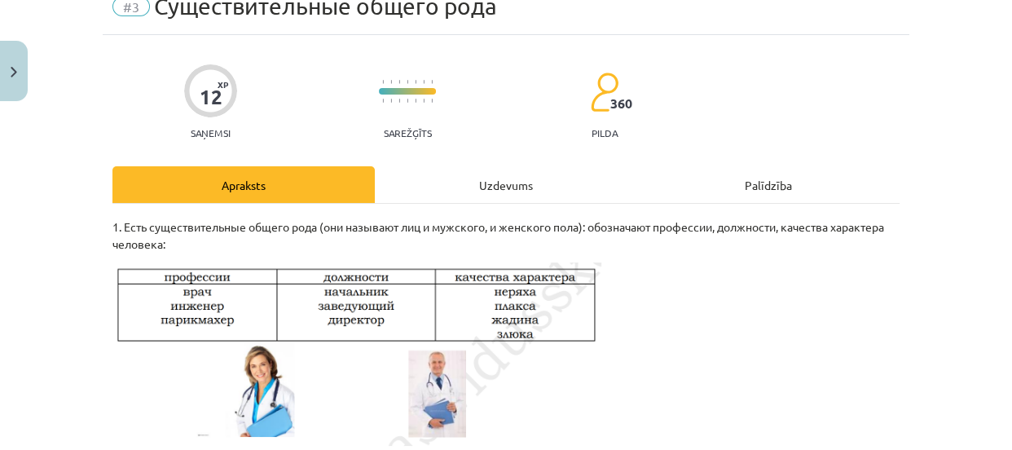
scroll to position [41, 0]
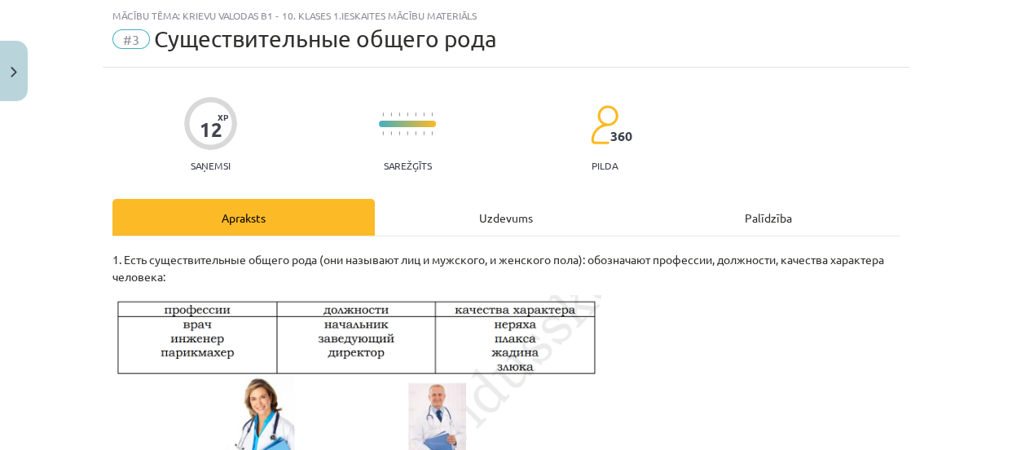
click at [468, 214] on div "Uzdevums" at bounding box center [506, 217] width 262 height 37
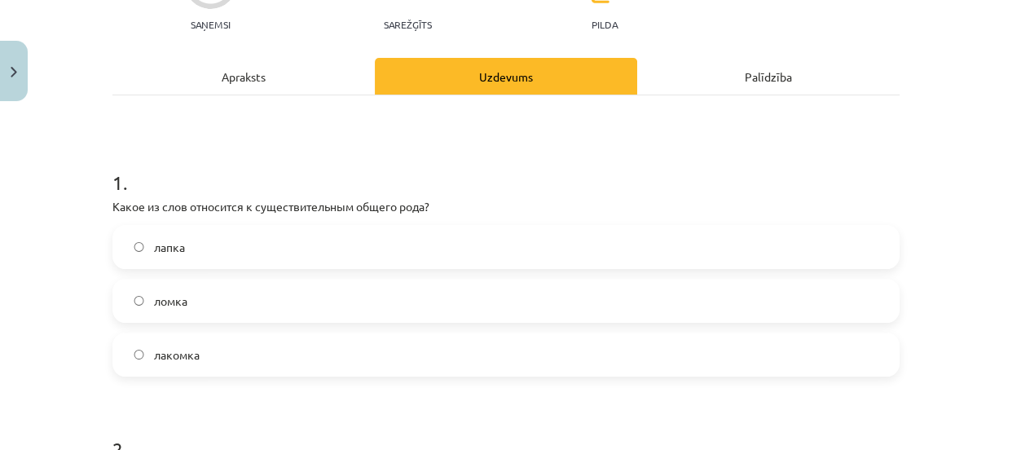
scroll to position [187, 0]
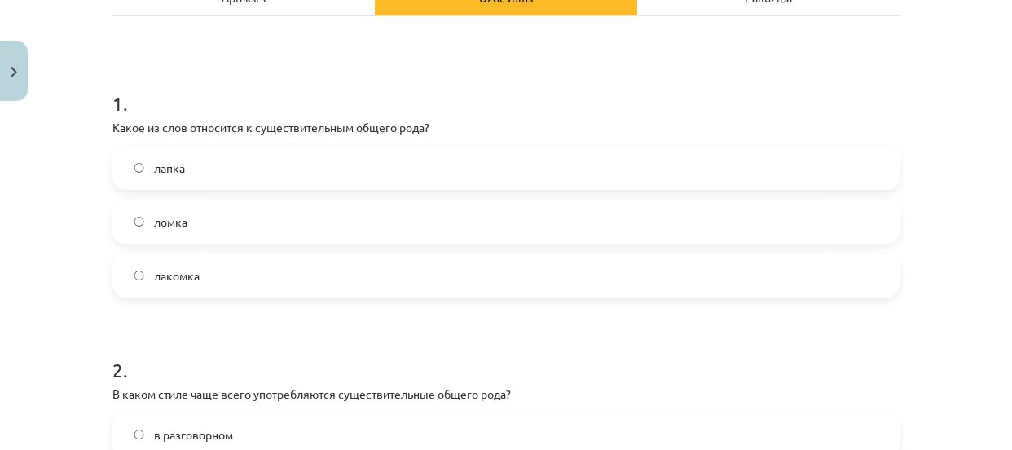
scroll to position [262, 0]
click at [594, 170] on label "лапка" at bounding box center [505, 166] width 783 height 41
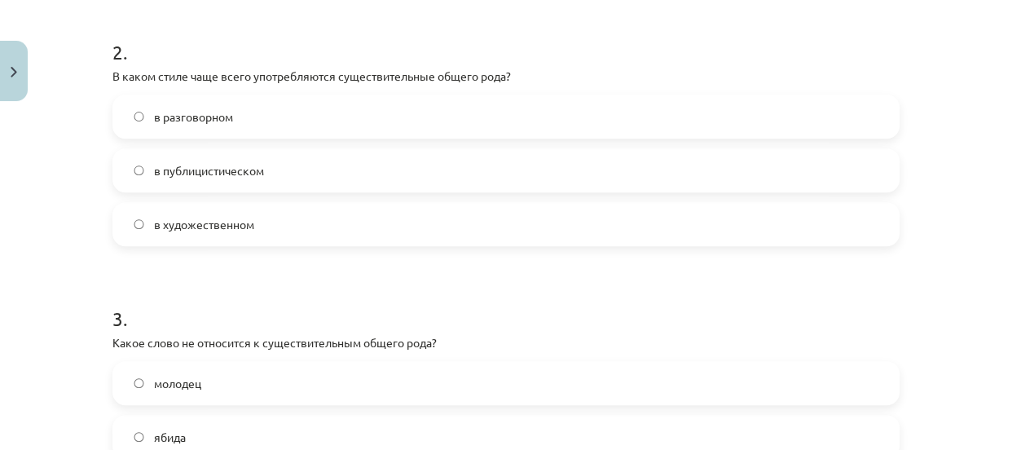
scroll to position [564, 0]
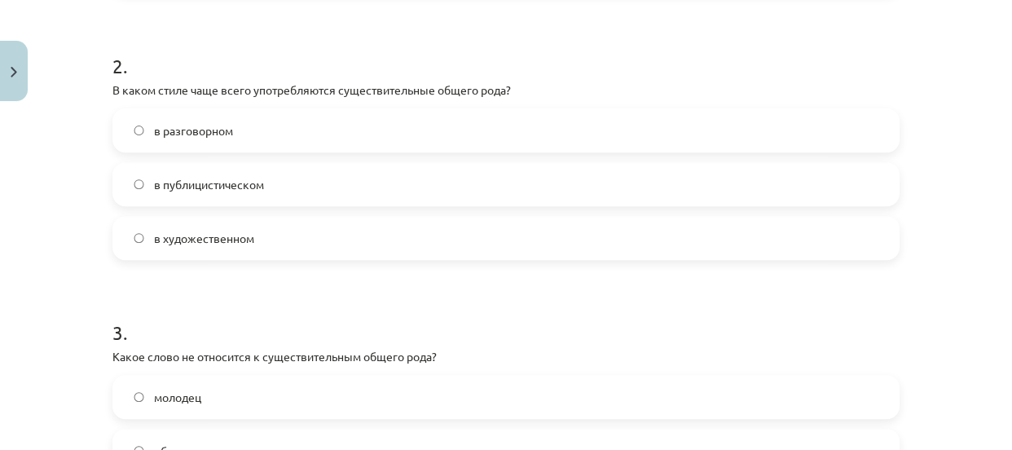
click at [636, 187] on label "в публицистическом" at bounding box center [505, 184] width 783 height 41
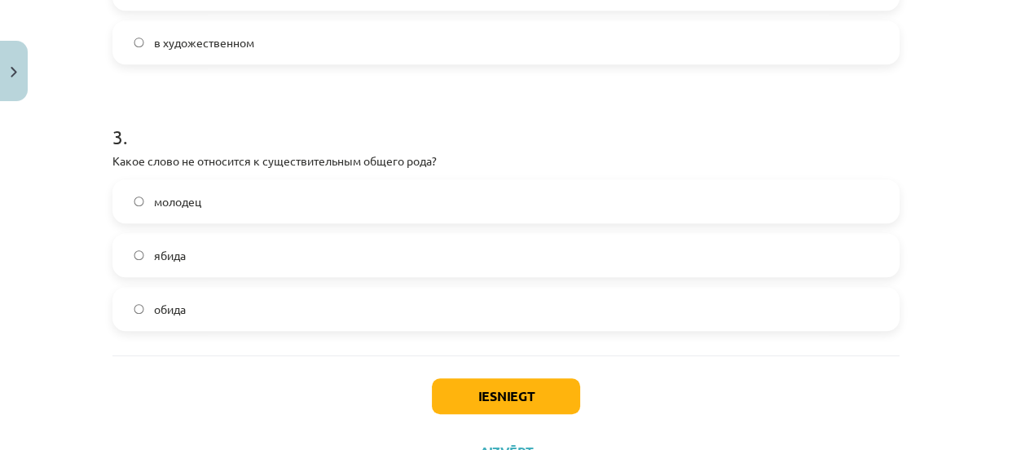
scroll to position [765, 0]
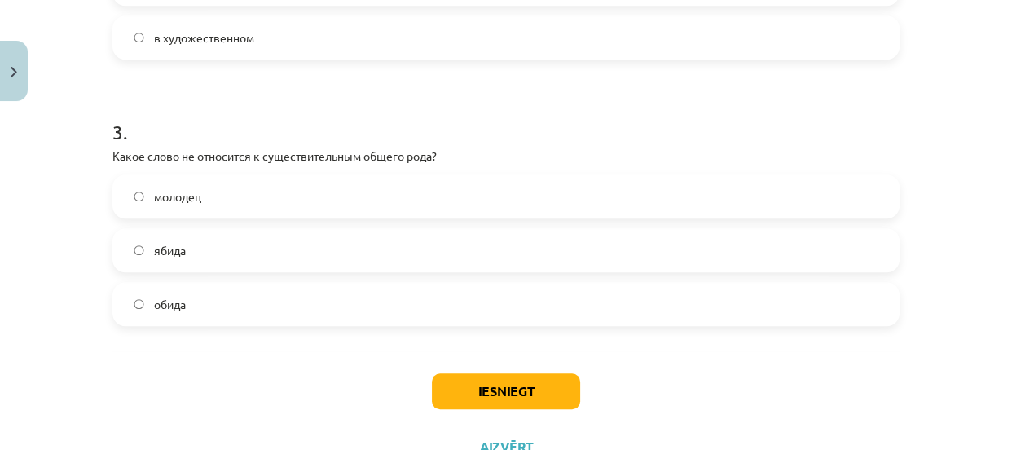
click at [630, 306] on label "обида" at bounding box center [505, 303] width 783 height 41
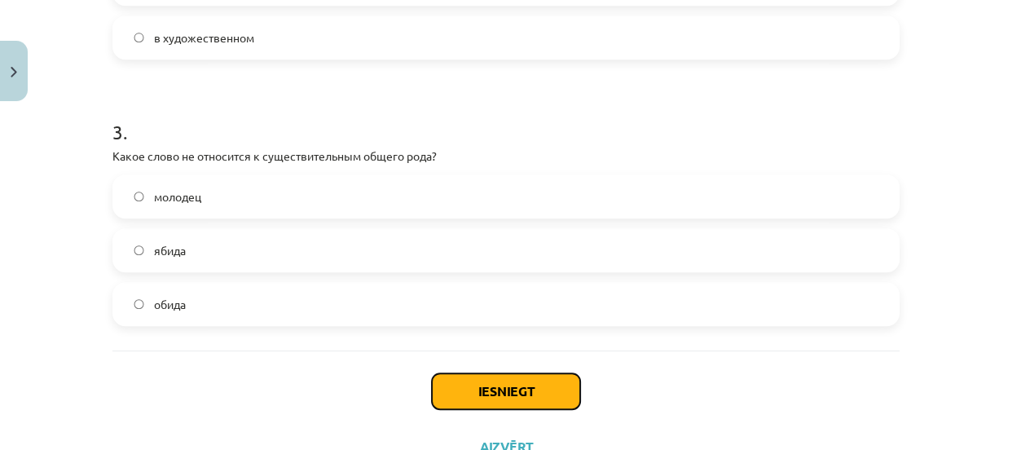
click at [528, 382] on button "Iesniegt" at bounding box center [506, 391] width 148 height 36
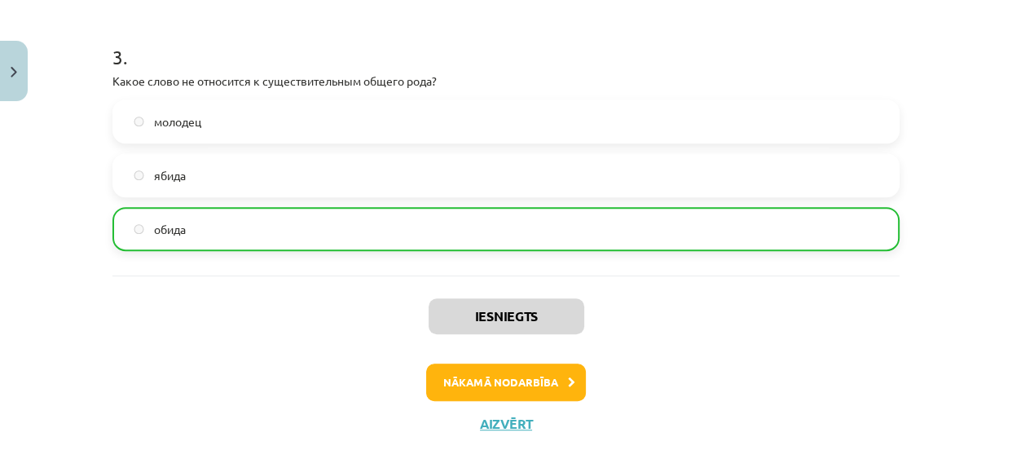
scroll to position [845, 0]
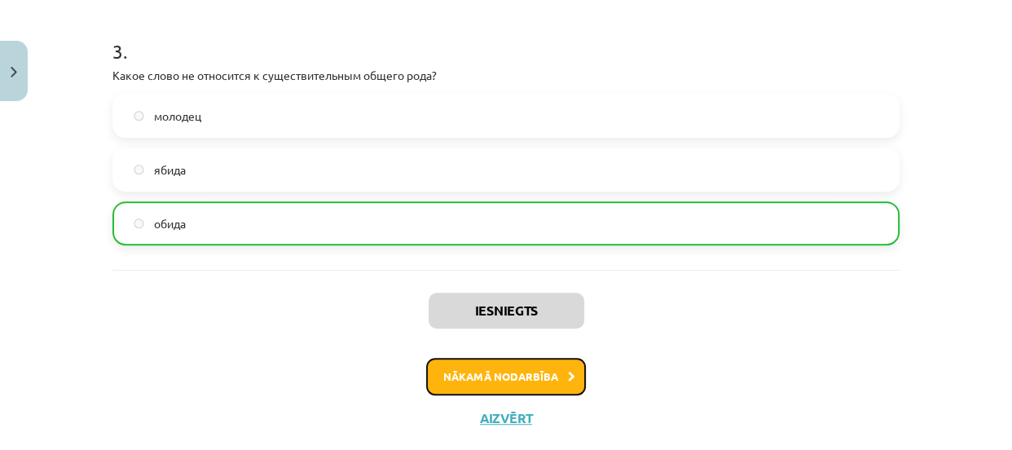
click at [525, 373] on button "Nākamā nodarbība" at bounding box center [506, 376] width 160 height 37
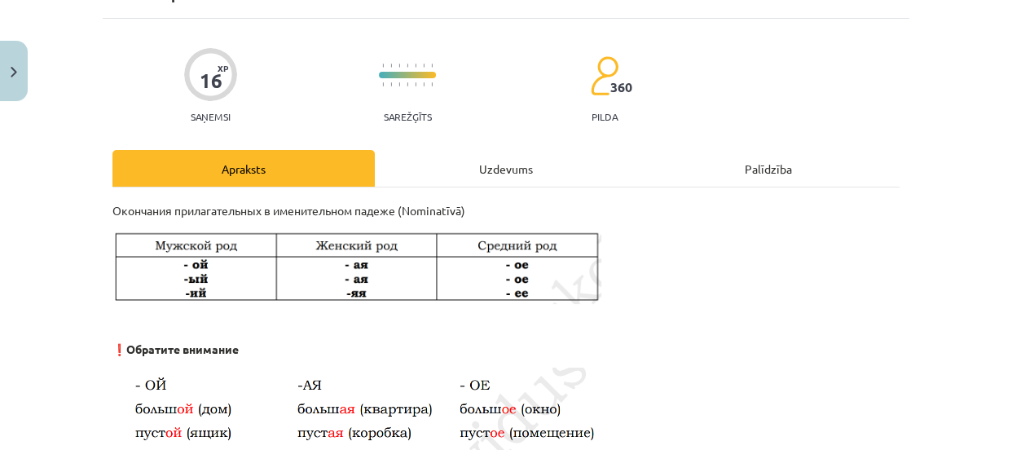
scroll to position [41, 0]
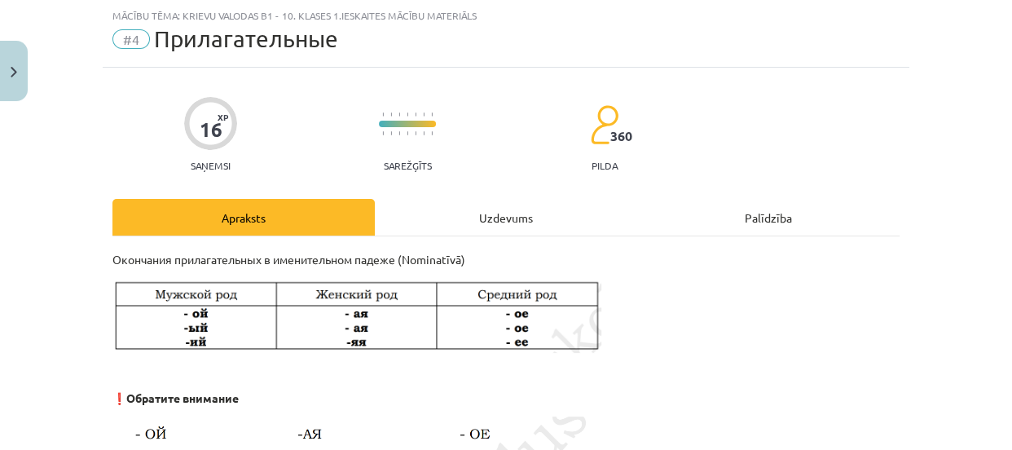
click at [498, 214] on div "Uzdevums" at bounding box center [506, 217] width 262 height 37
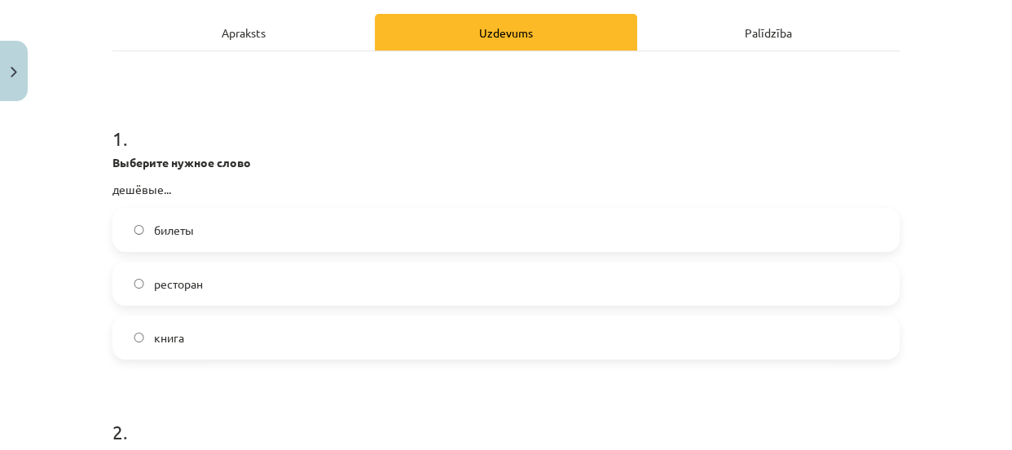
scroll to position [231, 0]
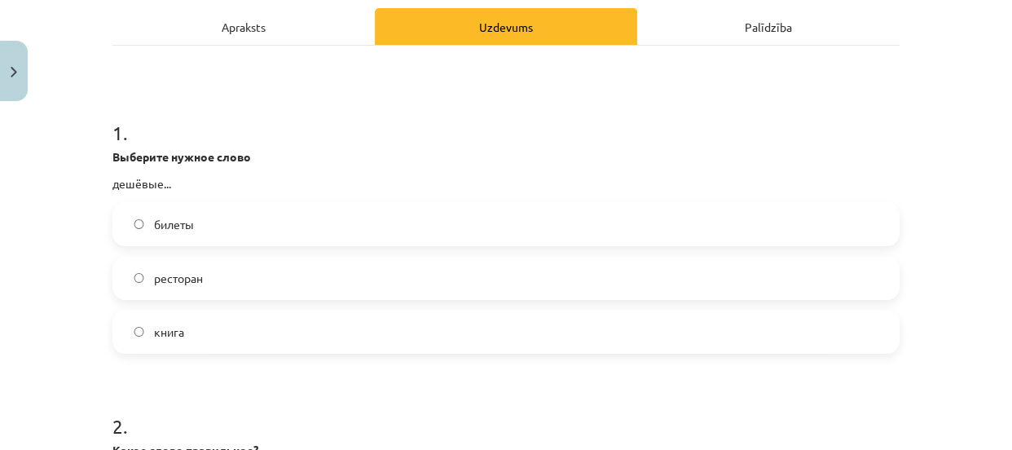
click at [574, 231] on label "билеты" at bounding box center [505, 224] width 783 height 41
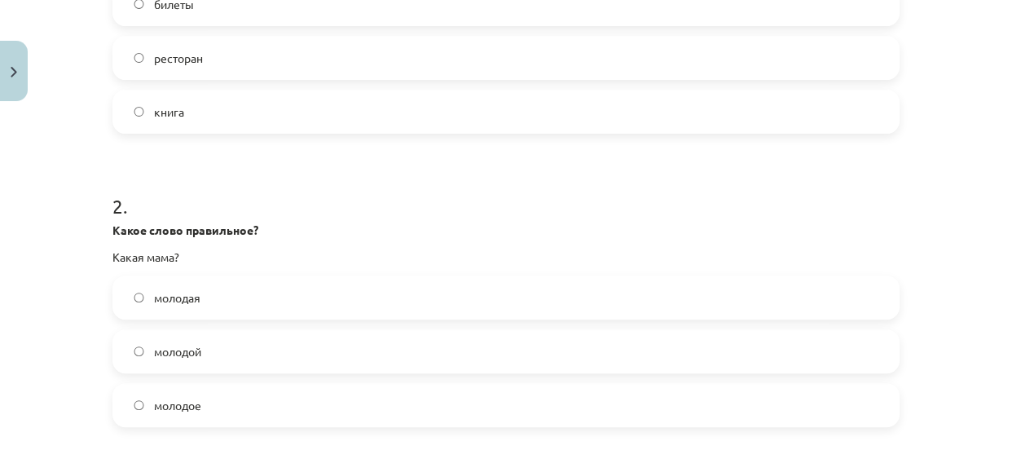
scroll to position [459, 0]
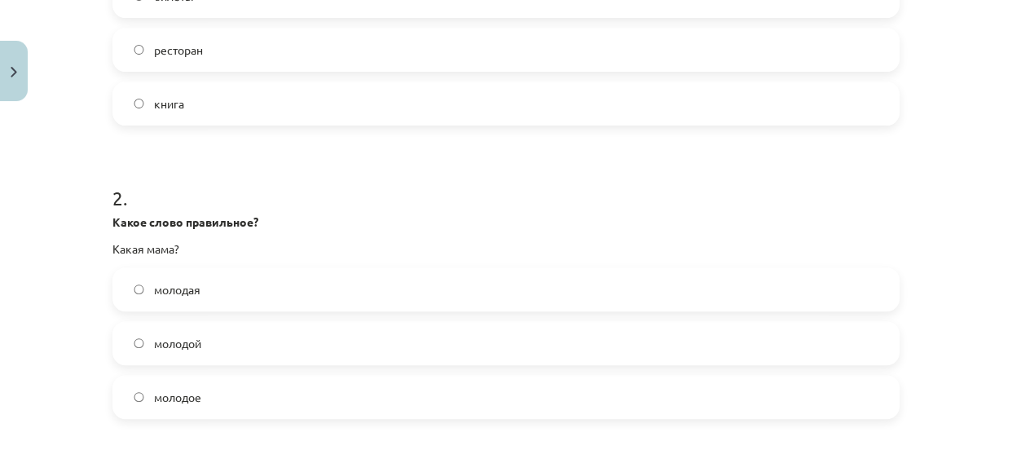
drag, startPoint x: 620, startPoint y: 284, endPoint x: 830, endPoint y: 253, distance: 212.4
click at [638, 278] on label "молодая" at bounding box center [505, 289] width 783 height 41
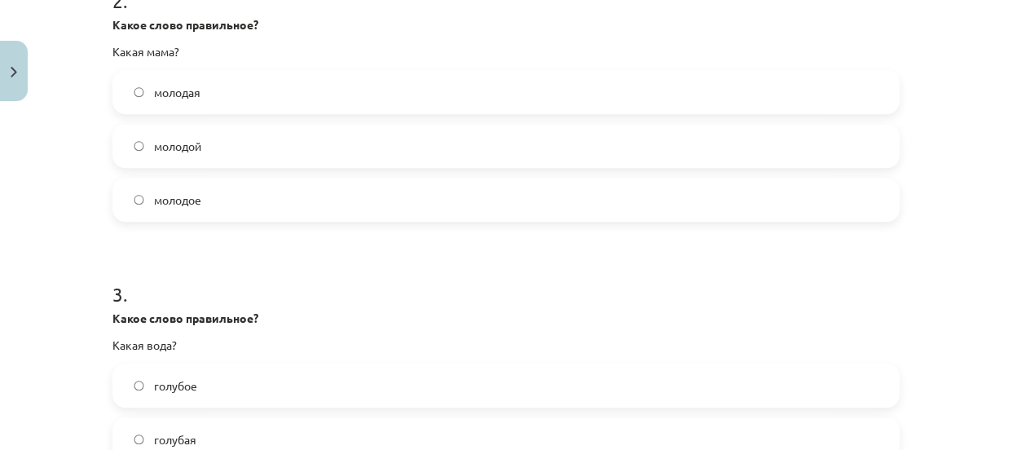
scroll to position [705, 0]
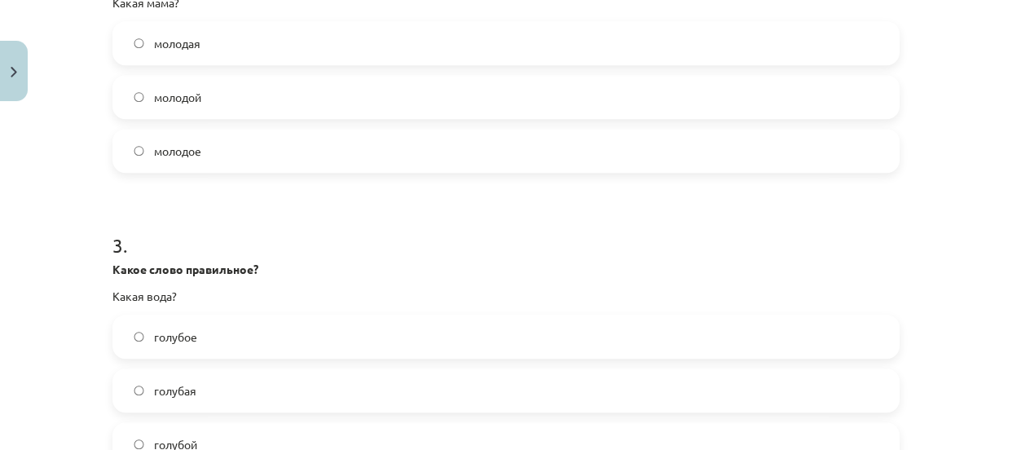
drag, startPoint x: 432, startPoint y: 331, endPoint x: 533, endPoint y: 331, distance: 101.8
click at [432, 331] on label "голубое" at bounding box center [505, 336] width 783 height 41
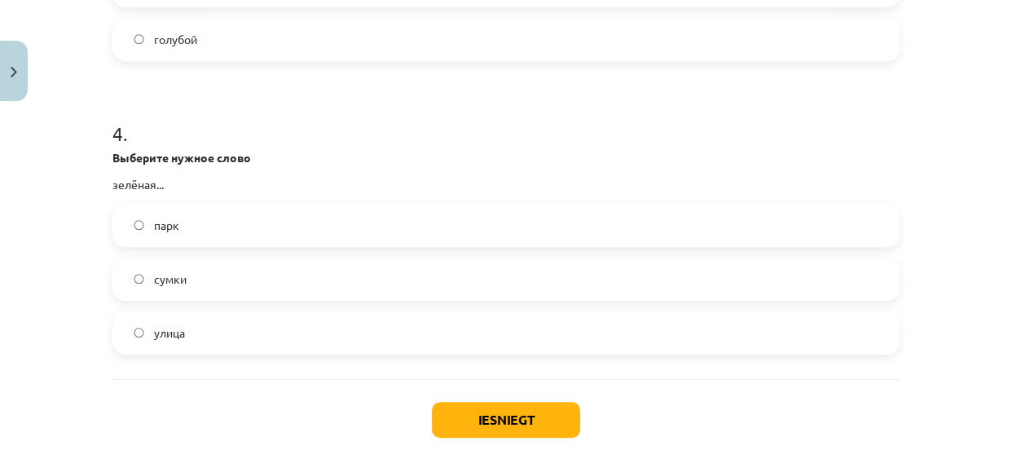
scroll to position [1113, 0]
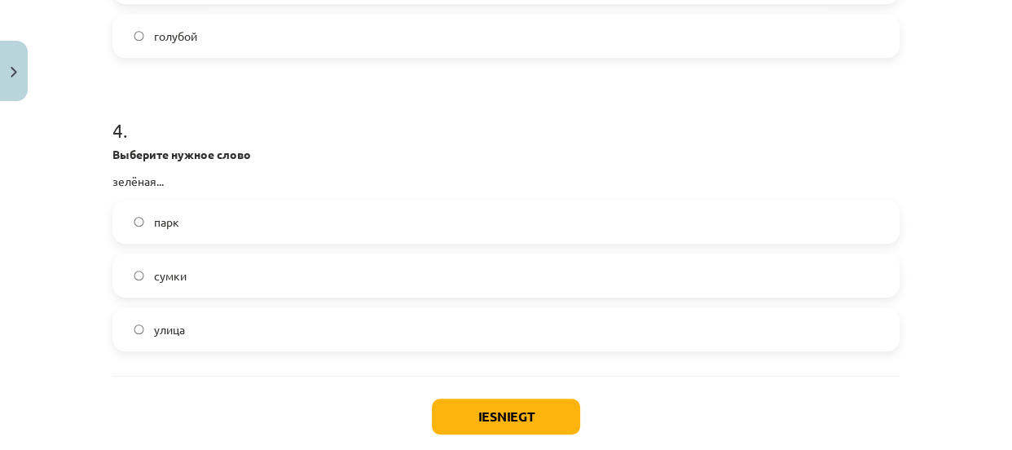
click at [788, 334] on label "улица" at bounding box center [505, 329] width 783 height 41
click at [530, 407] on button "Iesniegt" at bounding box center [506, 416] width 148 height 36
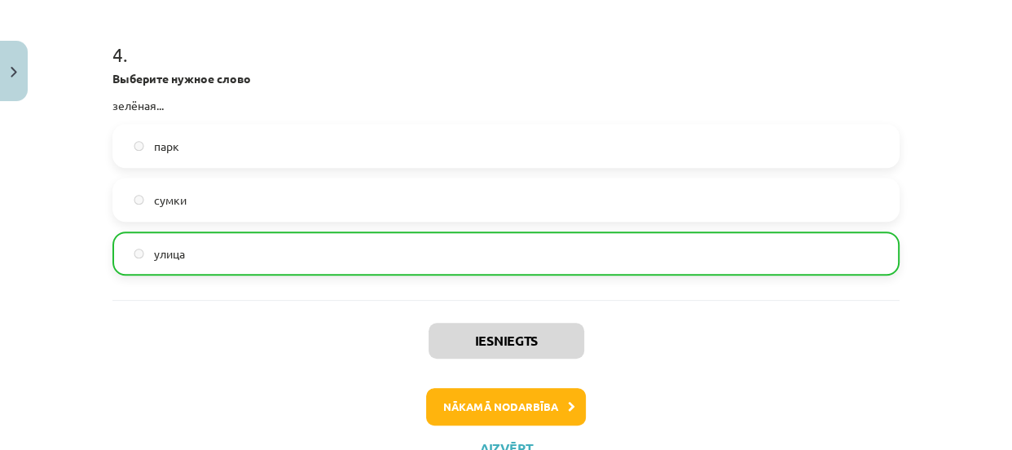
scroll to position [1201, 0]
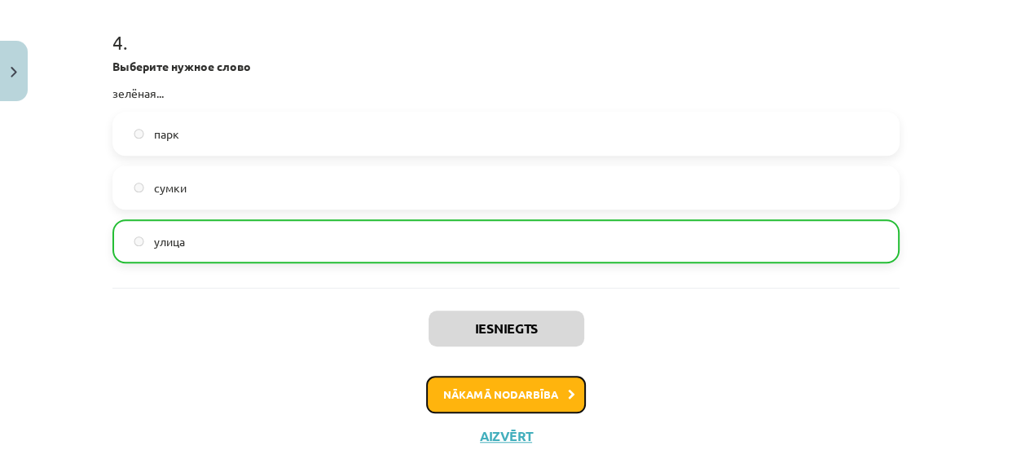
click at [568, 397] on icon at bounding box center [571, 394] width 7 height 11
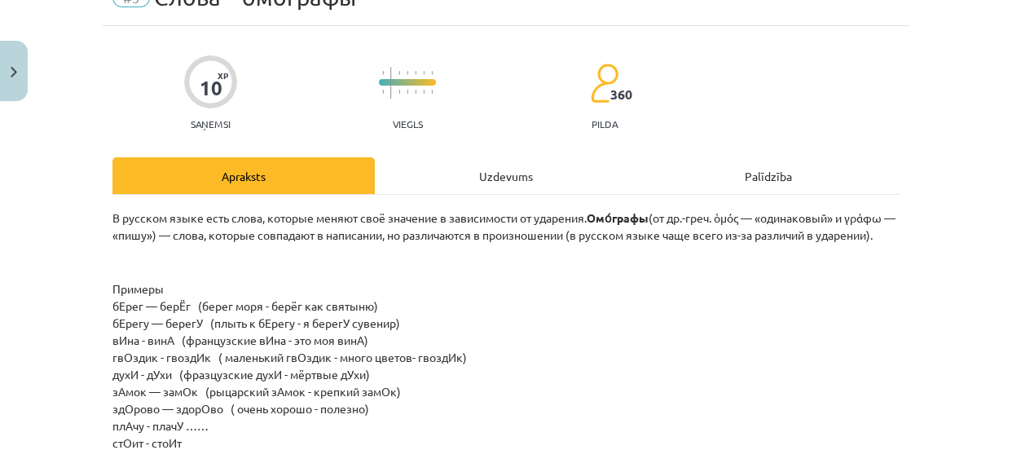
scroll to position [41, 0]
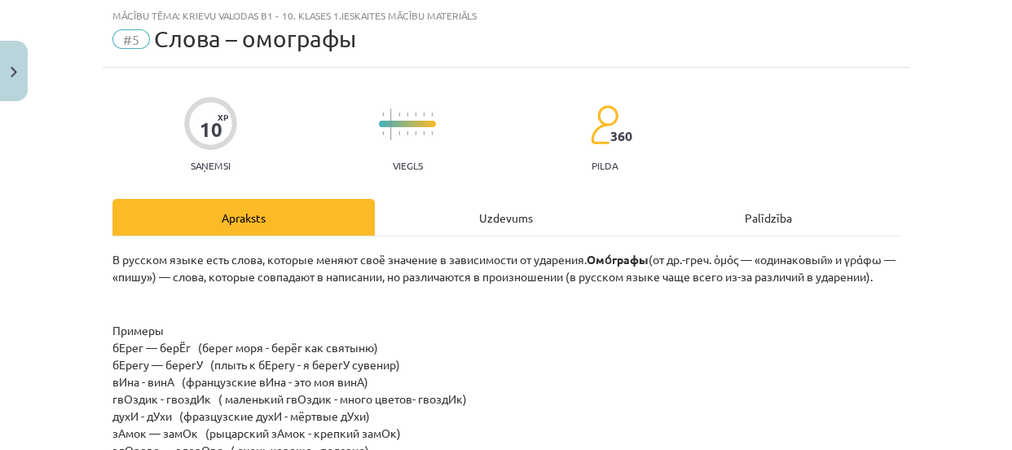
click at [494, 214] on div "Uzdevums" at bounding box center [506, 217] width 262 height 37
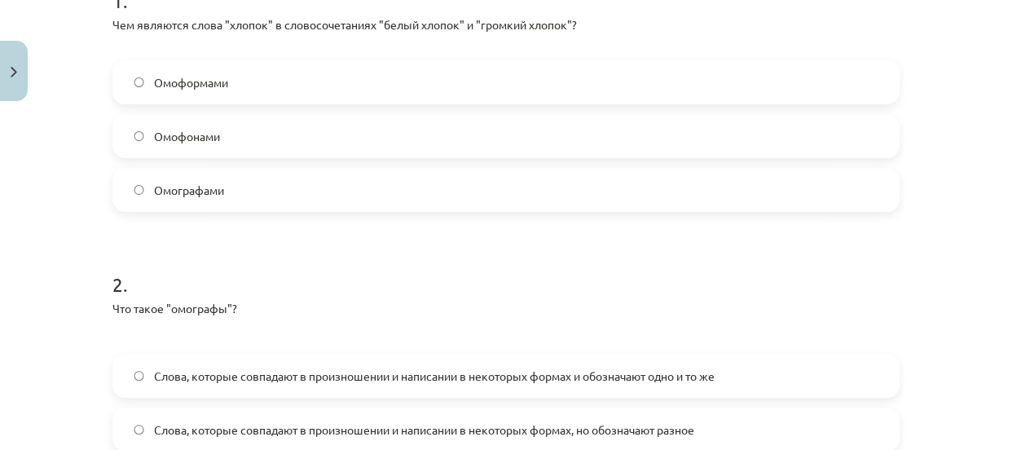
scroll to position [361, 0]
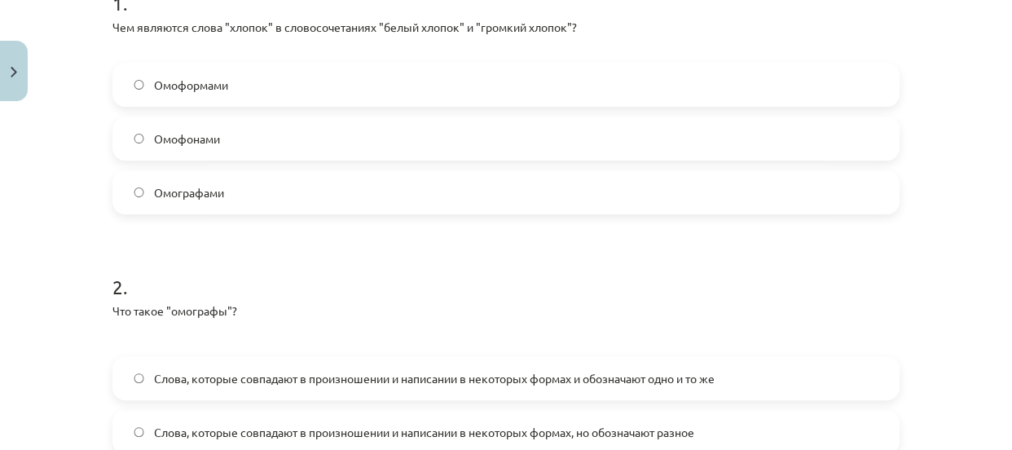
click at [498, 189] on label "Омографами" at bounding box center [505, 192] width 783 height 41
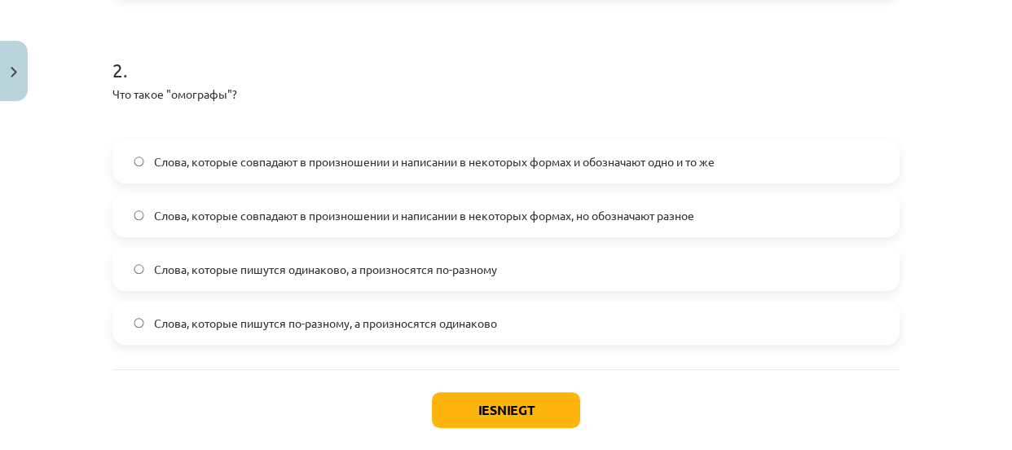
scroll to position [575, 0]
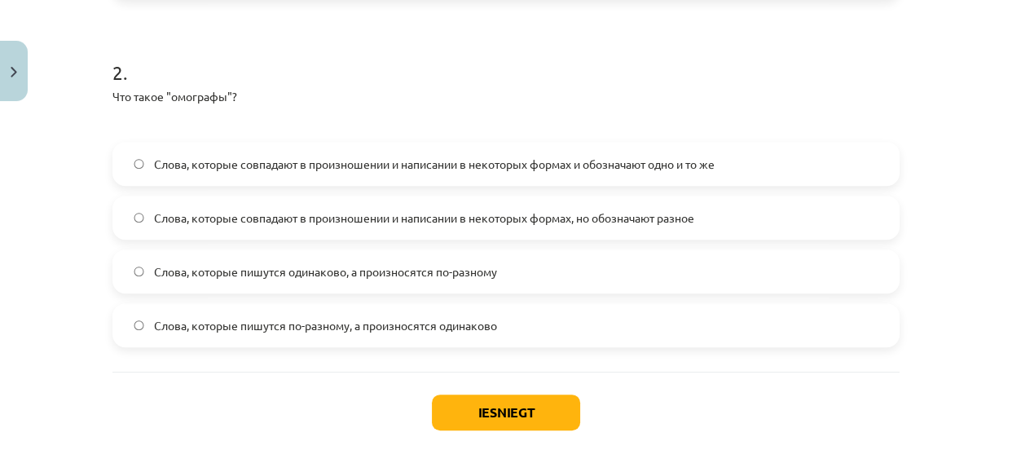
click at [798, 218] on label "Слова, которые совпадают в произношении и написании в некоторых формах, но обоз…" at bounding box center [505, 217] width 783 height 41
click at [619, 168] on span "Слова, которые совпадают в произношении и написании в некоторых формах и обозна…" at bounding box center [434, 164] width 560 height 17
click at [532, 400] on button "Iesniegt" at bounding box center [506, 412] width 148 height 36
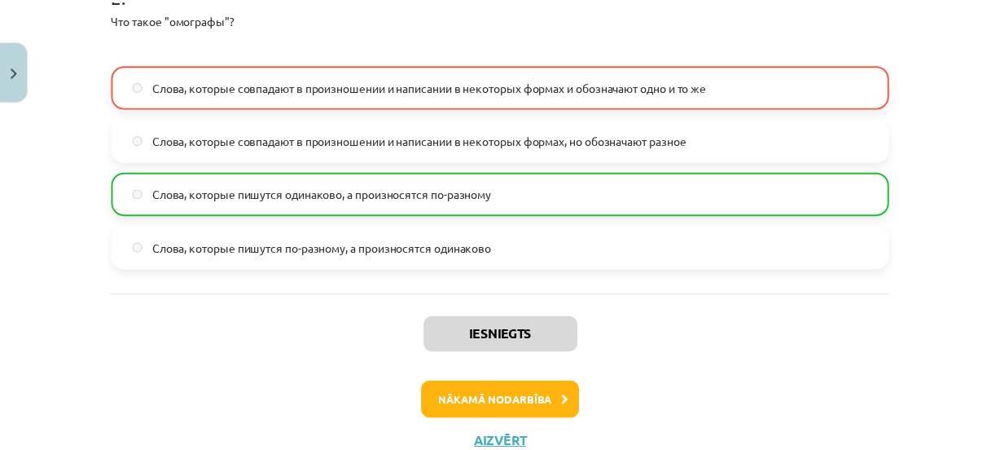
scroll to position [712, 0]
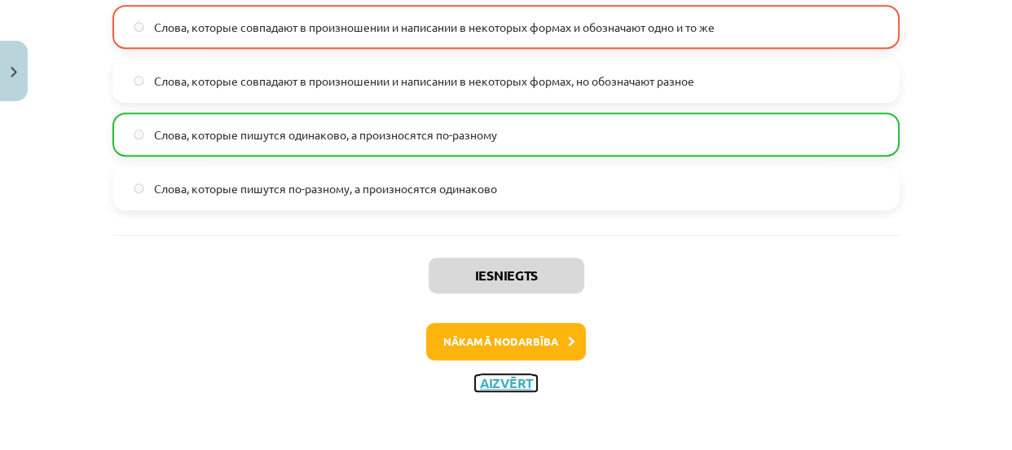
click at [494, 378] on button "Aizvērt" at bounding box center [506, 383] width 62 height 16
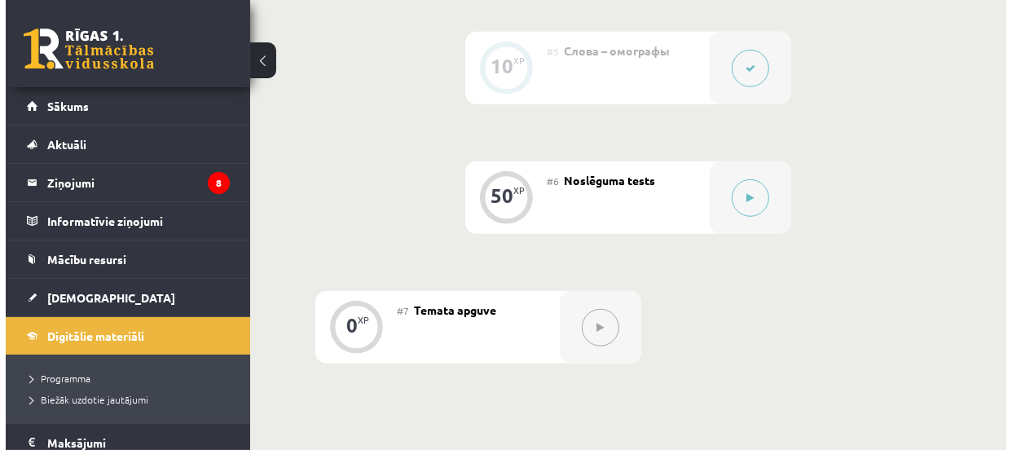
scroll to position [1021, 0]
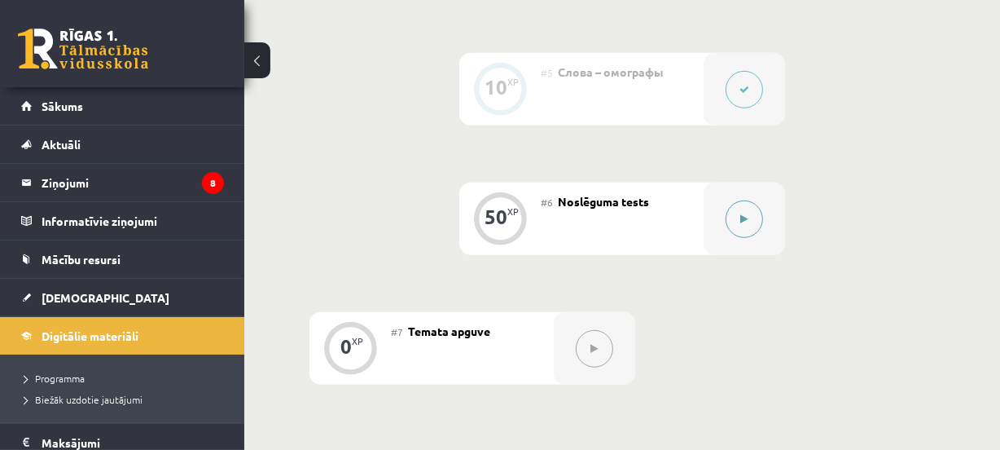
click at [757, 212] on button at bounding box center [744, 218] width 37 height 37
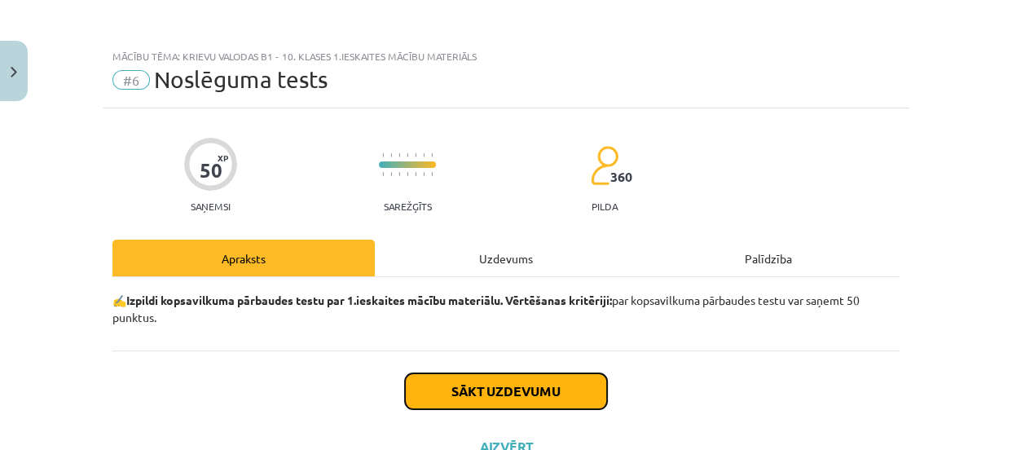
click at [515, 389] on button "Sākt uzdevumu" at bounding box center [506, 391] width 202 height 36
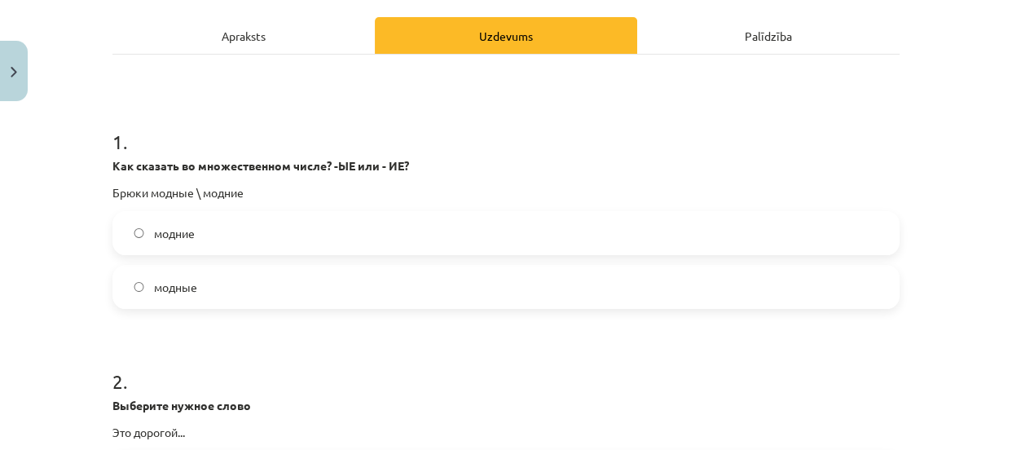
scroll to position [228, 0]
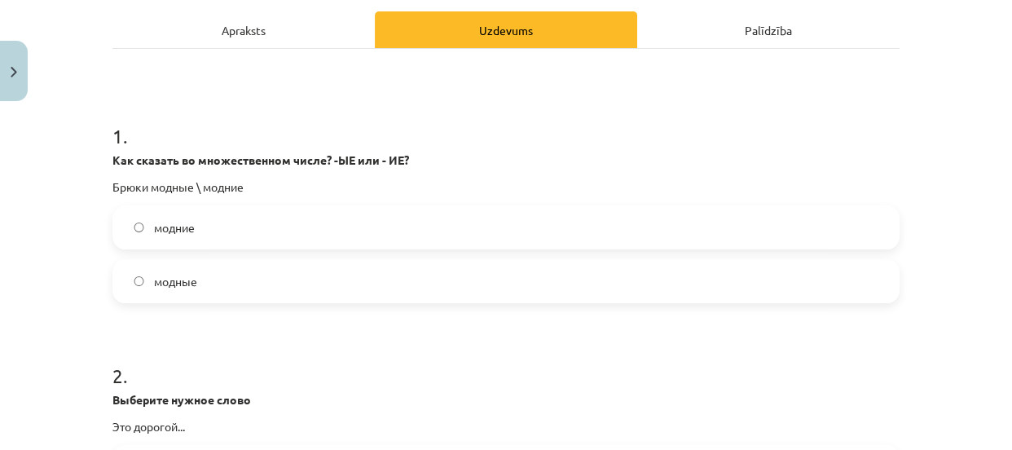
click at [564, 228] on label "модние" at bounding box center [505, 227] width 783 height 41
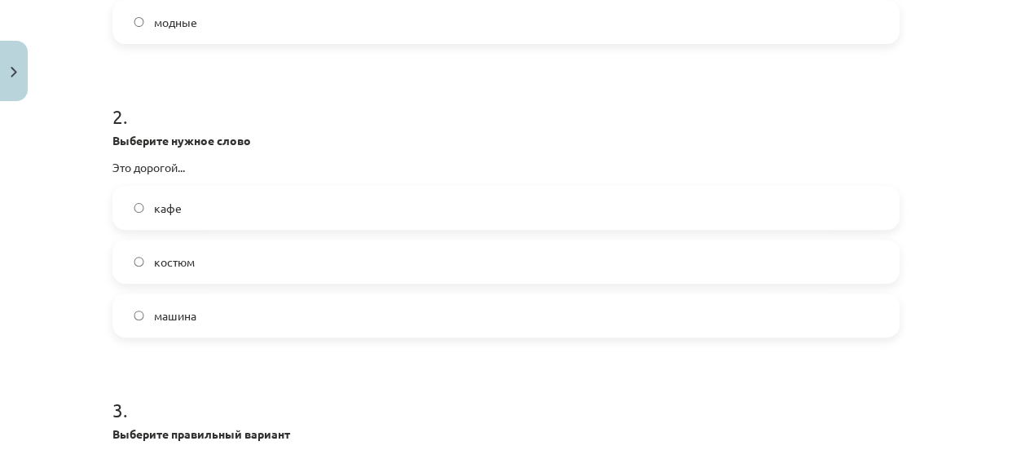
scroll to position [493, 0]
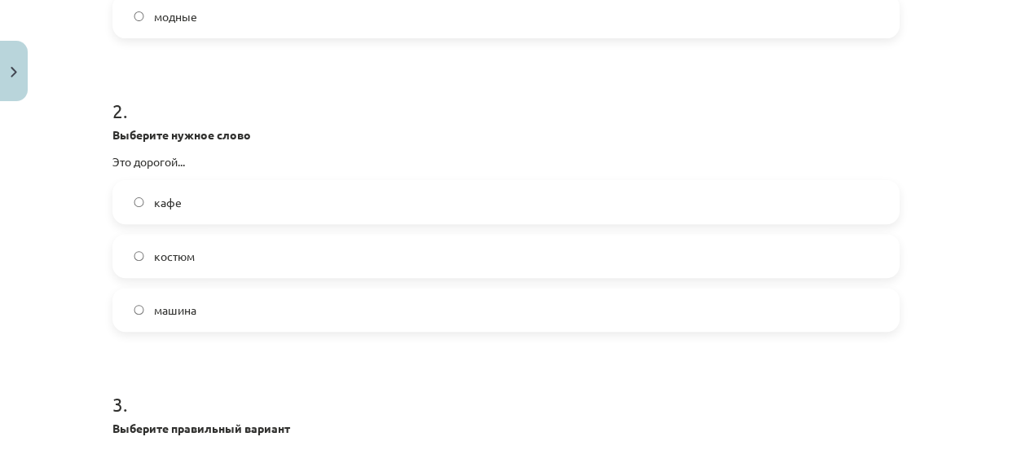
drag, startPoint x: 362, startPoint y: 246, endPoint x: 413, endPoint y: 236, distance: 52.2
click at [362, 244] on label "костюм" at bounding box center [505, 255] width 783 height 41
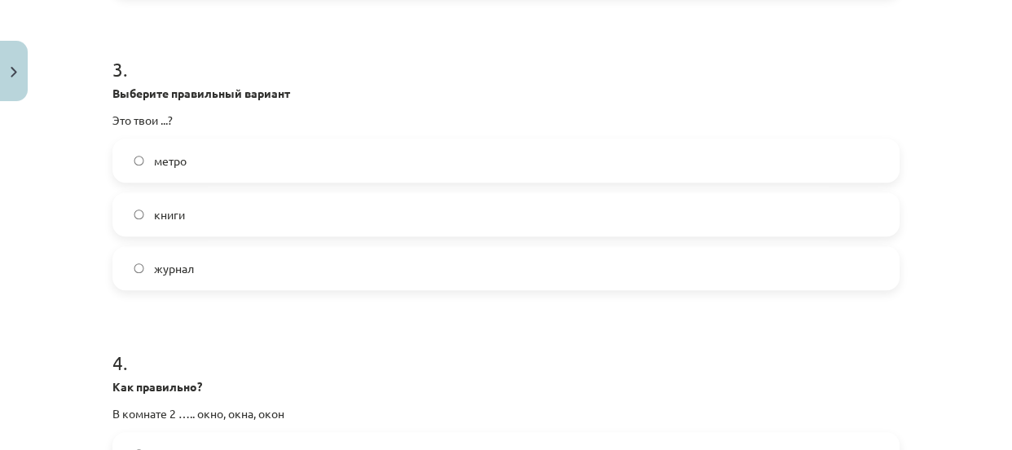
scroll to position [815, 0]
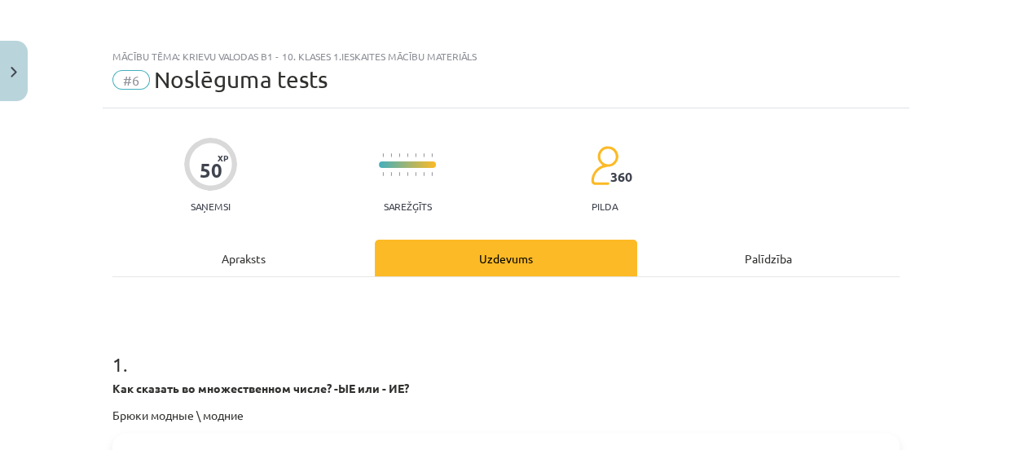
scroll to position [815, 0]
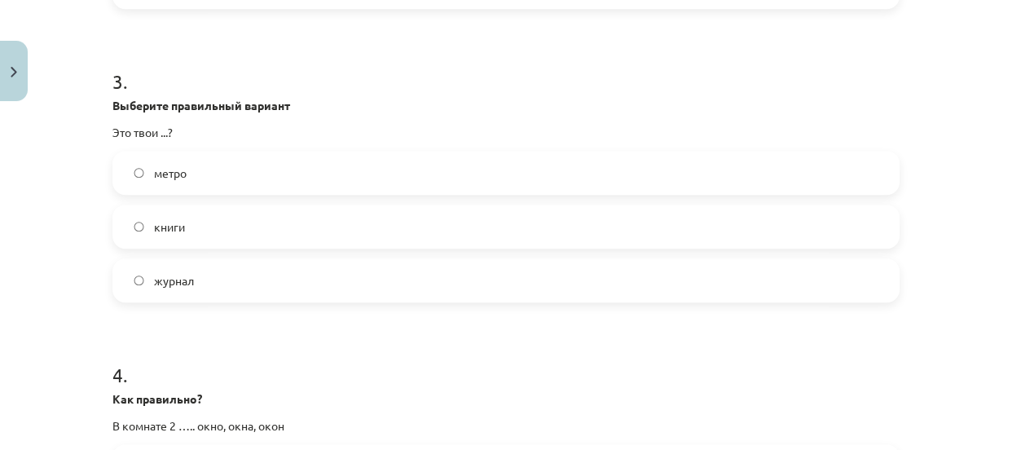
click at [564, 222] on label "книги" at bounding box center [505, 226] width 783 height 41
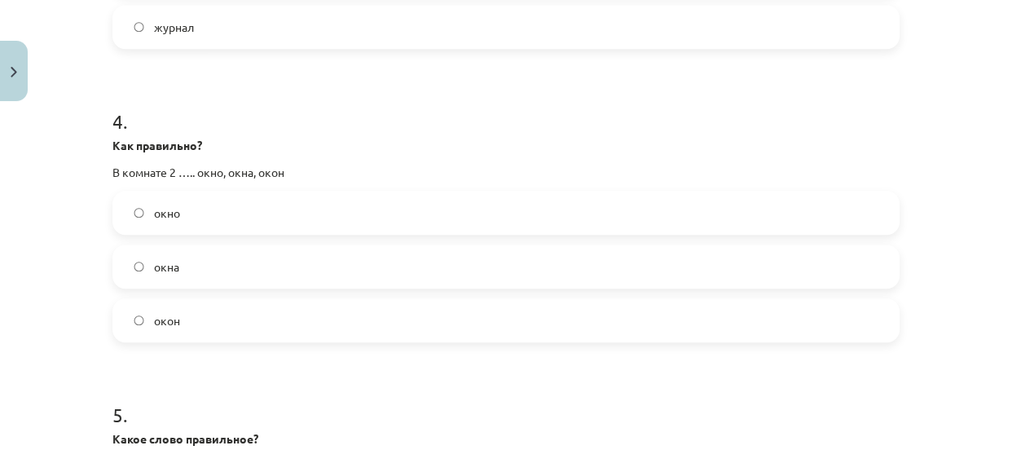
scroll to position [1063, 0]
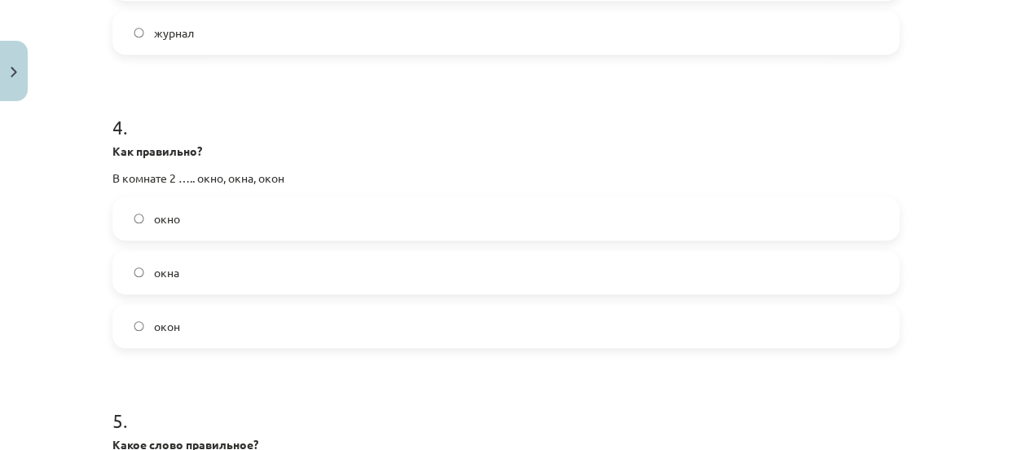
click at [373, 269] on label "окна" at bounding box center [505, 272] width 783 height 41
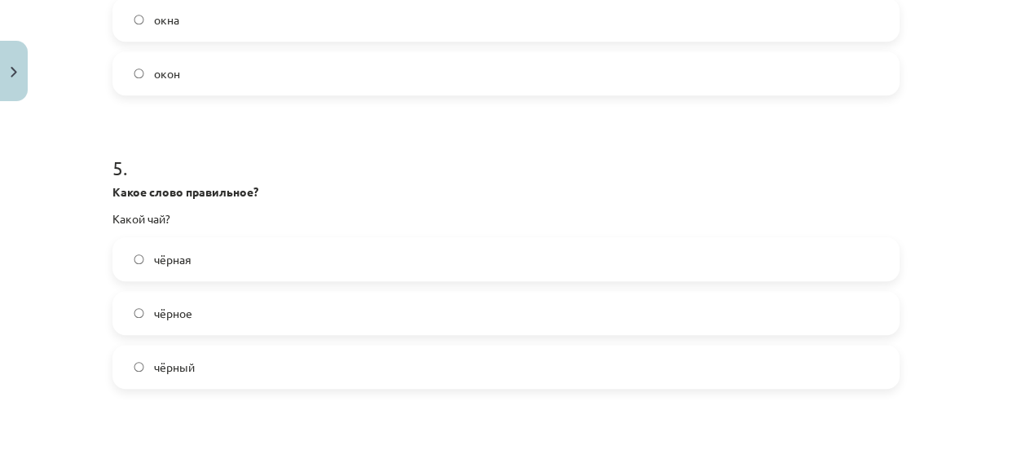
scroll to position [1345, 0]
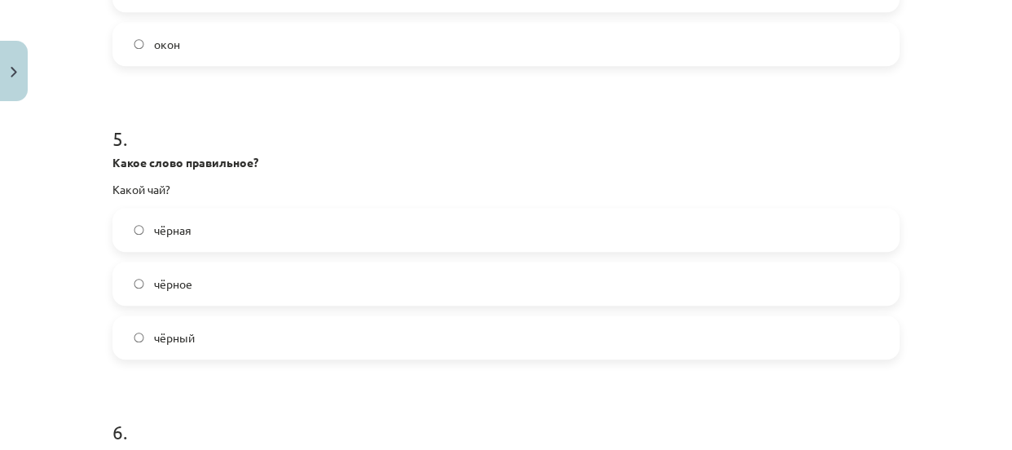
click at [307, 345] on label "чёрный" at bounding box center [505, 337] width 783 height 41
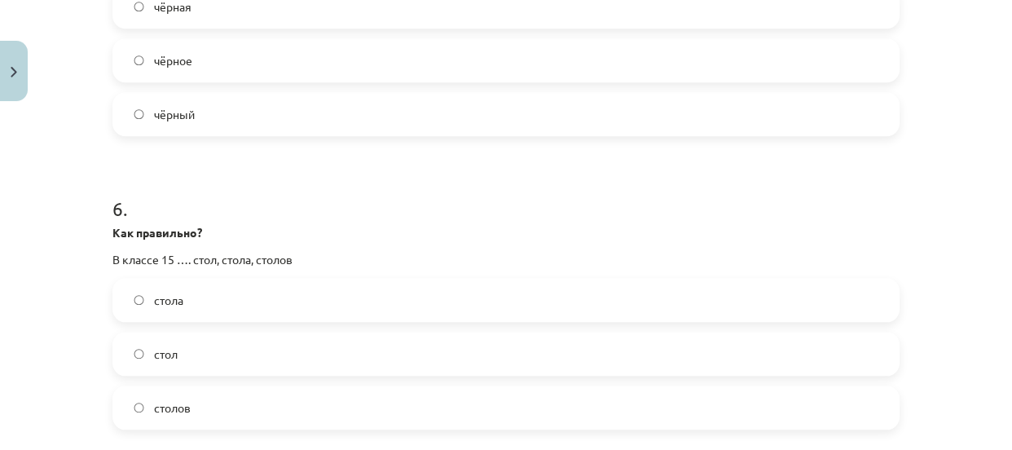
scroll to position [1615, 0]
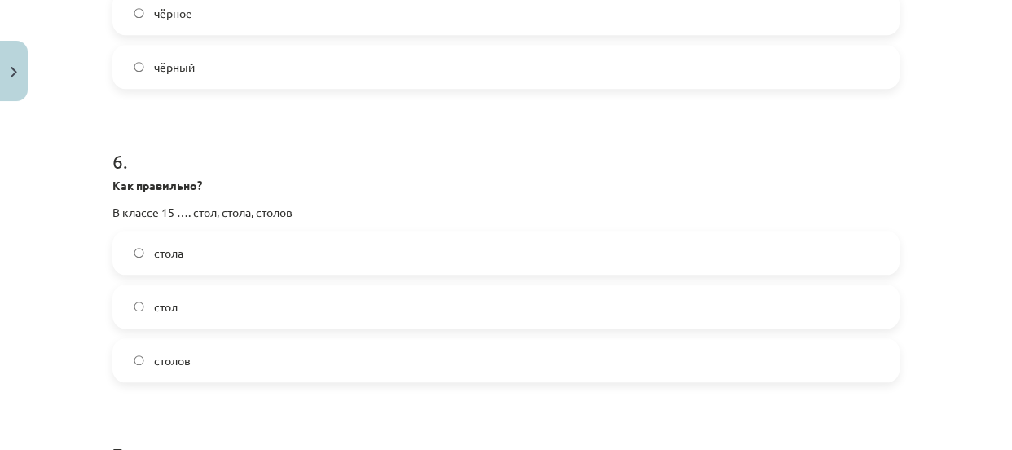
click at [543, 365] on label "столов" at bounding box center [505, 360] width 783 height 41
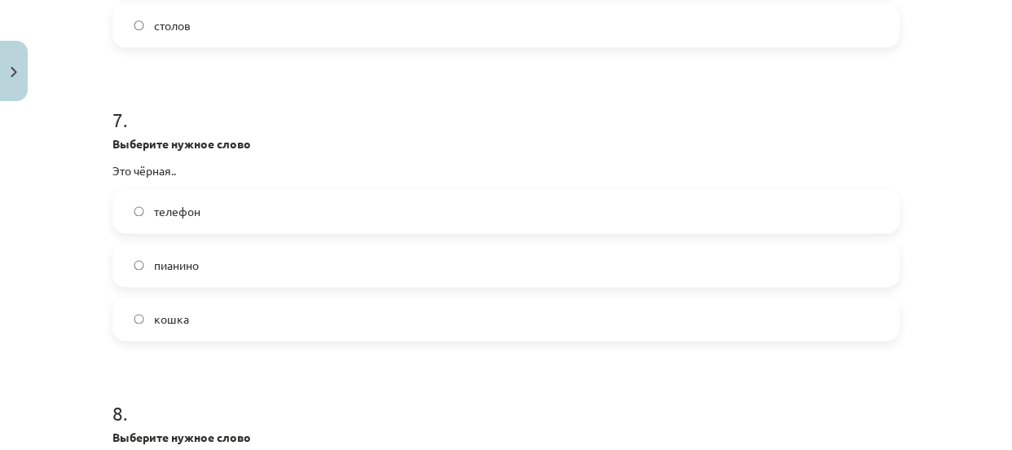
scroll to position [1968, 0]
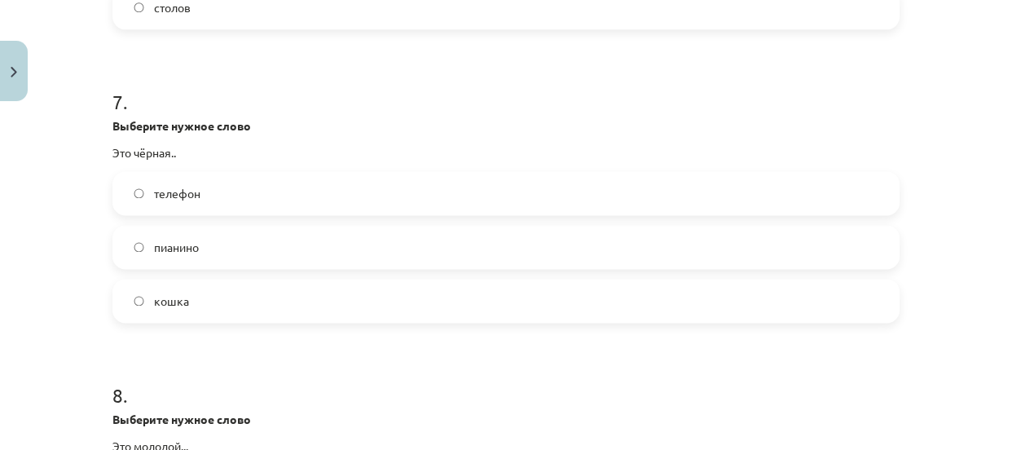
click at [428, 317] on label "кошка" at bounding box center [505, 300] width 783 height 41
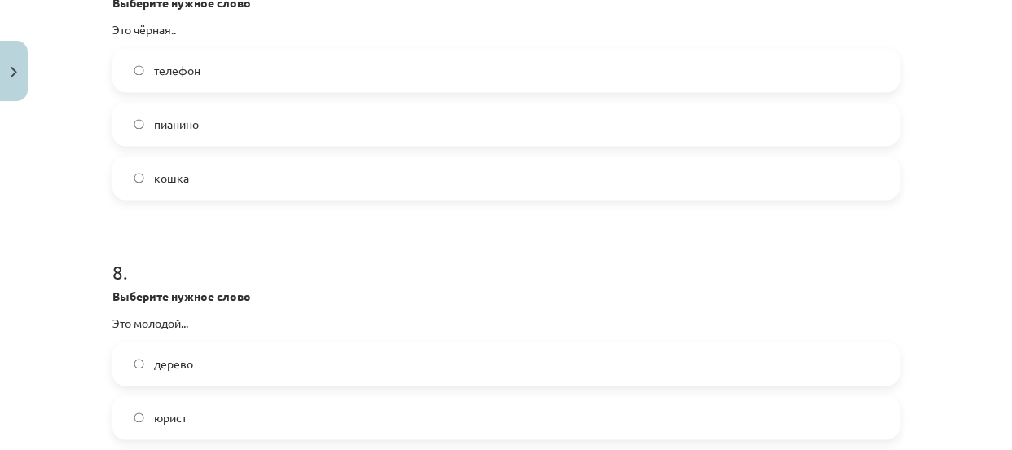
scroll to position [2220, 0]
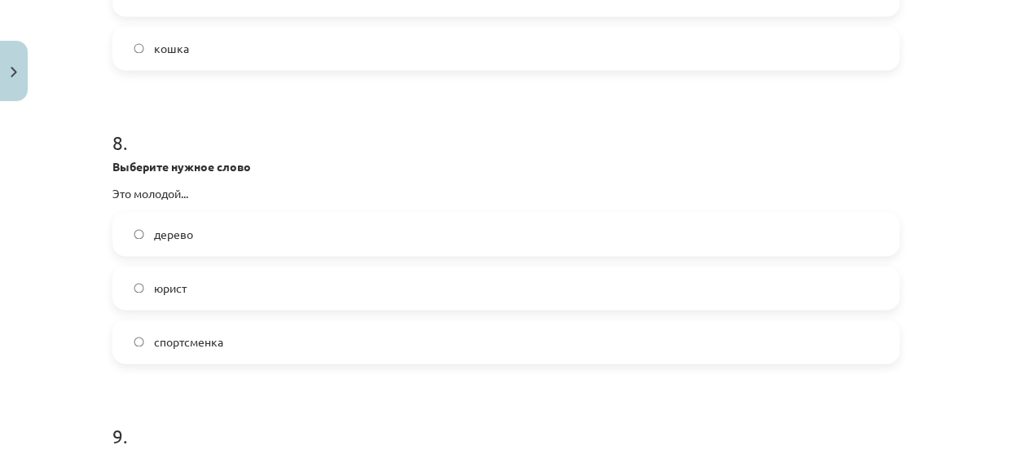
click at [437, 289] on label "юрист" at bounding box center [505, 287] width 783 height 41
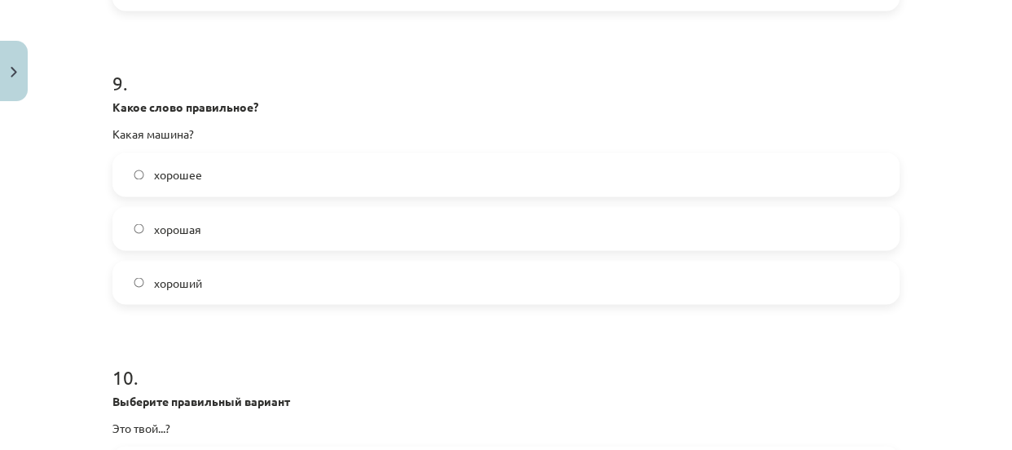
scroll to position [2579, 0]
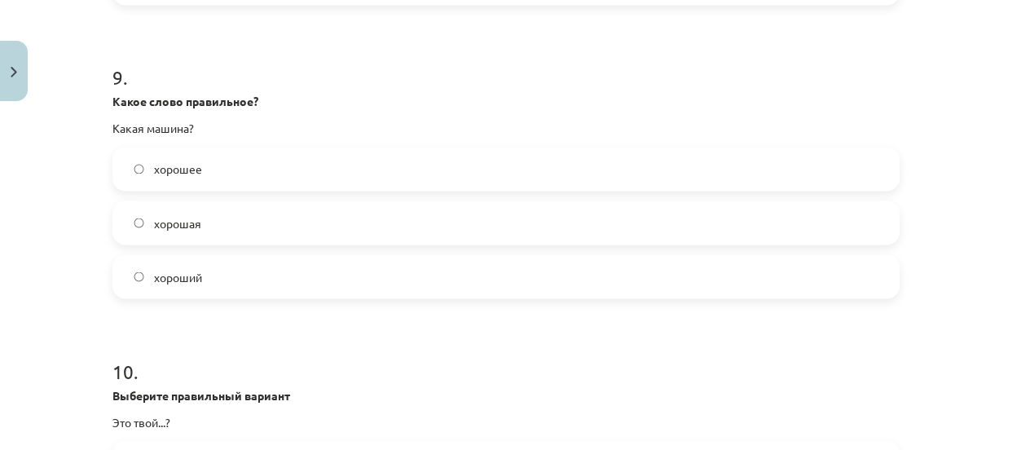
click at [511, 230] on label "хорошая" at bounding box center [505, 222] width 783 height 41
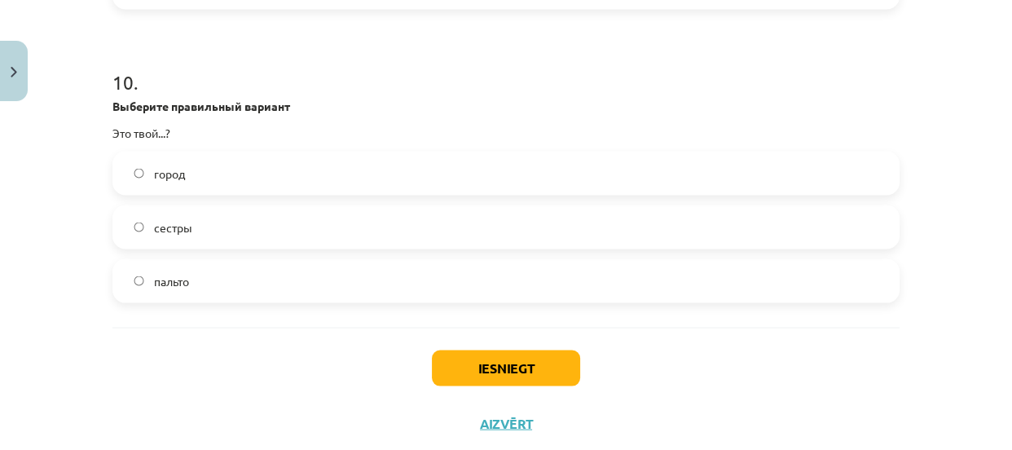
scroll to position [2873, 0]
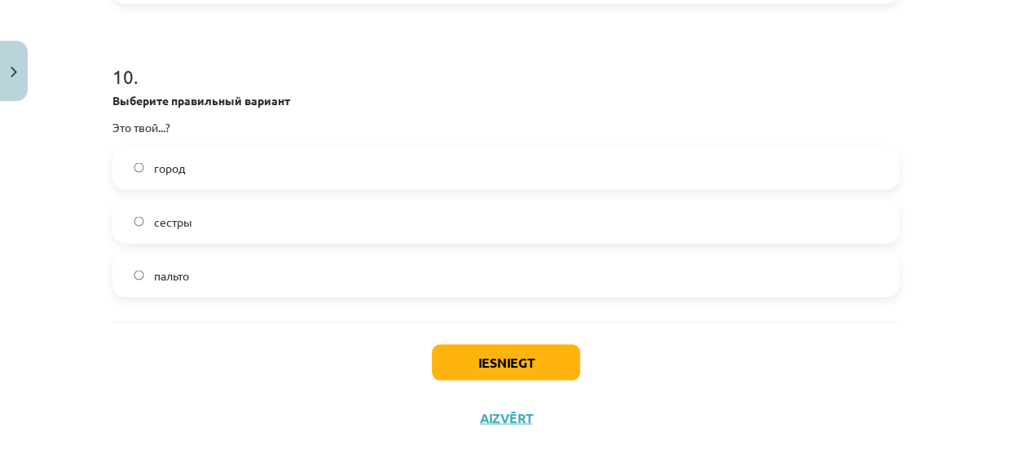
drag, startPoint x: 370, startPoint y: 175, endPoint x: 378, endPoint y: 247, distance: 72.1
click at [370, 178] on label "город" at bounding box center [505, 167] width 783 height 41
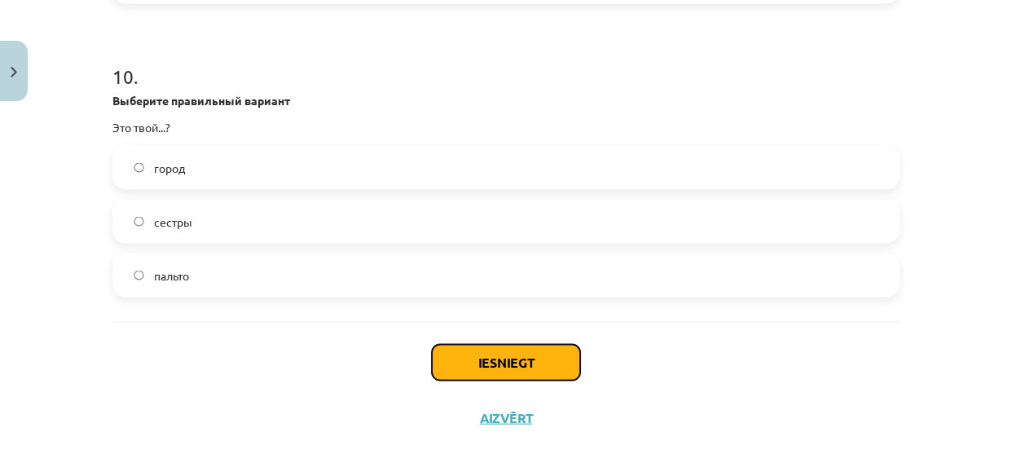
click at [541, 363] on button "Iesniegt" at bounding box center [506, 363] width 148 height 36
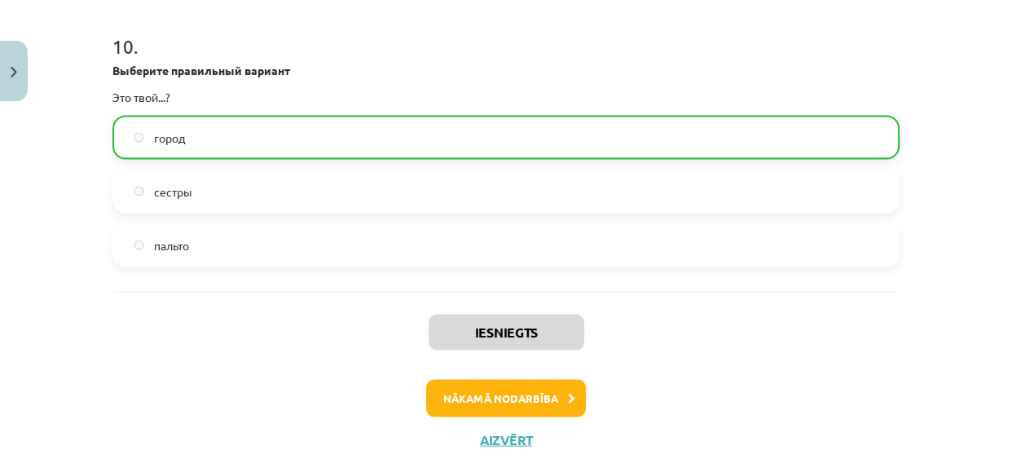
scroll to position [2897, 0]
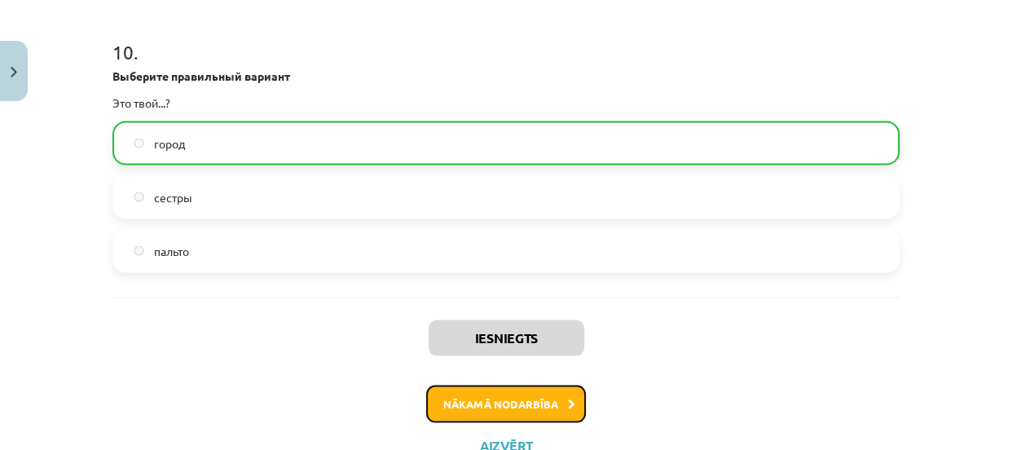
click at [476, 402] on button "Nākamā nodarbība" at bounding box center [506, 403] width 160 height 37
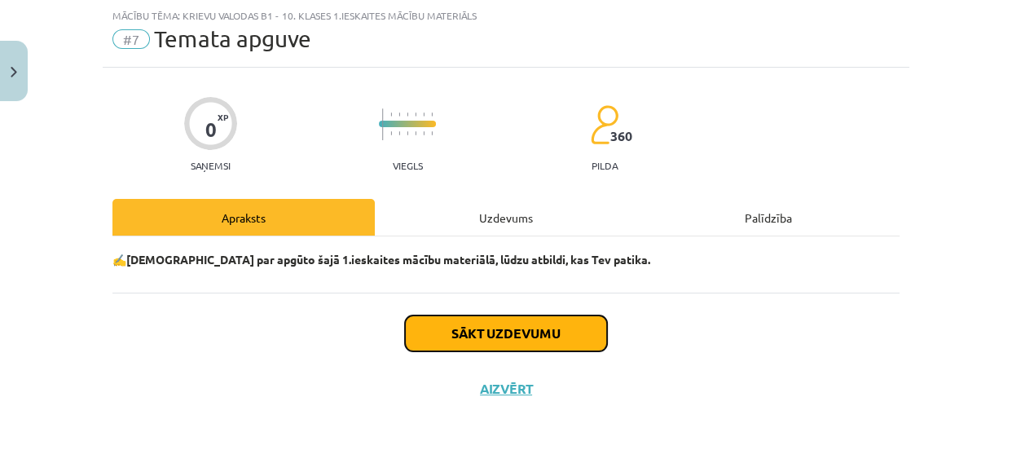
click at [538, 328] on button "Sākt uzdevumu" at bounding box center [506, 333] width 202 height 36
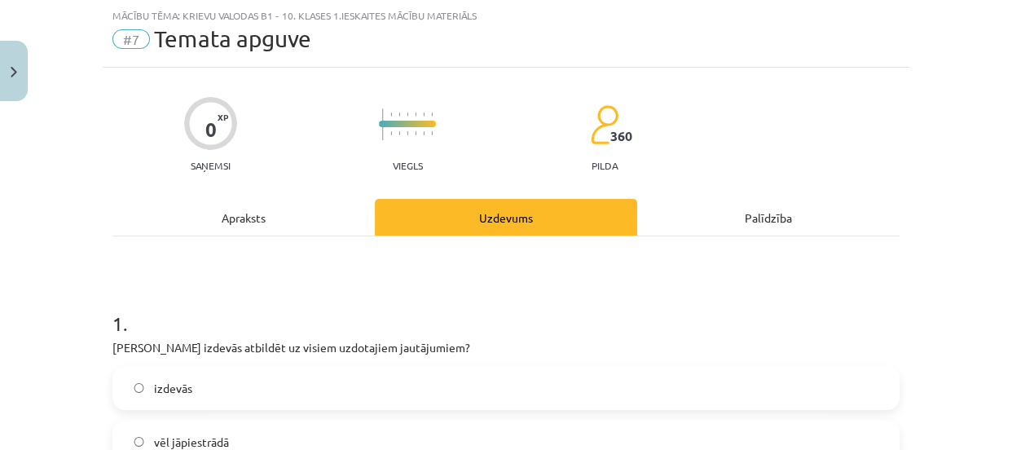
click at [323, 375] on label "izdevās" at bounding box center [505, 387] width 783 height 41
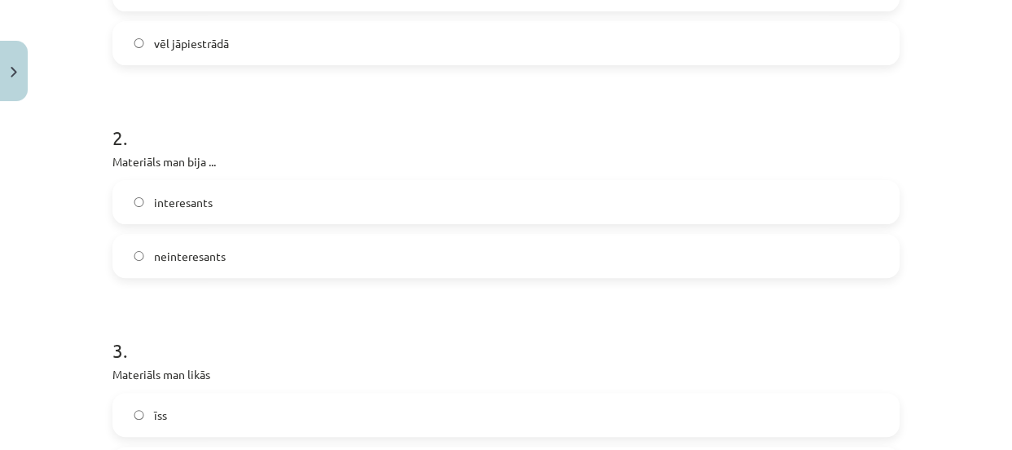
scroll to position [481, 0]
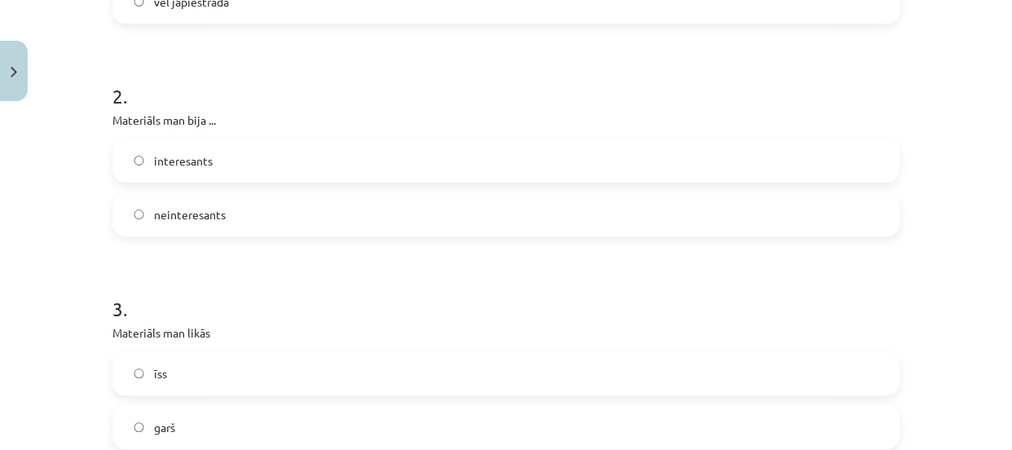
drag, startPoint x: 592, startPoint y: 152, endPoint x: 722, endPoint y: 129, distance: 131.5
click at [593, 151] on label "interesants" at bounding box center [505, 160] width 783 height 41
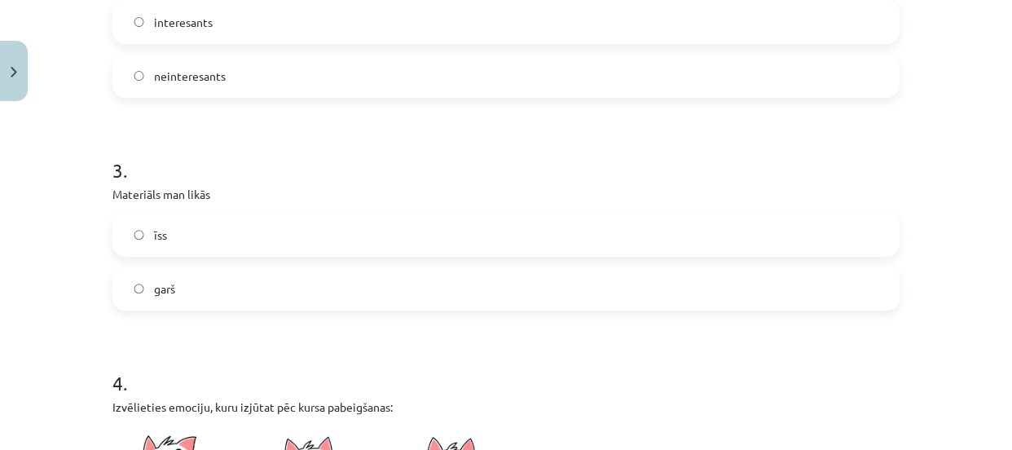
scroll to position [661, 0]
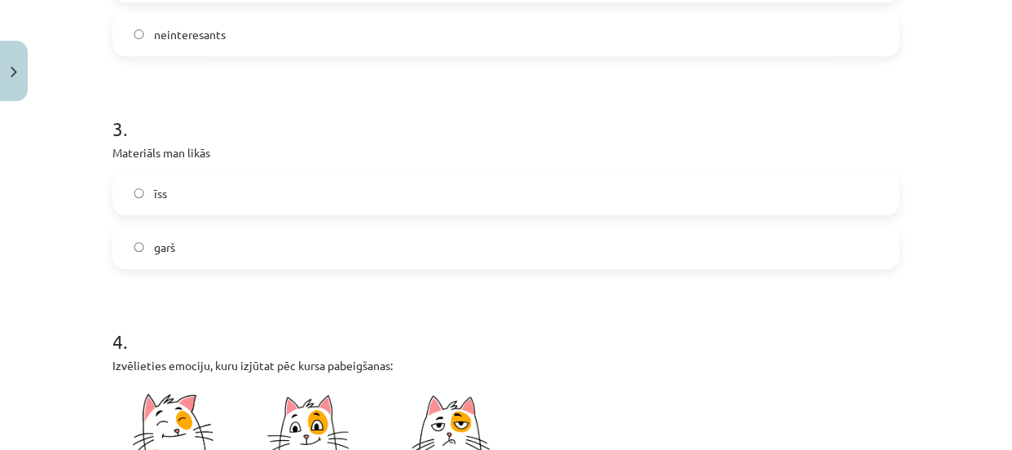
click at [607, 200] on label "īss" at bounding box center [505, 193] width 783 height 41
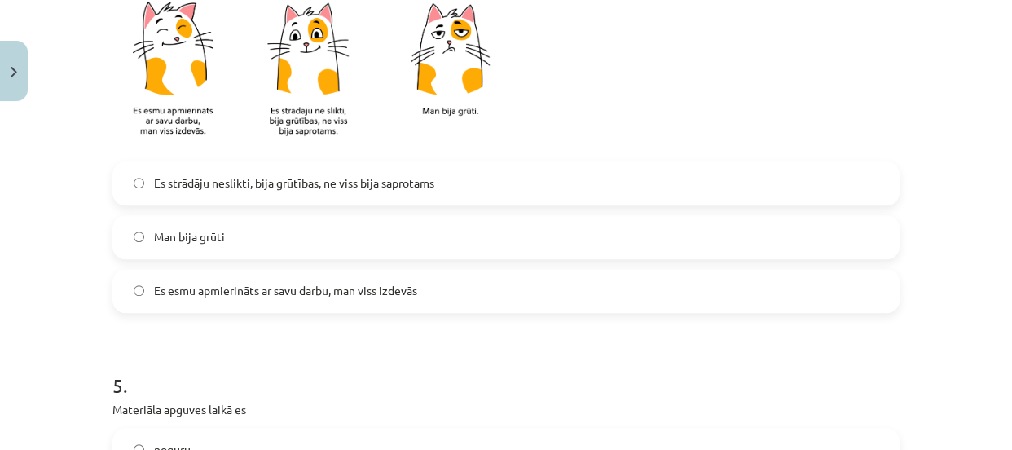
scroll to position [1056, 0]
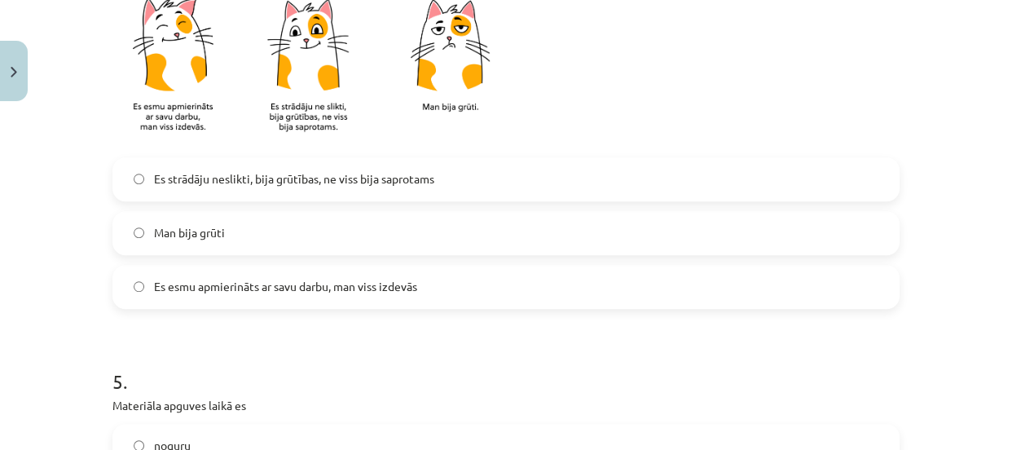
click at [634, 287] on label "Es esmu apmierināts ar savu darbu, man viss izdevās" at bounding box center [505, 286] width 783 height 41
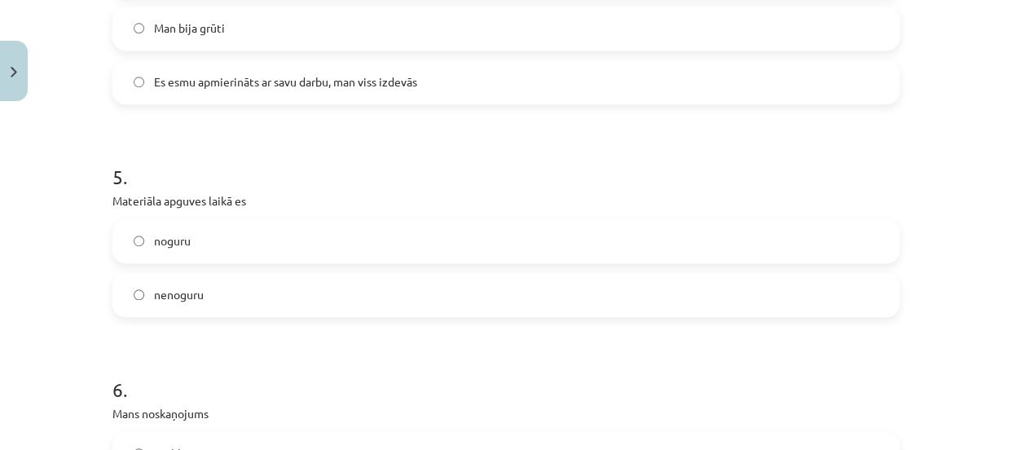
scroll to position [1268, 0]
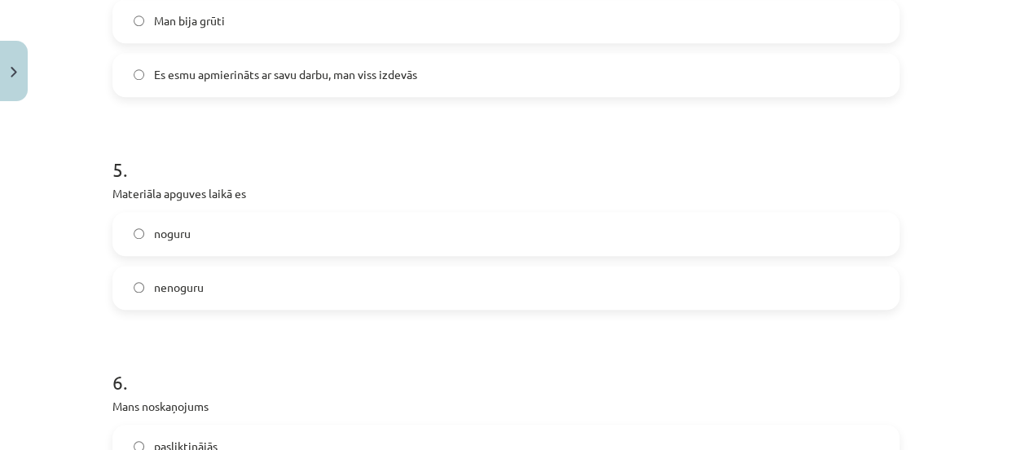
drag, startPoint x: 552, startPoint y: 289, endPoint x: 567, endPoint y: 287, distance: 14.8
click at [552, 288] on label "nenoguru" at bounding box center [505, 287] width 783 height 41
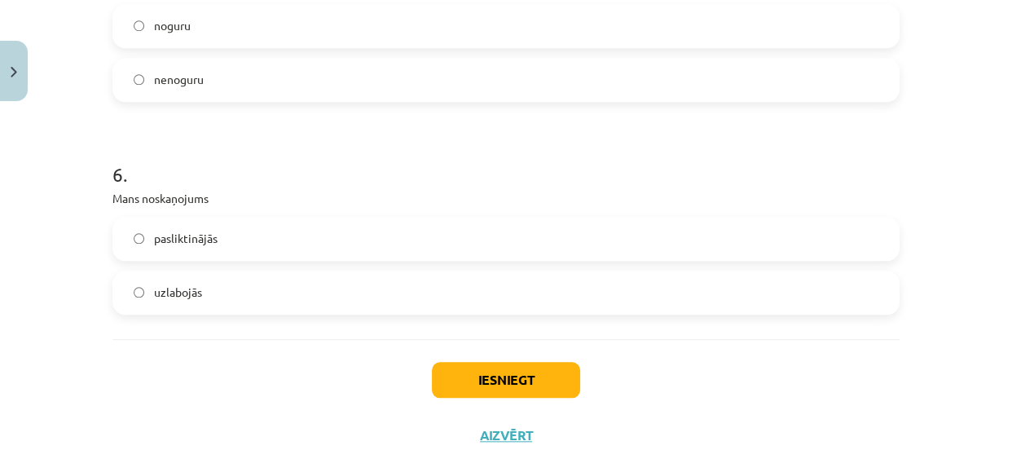
scroll to position [1529, 0]
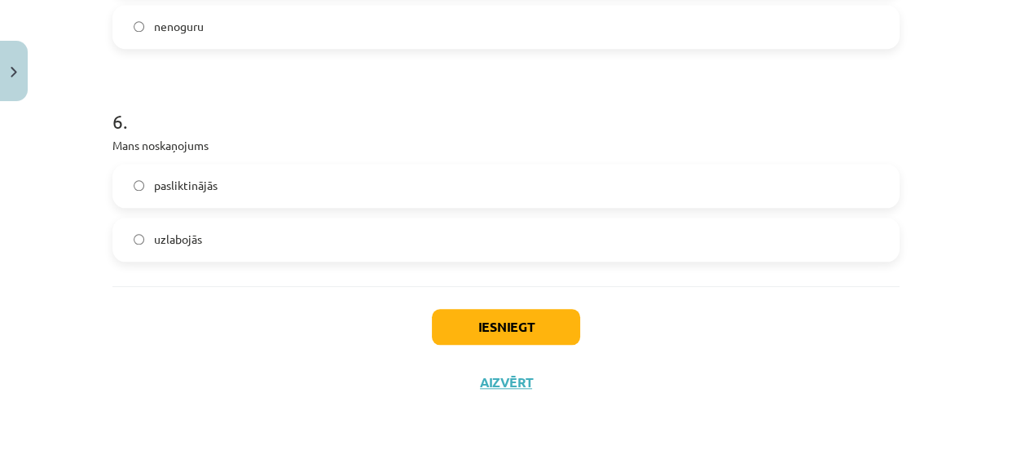
drag, startPoint x: 549, startPoint y: 246, endPoint x: 511, endPoint y: 343, distance: 103.9
click at [546, 242] on label "uzlabojās" at bounding box center [505, 239] width 783 height 41
click at [536, 322] on button "Iesniegt" at bounding box center [506, 327] width 148 height 36
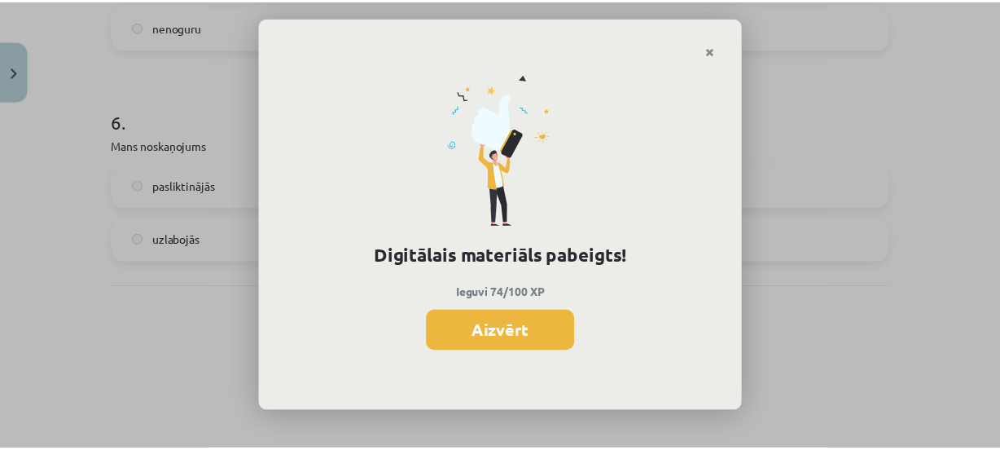
scroll to position [1019, 0]
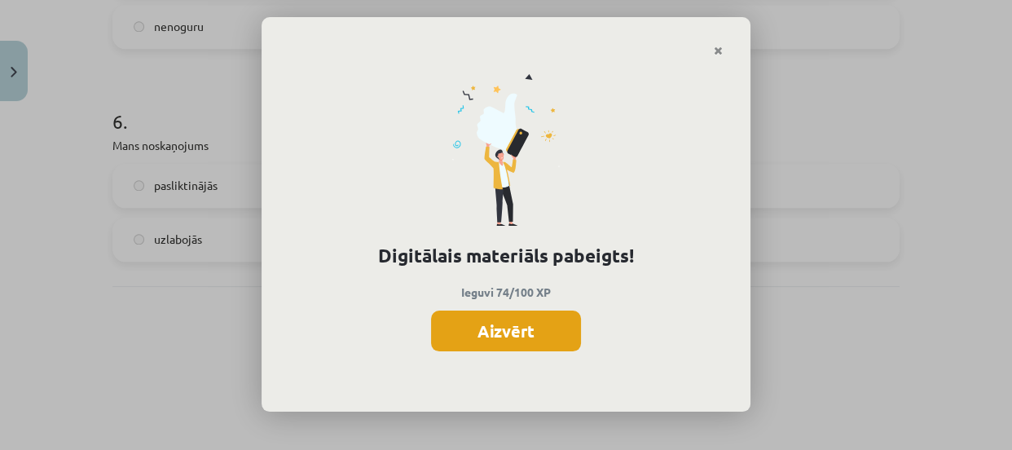
click at [552, 325] on button "Aizvērt" at bounding box center [506, 330] width 150 height 41
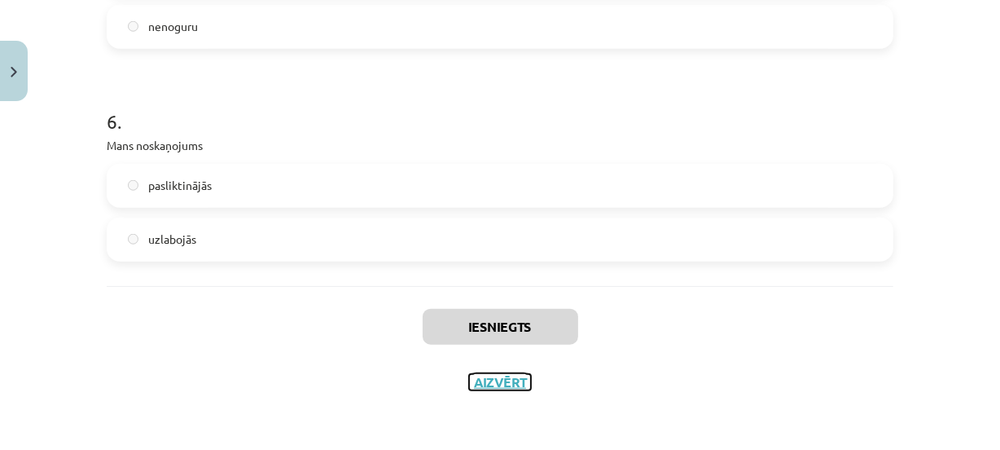
click at [495, 380] on button "Aizvērt" at bounding box center [500, 382] width 62 height 16
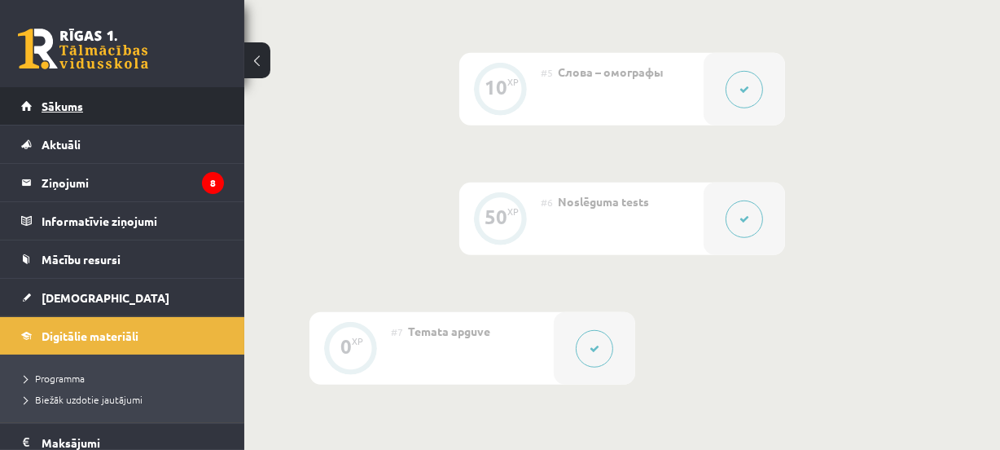
click at [210, 106] on link "Sākums" at bounding box center [122, 105] width 203 height 37
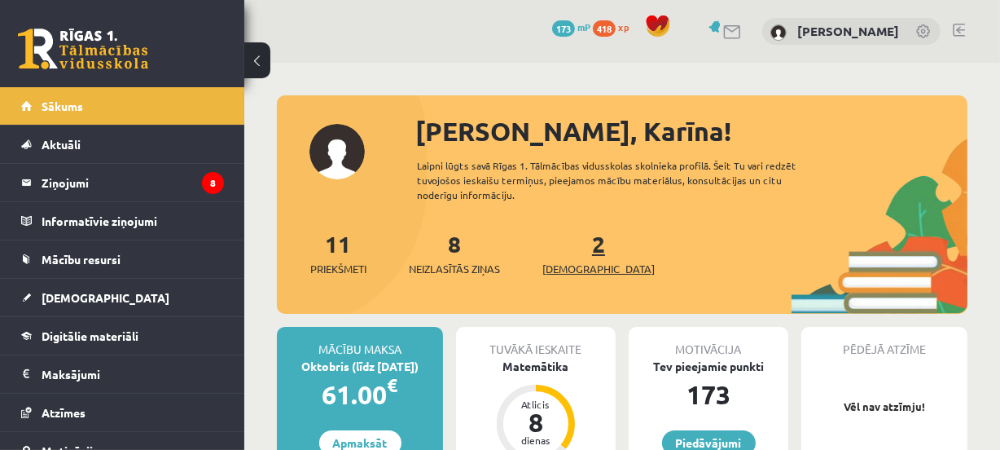
click at [573, 261] on span "[DEMOGRAPHIC_DATA]" at bounding box center [598, 269] width 112 height 16
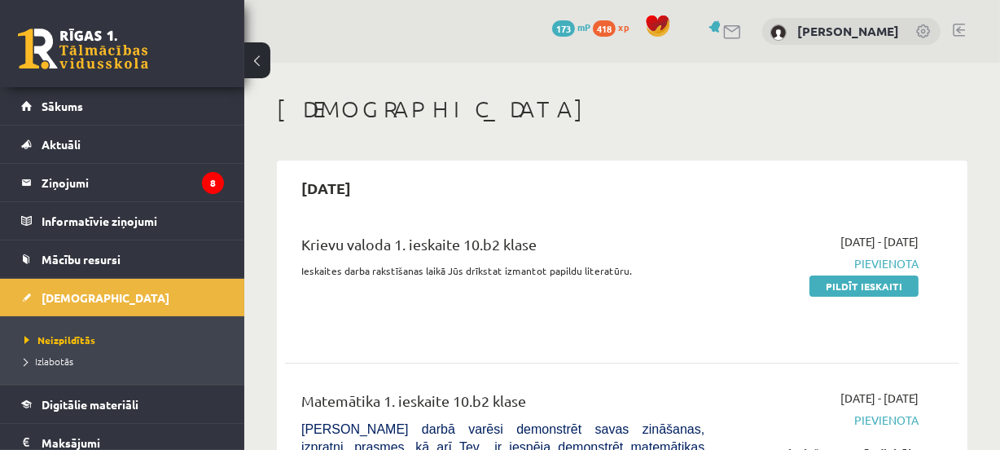
drag, startPoint x: 846, startPoint y: 287, endPoint x: 582, endPoint y: 49, distance: 355.2
click at [845, 287] on link "Pildīt ieskaiti" at bounding box center [864, 285] width 109 height 21
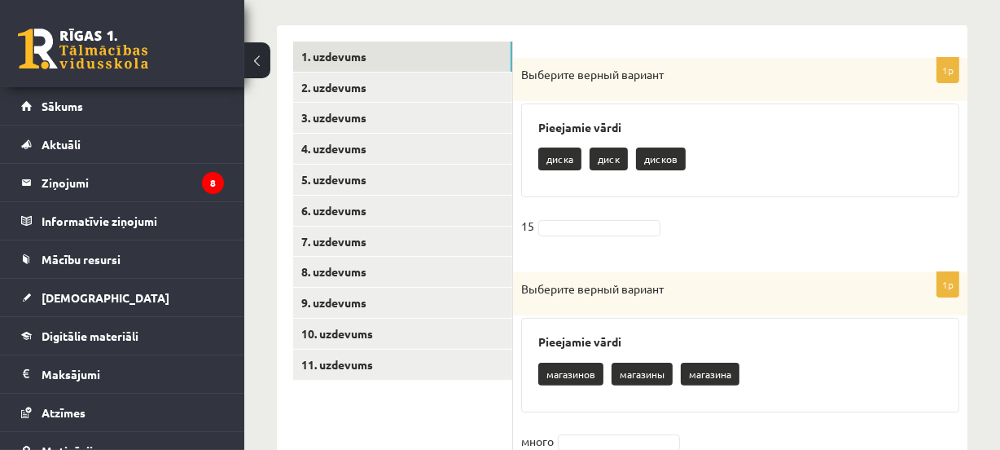
scroll to position [312, 0]
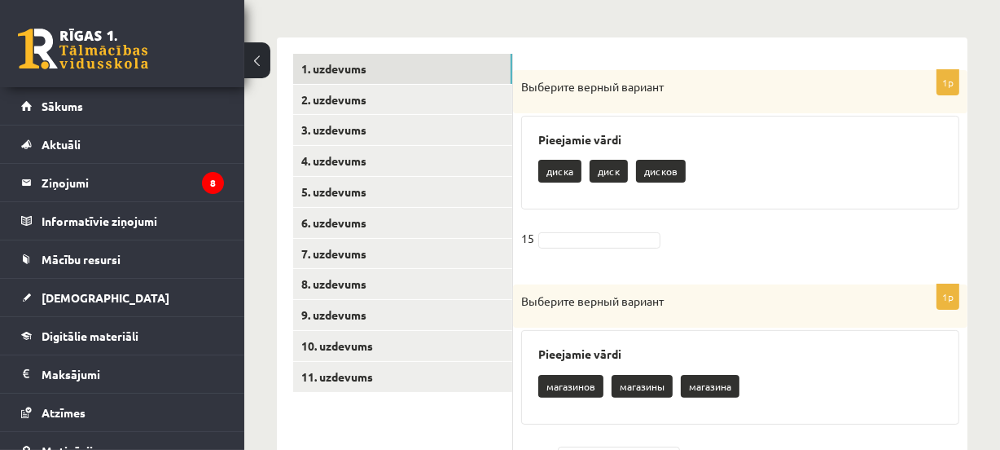
click at [666, 169] on p "дисков" at bounding box center [661, 171] width 50 height 23
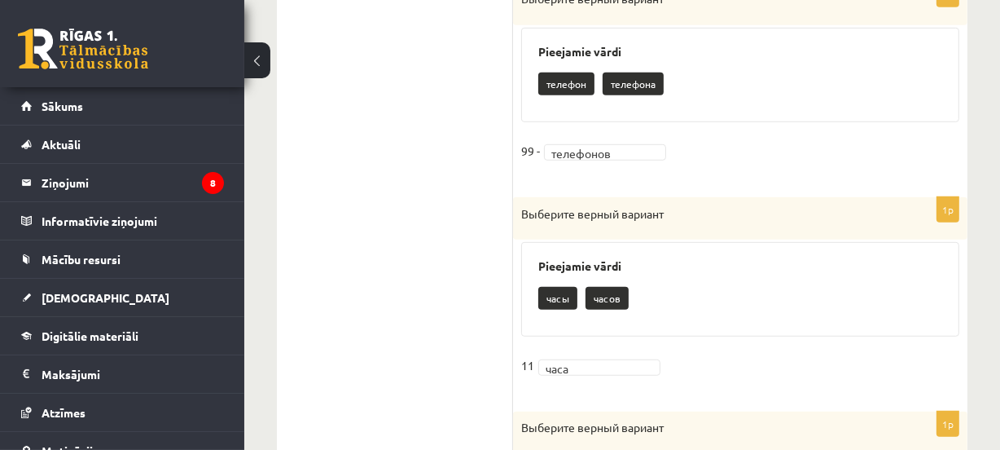
scroll to position [813, 0]
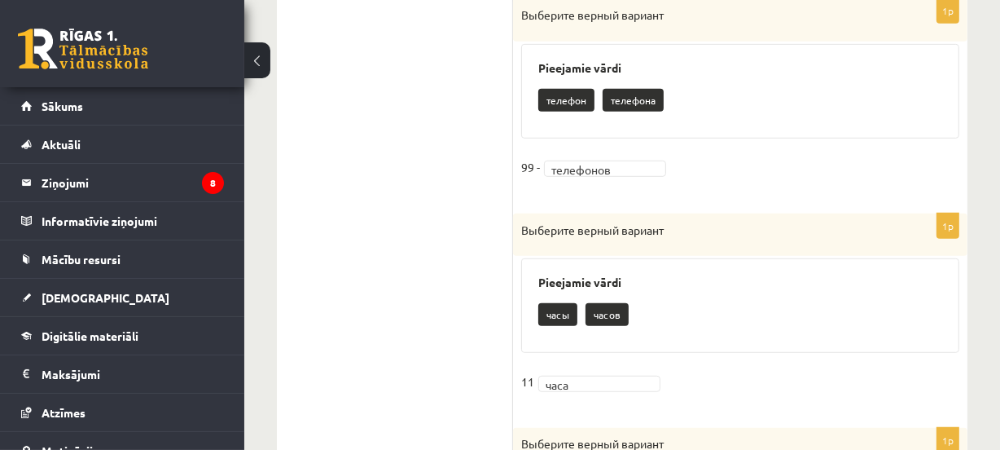
click at [996, 181] on div "**********" at bounding box center [622, 391] width 756 height 2282
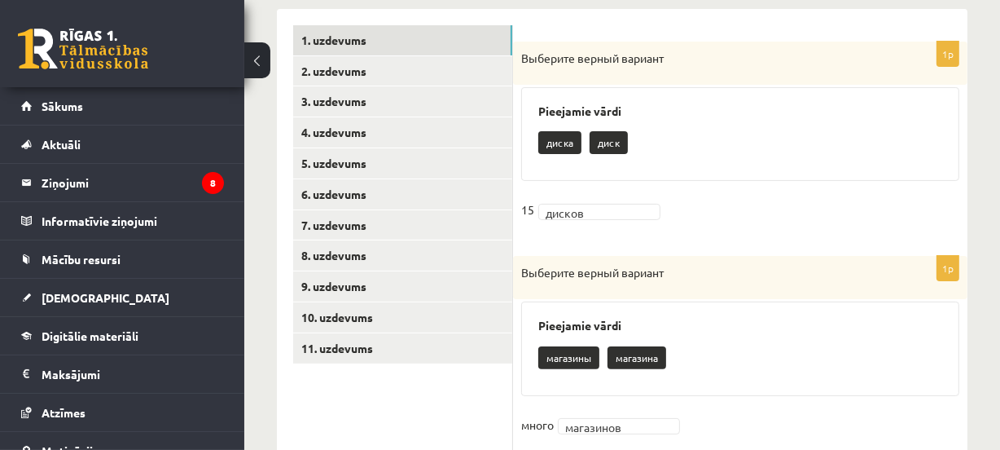
scroll to position [312, 0]
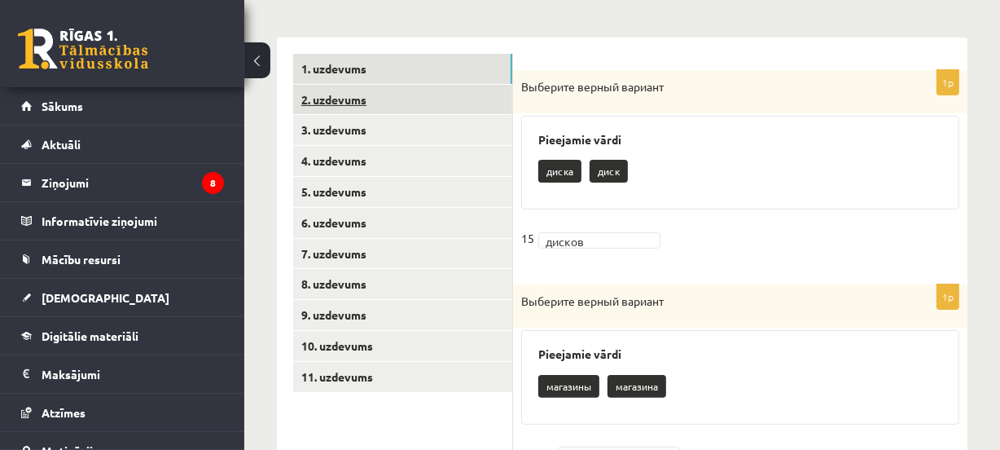
click at [481, 93] on link "2. uzdevums" at bounding box center [402, 100] width 219 height 30
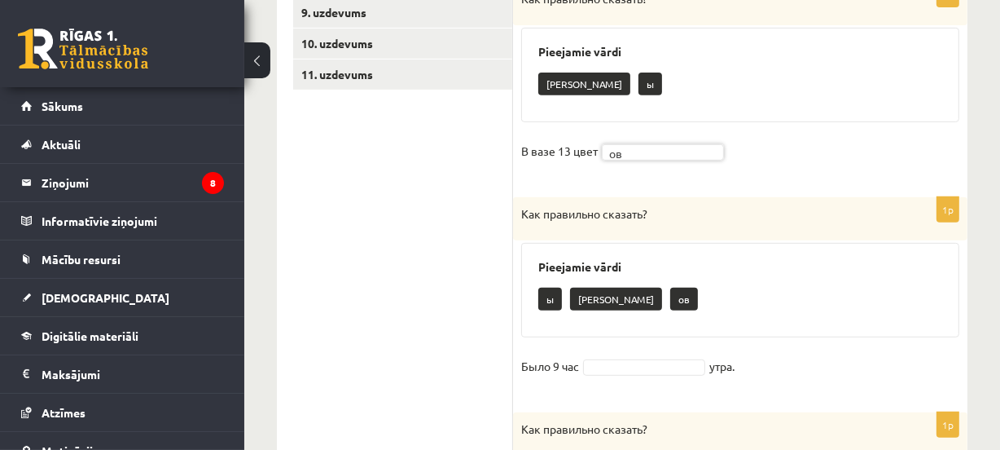
scroll to position [645, 0]
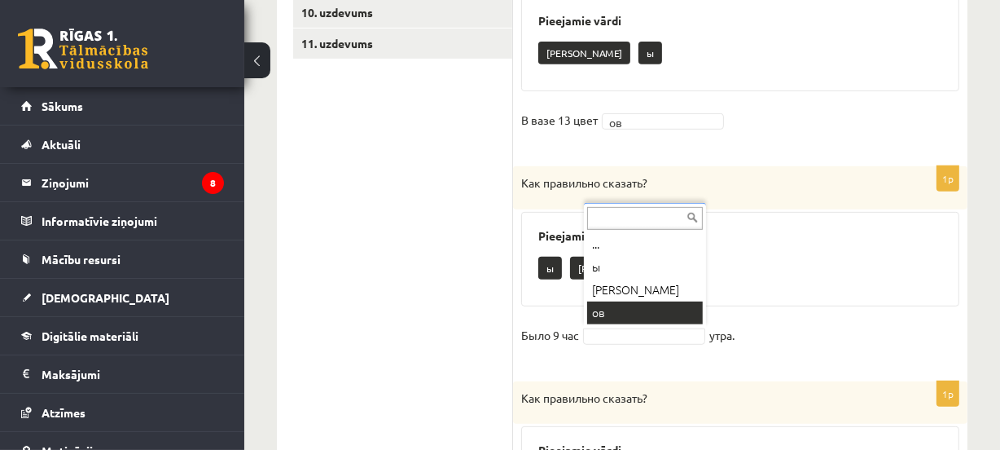
drag, startPoint x: 647, startPoint y: 309, endPoint x: 704, endPoint y: 305, distance: 58.0
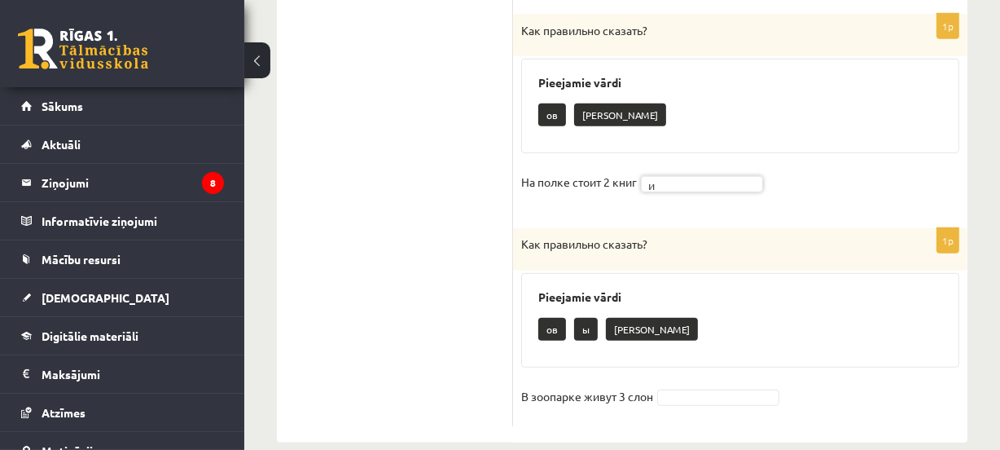
scroll to position [1036, 0]
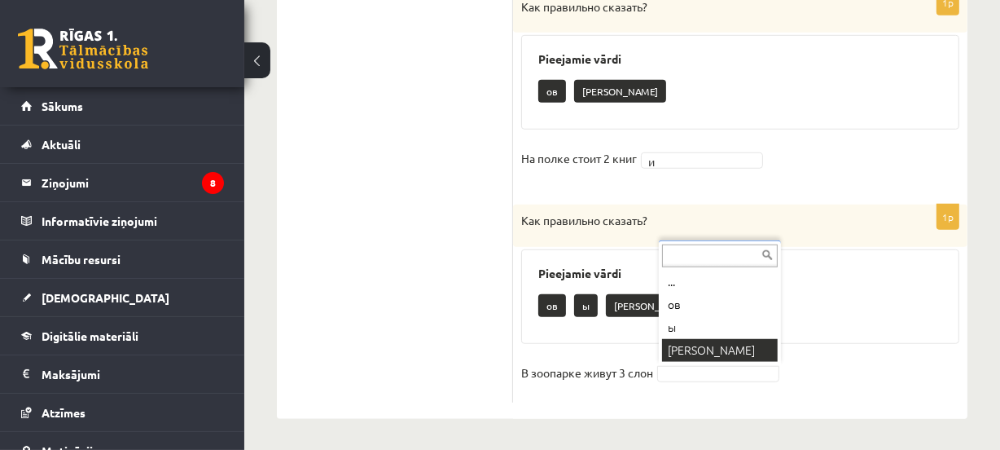
drag, startPoint x: 717, startPoint y: 355, endPoint x: 763, endPoint y: 334, distance: 51.0
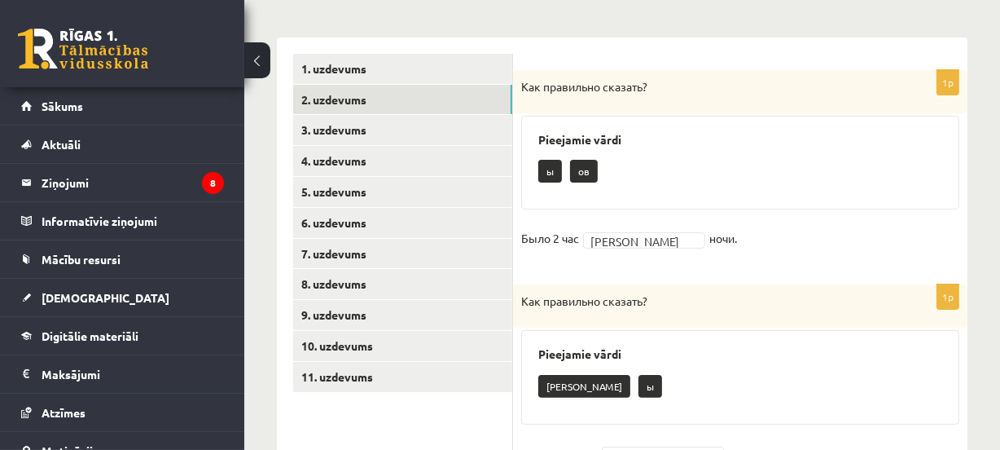
scroll to position [315, 0]
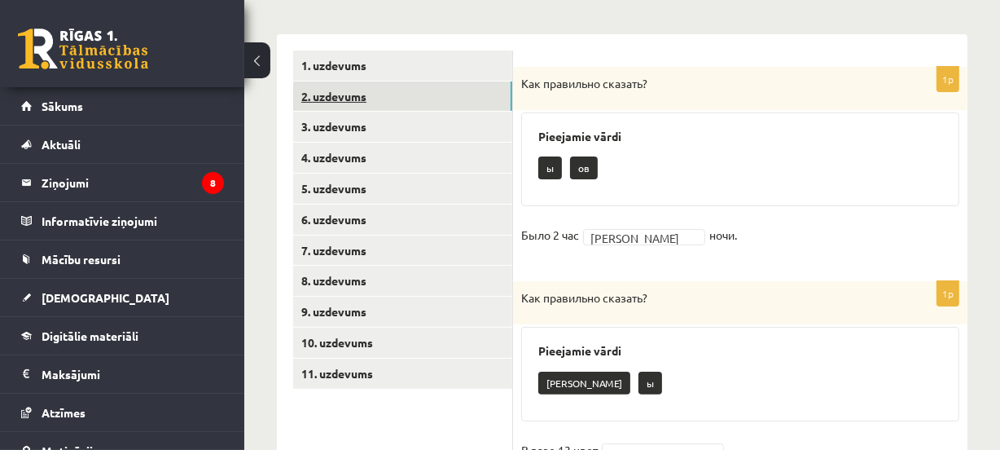
click at [468, 108] on link "2. uzdevums" at bounding box center [402, 96] width 219 height 30
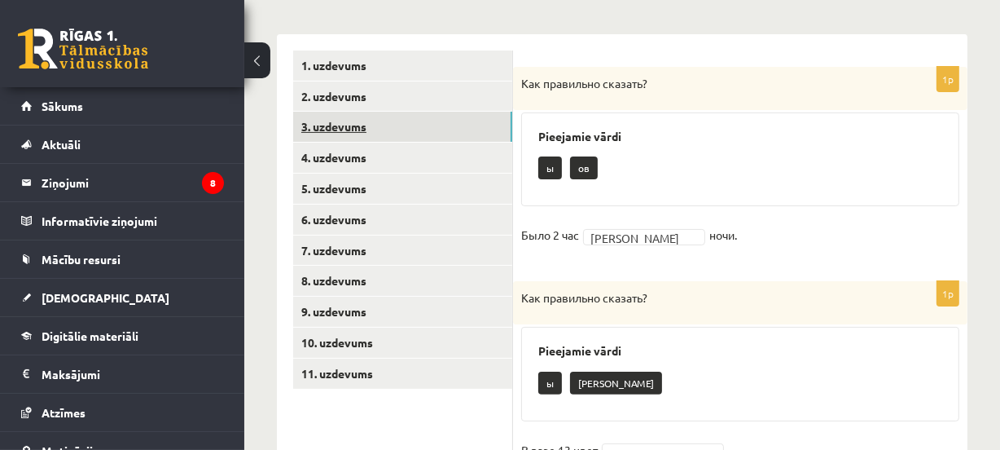
click at [466, 121] on link "3. uzdevums" at bounding box center [402, 127] width 219 height 30
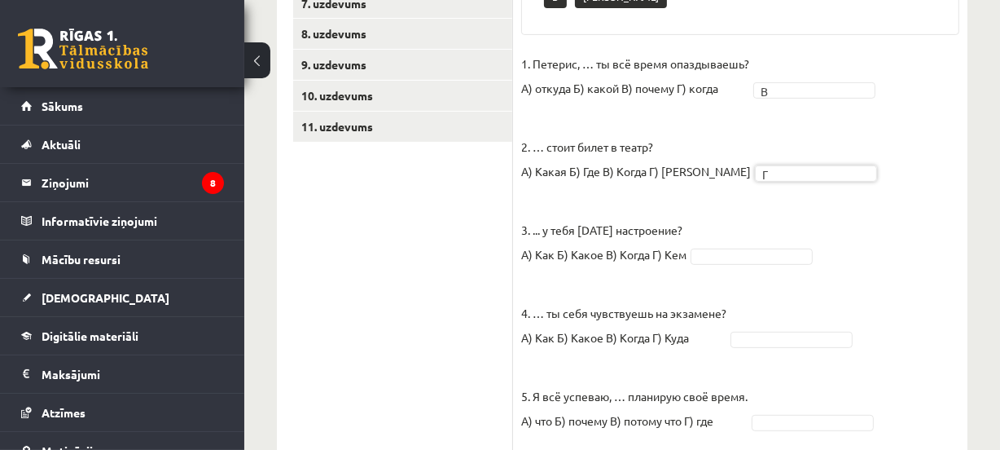
scroll to position [564, 0]
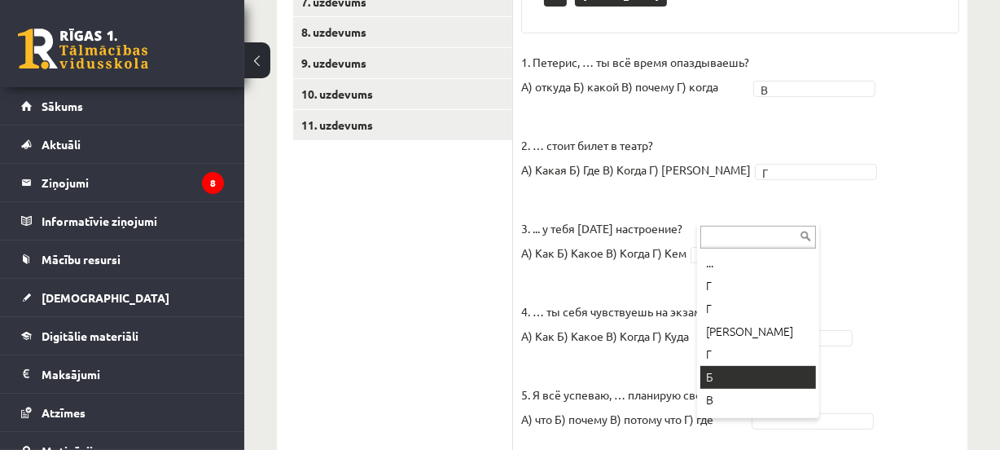
drag, startPoint x: 724, startPoint y: 380, endPoint x: 732, endPoint y: 365, distance: 16.8
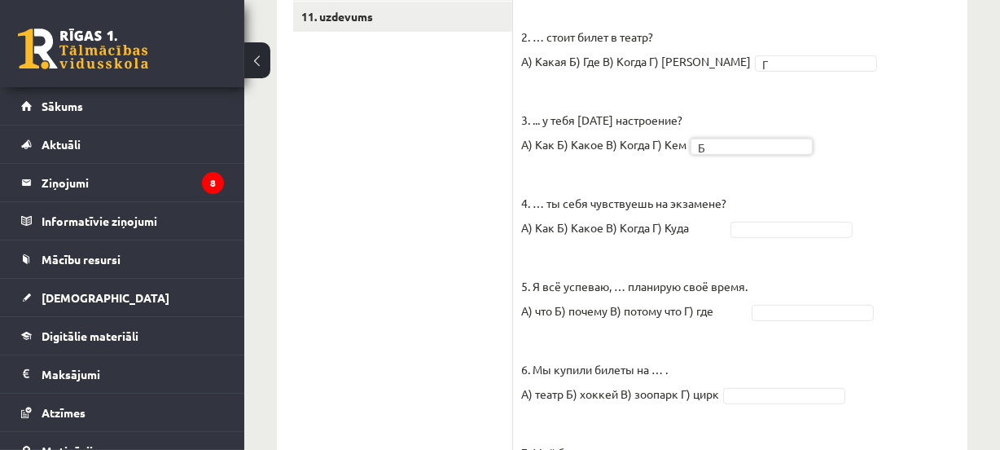
scroll to position [669, 0]
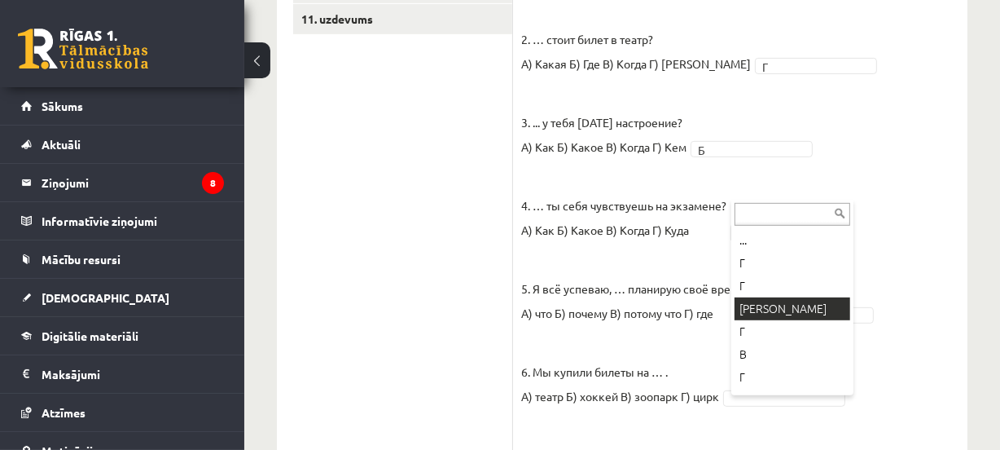
drag, startPoint x: 779, startPoint y: 305, endPoint x: 888, endPoint y: 269, distance: 114.1
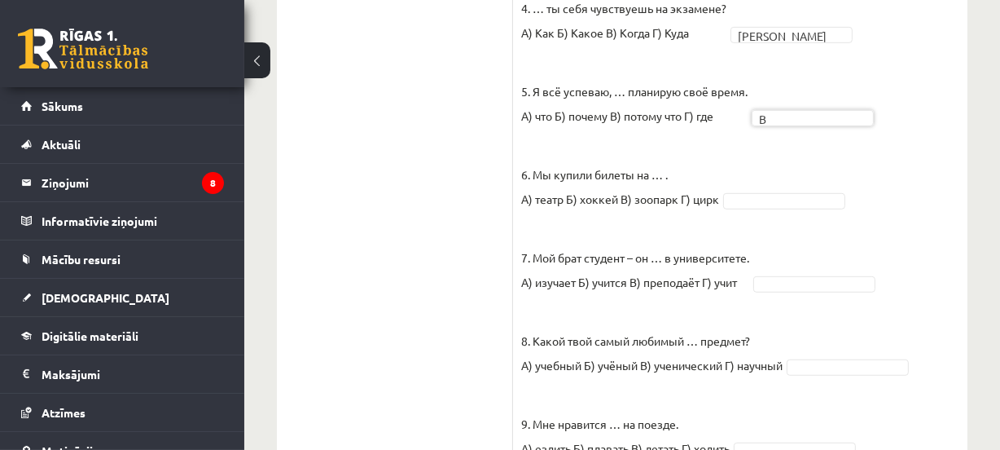
scroll to position [838, 0]
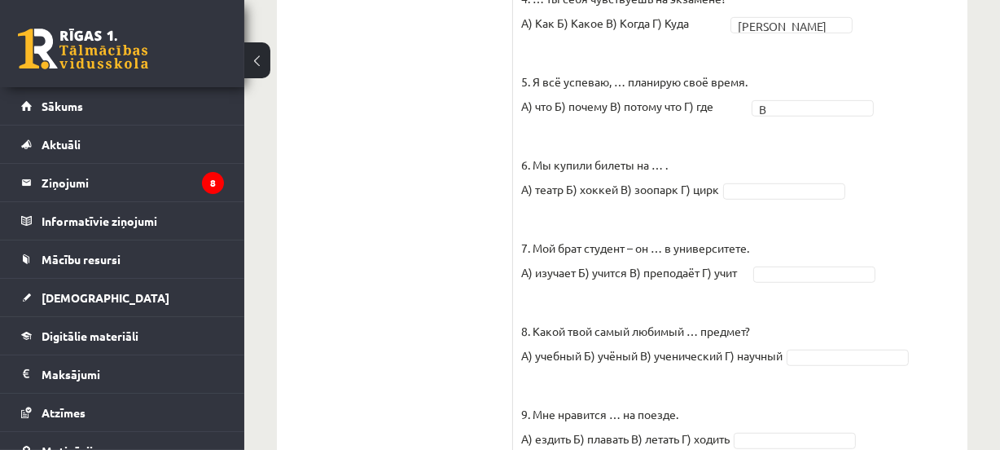
click at [808, 199] on fieldset "1. Петерис, … ты всё время опаздываешь? А) откуда Б) какой В) почему Г) когда В…" at bounding box center [740, 140] width 438 height 806
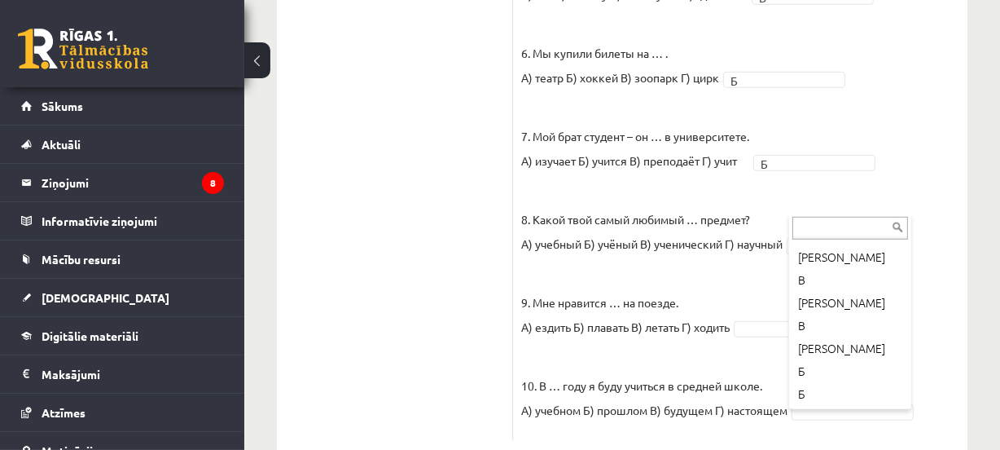
scroll to position [144, 0]
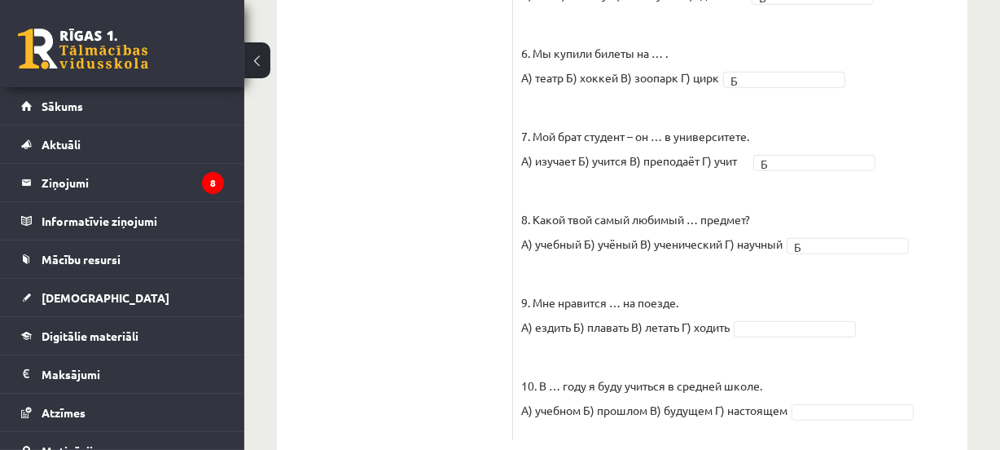
click at [830, 279] on fieldset "1. Петерис, … ты всё время опаздываешь? А) откуда Б) какой В) почему Г) когда В…" at bounding box center [740, 28] width 438 height 806
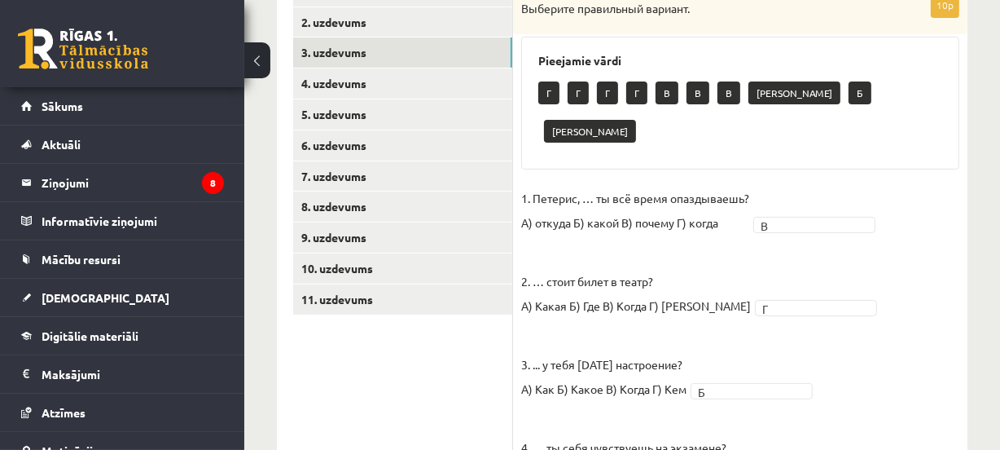
scroll to position [391, 0]
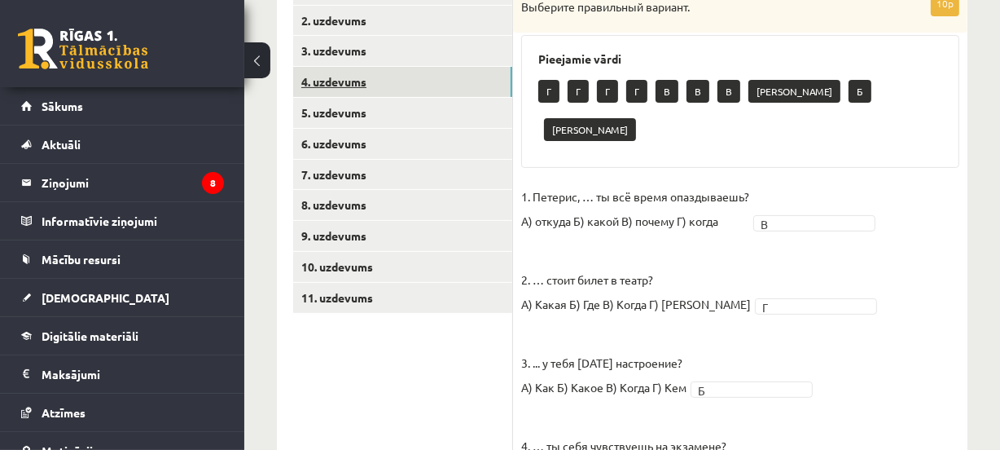
click at [477, 82] on link "4. uzdevums" at bounding box center [402, 82] width 219 height 30
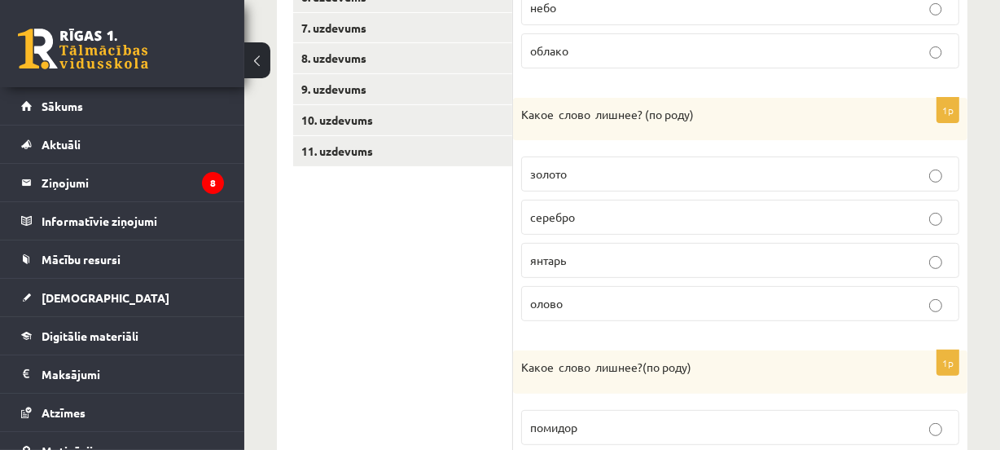
scroll to position [559, 0]
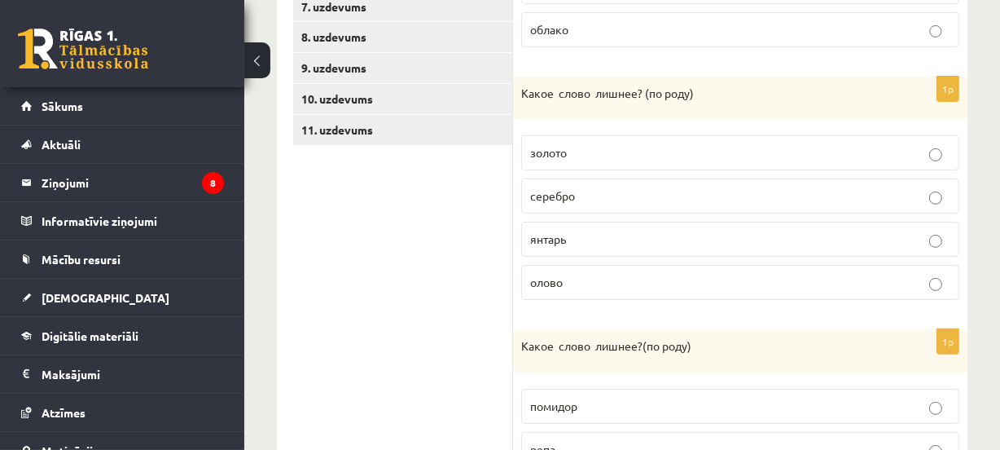
drag, startPoint x: 724, startPoint y: 279, endPoint x: 839, endPoint y: 248, distance: 119.1
click at [724, 279] on p "олово" at bounding box center [740, 282] width 420 height 17
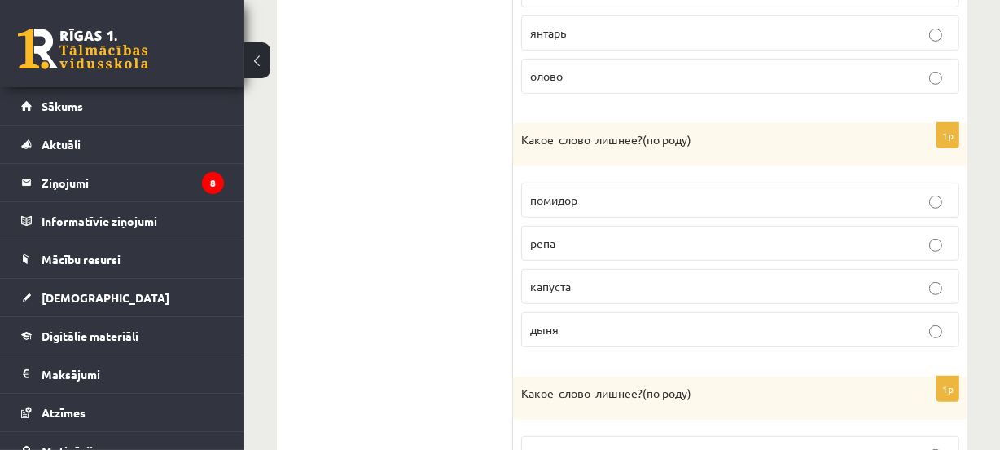
scroll to position [694, 0]
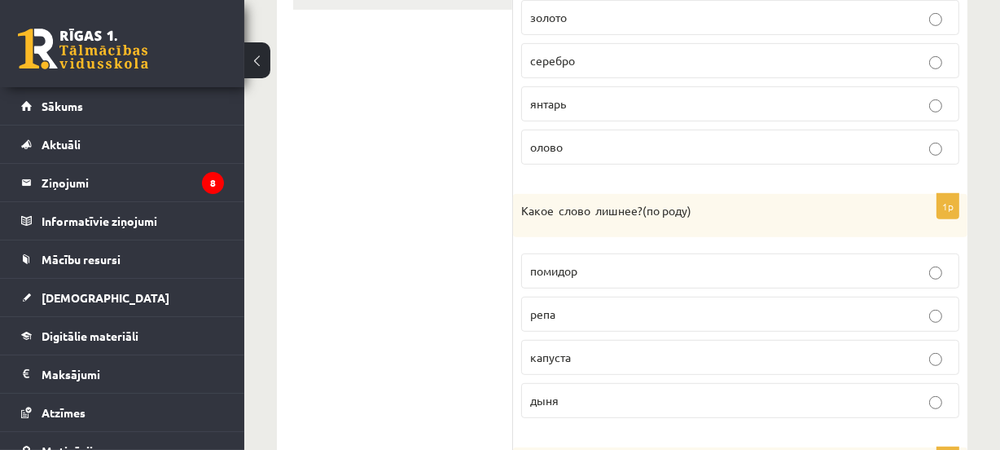
click at [656, 403] on p "дыня" at bounding box center [740, 400] width 420 height 17
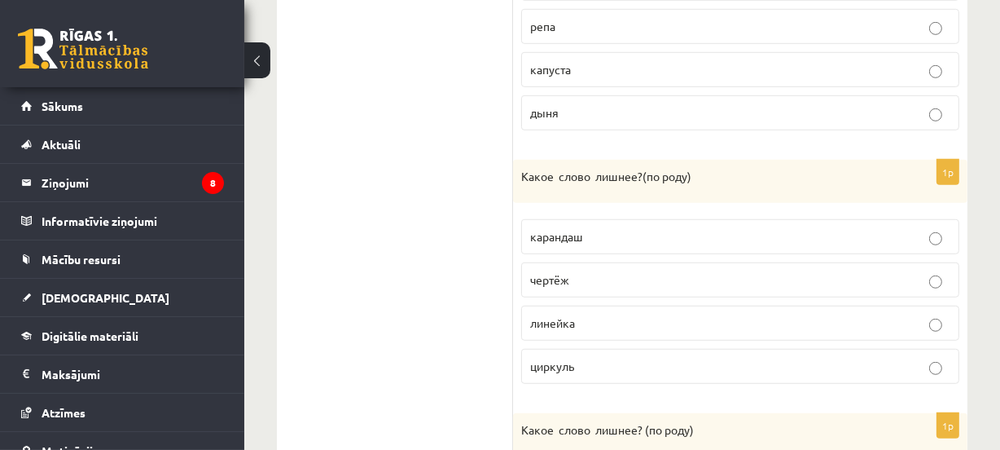
scroll to position [985, 0]
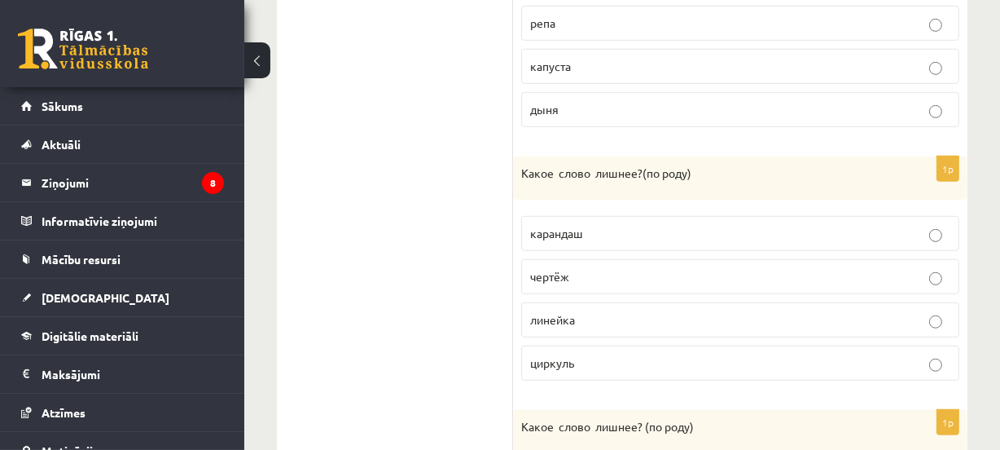
click at [898, 230] on p "карандаш" at bounding box center [740, 233] width 420 height 17
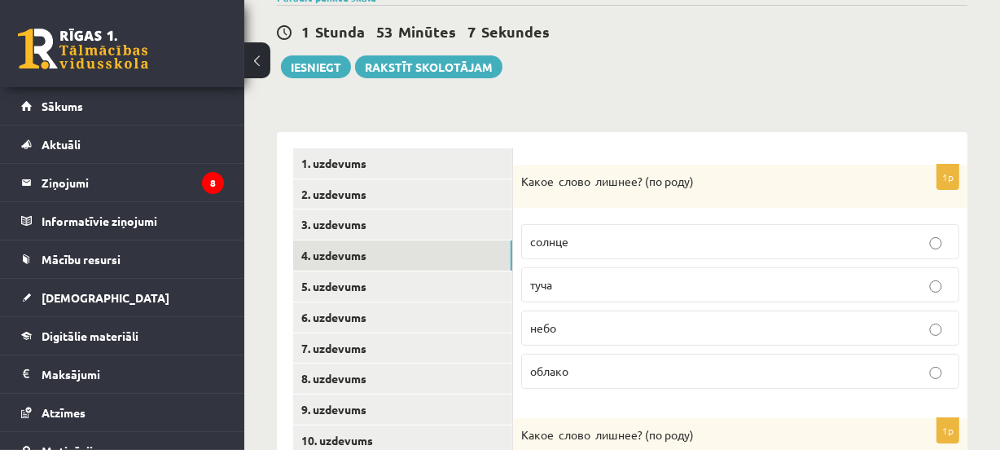
scroll to position [214, 0]
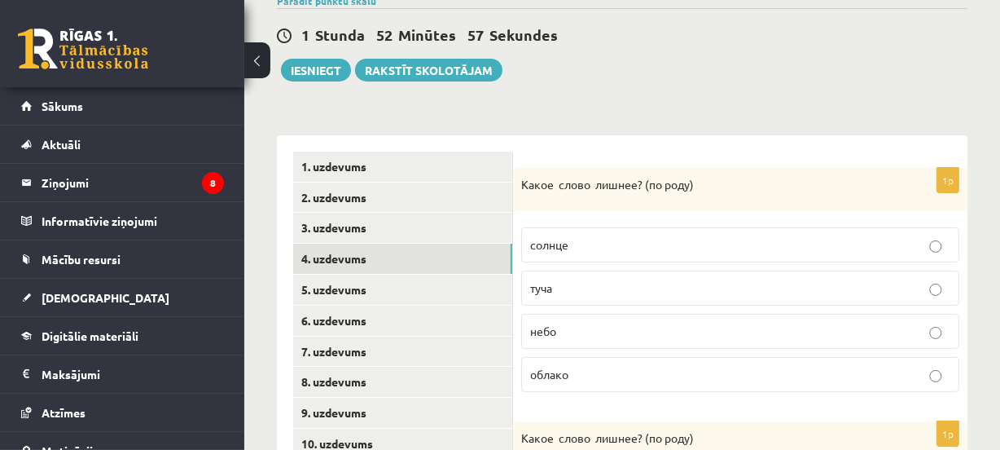
click at [846, 240] on p "солнце" at bounding box center [740, 244] width 420 height 17
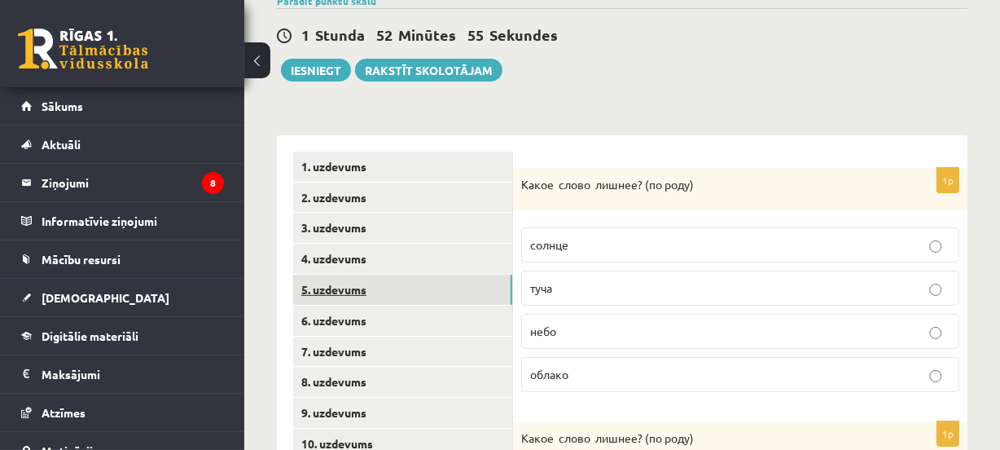
click at [467, 283] on link "5. uzdevums" at bounding box center [402, 289] width 219 height 30
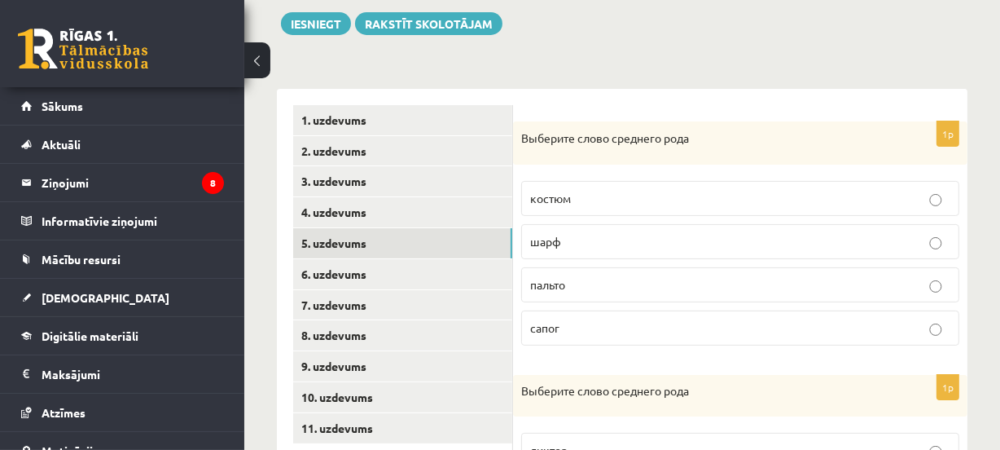
scroll to position [264, 0]
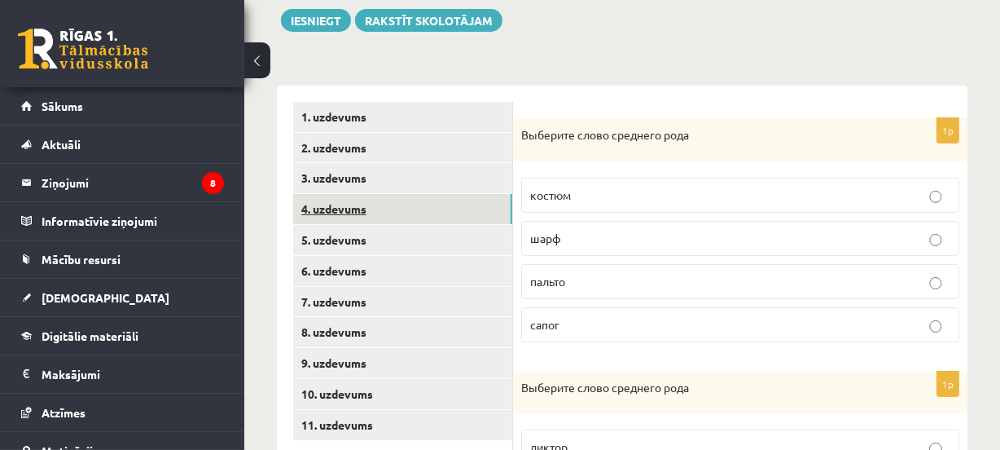
click at [493, 196] on link "4. uzdevums" at bounding box center [402, 209] width 219 height 30
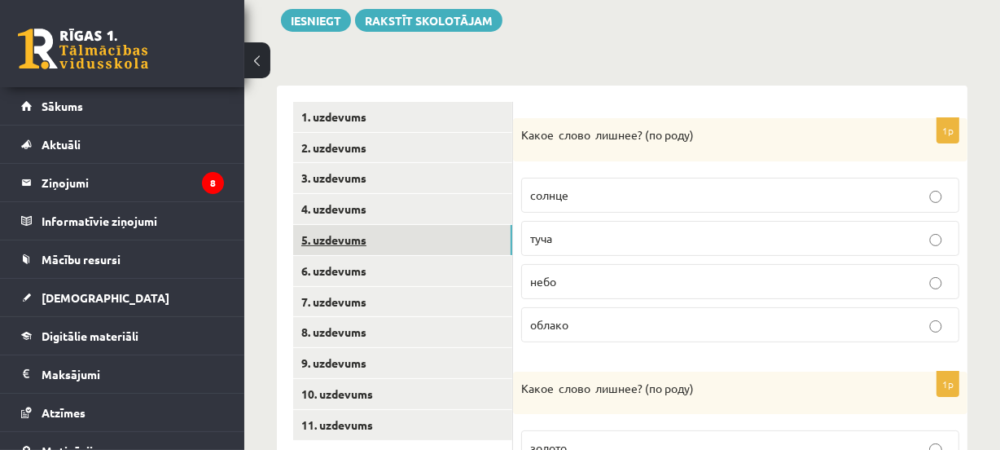
click at [358, 242] on link "5. uzdevums" at bounding box center [402, 240] width 219 height 30
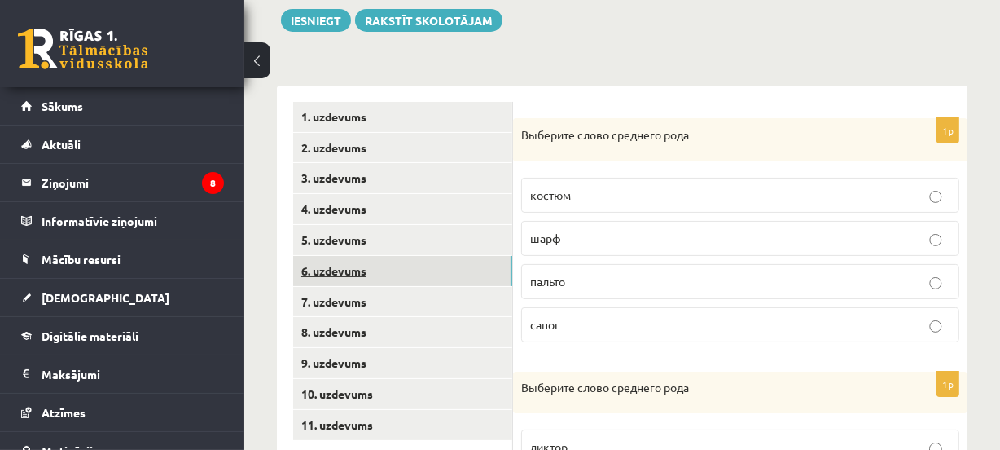
click at [364, 267] on link "6. uzdevums" at bounding box center [402, 271] width 219 height 30
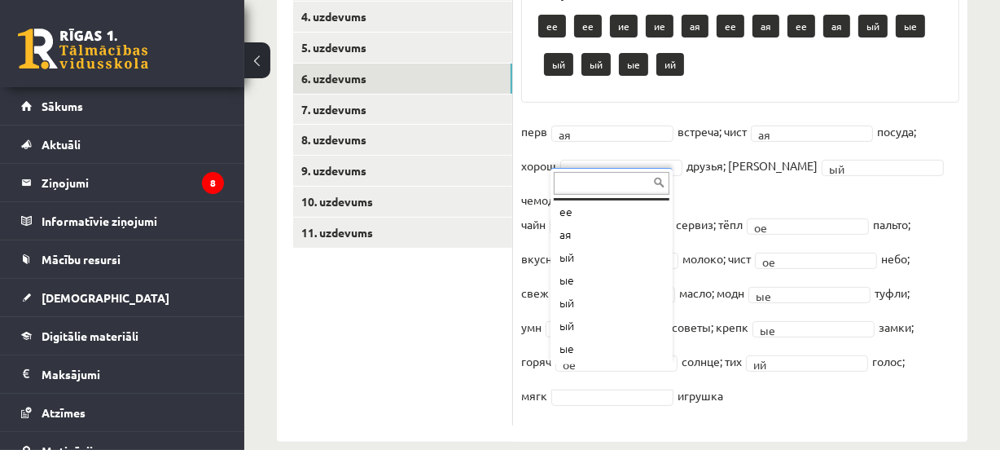
scroll to position [160, 0]
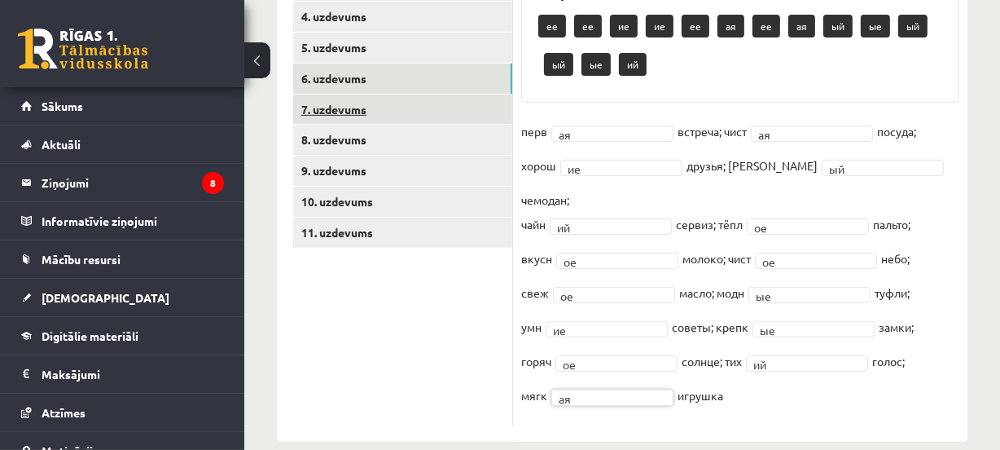
click at [400, 99] on link "7. uzdevums" at bounding box center [402, 109] width 219 height 30
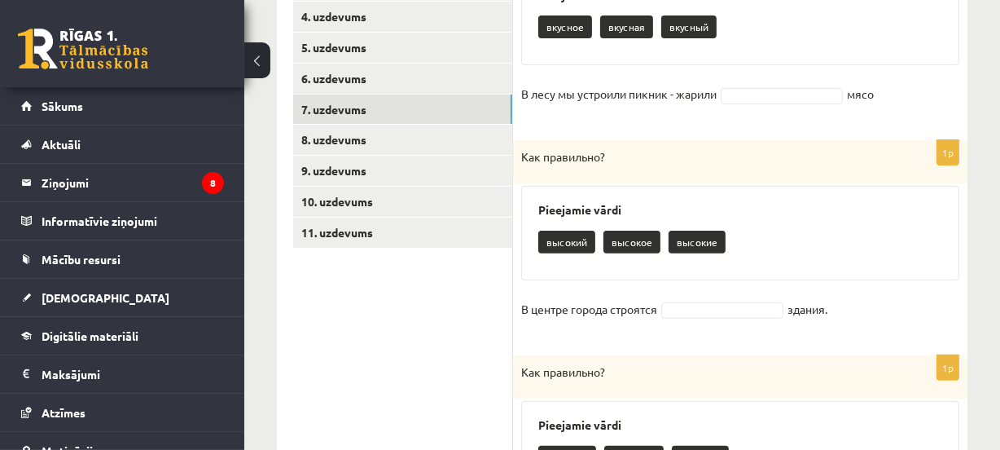
click at [646, 241] on p "высокое" at bounding box center [632, 241] width 57 height 23
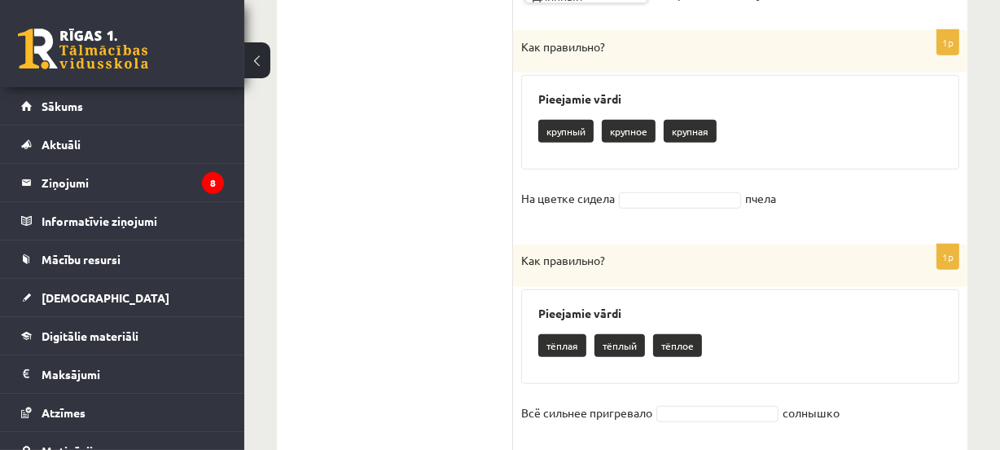
scroll to position [996, 0]
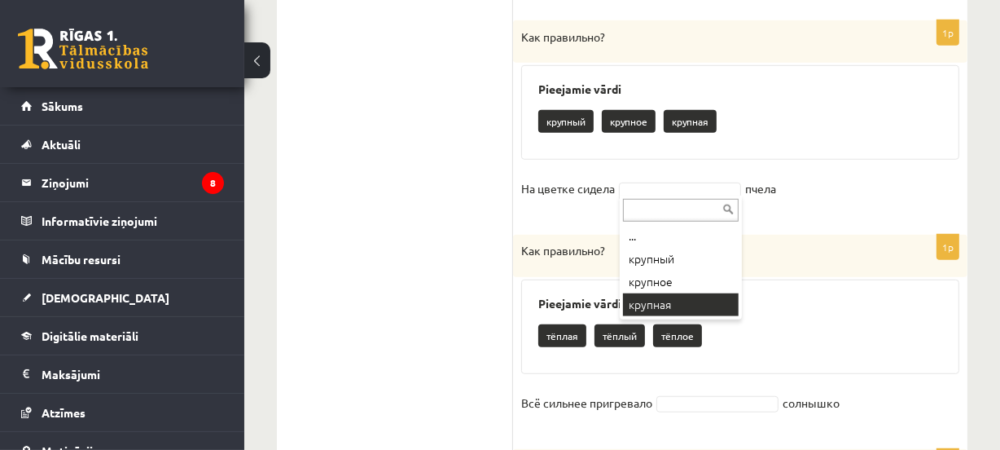
drag, startPoint x: 684, startPoint y: 309, endPoint x: 822, endPoint y: 255, distance: 147.8
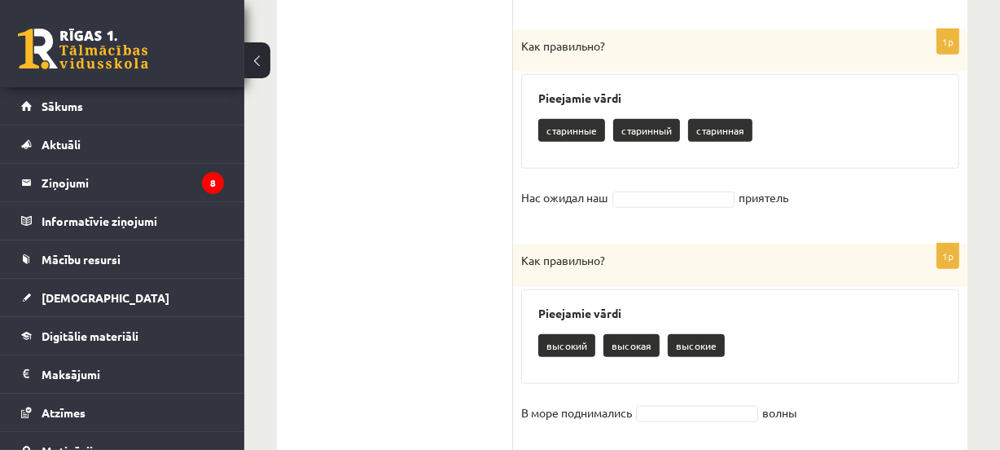
scroll to position [1411, 0]
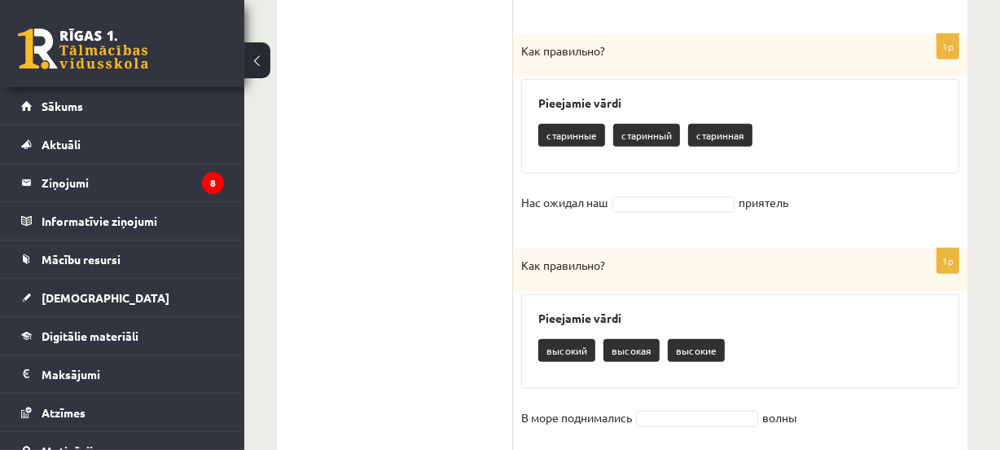
click at [643, 137] on p "старинный" at bounding box center [646, 135] width 67 height 23
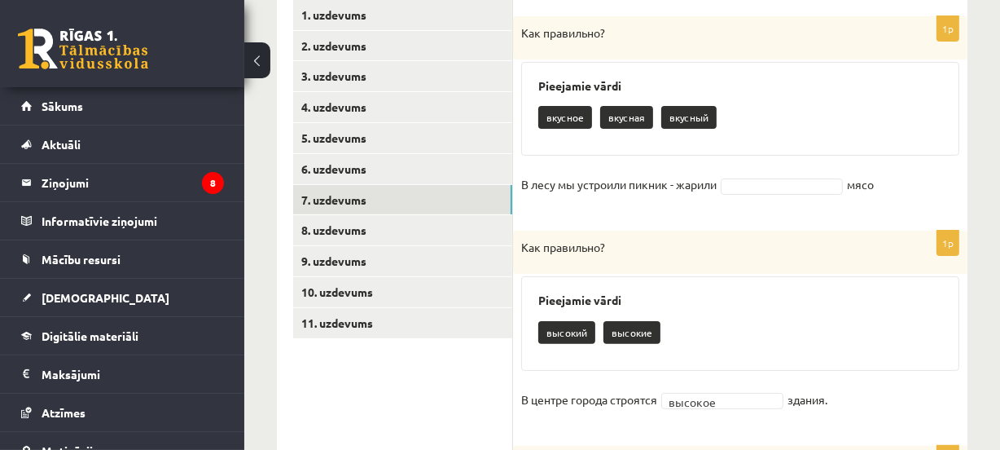
scroll to position [334, 0]
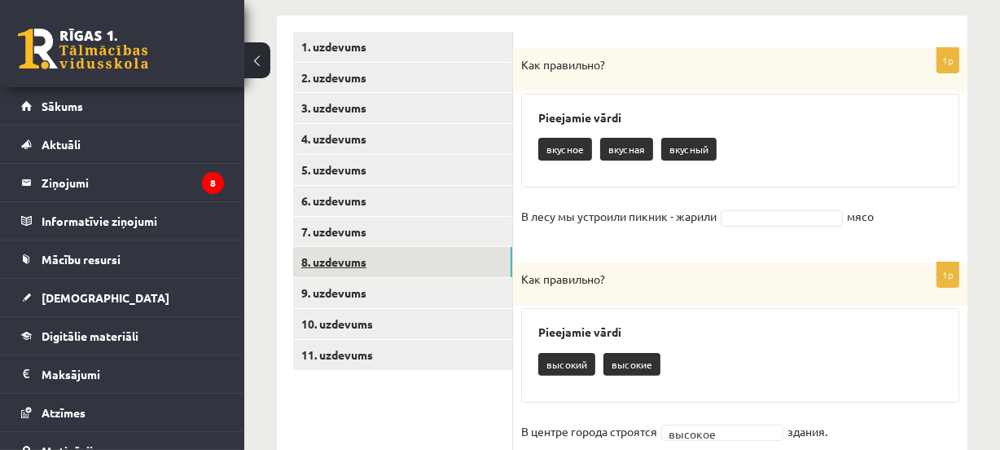
click at [427, 252] on link "8. uzdevums" at bounding box center [402, 262] width 219 height 30
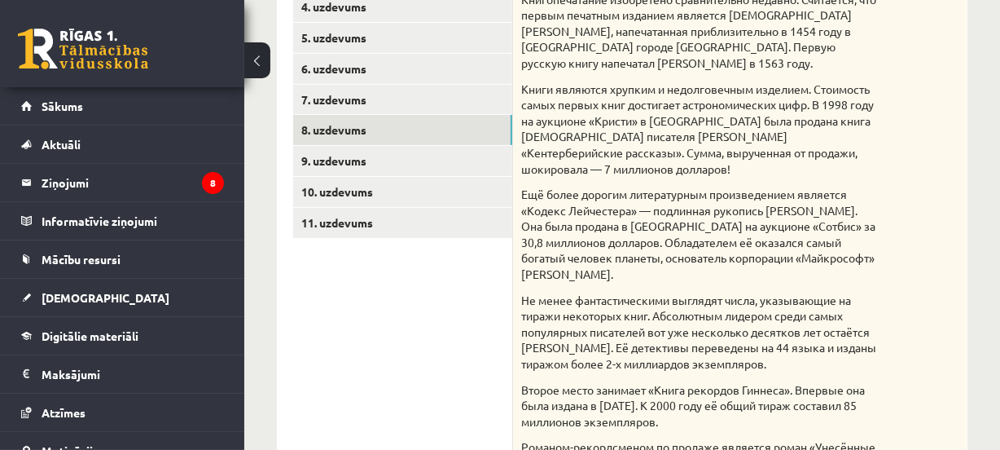
scroll to position [463, 0]
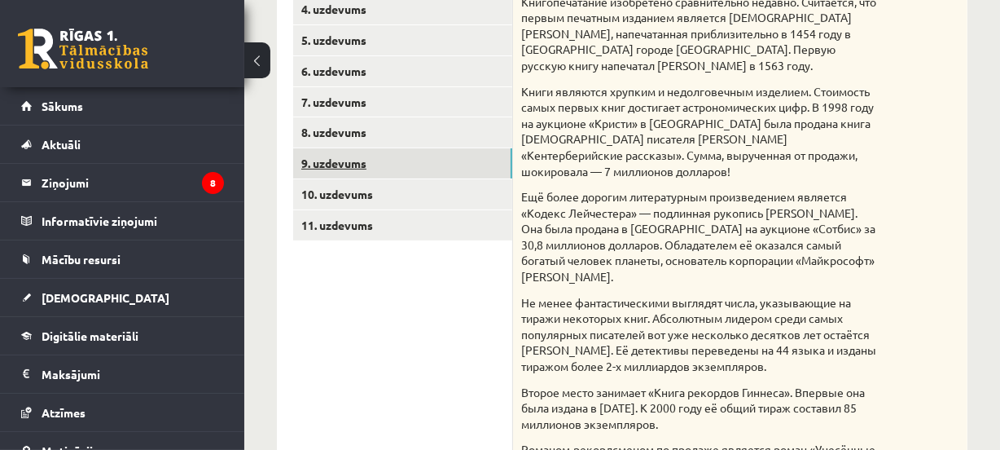
click at [449, 163] on link "9. uzdevums" at bounding box center [402, 163] width 219 height 30
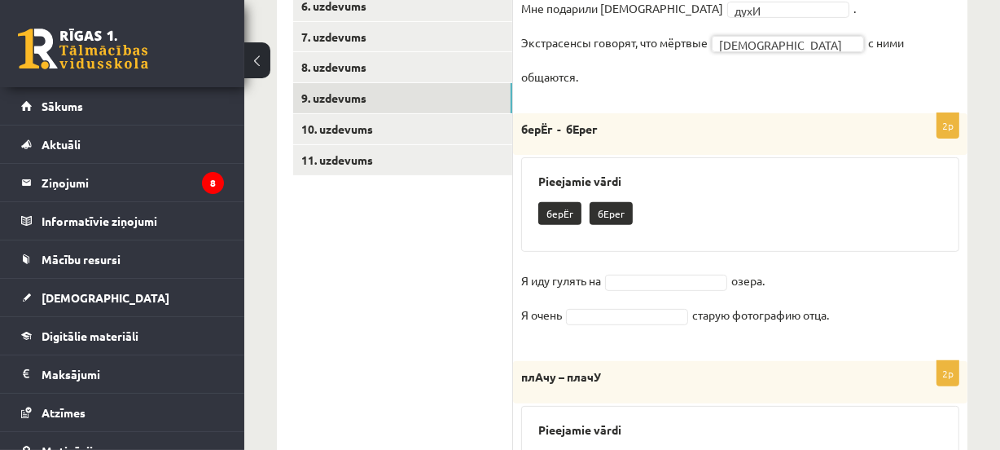
scroll to position [533, 0]
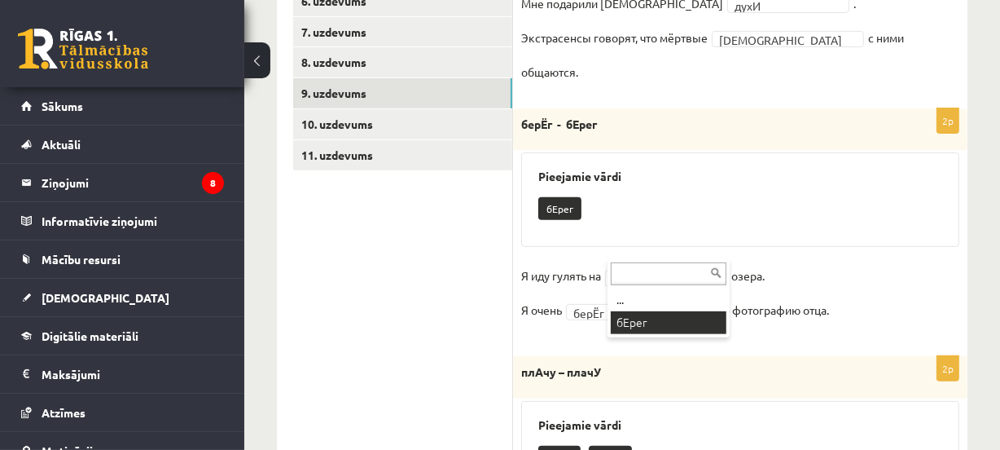
drag, startPoint x: 621, startPoint y: 328, endPoint x: 779, endPoint y: 267, distance: 170.2
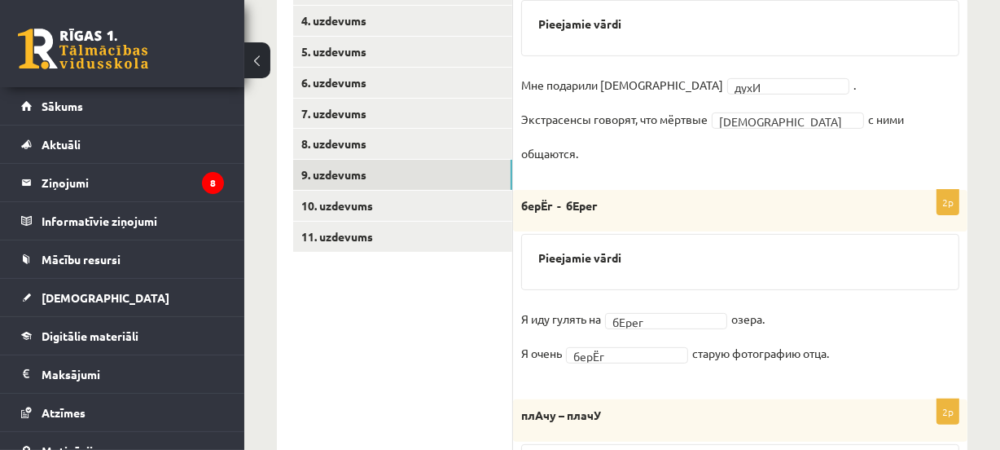
scroll to position [448, 0]
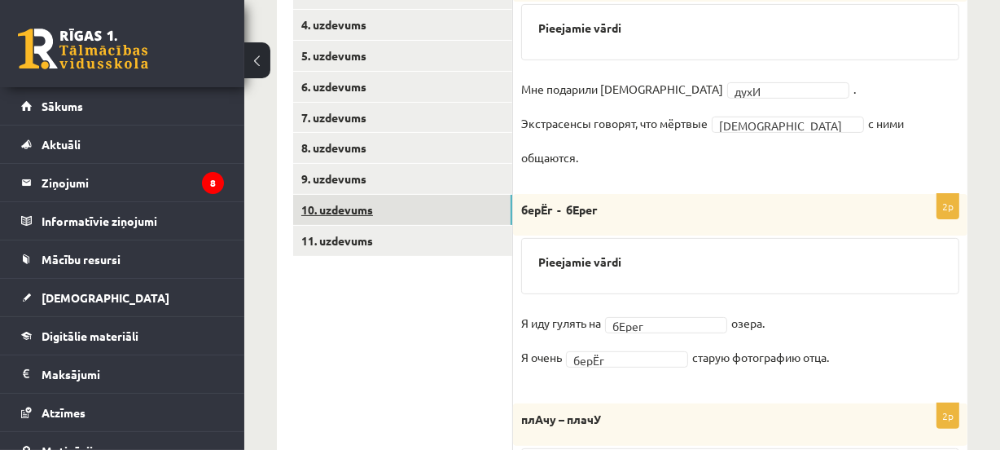
click at [464, 208] on link "10. uzdevums" at bounding box center [402, 210] width 219 height 30
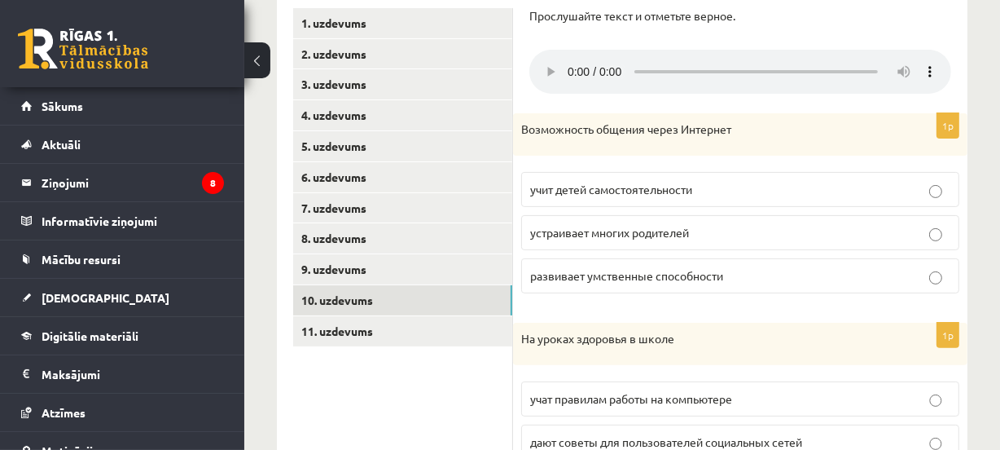
scroll to position [347, 0]
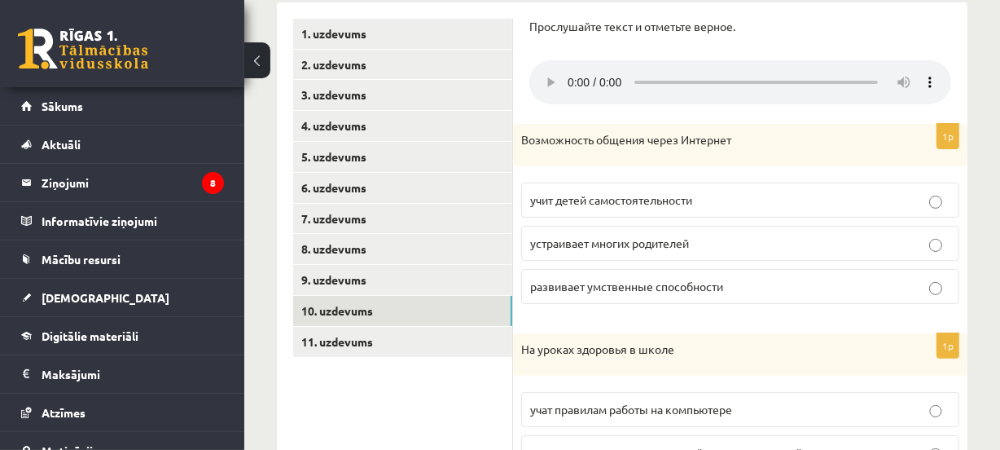
click at [861, 285] on p "развивает умственные способности" at bounding box center [740, 286] width 420 height 17
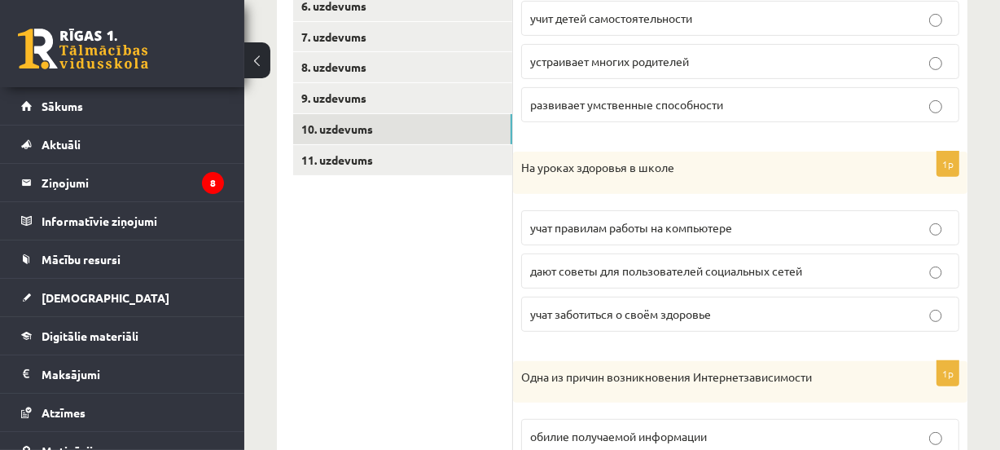
scroll to position [531, 0]
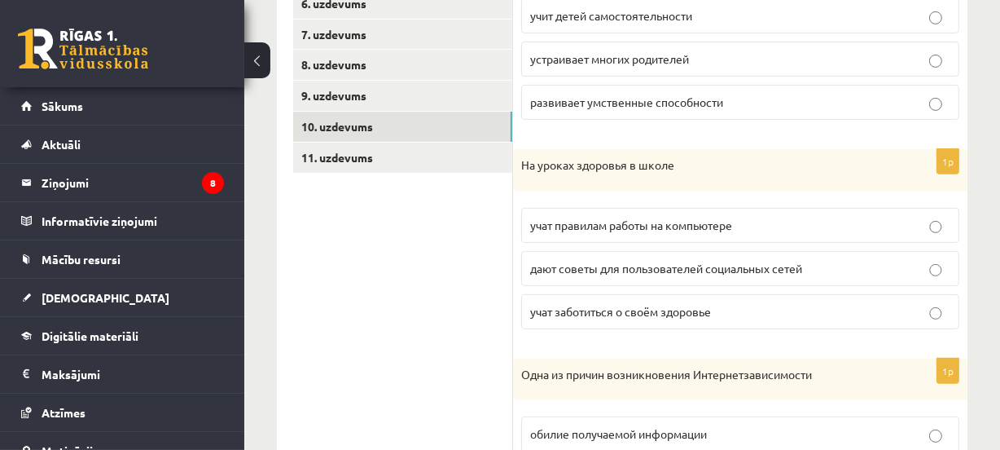
click at [952, 233] on label "учат правилам работы на компьютере" at bounding box center [740, 225] width 438 height 35
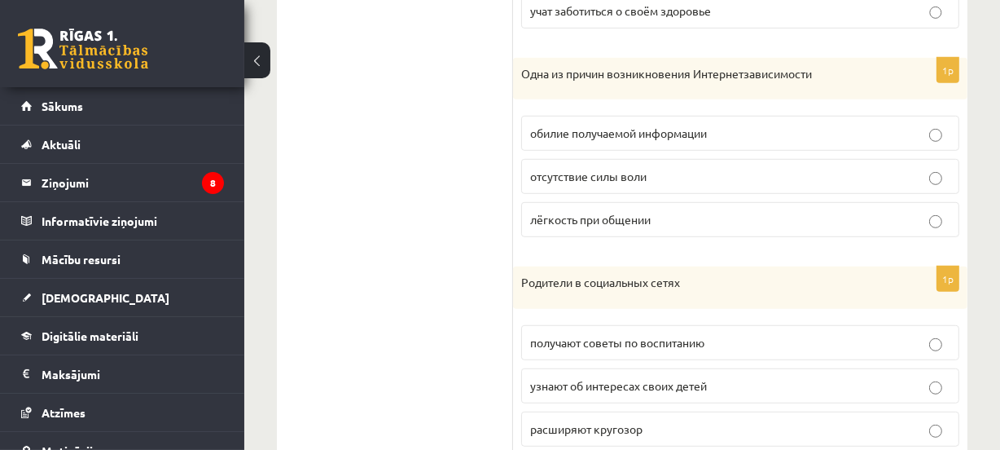
scroll to position [902, 0]
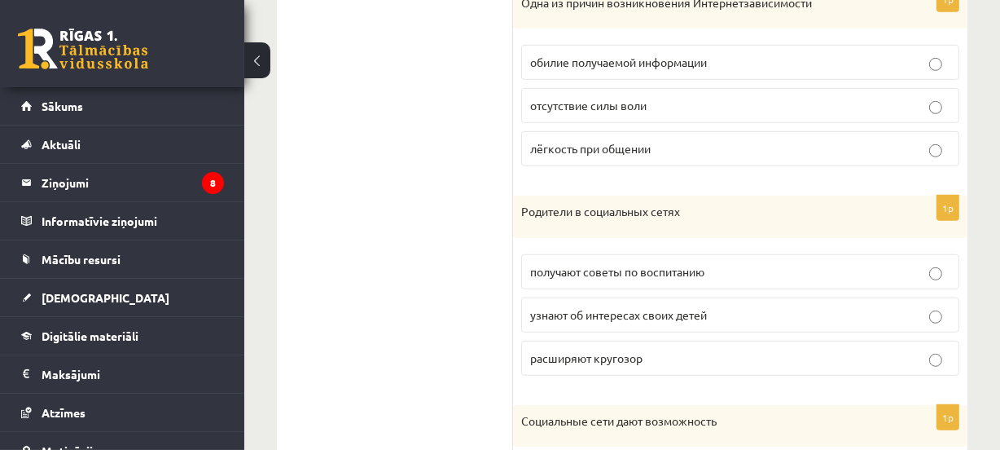
click at [910, 303] on label "узнают об интересах своих детей" at bounding box center [740, 314] width 438 height 35
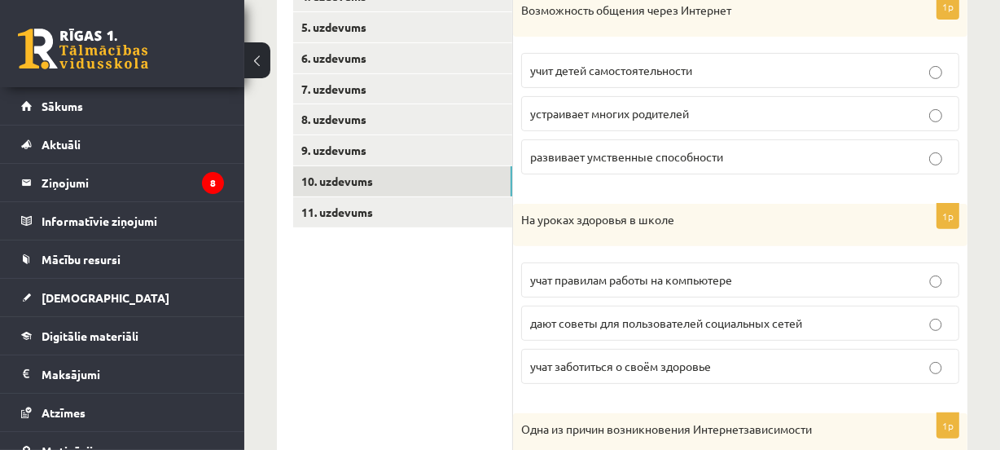
scroll to position [472, 0]
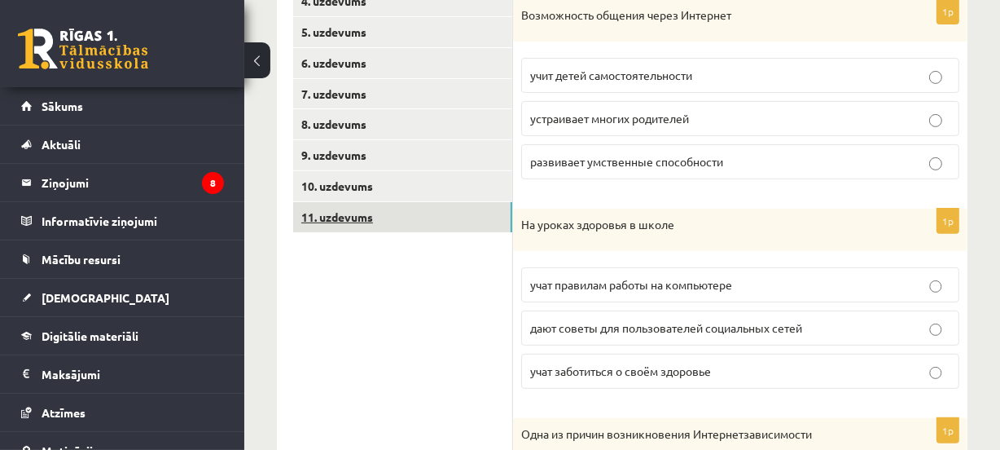
click at [450, 204] on link "11. uzdevums" at bounding box center [402, 217] width 219 height 30
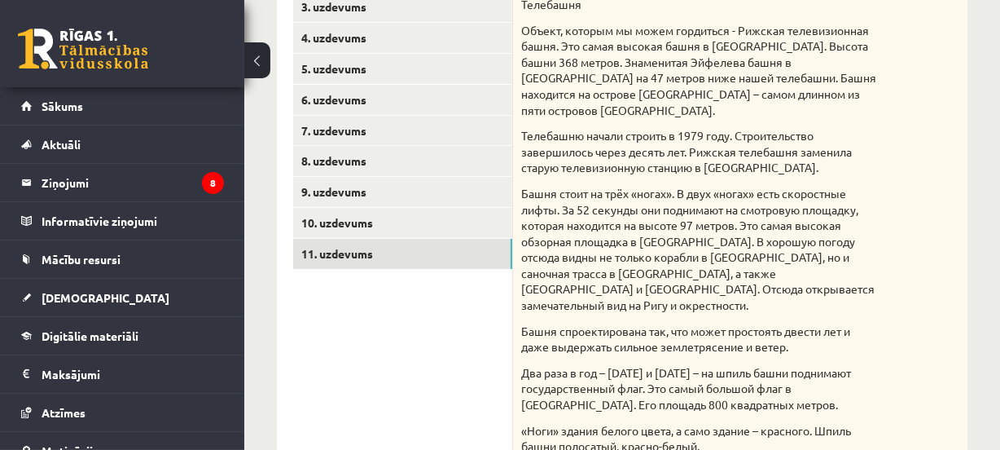
scroll to position [314, 0]
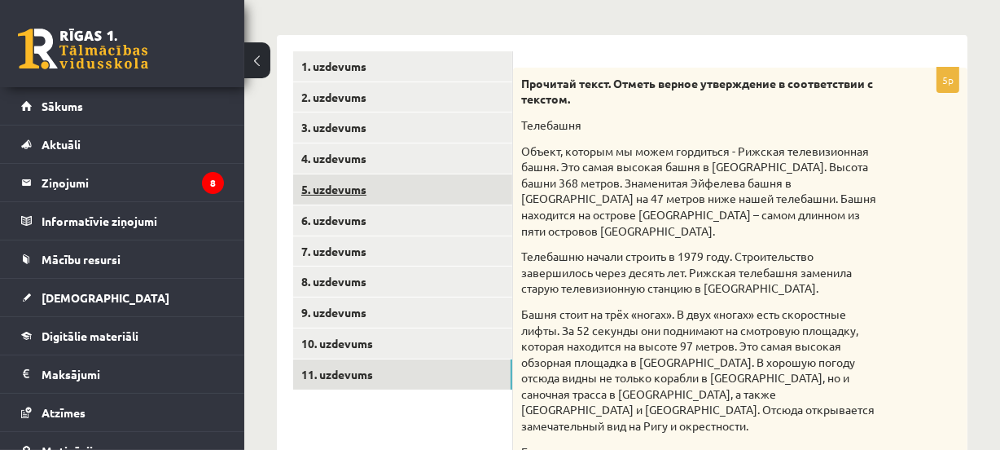
click at [406, 194] on link "5. uzdevums" at bounding box center [402, 189] width 219 height 30
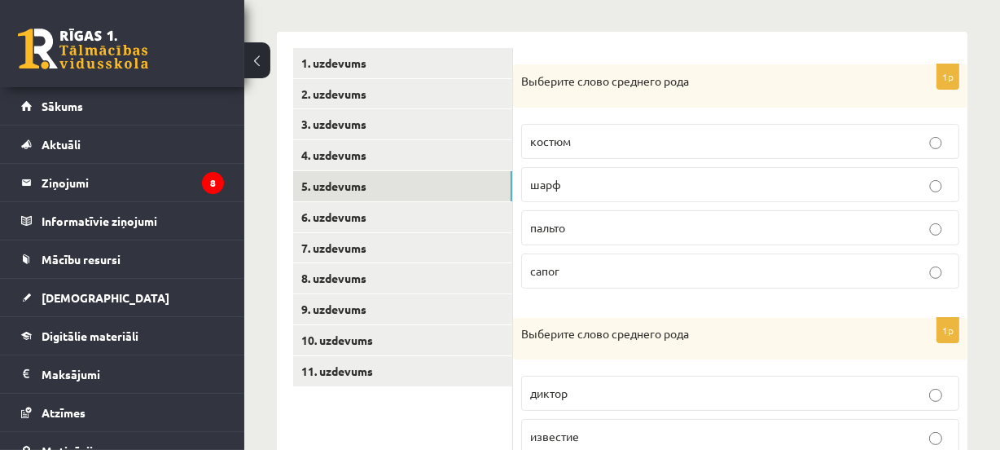
scroll to position [283, 0]
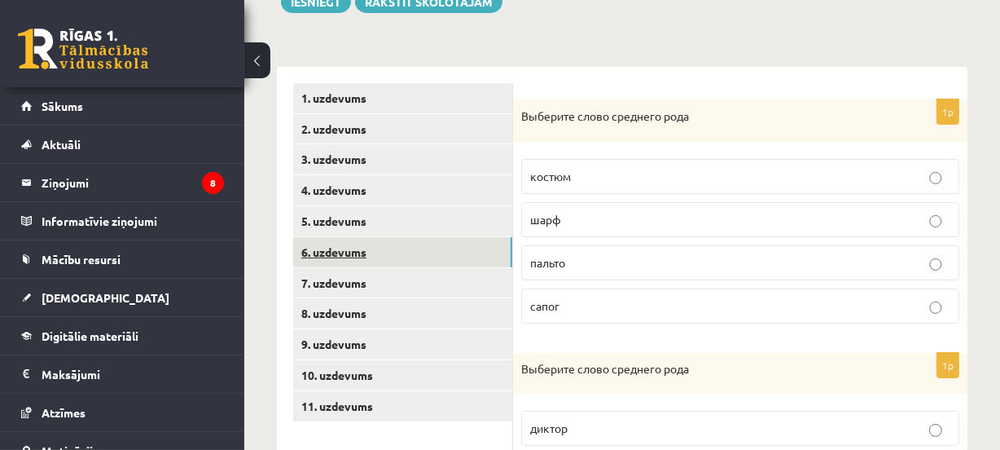
click at [436, 249] on link "6. uzdevums" at bounding box center [402, 252] width 219 height 30
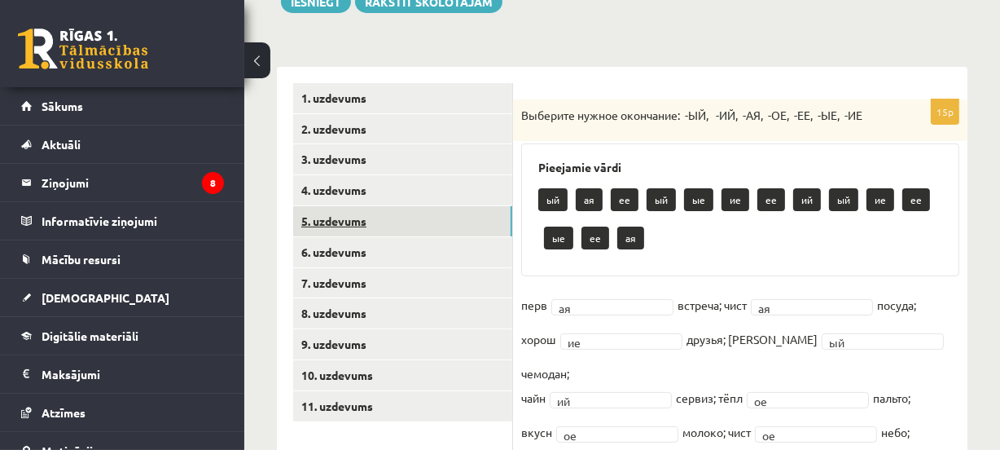
click at [454, 232] on link "5. uzdevums" at bounding box center [402, 221] width 219 height 30
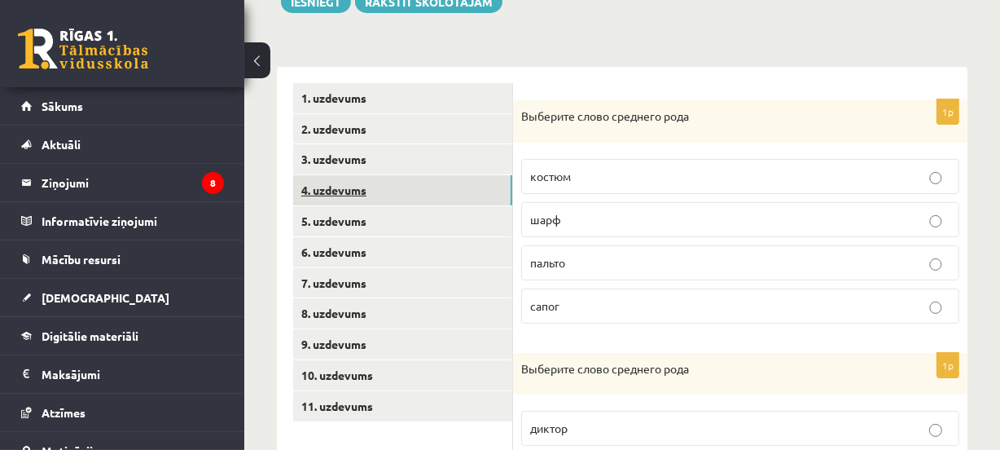
click at [402, 182] on link "4. uzdevums" at bounding box center [402, 190] width 219 height 30
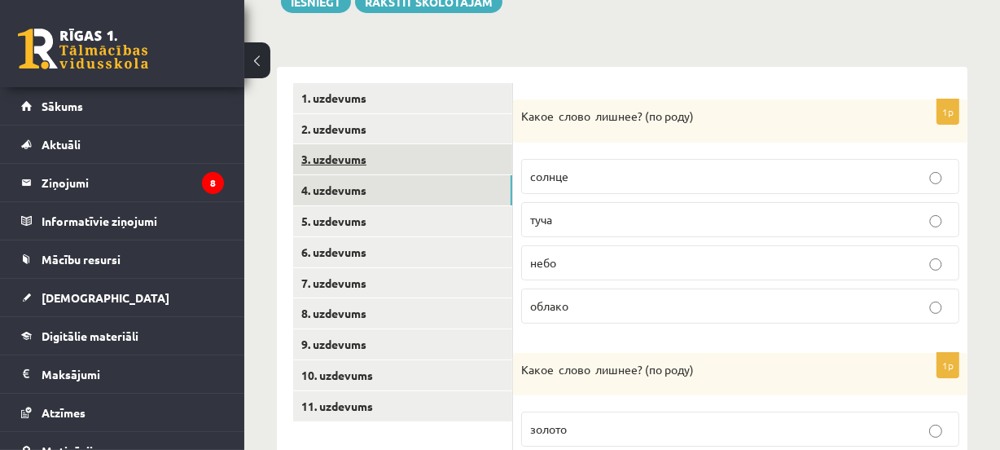
click at [406, 170] on link "3. uzdevums" at bounding box center [402, 159] width 219 height 30
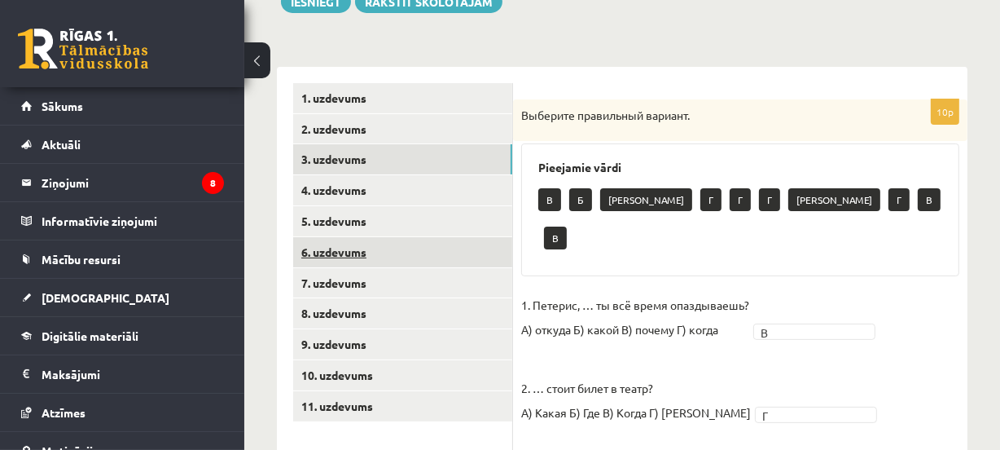
click at [408, 240] on link "6. uzdevums" at bounding box center [402, 252] width 219 height 30
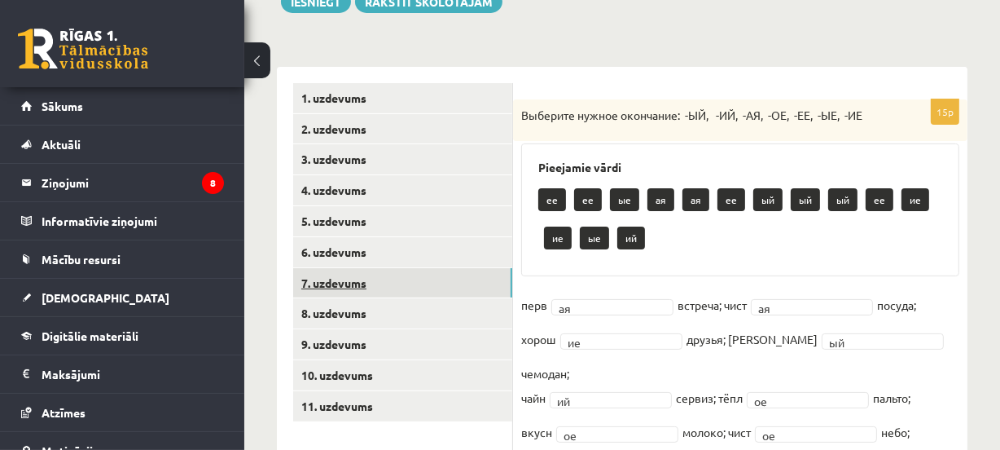
click at [403, 287] on link "7. uzdevums" at bounding box center [402, 283] width 219 height 30
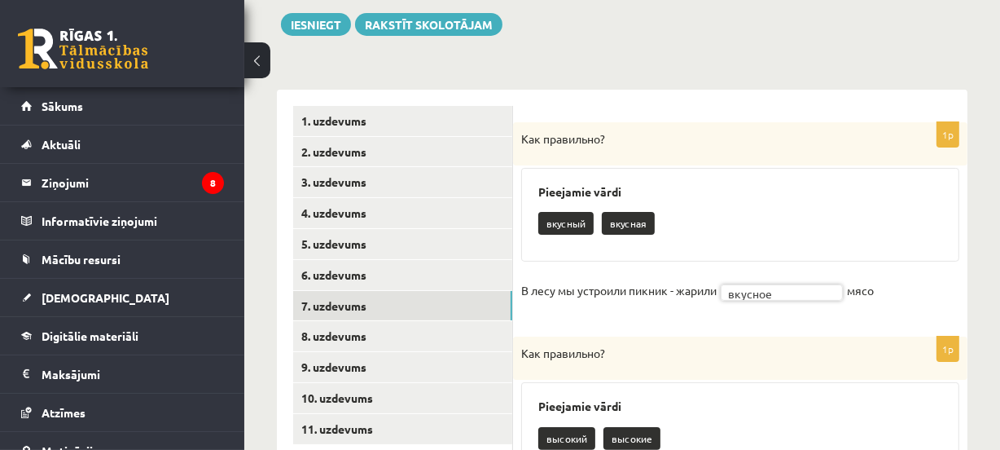
scroll to position [269, 0]
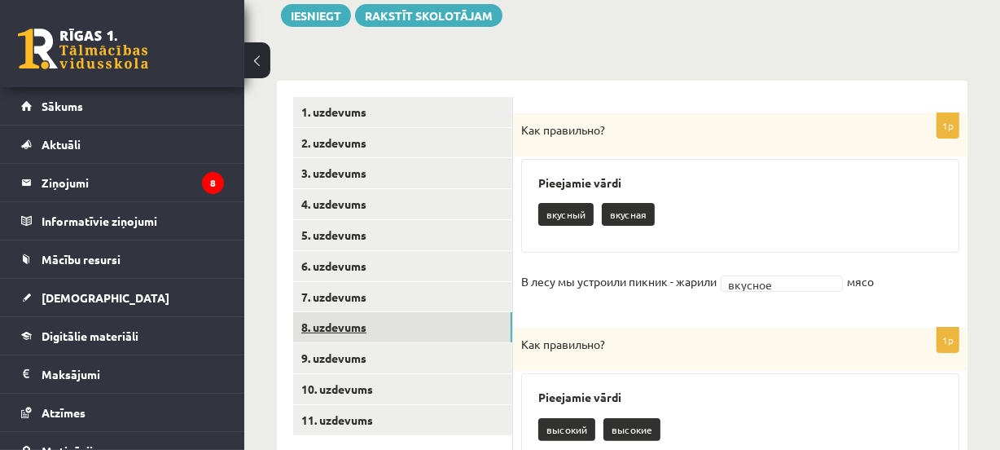
click at [472, 326] on link "8. uzdevums" at bounding box center [402, 327] width 219 height 30
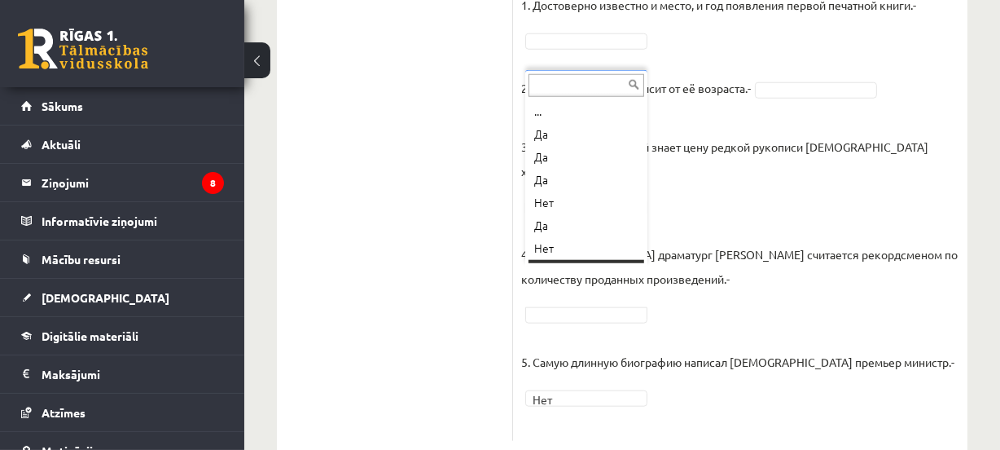
scroll to position [19, 0]
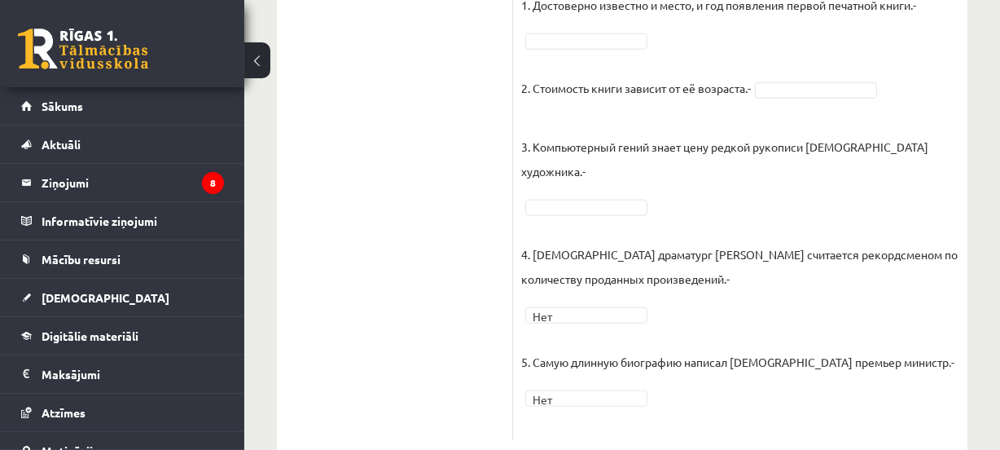
click at [623, 173] on fieldset "1. Достоверно известно и место, и год появления первой печатной книги.- 2. Стои…" at bounding box center [740, 213] width 438 height 440
click at [620, 156] on fieldset "1. Достоверно известно и место, и год появления первой печатной книги.- 2. Стои…" at bounding box center [740, 213] width 438 height 440
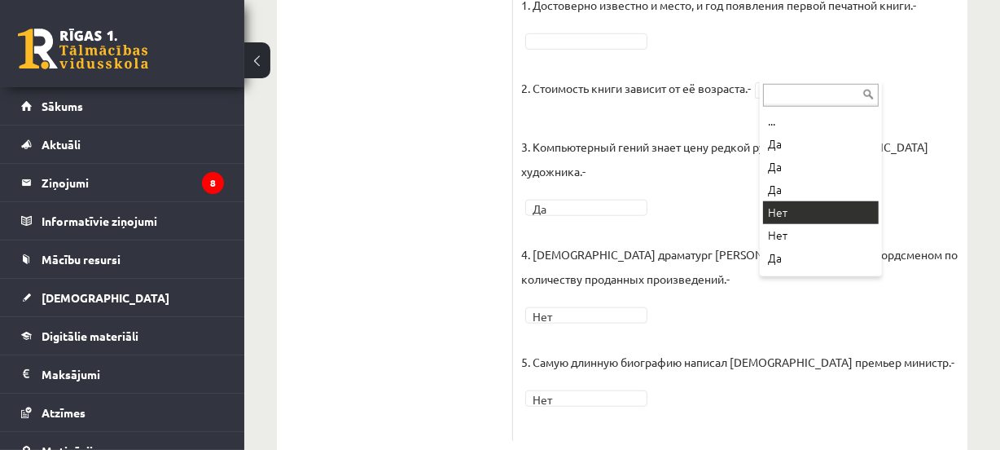
drag, startPoint x: 789, startPoint y: 208, endPoint x: 692, endPoint y: 127, distance: 126.1
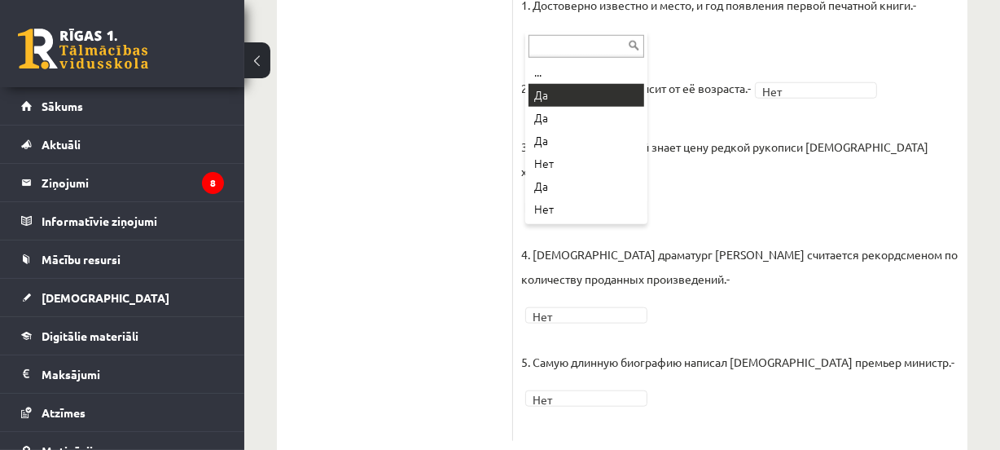
drag, startPoint x: 604, startPoint y: 97, endPoint x: 629, endPoint y: 86, distance: 27.0
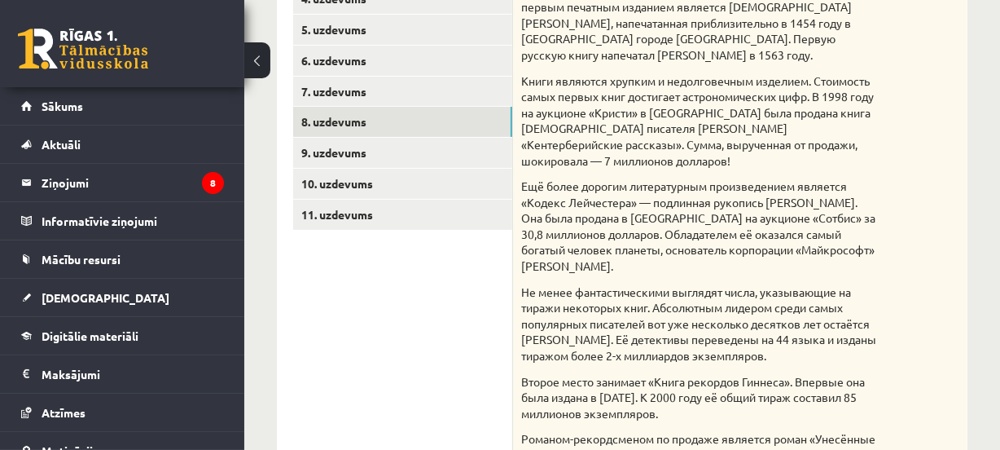
scroll to position [464, 0]
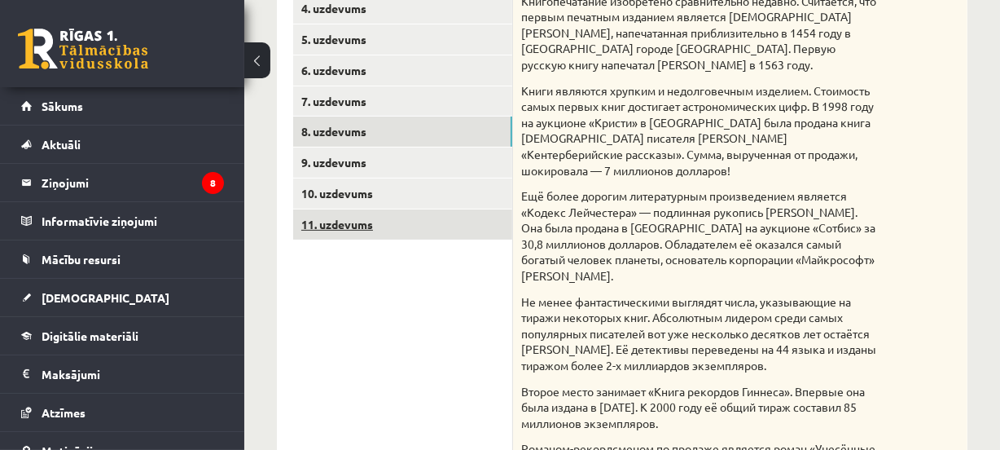
click at [451, 218] on link "11. uzdevums" at bounding box center [402, 224] width 219 height 30
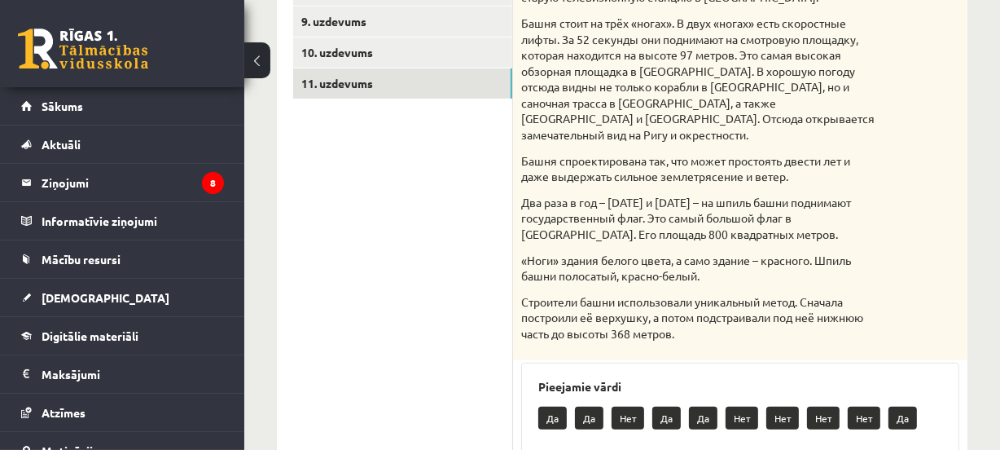
scroll to position [848, 0]
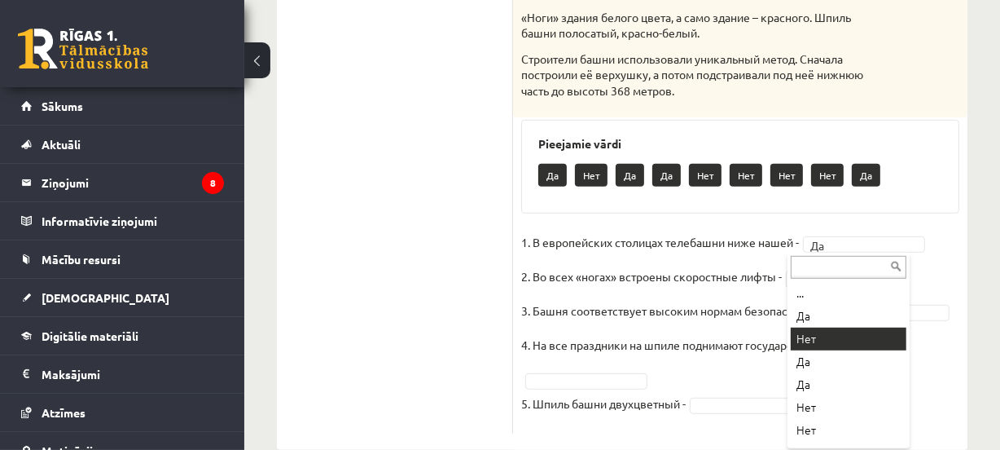
drag, startPoint x: 832, startPoint y: 339, endPoint x: 910, endPoint y: 340, distance: 78.2
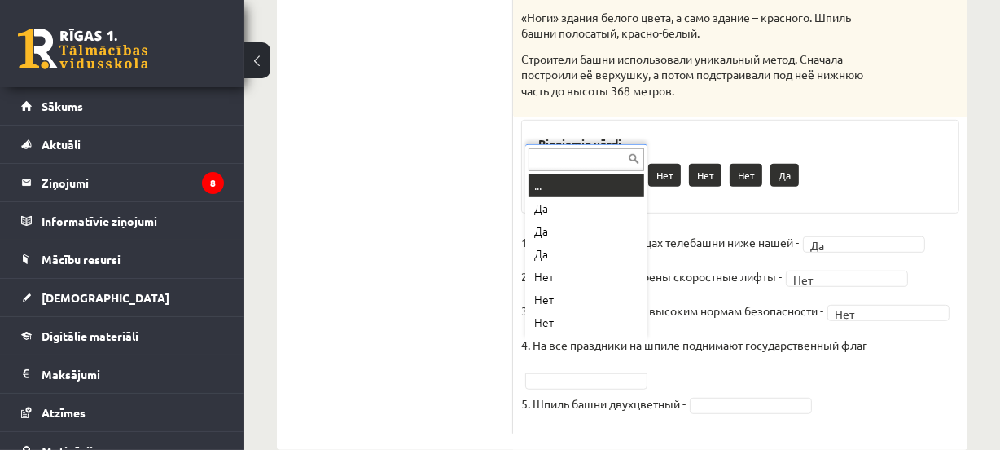
scroll to position [19, 0]
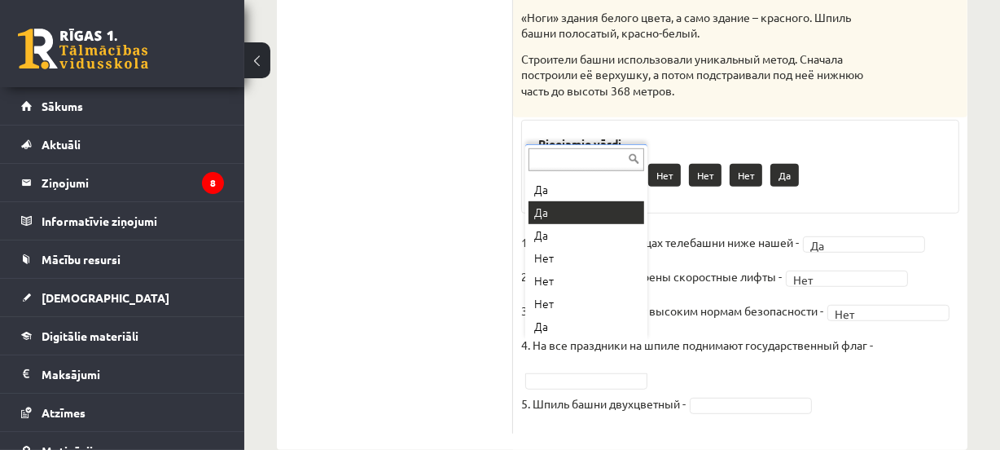
drag, startPoint x: 595, startPoint y: 213, endPoint x: 635, endPoint y: 286, distance: 83.9
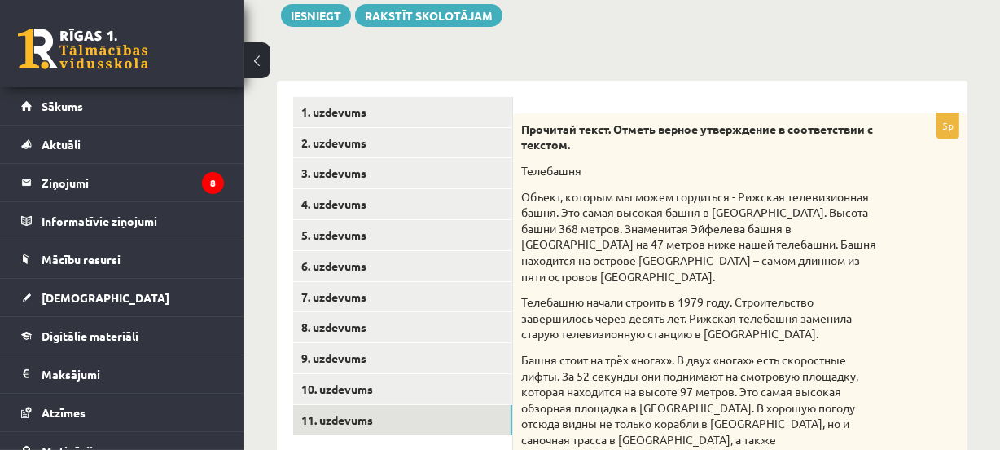
scroll to position [207, 0]
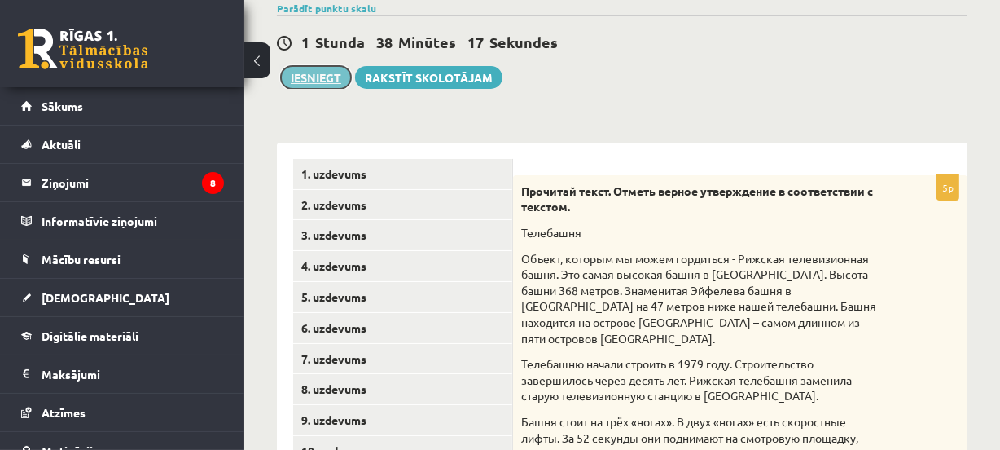
click at [340, 85] on button "Iesniegt" at bounding box center [316, 77] width 70 height 23
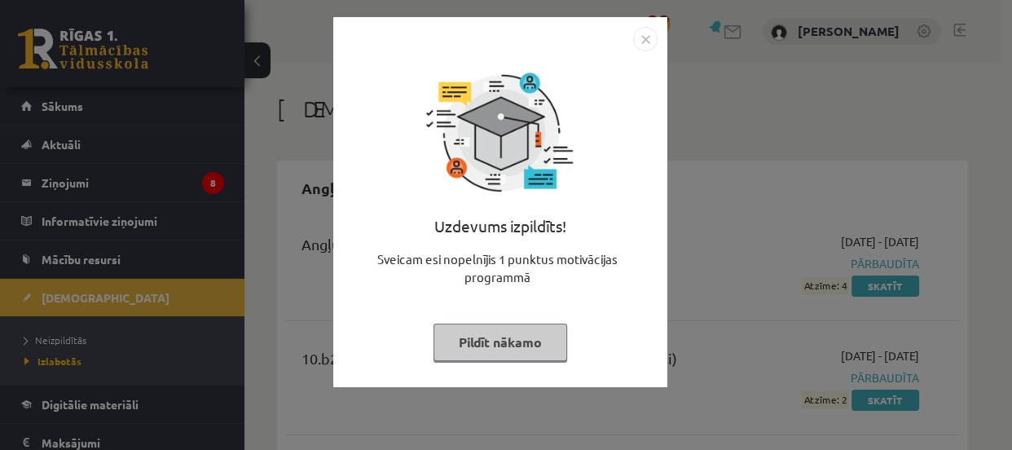
click at [643, 37] on img "Close" at bounding box center [645, 39] width 24 height 24
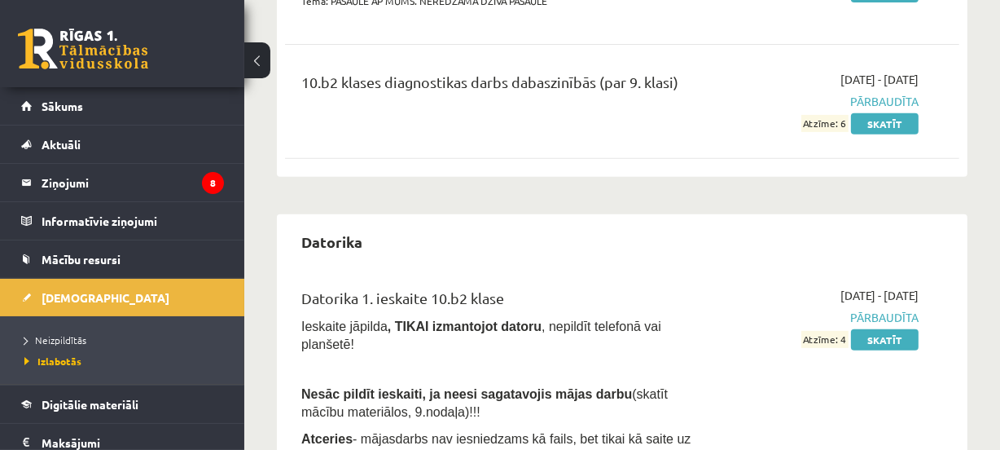
scroll to position [562, 0]
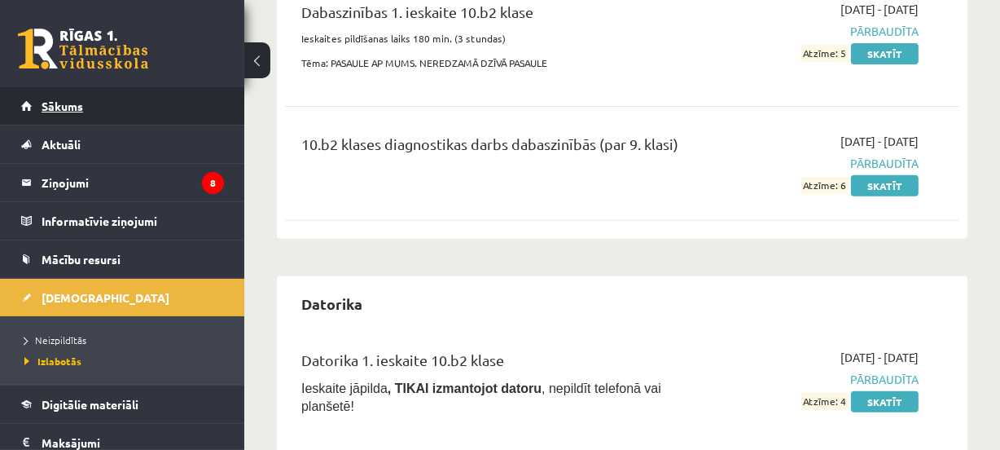
click at [151, 93] on link "Sākums" at bounding box center [122, 105] width 203 height 37
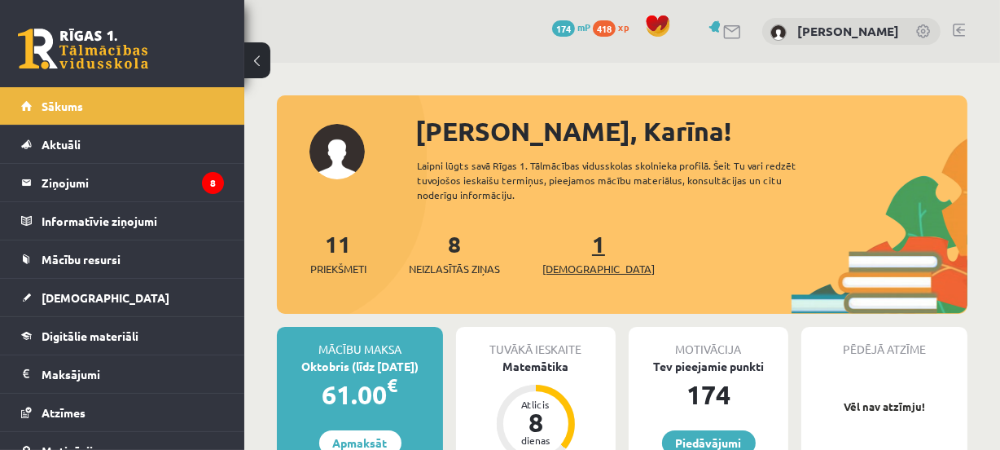
click at [566, 270] on span "[DEMOGRAPHIC_DATA]" at bounding box center [598, 269] width 112 height 16
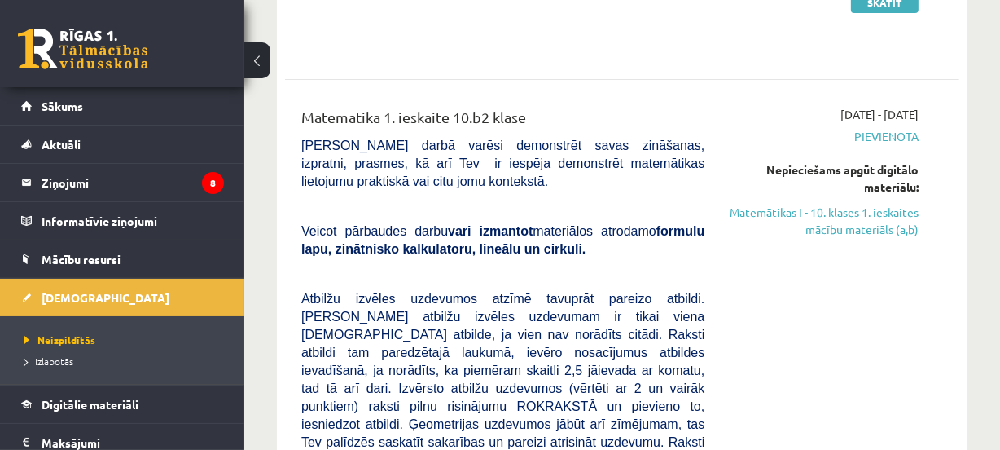
scroll to position [261, 0]
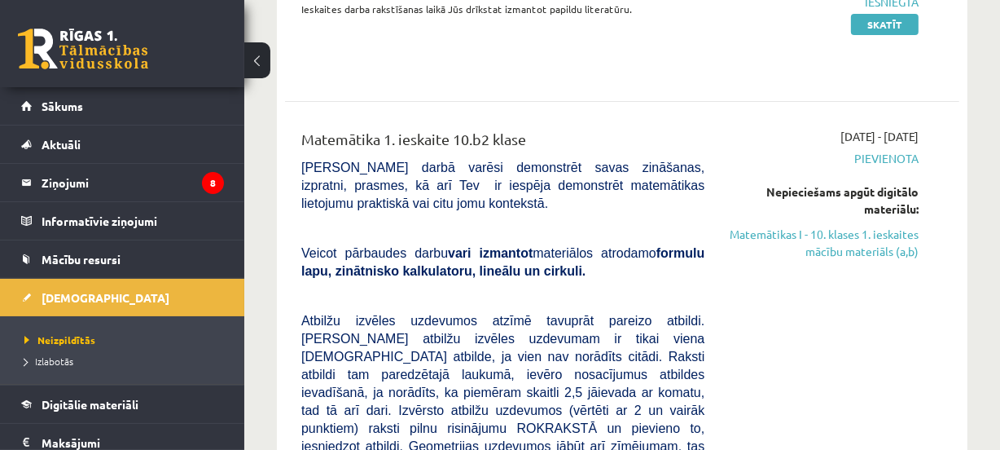
click at [861, 154] on span "Pievienota" at bounding box center [824, 158] width 190 height 17
click at [832, 245] on link "Matemātikas I - 10. klases 1. ieskaites mācību materiāls (a,b)" at bounding box center [824, 243] width 190 height 34
click at [856, 236] on link "Matemātikas I - 10. klases 1. ieskaites mācību materiāls (a,b)" at bounding box center [824, 243] width 190 height 34
click at [814, 229] on link "Matemātikas I - 10. klases 1. ieskaites mācību materiāls (a,b)" at bounding box center [824, 243] width 190 height 34
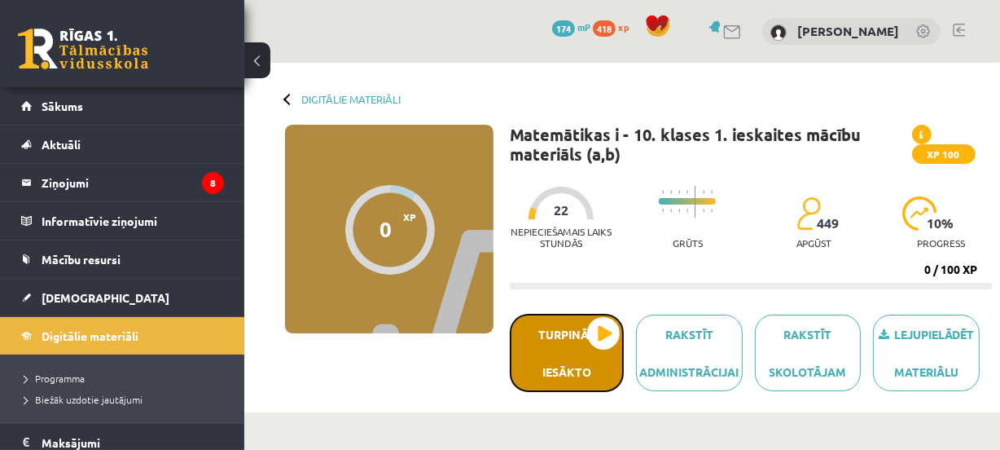
click at [549, 367] on button "Turpināt iesākto" at bounding box center [567, 353] width 114 height 78
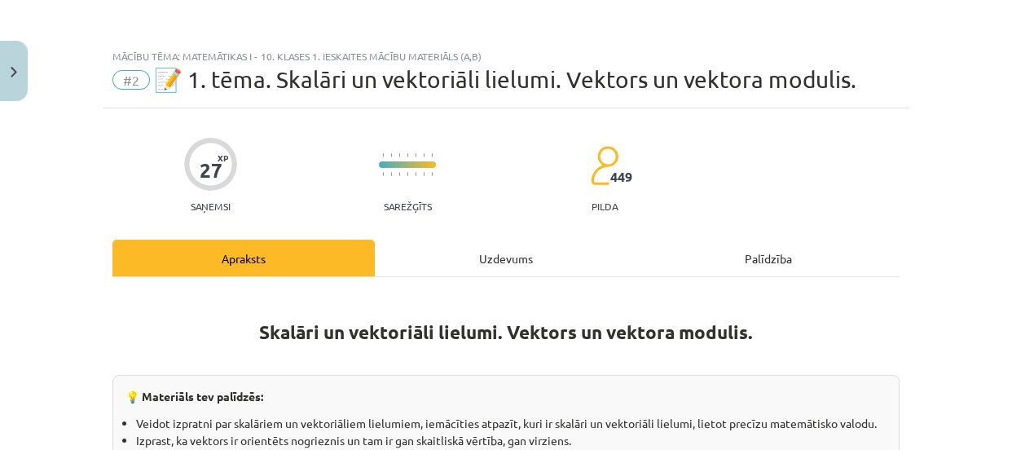
click at [513, 259] on div "Uzdevums" at bounding box center [506, 257] width 262 height 37
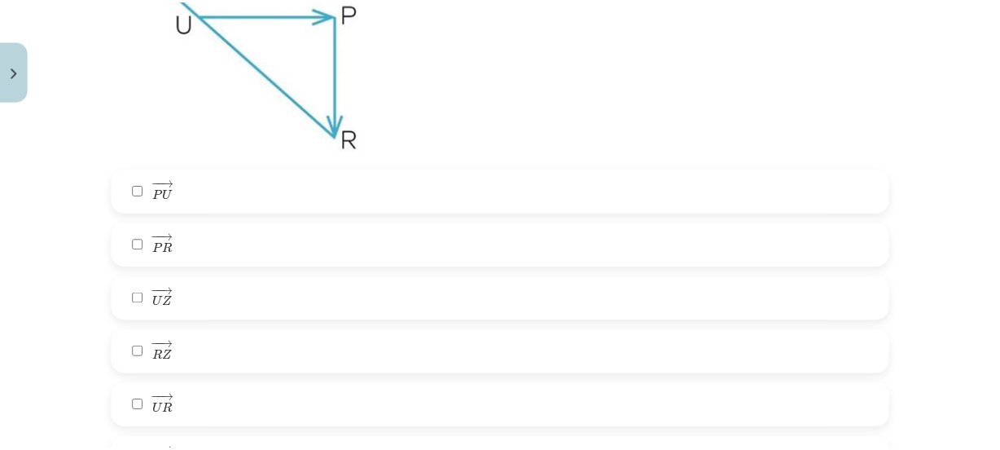
scroll to position [5524, 0]
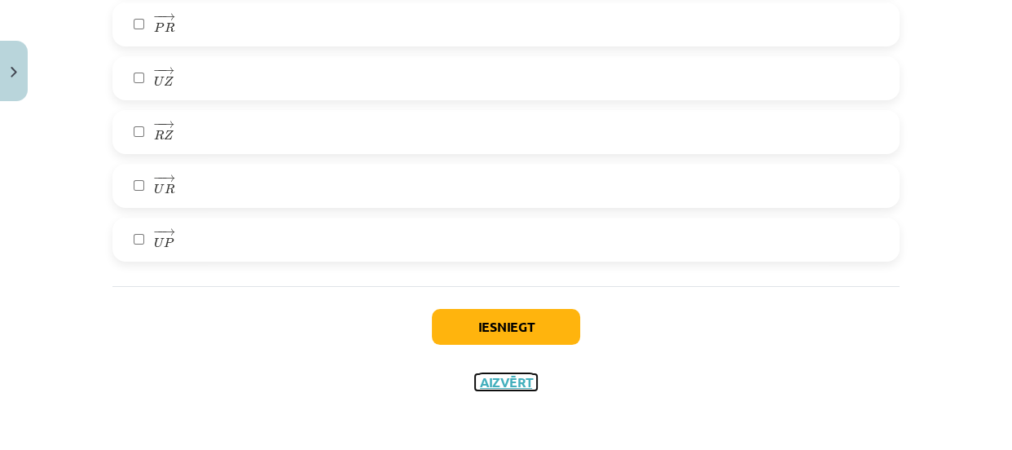
click at [516, 374] on button "Aizvērt" at bounding box center [506, 382] width 62 height 16
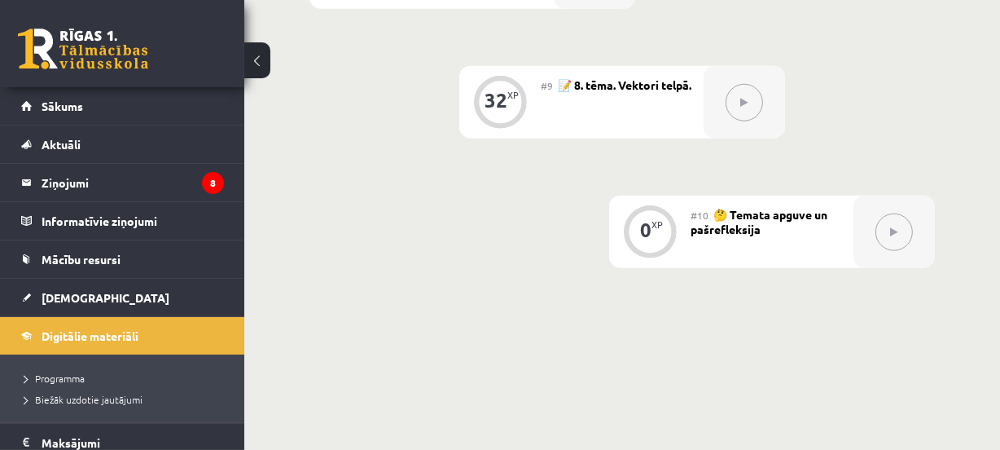
scroll to position [1455, 0]
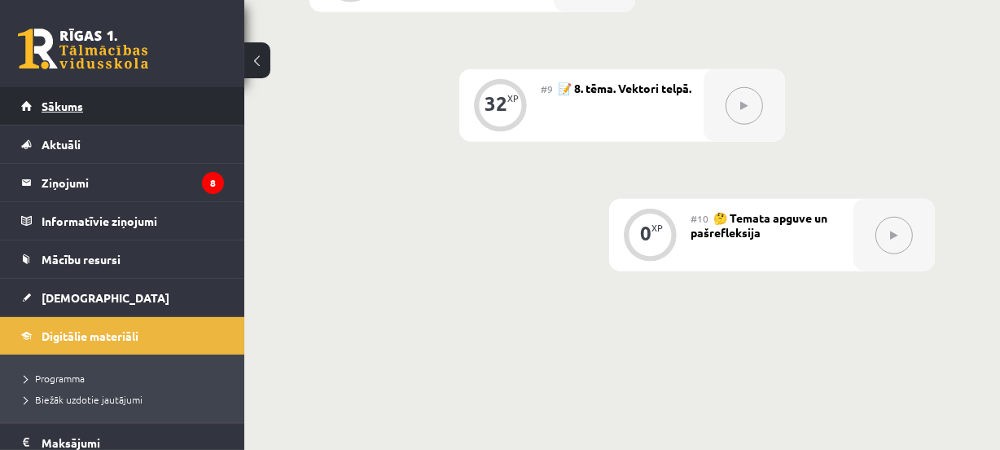
click at [168, 104] on link "Sākums" at bounding box center [122, 105] width 203 height 37
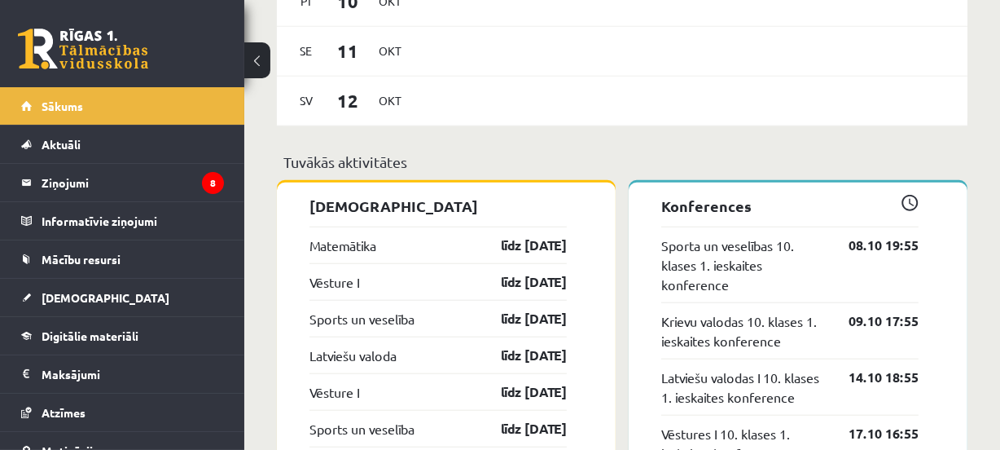
scroll to position [1426, 0]
